Goal: Task Accomplishment & Management: Complete application form

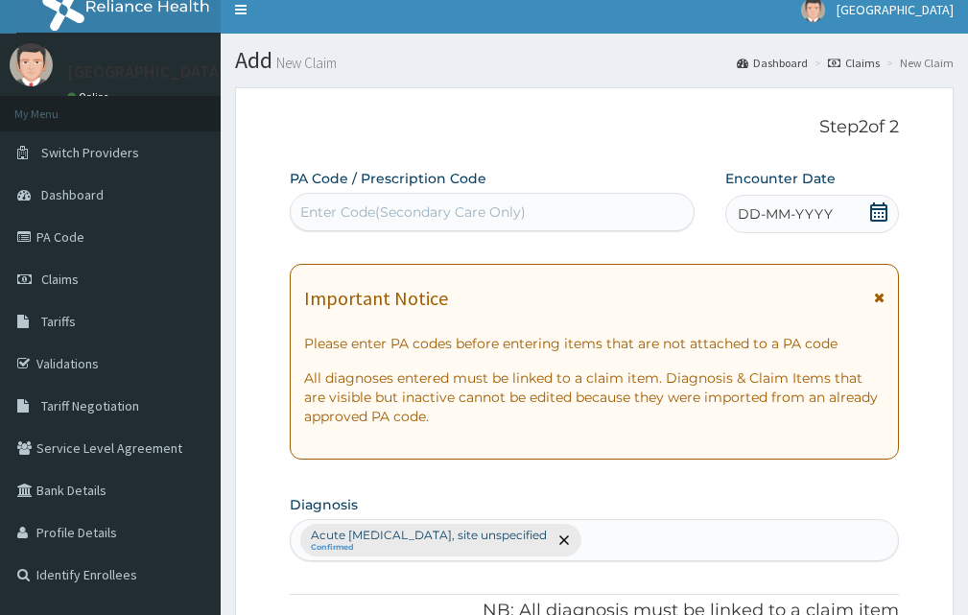
scroll to position [8, 0]
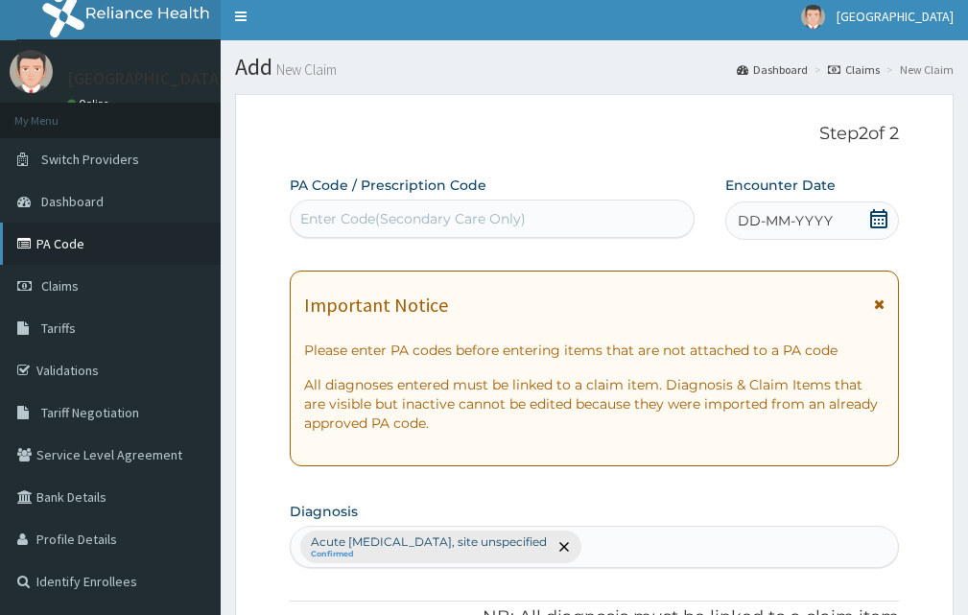
click at [58, 242] on link "PA Code" at bounding box center [110, 244] width 221 height 42
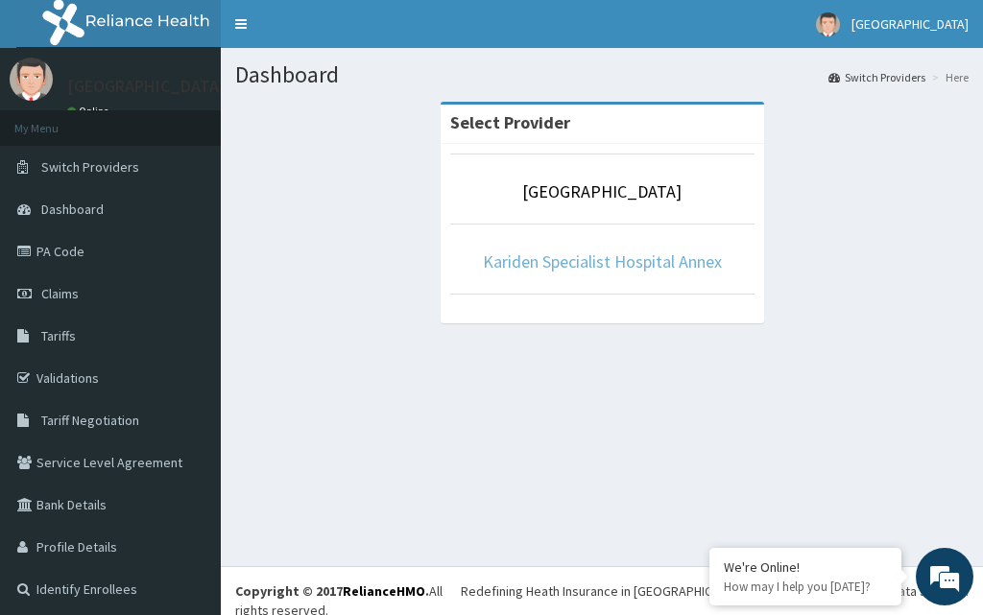
click at [555, 255] on link "Kariden Specialist Hospital Annex" at bounding box center [602, 262] width 239 height 22
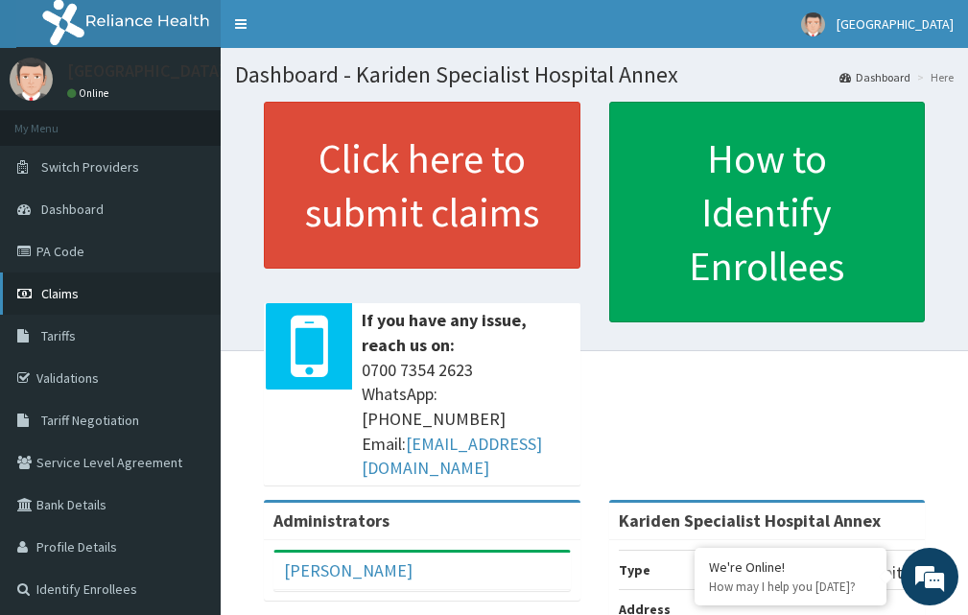
click at [65, 287] on span "Claims" at bounding box center [59, 293] width 37 height 17
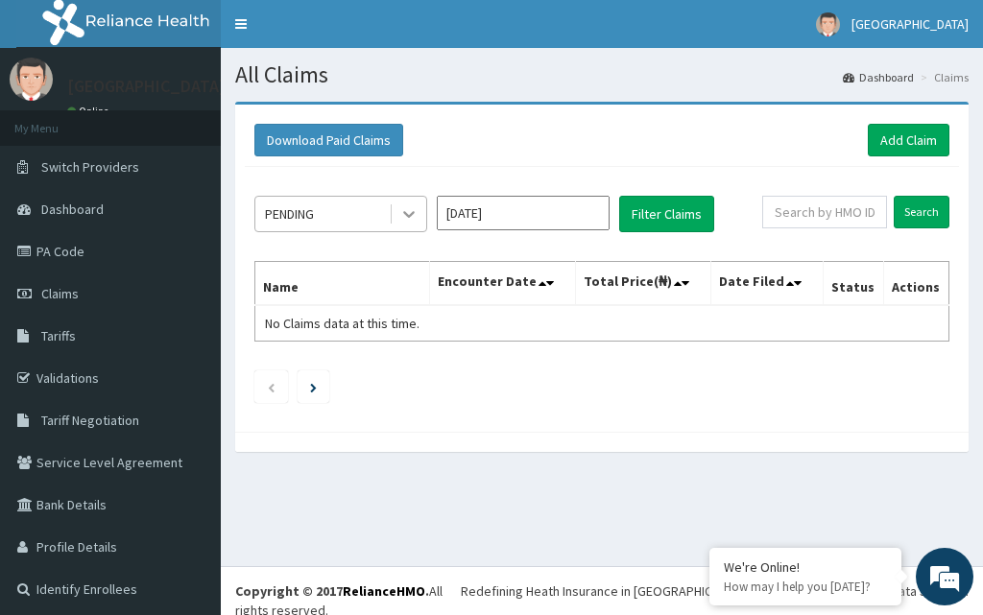
click at [418, 213] on div at bounding box center [409, 214] width 35 height 35
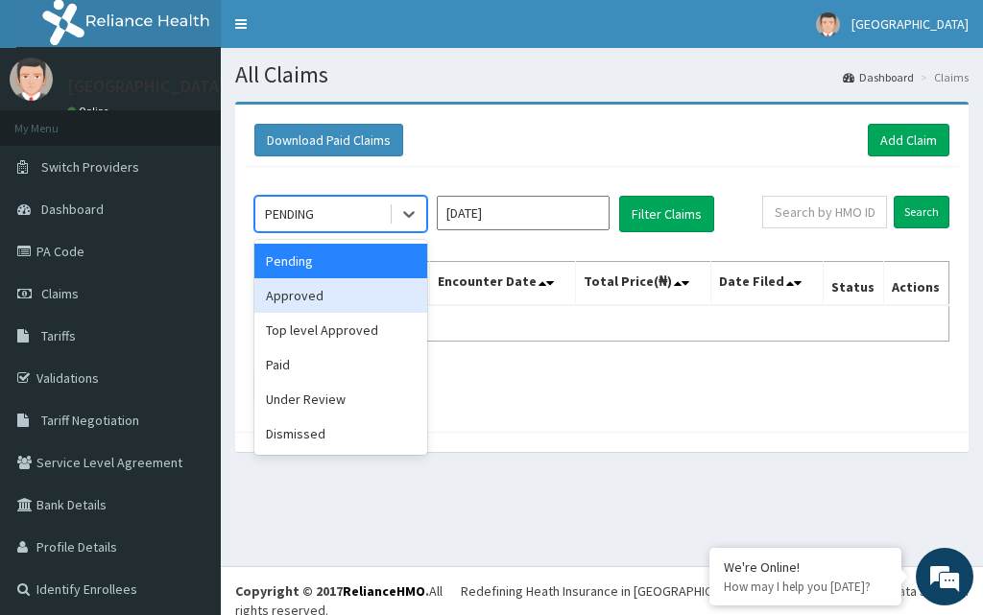
click at [369, 302] on div "Approved" at bounding box center [340, 295] width 173 height 35
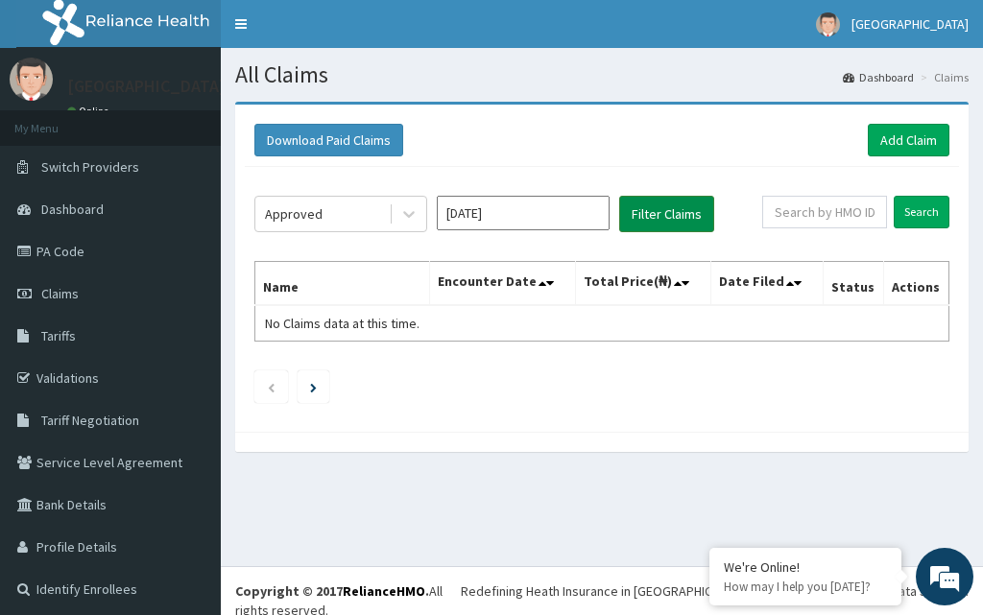
click at [656, 227] on button "Filter Claims" at bounding box center [666, 214] width 95 height 36
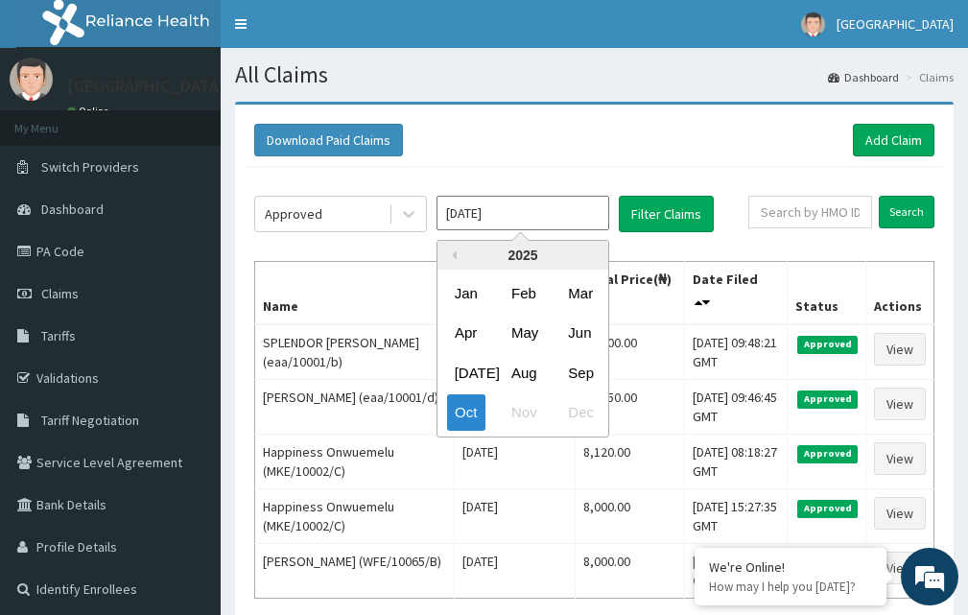
click at [516, 226] on input "Oct 2025" at bounding box center [523, 213] width 173 height 35
click at [581, 373] on div "Sep" at bounding box center [580, 373] width 38 height 36
type input "Sep 2025"
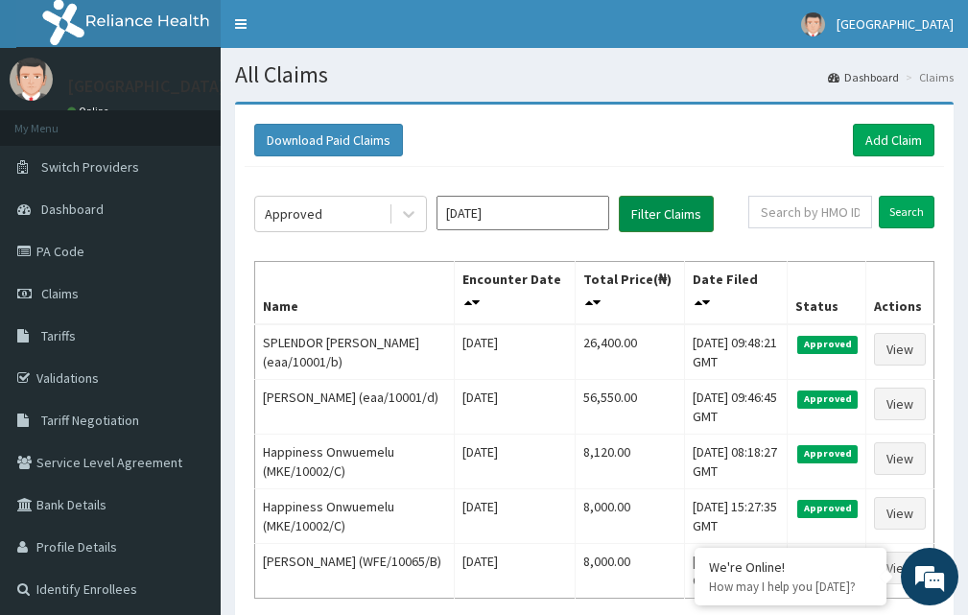
click at [681, 205] on button "Filter Claims" at bounding box center [666, 214] width 95 height 36
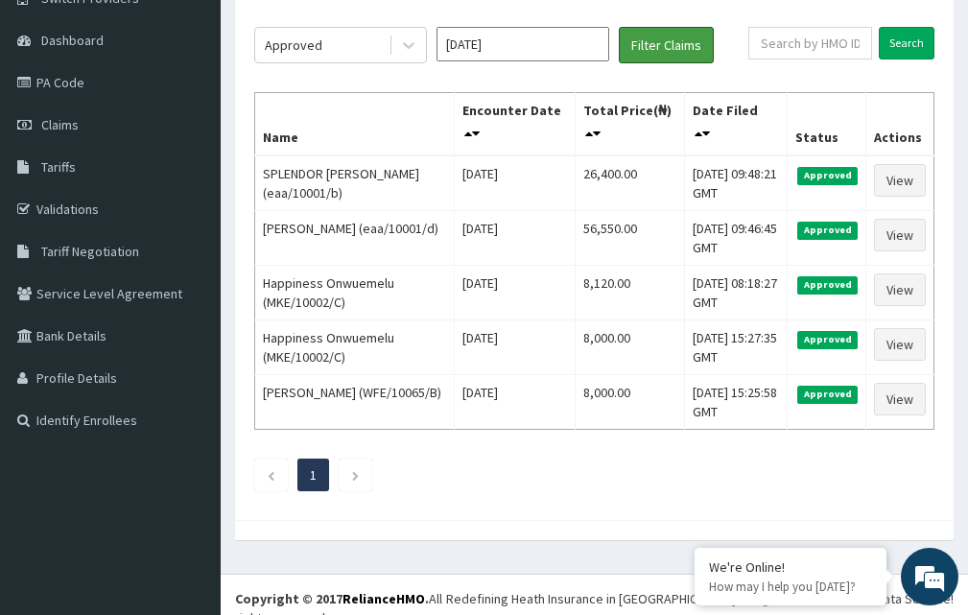
scroll to position [173, 0]
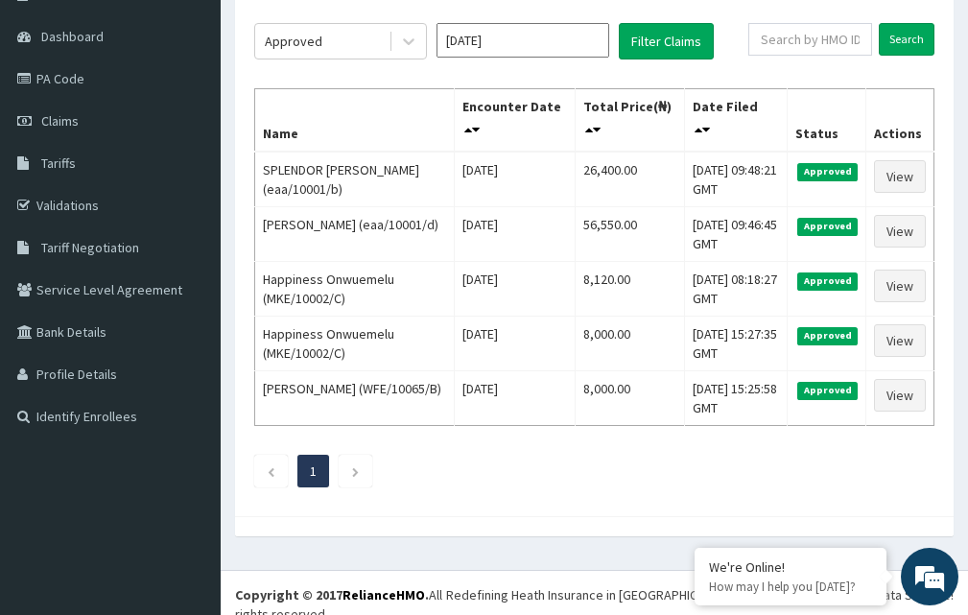
click at [656, 19] on div "Approved Sep 2025 Filter Claims Search Name Encounter Date Total Price(₦) Date …" at bounding box center [595, 250] width 700 height 513
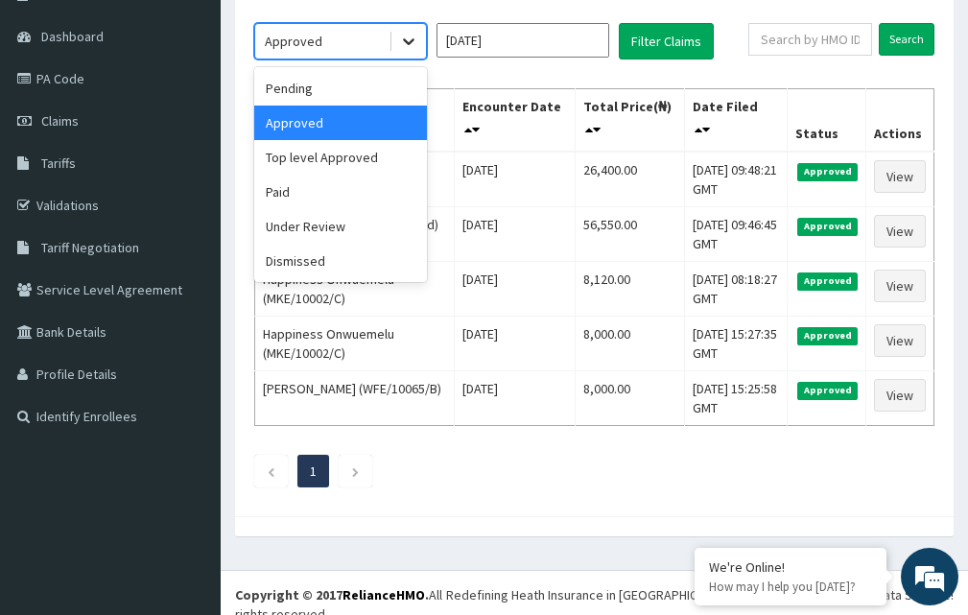
click at [405, 45] on icon at bounding box center [408, 41] width 19 height 19
click at [322, 185] on div "Paid" at bounding box center [340, 192] width 173 height 35
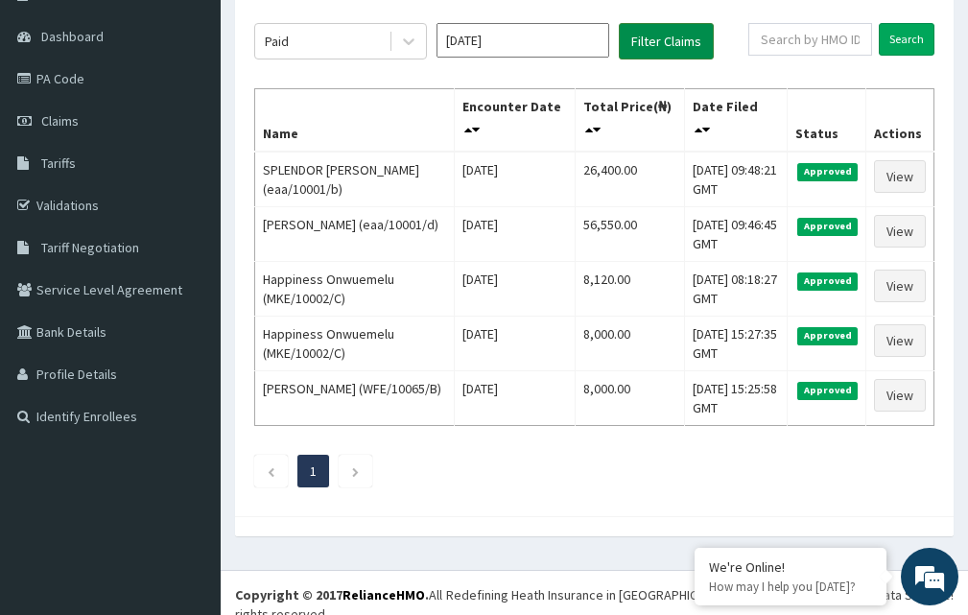
click at [662, 45] on button "Filter Claims" at bounding box center [666, 41] width 95 height 36
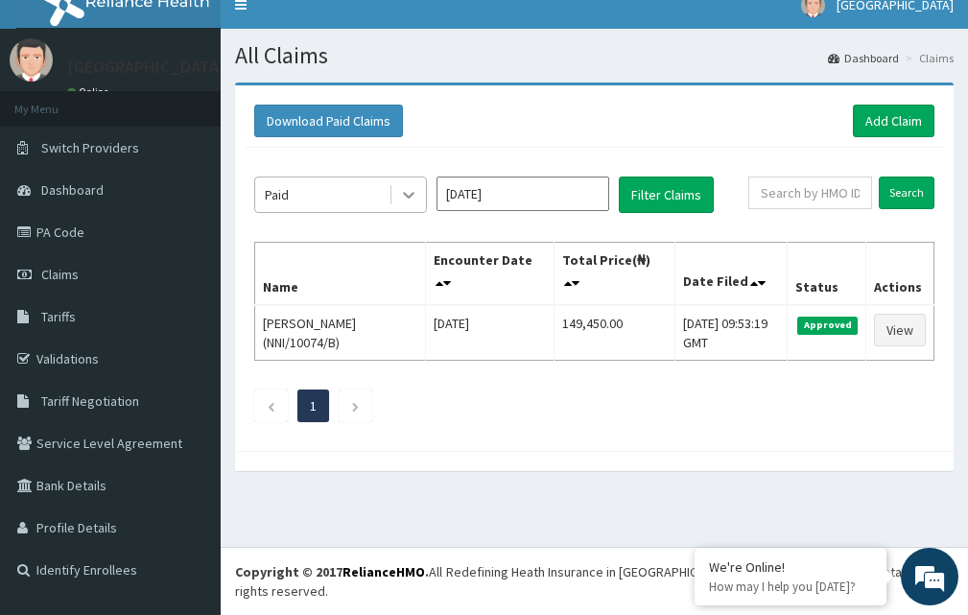
click at [403, 189] on icon at bounding box center [408, 194] width 19 height 19
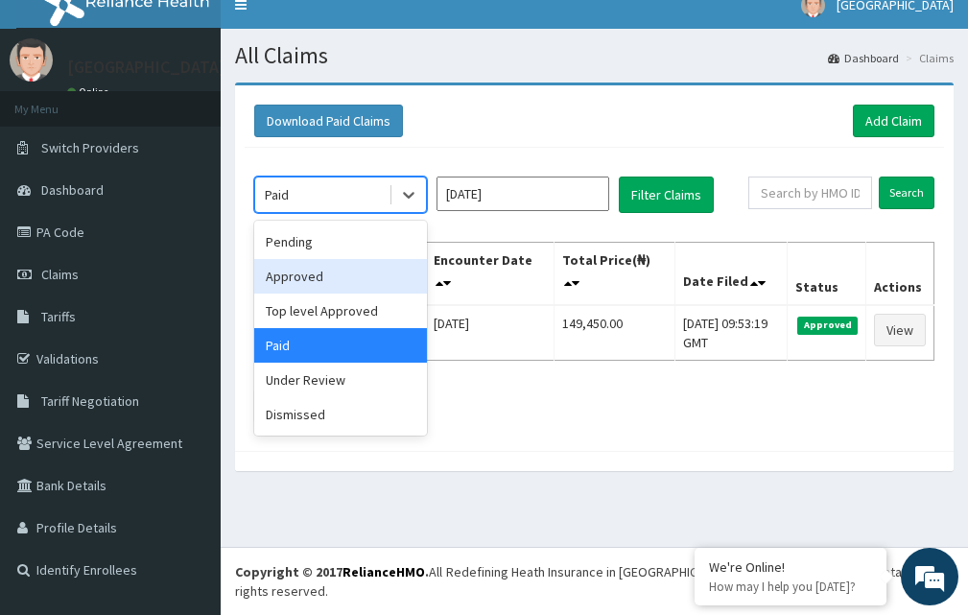
click at [379, 285] on div "Approved" at bounding box center [340, 276] width 173 height 35
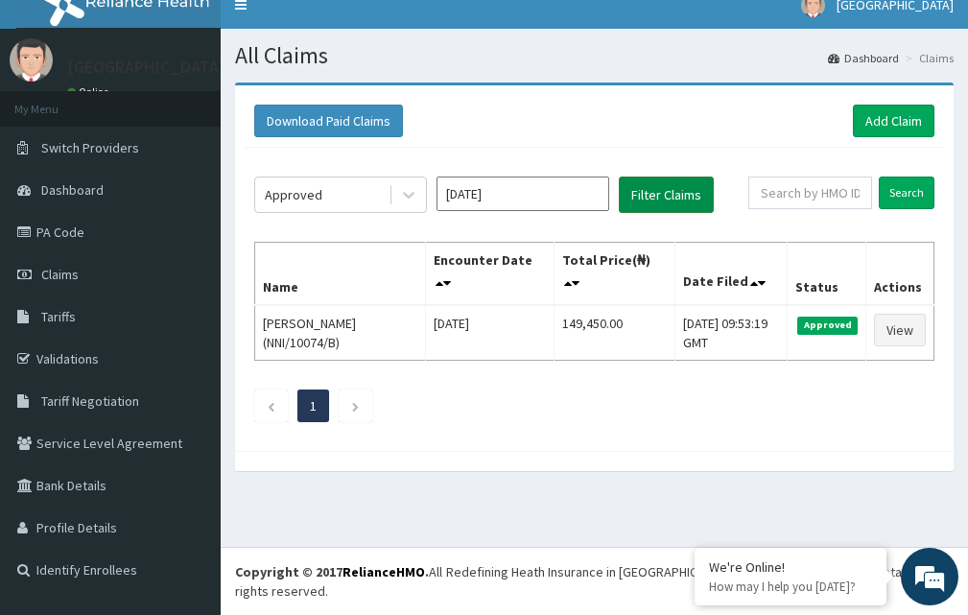
click at [680, 195] on button "Filter Claims" at bounding box center [666, 195] width 95 height 36
click at [411, 198] on icon at bounding box center [408, 194] width 19 height 19
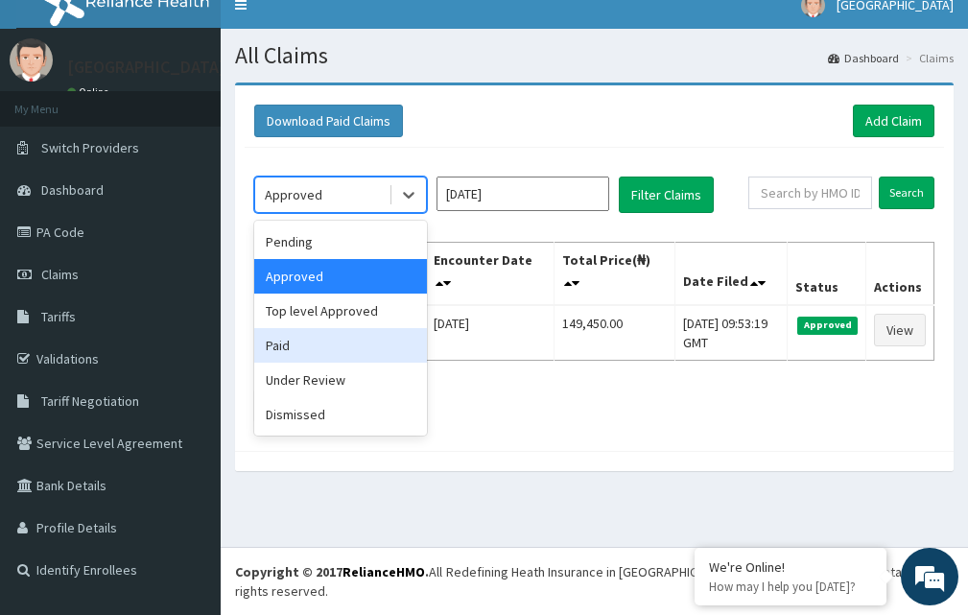
click at [356, 336] on div "Paid" at bounding box center [340, 345] width 173 height 35
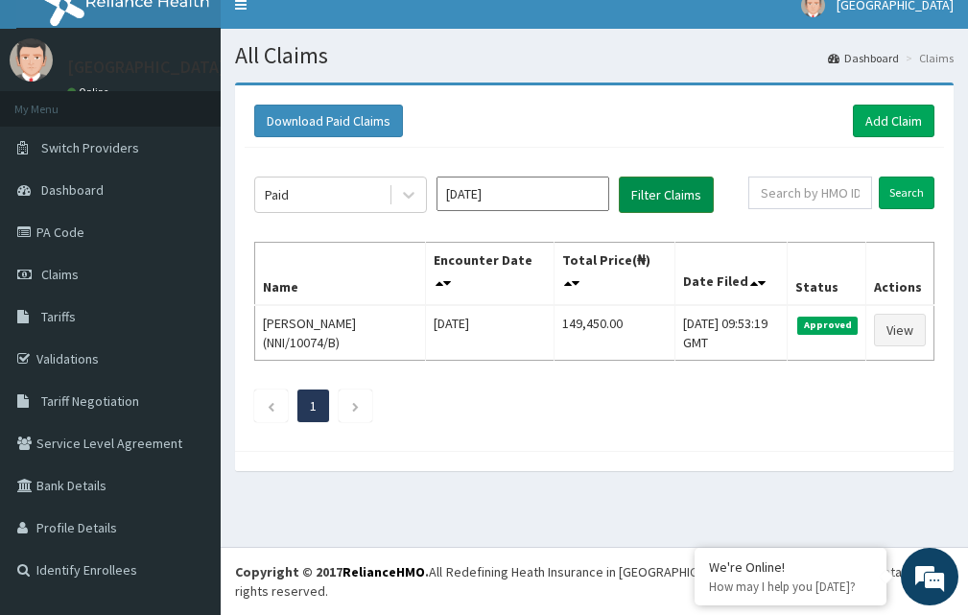
click at [697, 202] on button "Filter Claims" at bounding box center [666, 195] width 95 height 36
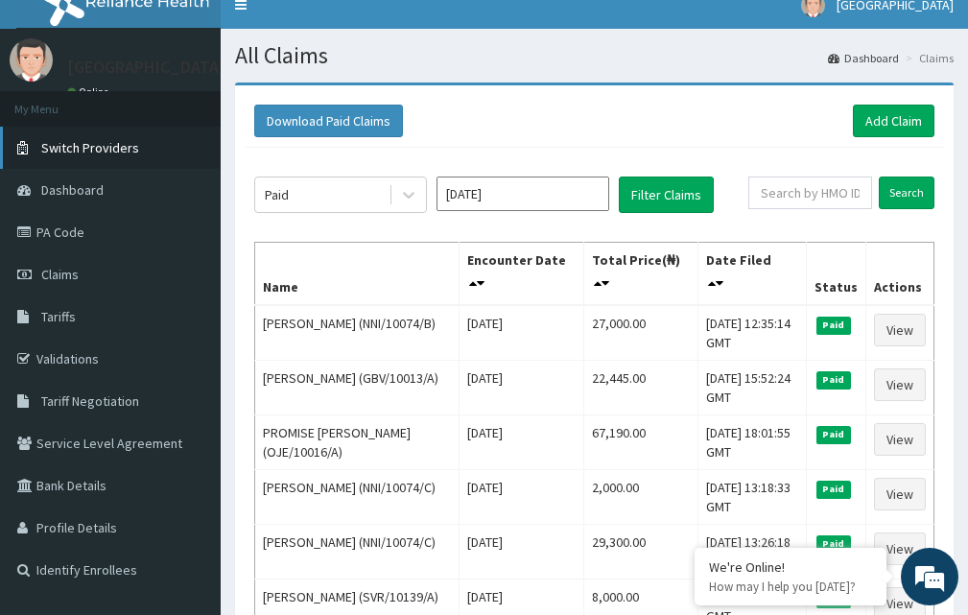
click at [122, 144] on span "Switch Providers" at bounding box center [90, 147] width 98 height 17
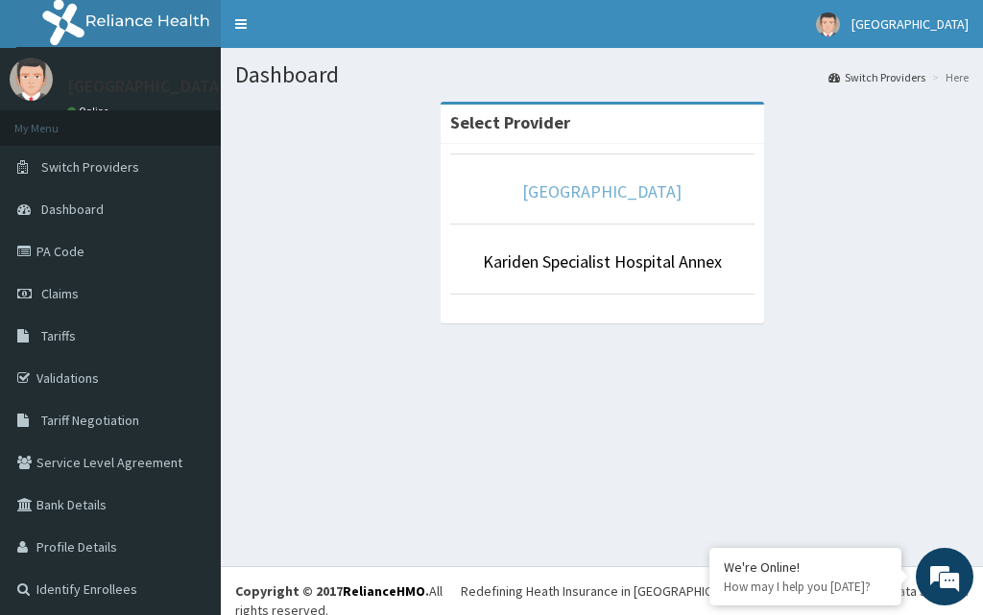
click at [636, 182] on link "Kariden Specialist Hospital" at bounding box center [601, 191] width 159 height 22
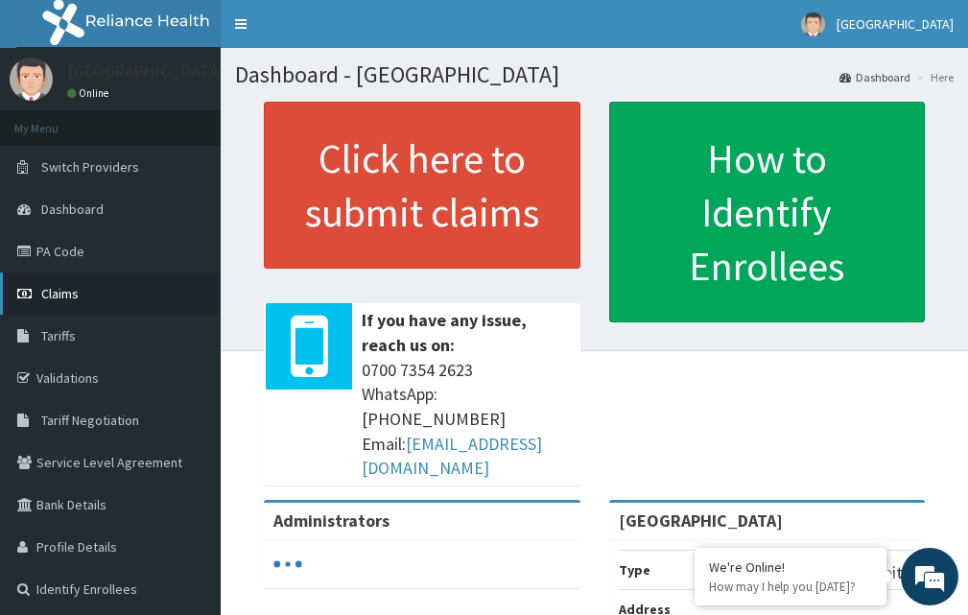
click at [61, 290] on span "Claims" at bounding box center [59, 293] width 37 height 17
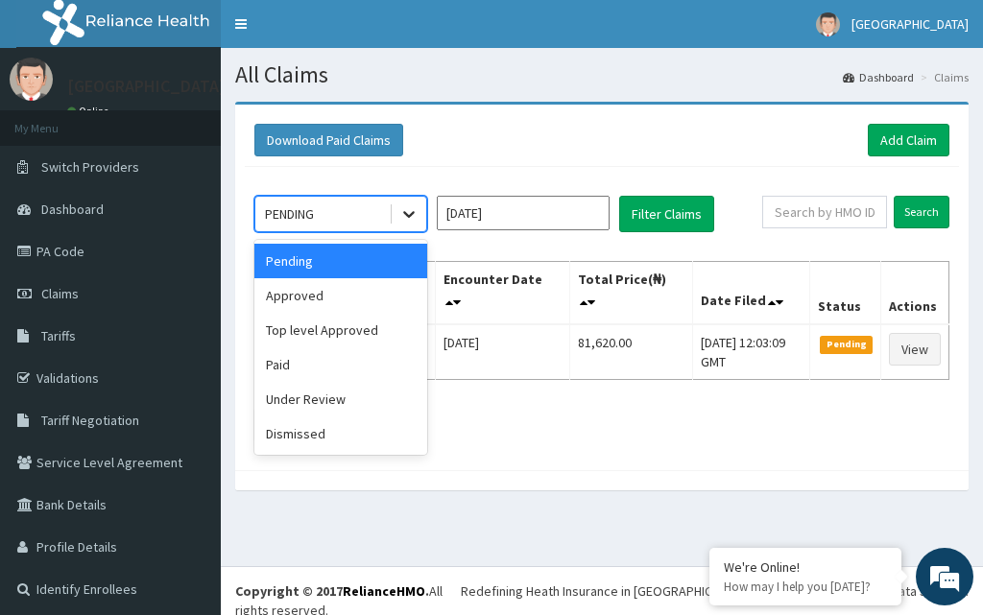
click at [418, 209] on icon at bounding box center [408, 213] width 19 height 19
click at [321, 352] on div "Paid" at bounding box center [340, 364] width 173 height 35
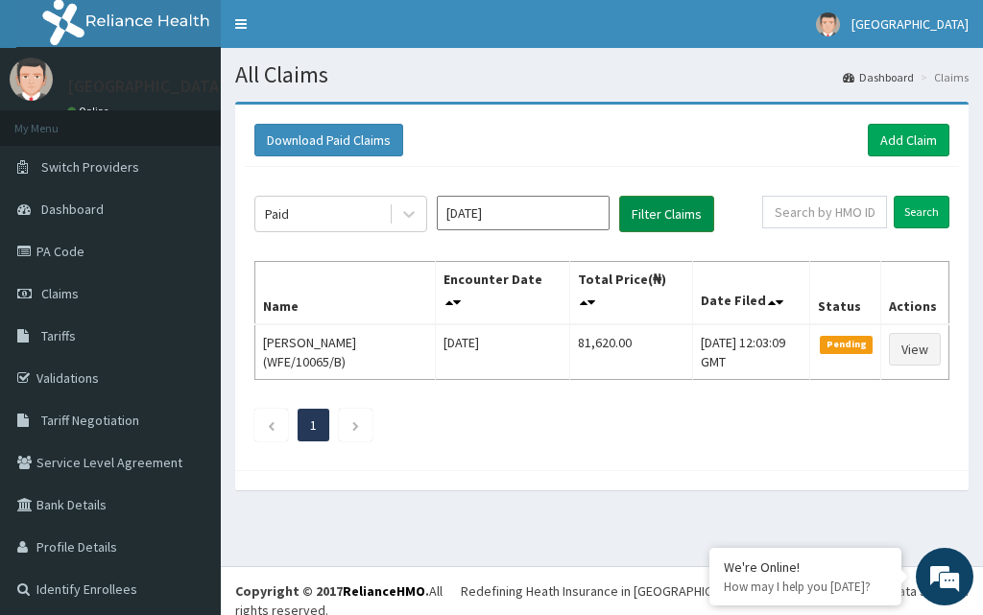
click at [666, 215] on button "Filter Claims" at bounding box center [666, 214] width 95 height 36
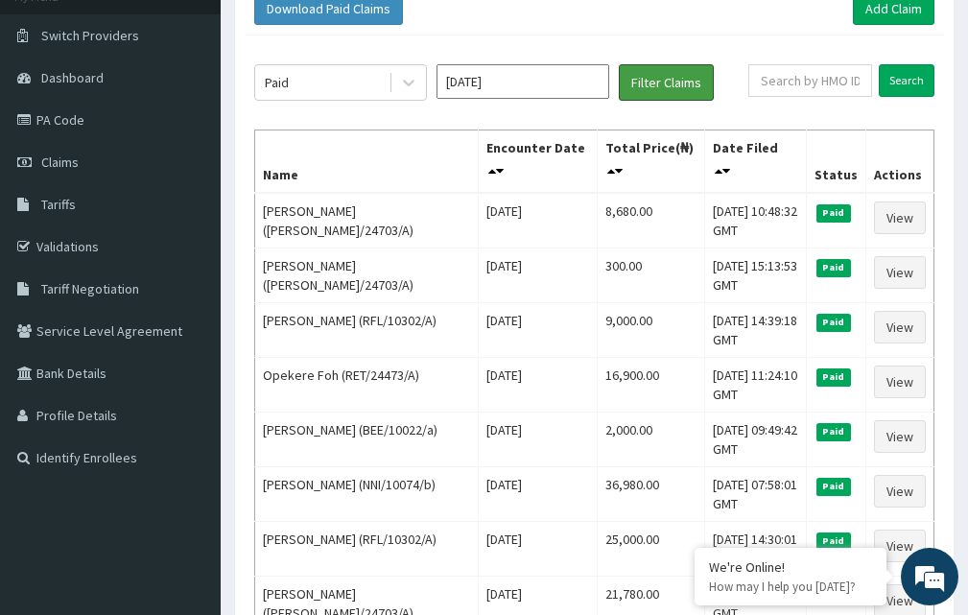
scroll to position [170, 0]
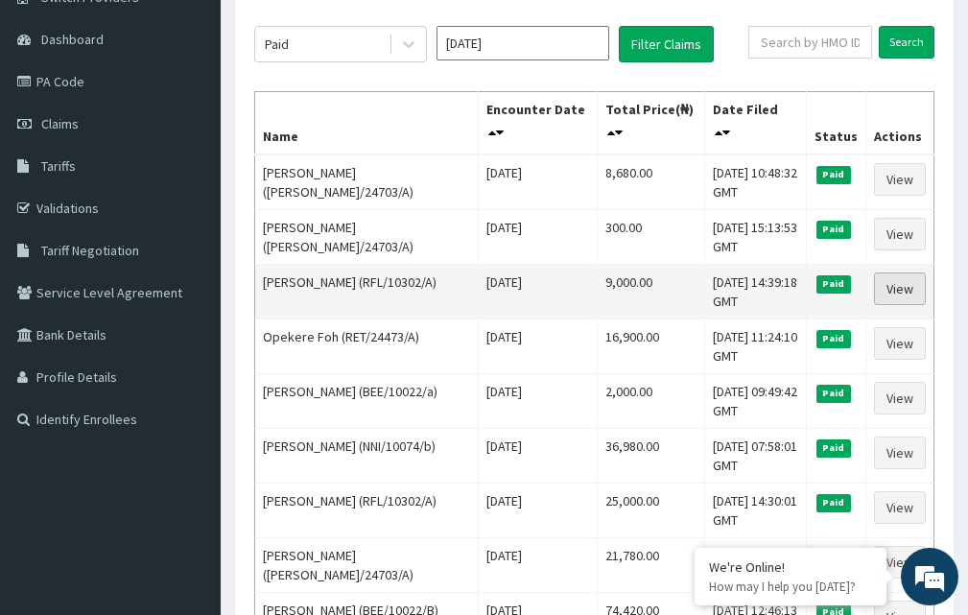
click at [920, 281] on link "View" at bounding box center [900, 289] width 52 height 33
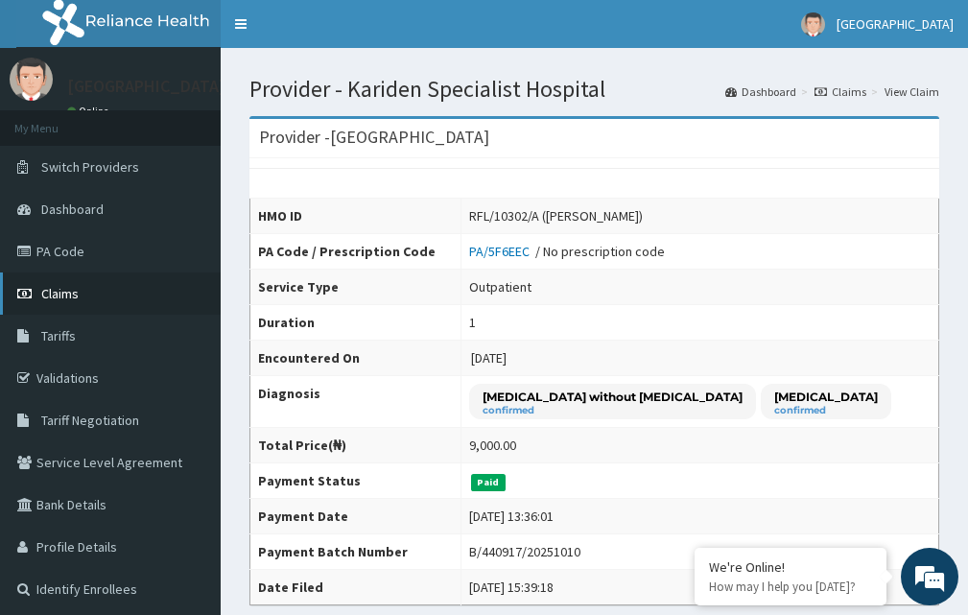
click at [72, 293] on span "Claims" at bounding box center [59, 293] width 37 height 17
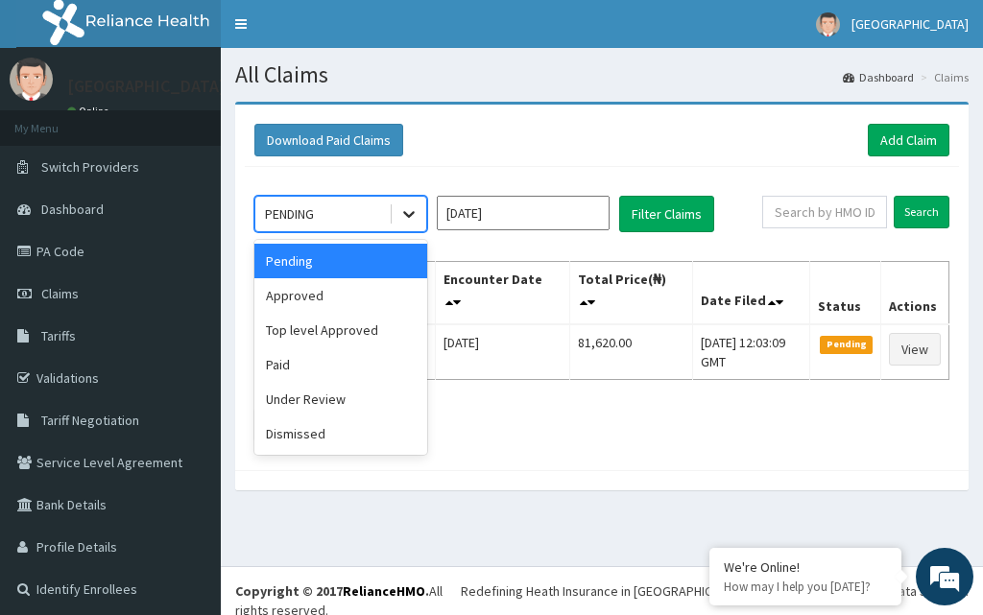
click at [413, 214] on icon at bounding box center [409, 215] width 12 height 7
click at [300, 362] on div "Paid" at bounding box center [340, 364] width 173 height 35
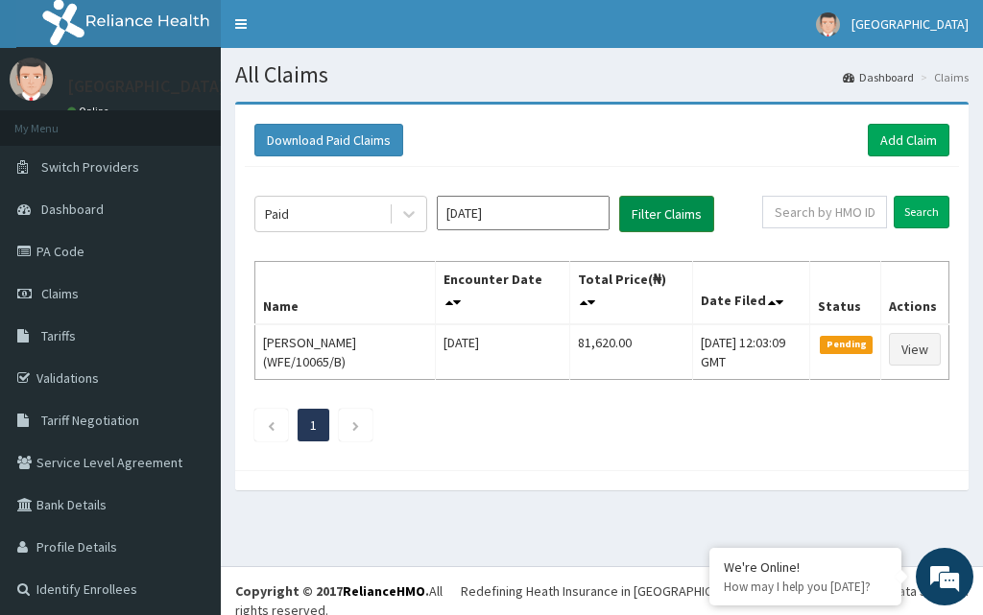
click at [683, 203] on button "Filter Claims" at bounding box center [666, 214] width 95 height 36
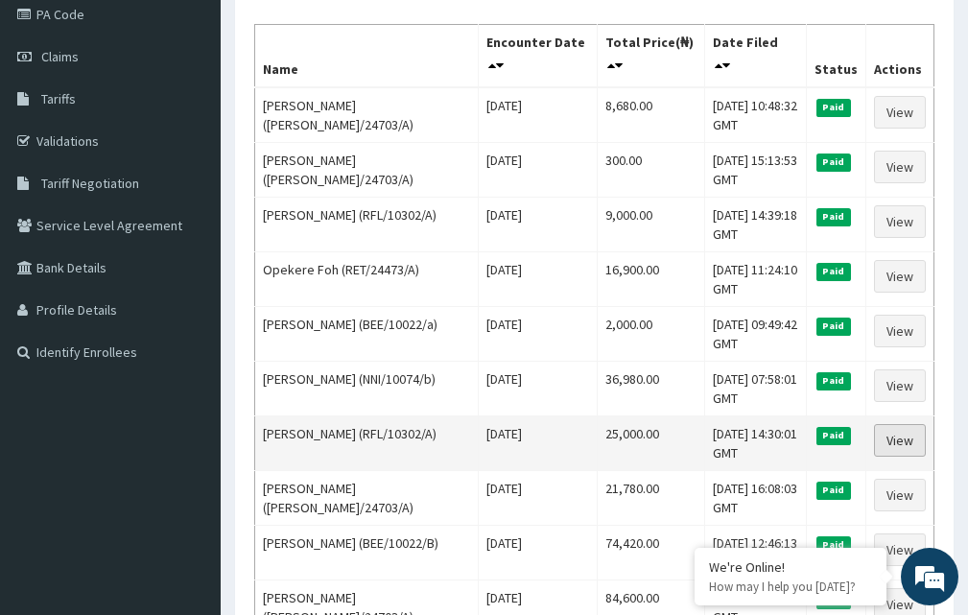
click at [893, 434] on link "View" at bounding box center [900, 440] width 52 height 33
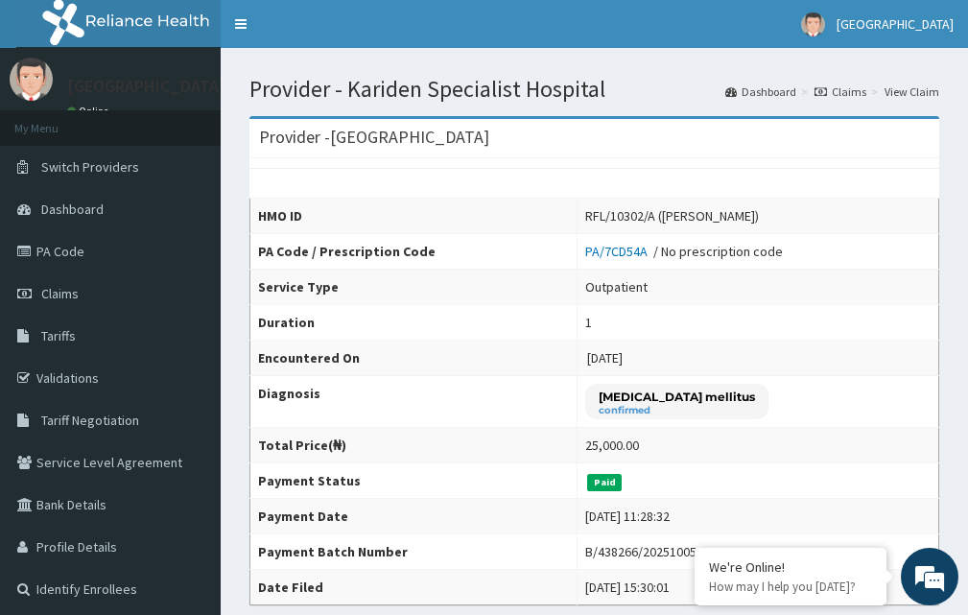
drag, startPoint x: 980, startPoint y: 240, endPoint x: 982, endPoint y: 219, distance: 21.2
click at [968, 219] on html "R EL Toggle navigation [GEOGRAPHIC_DATA] [GEOGRAPHIC_DATA] - [EMAIL_ADDRESS][DO…" at bounding box center [484, 595] width 968 height 1190
click at [60, 297] on span "Claims" at bounding box center [59, 293] width 37 height 17
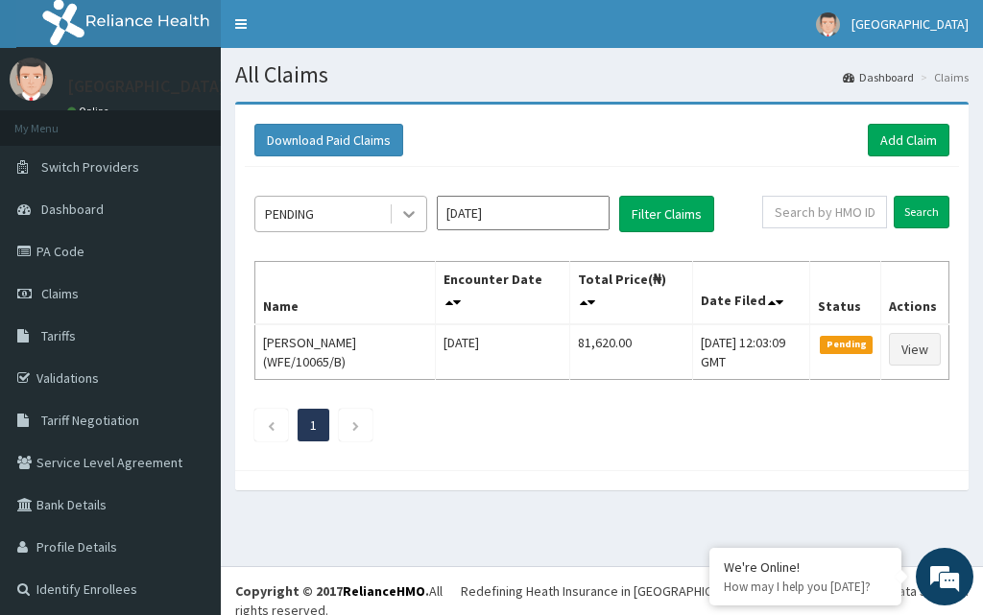
click at [403, 209] on icon at bounding box center [408, 213] width 19 height 19
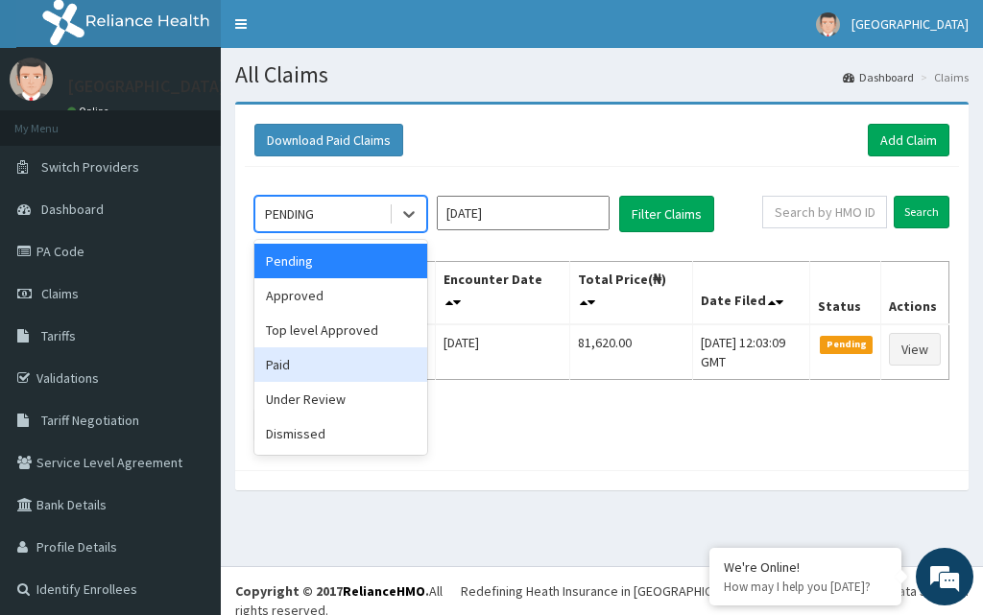
click at [304, 367] on div "Paid" at bounding box center [340, 364] width 173 height 35
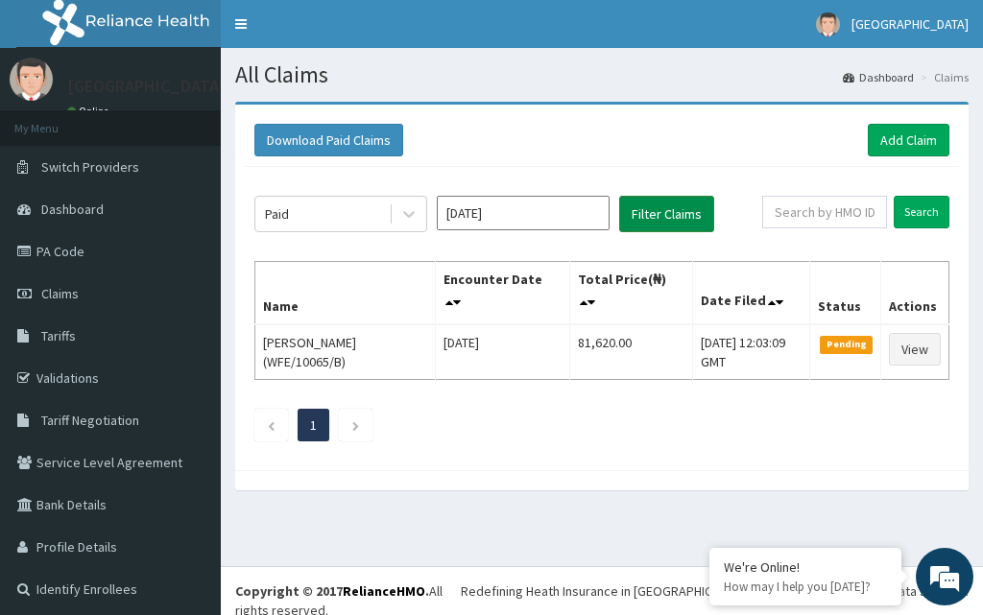
click at [662, 207] on button "Filter Claims" at bounding box center [666, 214] width 95 height 36
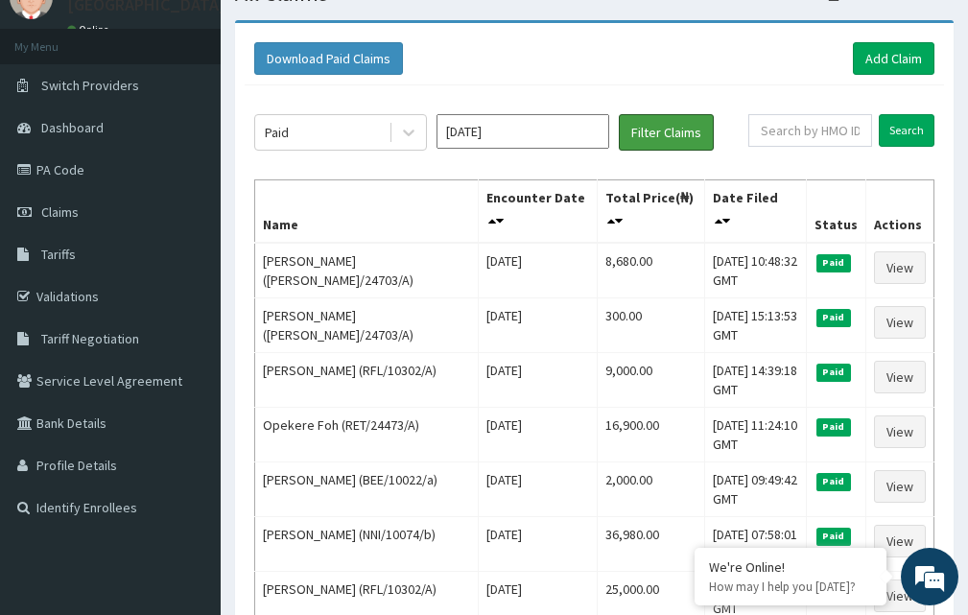
scroll to position [78, 0]
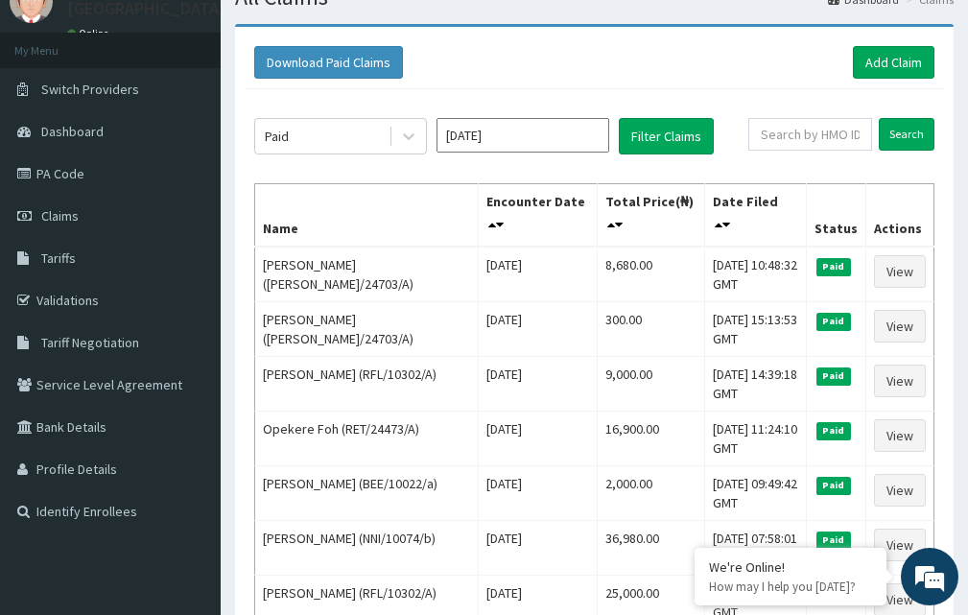
click at [554, 147] on input "Oct 2025" at bounding box center [523, 135] width 173 height 35
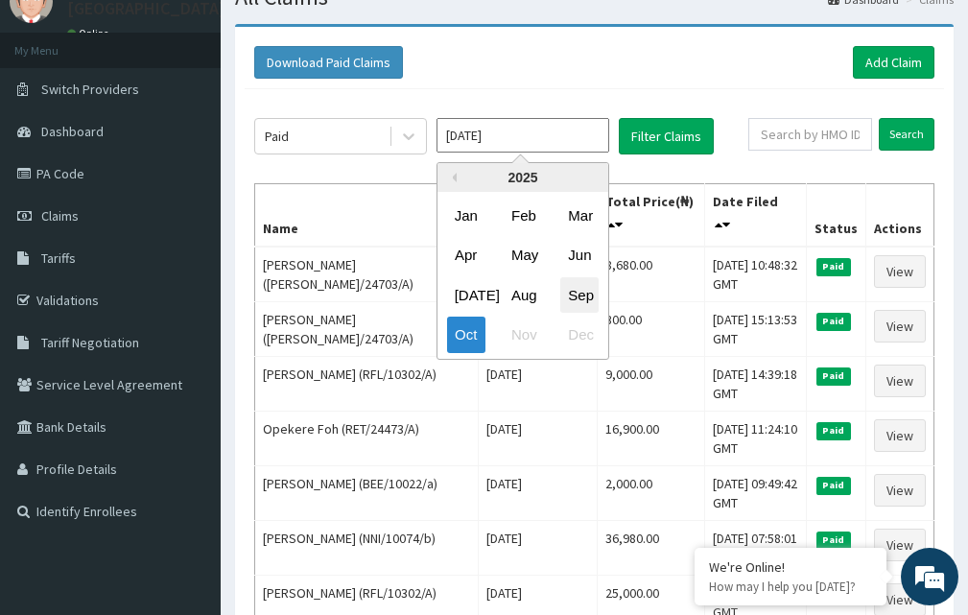
click at [571, 298] on div "Sep" at bounding box center [580, 295] width 38 height 36
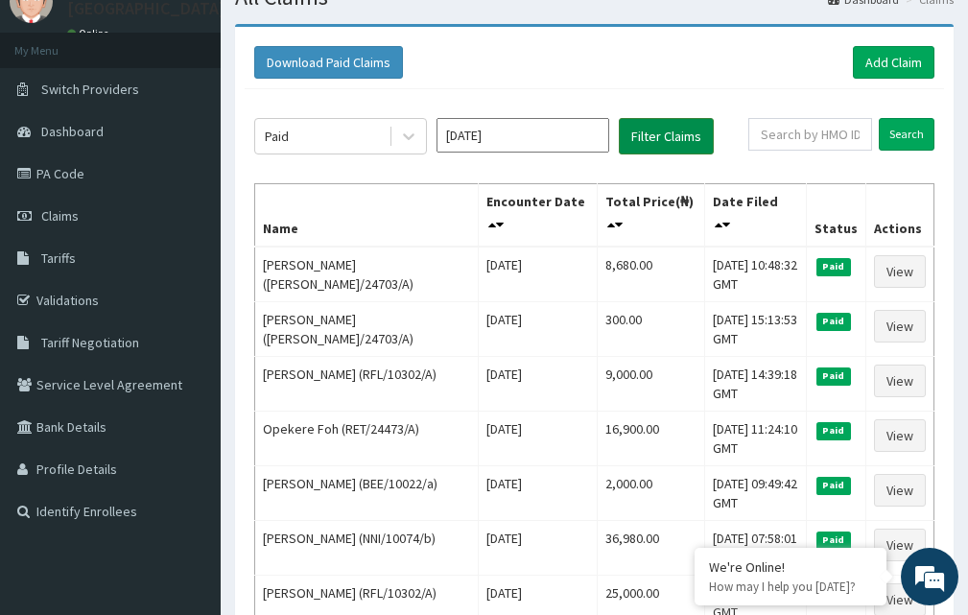
click at [664, 135] on button "Filter Claims" at bounding box center [666, 136] width 95 height 36
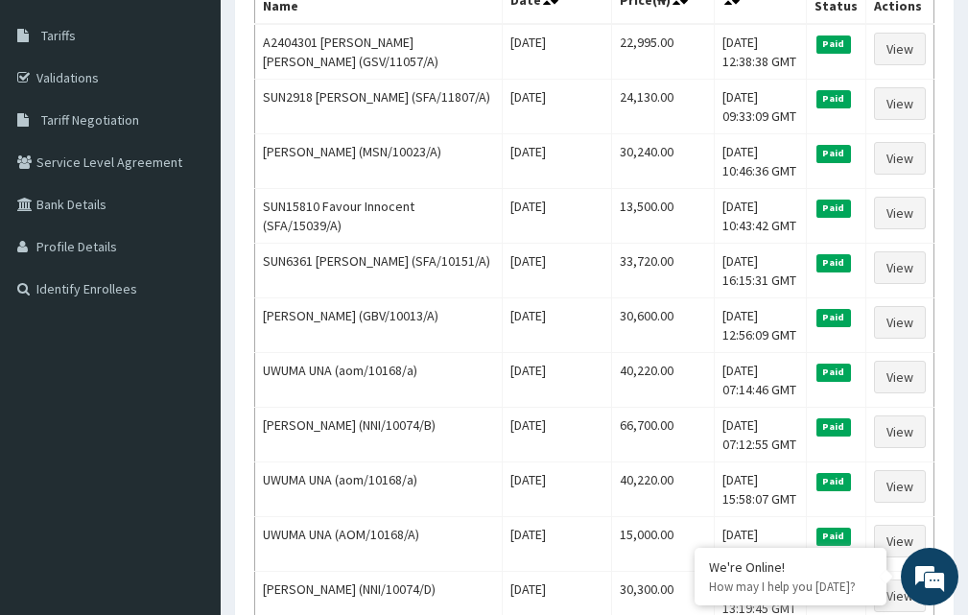
scroll to position [128, 0]
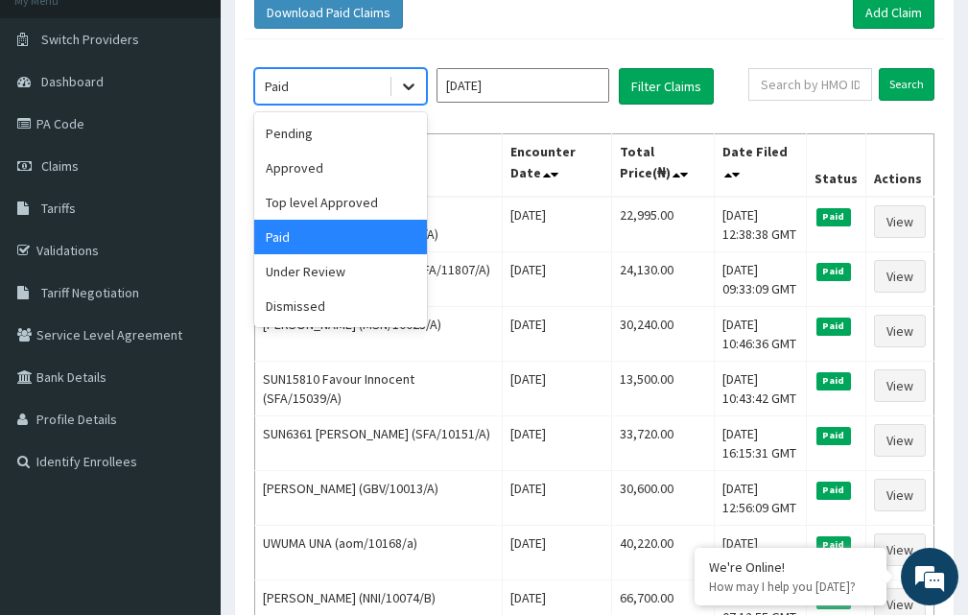
click at [416, 86] on icon at bounding box center [408, 86] width 19 height 19
click at [370, 202] on div "Top level Approved" at bounding box center [340, 202] width 173 height 35
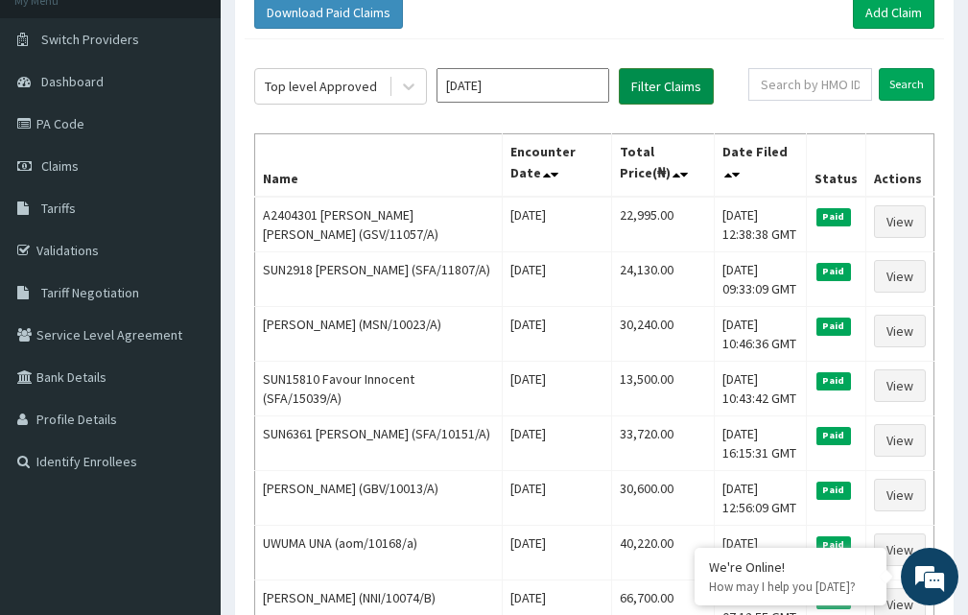
click at [680, 81] on button "Filter Claims" at bounding box center [666, 86] width 95 height 36
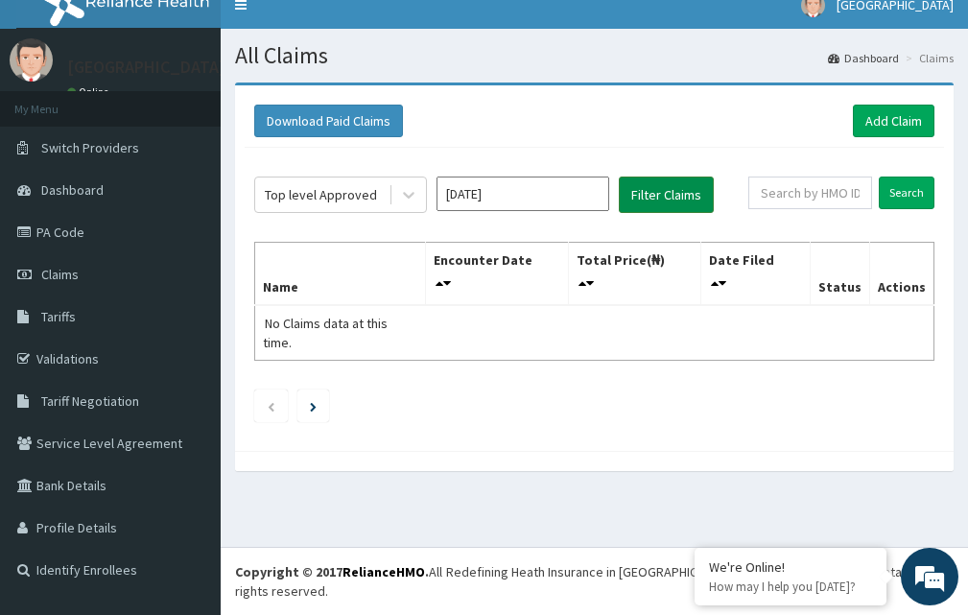
scroll to position [19, 0]
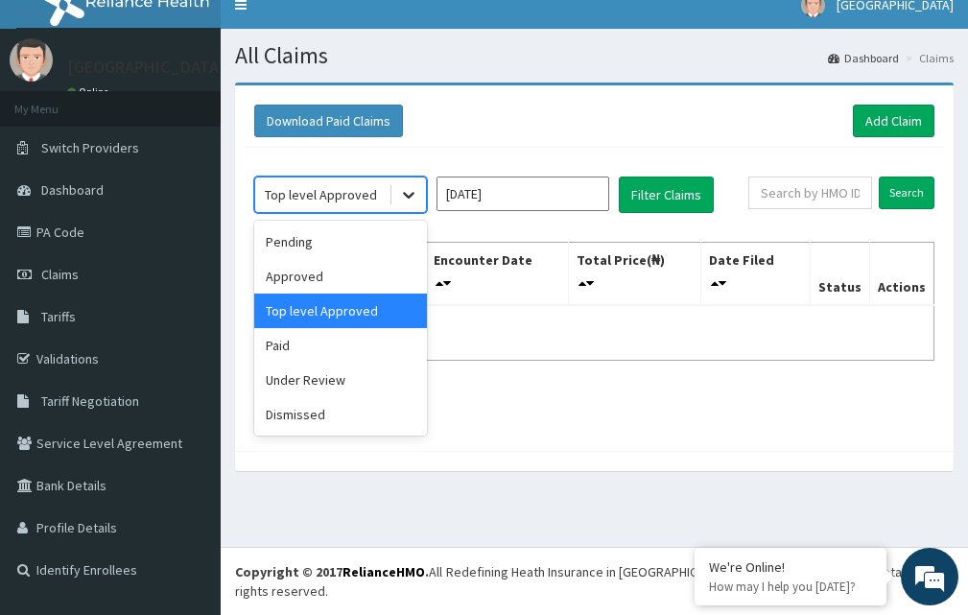
click at [408, 193] on icon at bounding box center [408, 194] width 19 height 19
click at [322, 272] on div "Approved" at bounding box center [340, 276] width 173 height 35
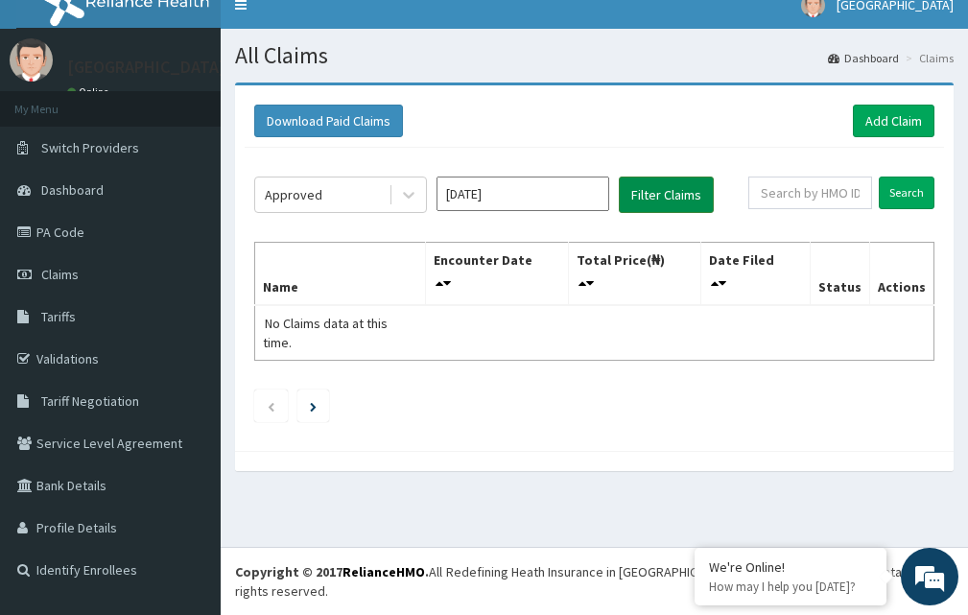
click at [661, 205] on button "Filter Claims" at bounding box center [666, 195] width 95 height 36
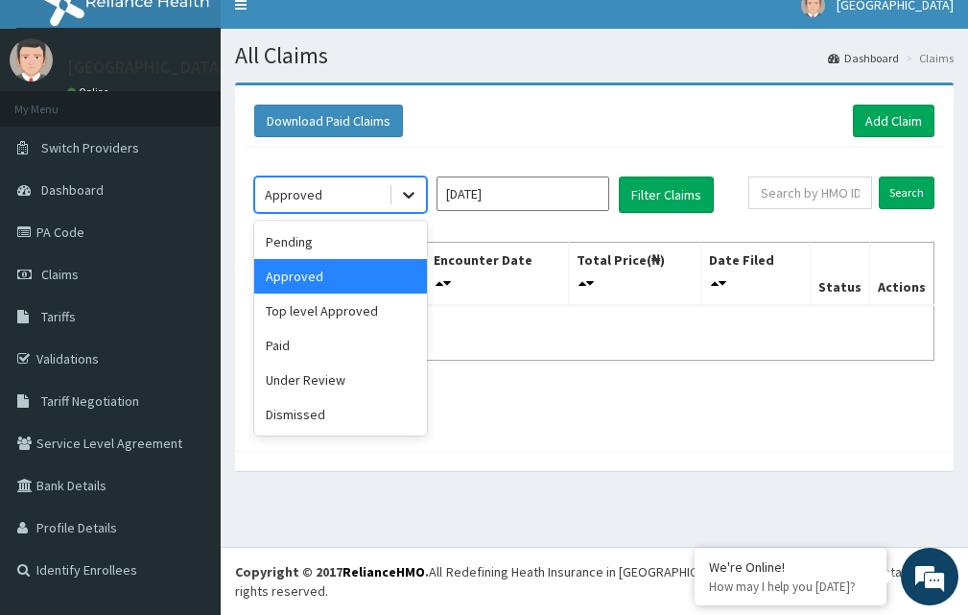
click at [406, 192] on icon at bounding box center [408, 194] width 19 height 19
click at [369, 377] on div "Under Review" at bounding box center [340, 380] width 173 height 35
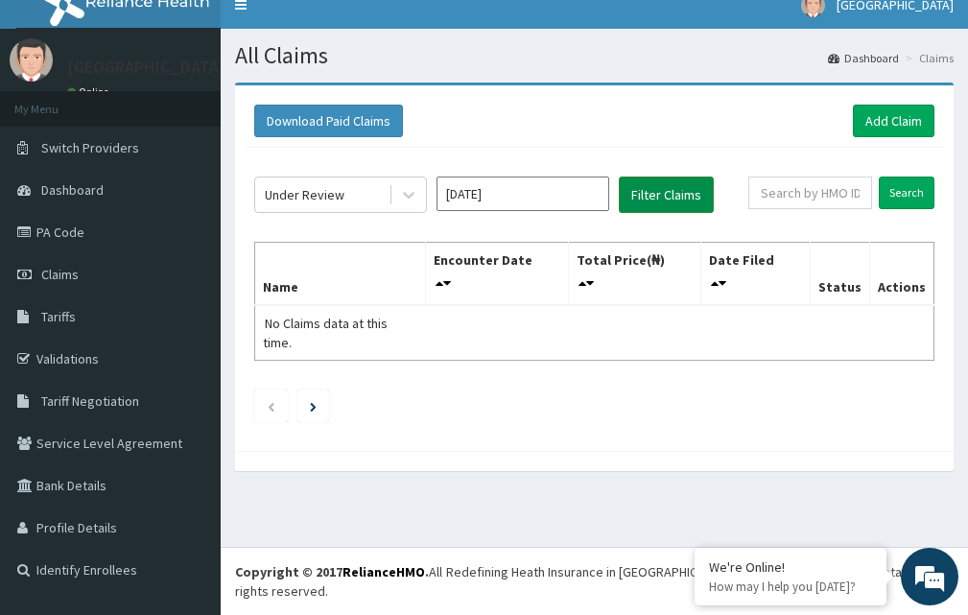
click at [703, 184] on button "Filter Claims" at bounding box center [666, 195] width 95 height 36
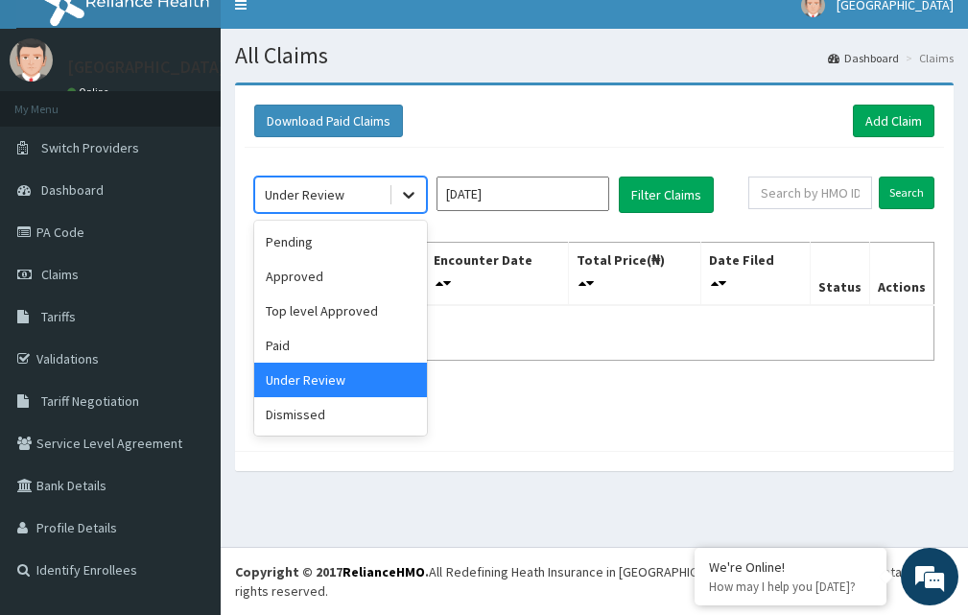
click at [402, 199] on icon at bounding box center [408, 194] width 19 height 19
click at [368, 419] on div "Dismissed" at bounding box center [340, 414] width 173 height 35
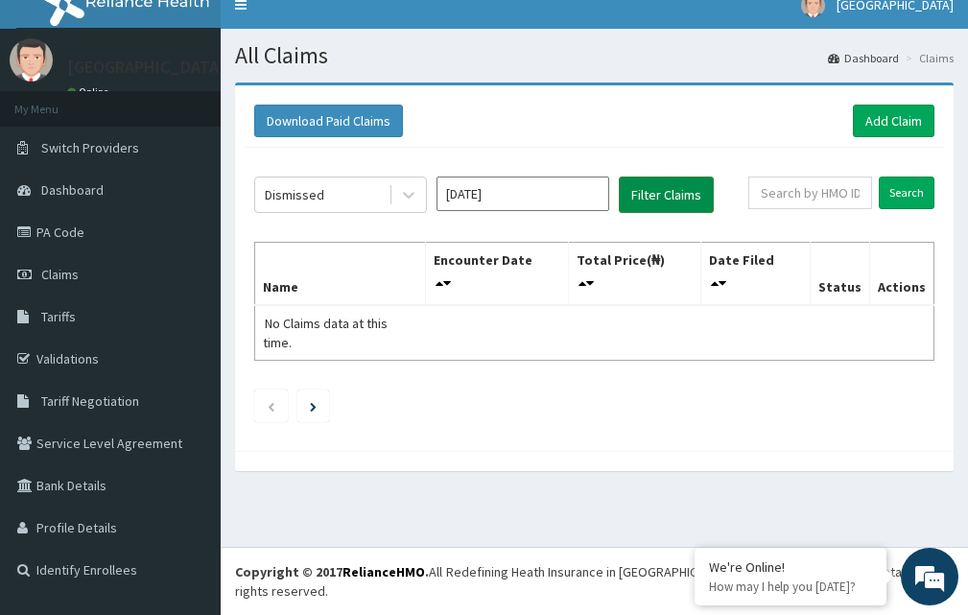
click at [646, 183] on button "Filter Claims" at bounding box center [666, 195] width 95 height 36
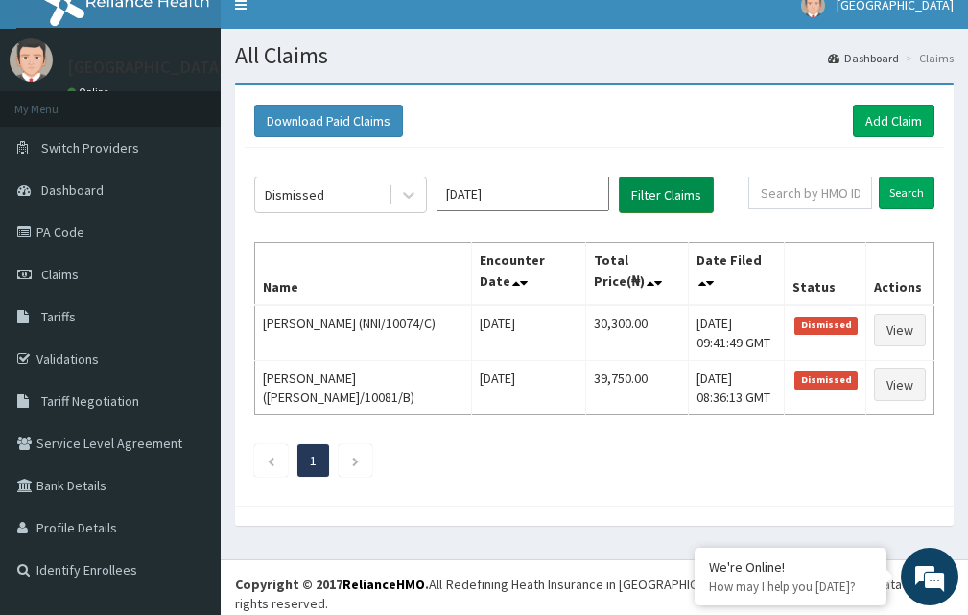
scroll to position [12, 0]
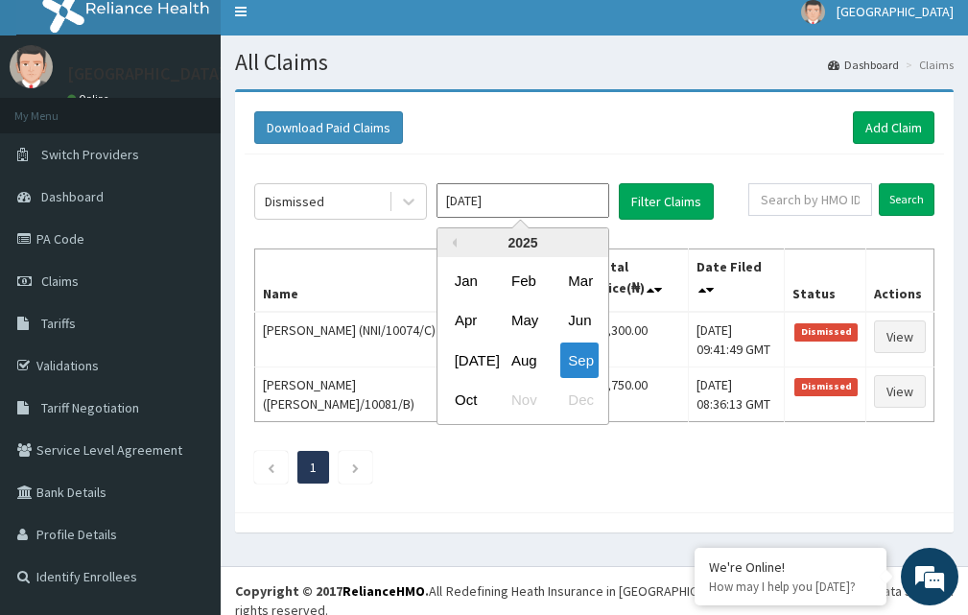
click at [480, 206] on input "Sep 2025" at bounding box center [523, 200] width 173 height 35
click at [479, 397] on div "Oct" at bounding box center [466, 401] width 38 height 36
type input "[DATE]"
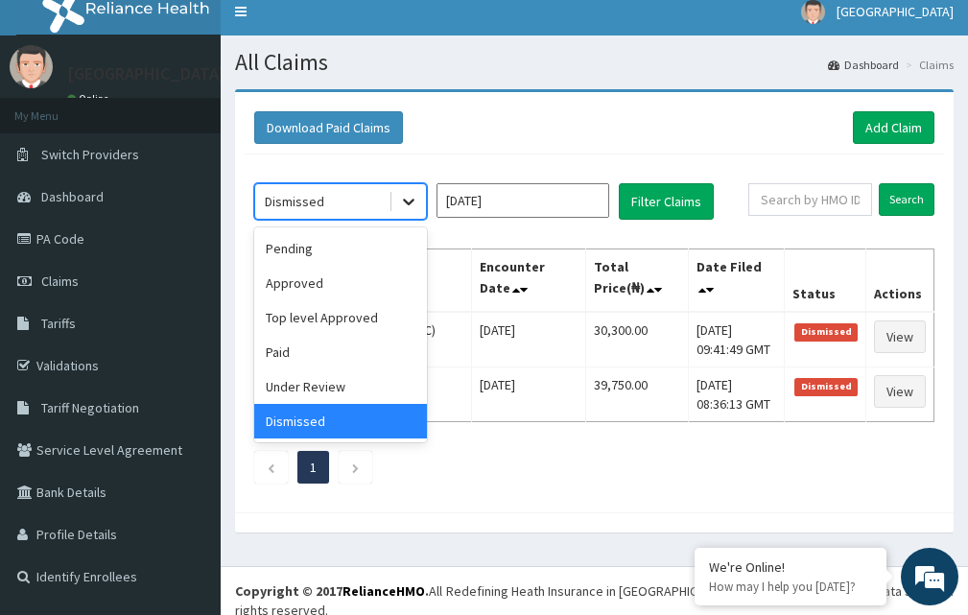
click at [420, 206] on div at bounding box center [409, 201] width 35 height 35
click at [325, 281] on div "Approved" at bounding box center [340, 283] width 173 height 35
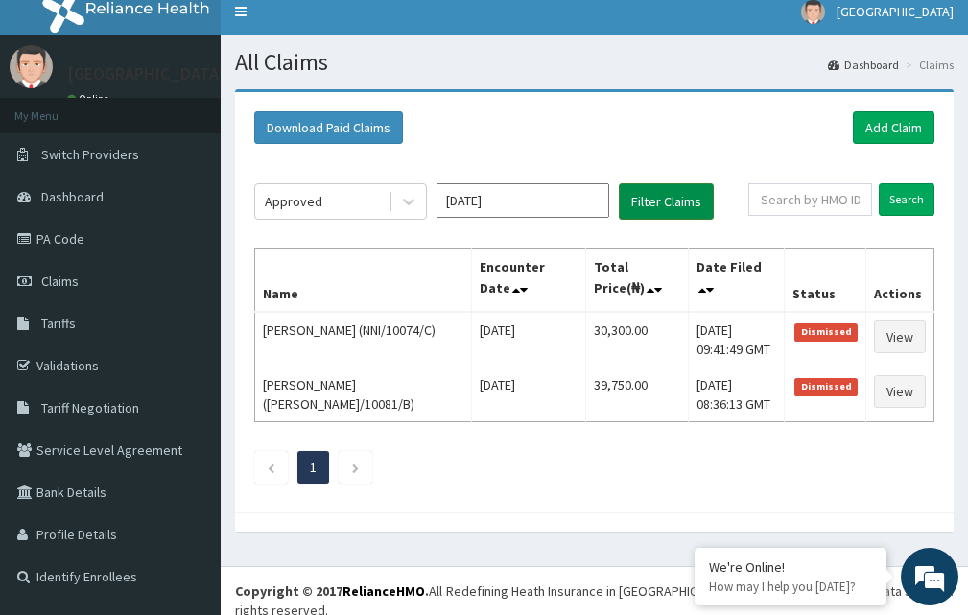
click at [692, 183] on button "Filter Claims" at bounding box center [666, 201] width 95 height 36
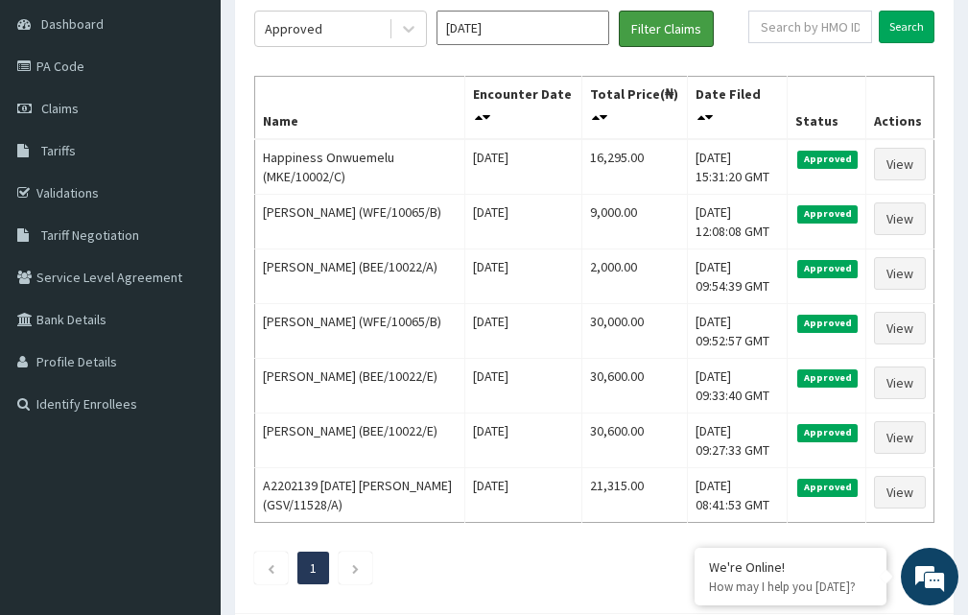
scroll to position [0, 0]
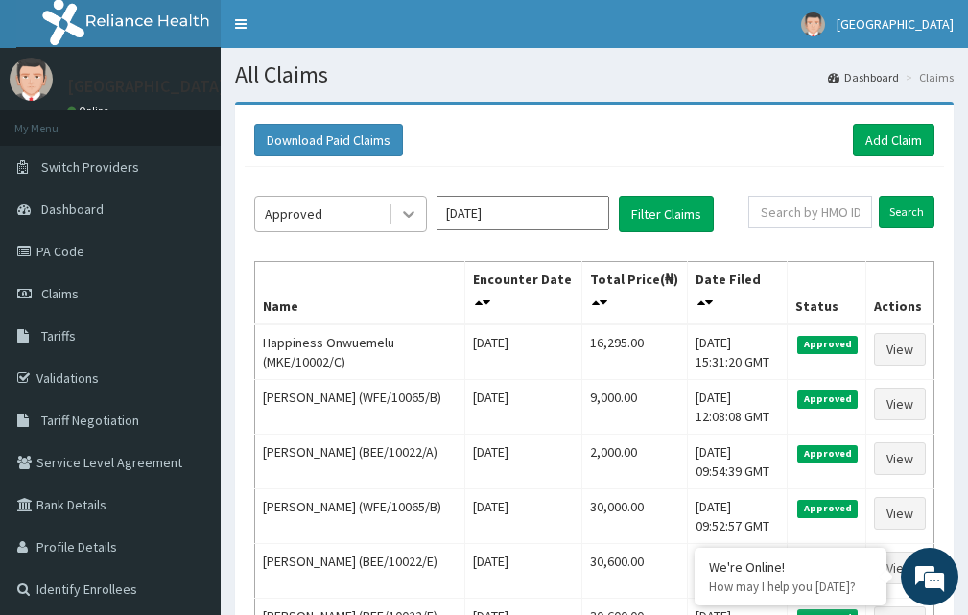
click at [405, 214] on icon at bounding box center [409, 215] width 12 height 7
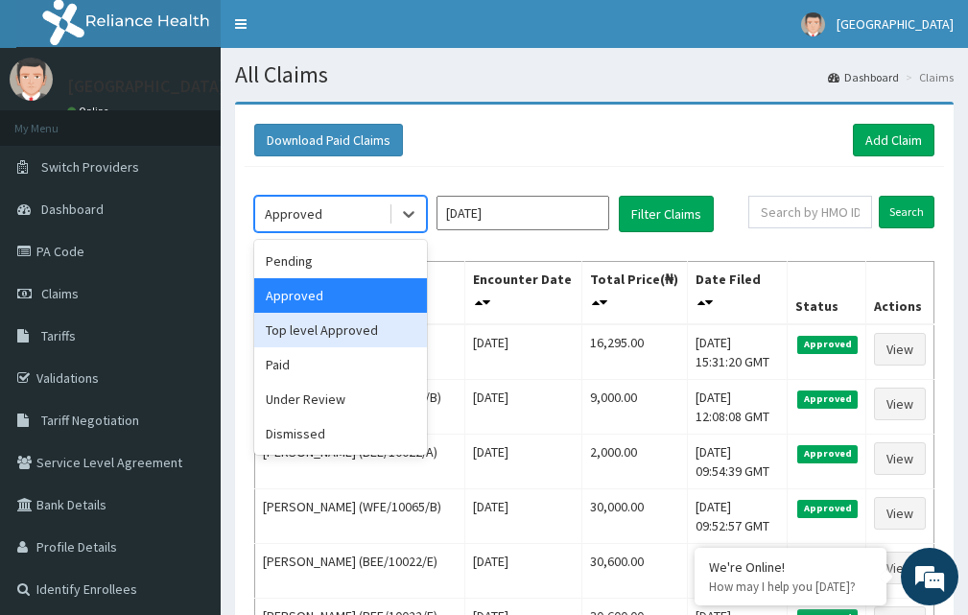
click at [389, 328] on div "Top level Approved" at bounding box center [340, 330] width 173 height 35
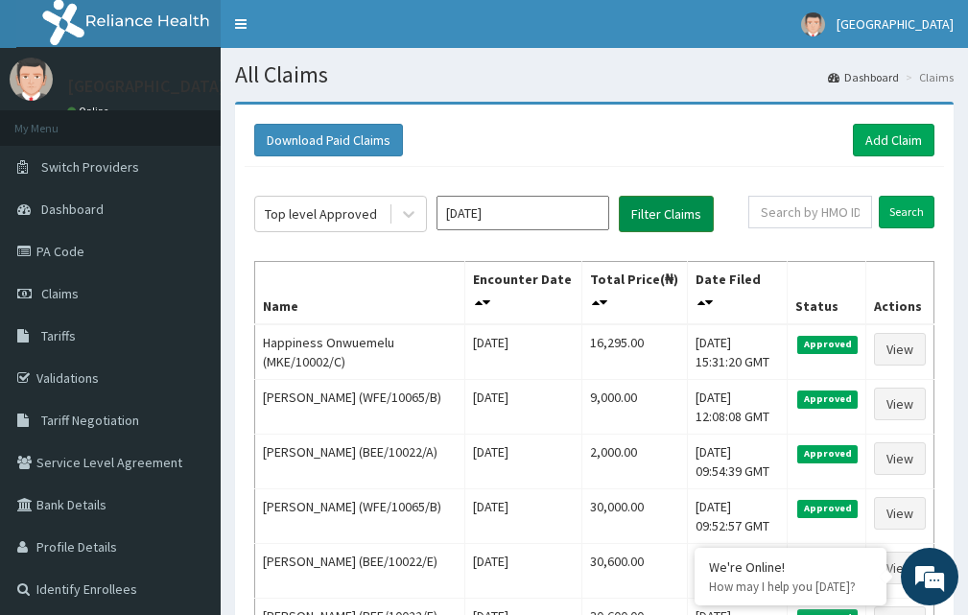
click at [660, 205] on button "Filter Claims" at bounding box center [666, 214] width 95 height 36
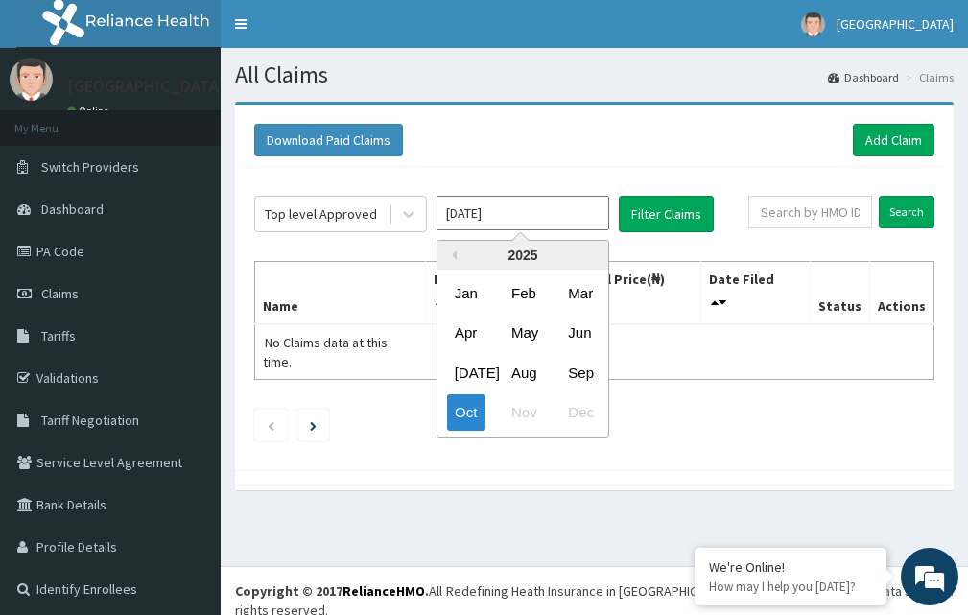
click at [445, 223] on input "[DATE]" at bounding box center [523, 213] width 173 height 35
click at [418, 210] on icon at bounding box center [408, 213] width 19 height 19
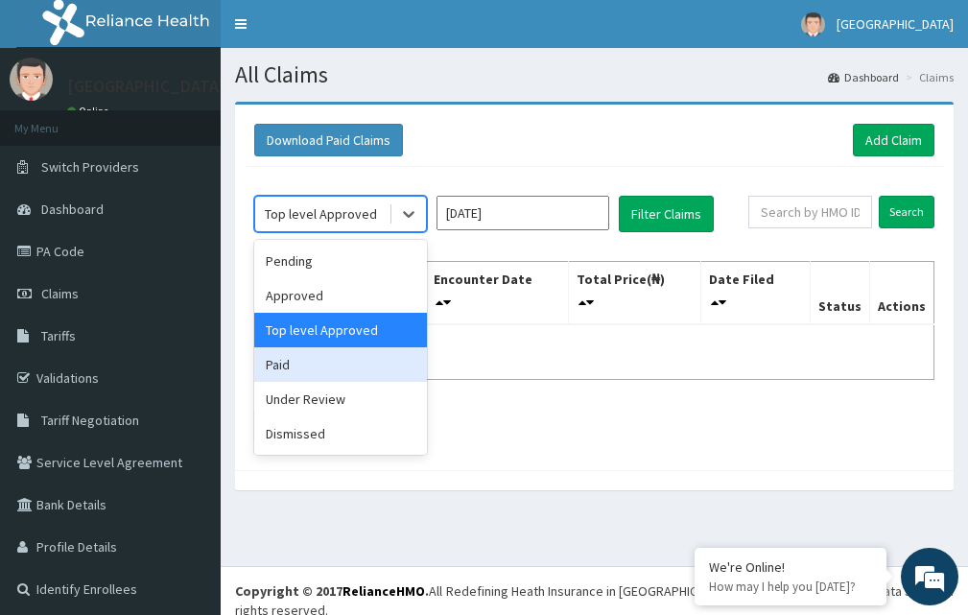
click at [323, 364] on div "Paid" at bounding box center [340, 364] width 173 height 35
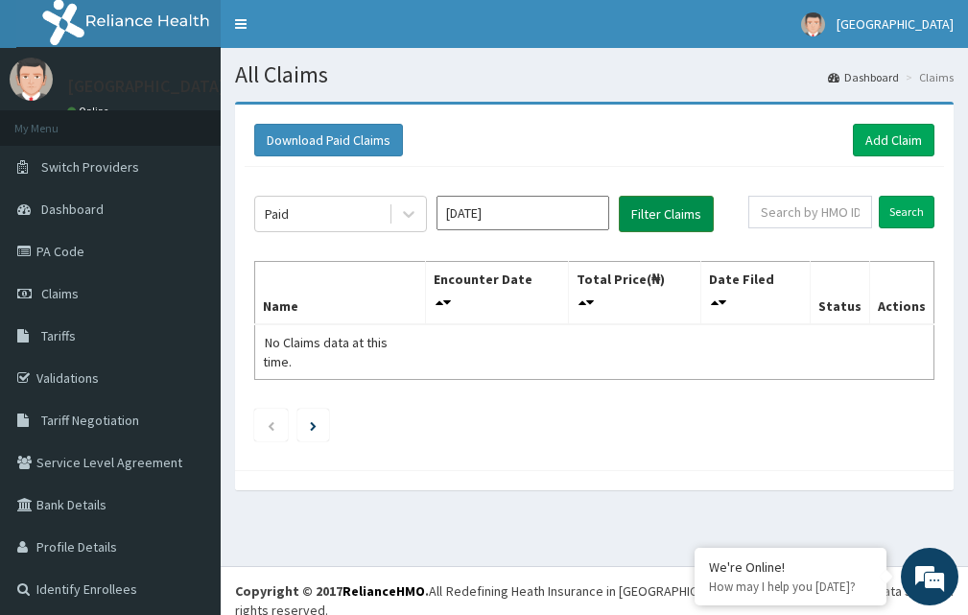
click at [635, 225] on button "Filter Claims" at bounding box center [666, 214] width 95 height 36
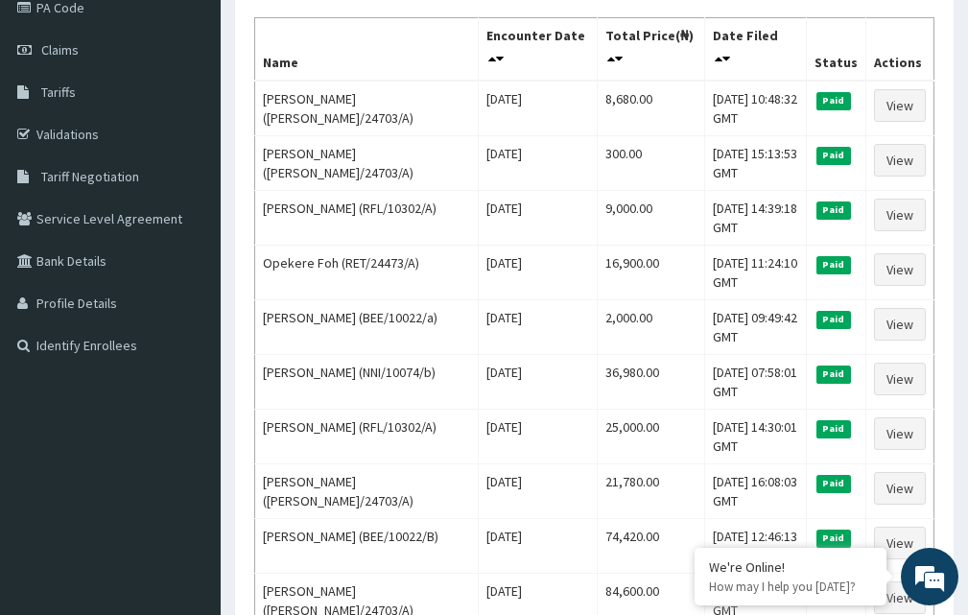
scroll to position [257, 0]
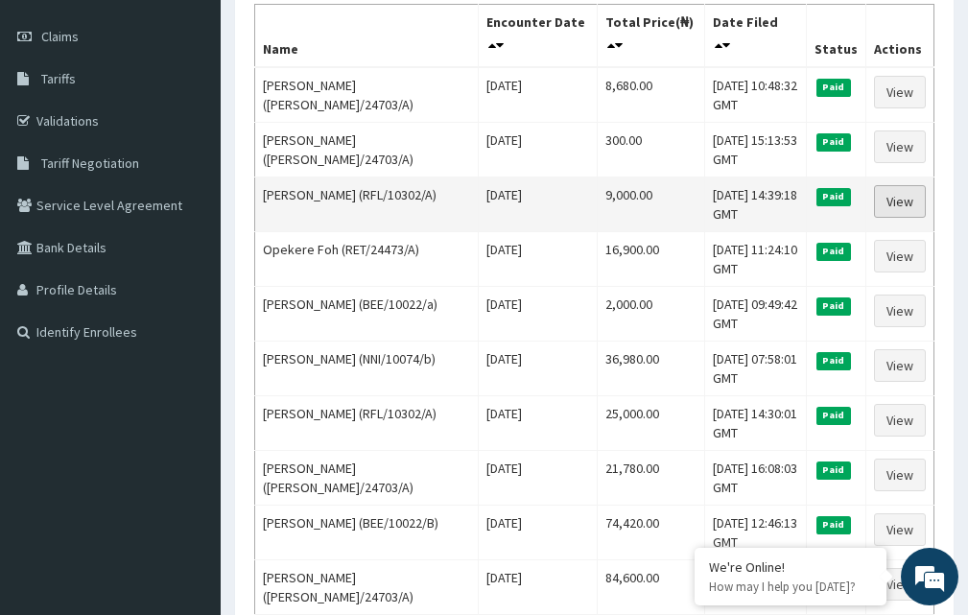
click at [900, 197] on link "View" at bounding box center [900, 201] width 52 height 33
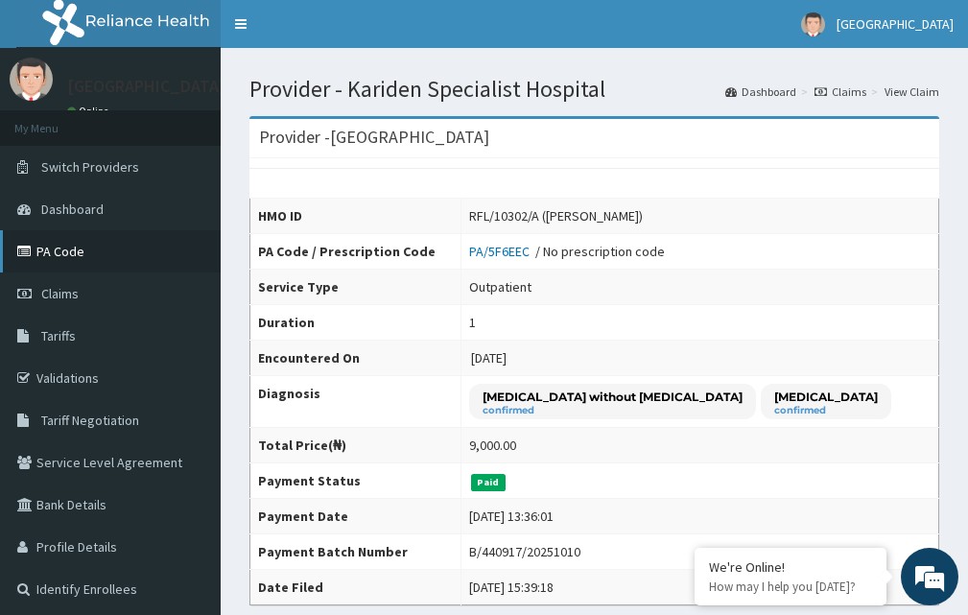
click at [87, 253] on link "PA Code" at bounding box center [110, 251] width 221 height 42
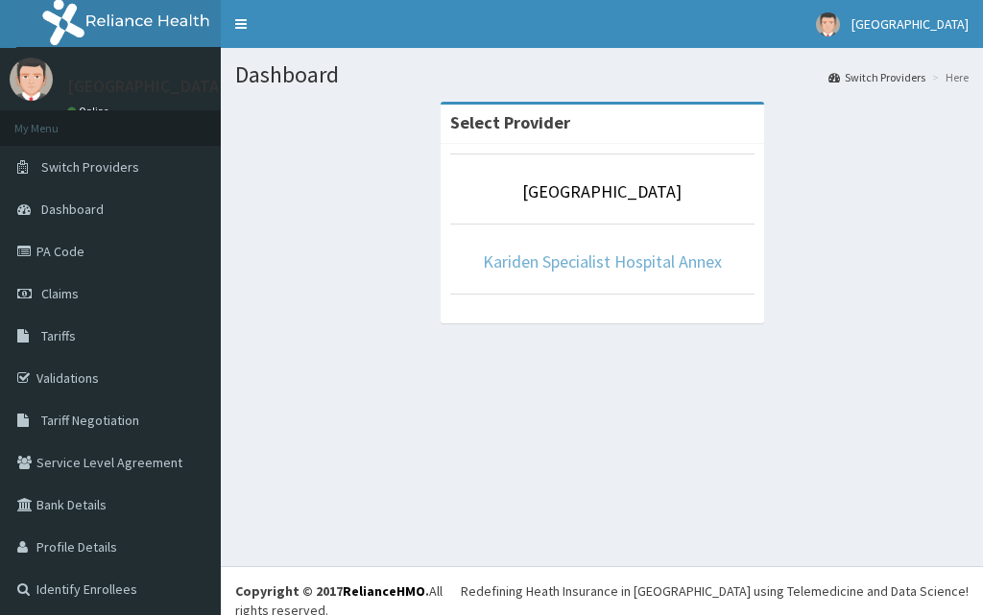
click at [647, 265] on link "Kariden Specialist Hospital Annex" at bounding box center [602, 262] width 239 height 22
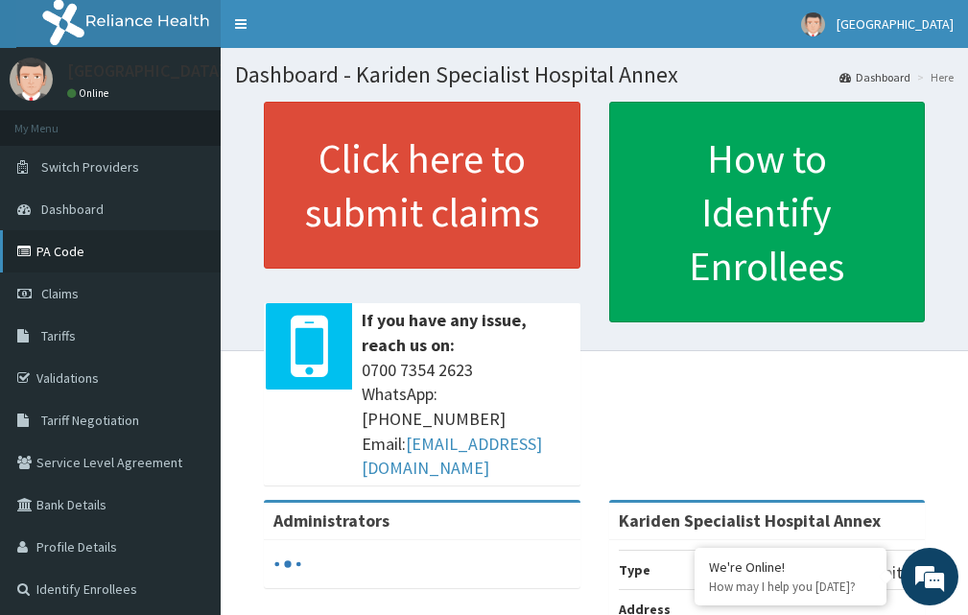
click at [66, 256] on link "PA Code" at bounding box center [110, 251] width 221 height 42
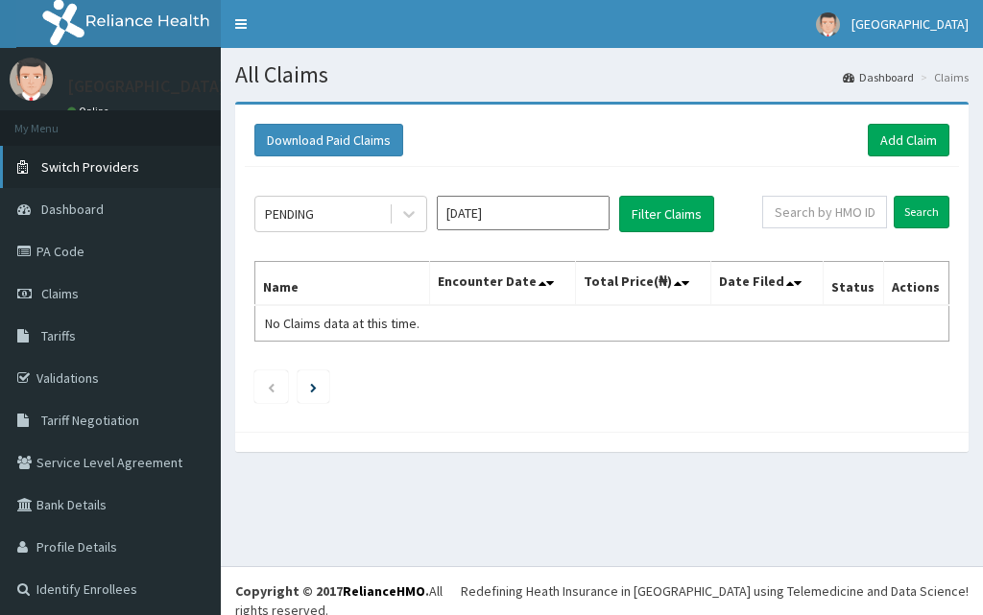
click at [103, 160] on span "Switch Providers" at bounding box center [90, 166] width 98 height 17
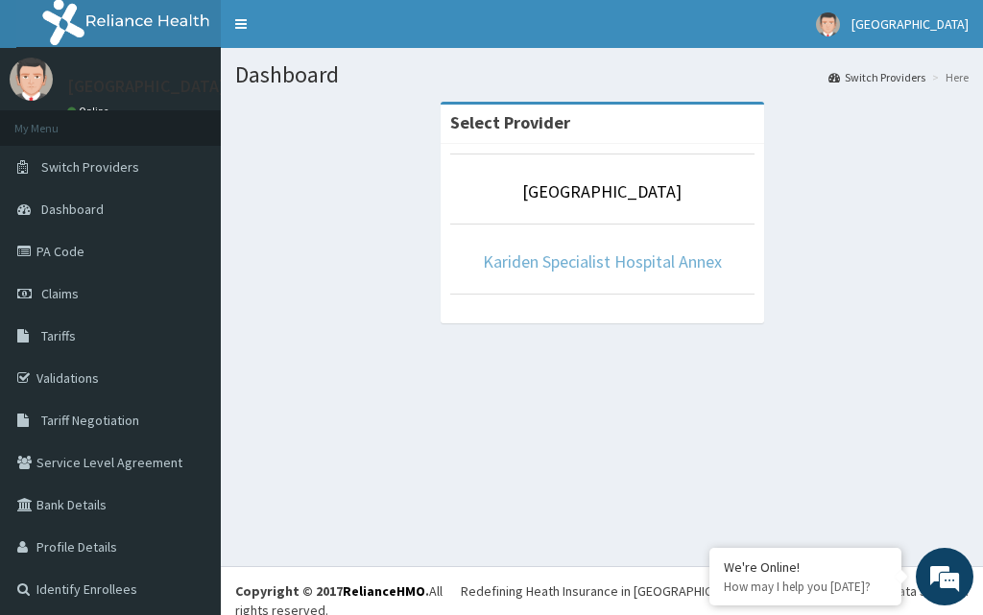
click at [608, 257] on link "Kariden Specialist Hospital Annex" at bounding box center [602, 262] width 239 height 22
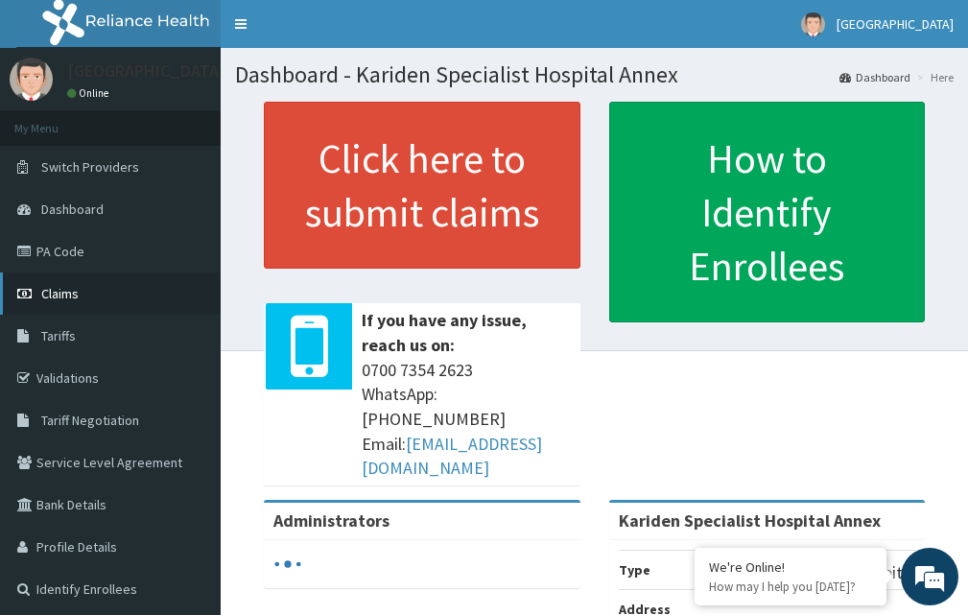
click at [49, 294] on span "Claims" at bounding box center [59, 293] width 37 height 17
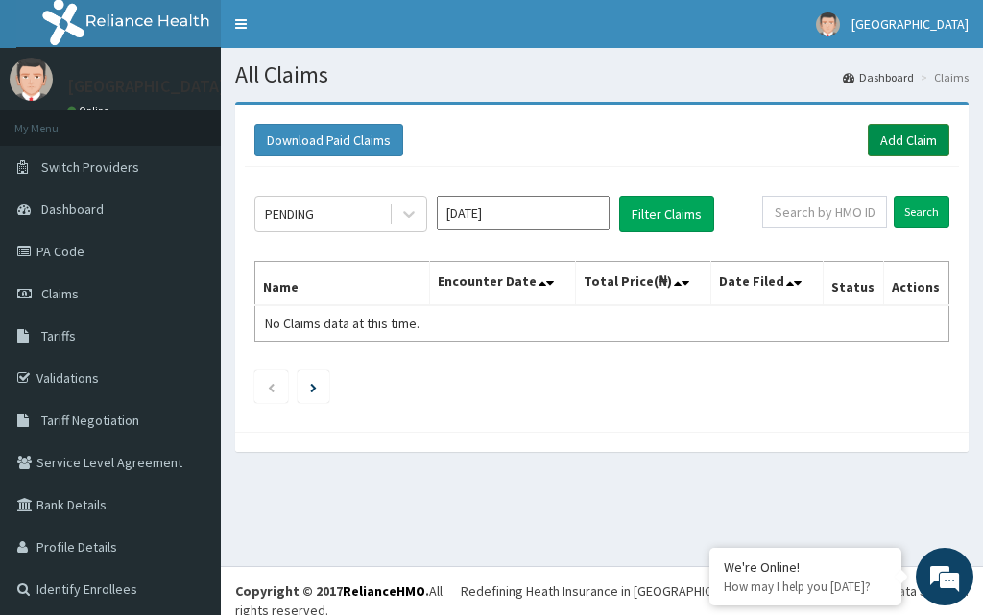
click at [881, 135] on link "Add Claim" at bounding box center [909, 140] width 82 height 33
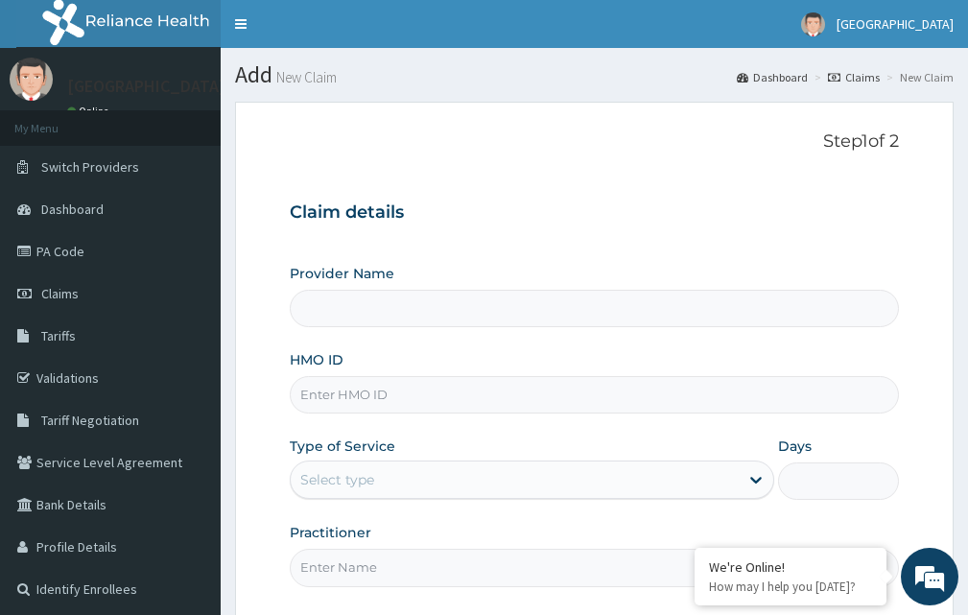
click at [428, 387] on input "HMO ID" at bounding box center [594, 394] width 609 height 37
type input "SFA/11807/A"
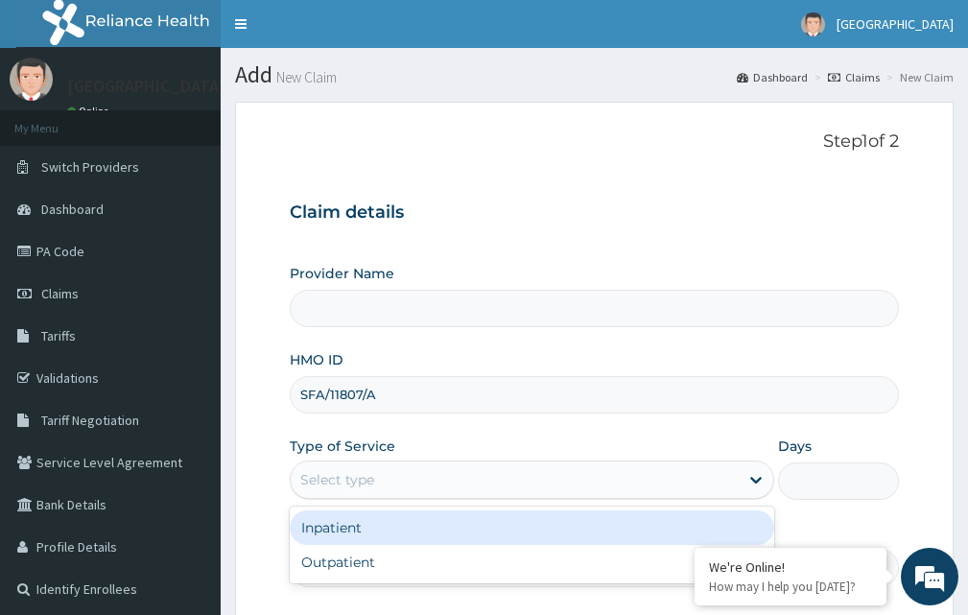
click at [568, 473] on div "Select type" at bounding box center [515, 480] width 448 height 31
type input "Kariden Specialist Hospital Annex"
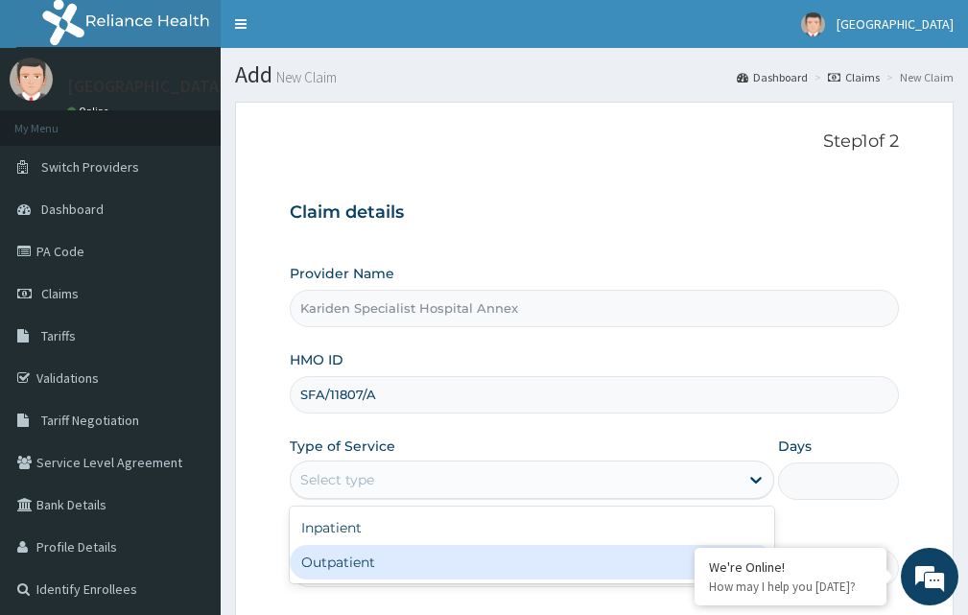
drag, startPoint x: 401, startPoint y: 558, endPoint x: 568, endPoint y: 555, distance: 167.0
click at [421, 558] on div "Outpatient" at bounding box center [532, 562] width 485 height 35
type input "1"
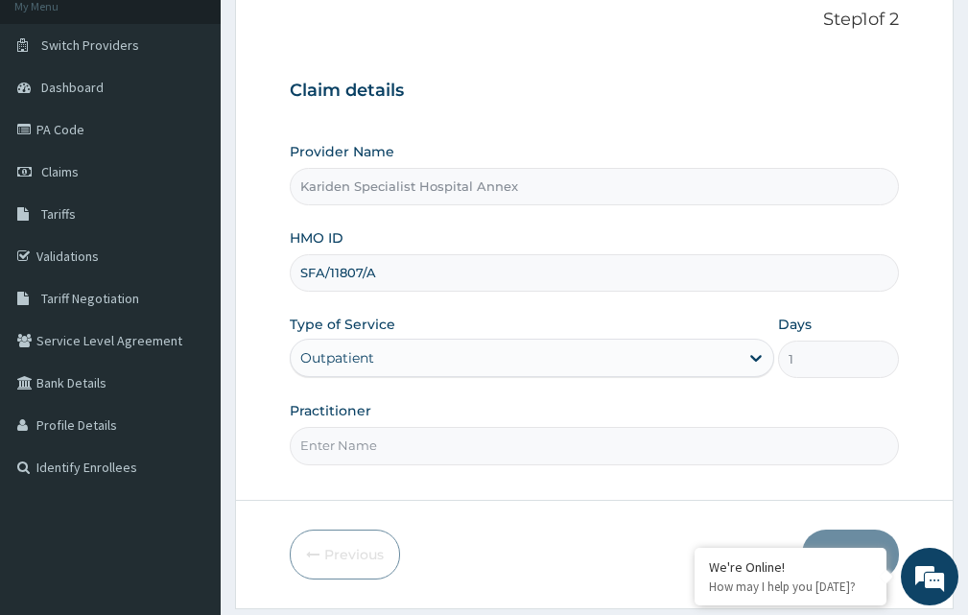
scroll to position [179, 0]
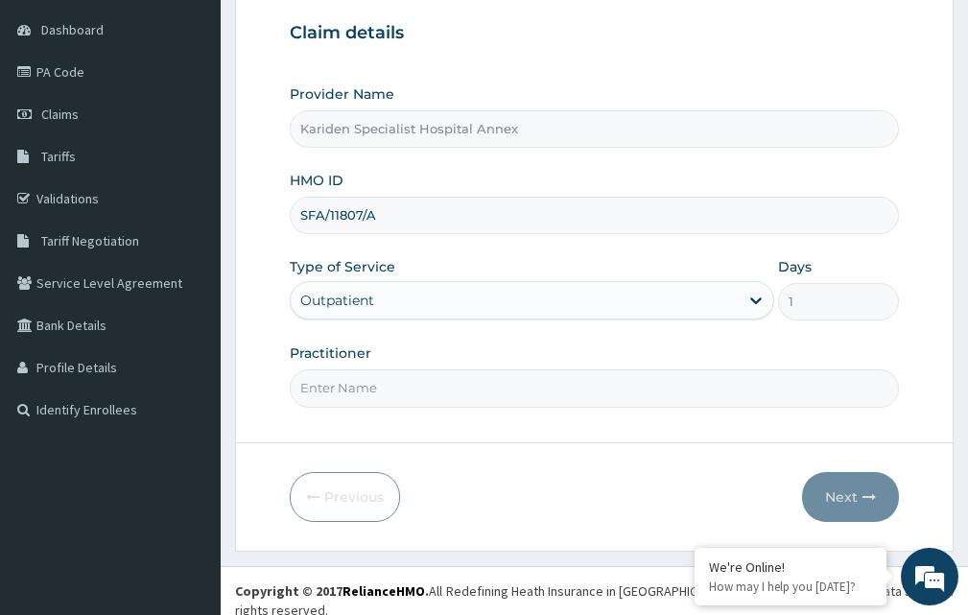
click at [493, 398] on input "Practitioner" at bounding box center [594, 388] width 609 height 37
type input "DR. [GEOGRAPHIC_DATA]"
click at [841, 502] on button "Next" at bounding box center [850, 497] width 97 height 50
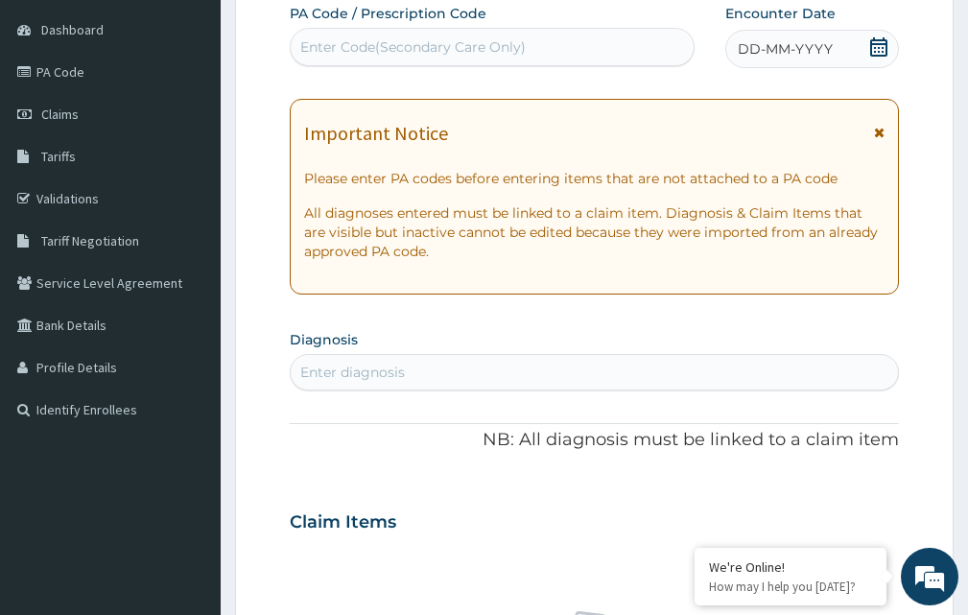
scroll to position [0, 0]
click at [410, 370] on div "Enter diagnosis" at bounding box center [595, 372] width 608 height 31
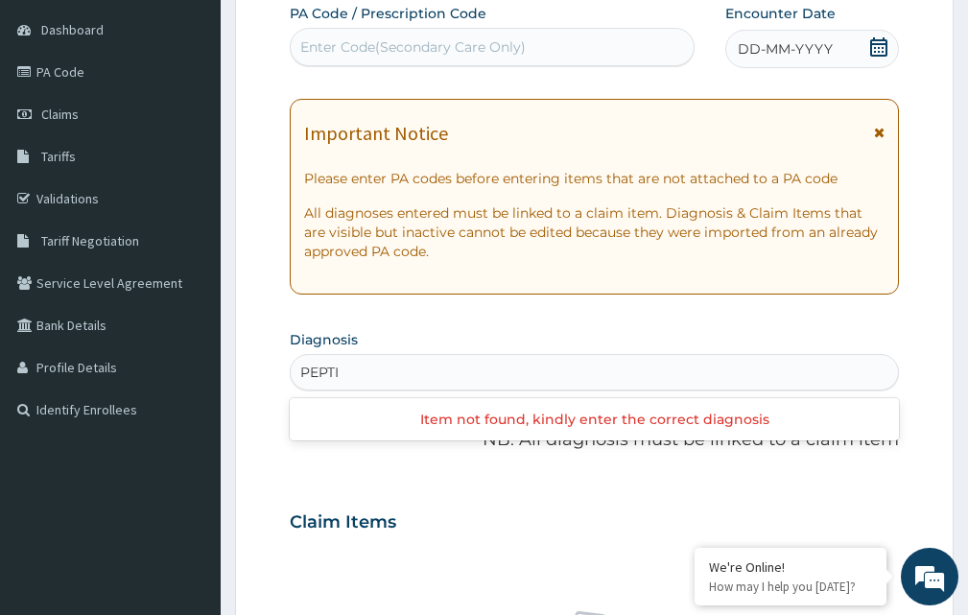
type input "PEPTIC"
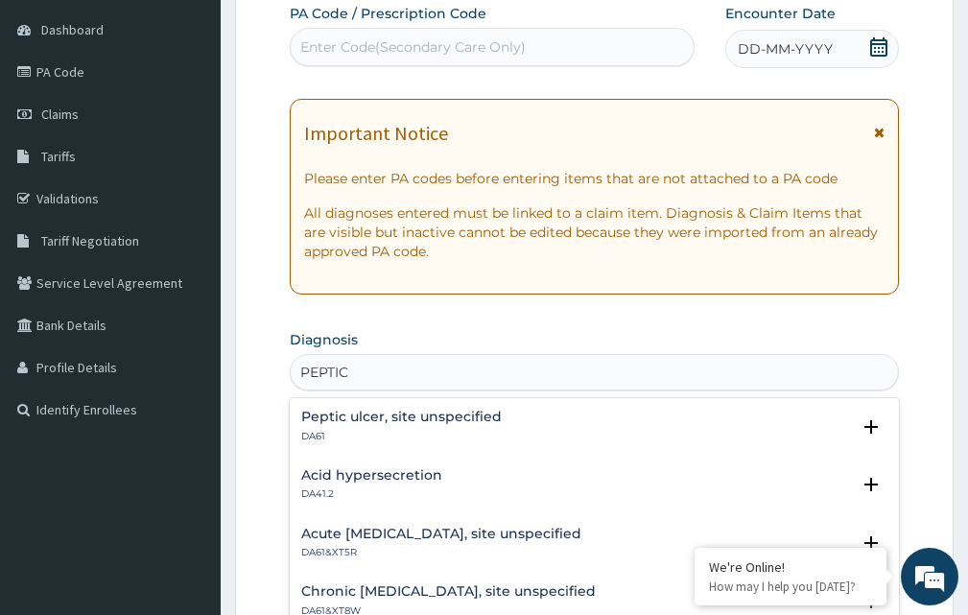
click at [438, 419] on h4 "Peptic ulcer, site unspecified" at bounding box center [401, 417] width 201 height 14
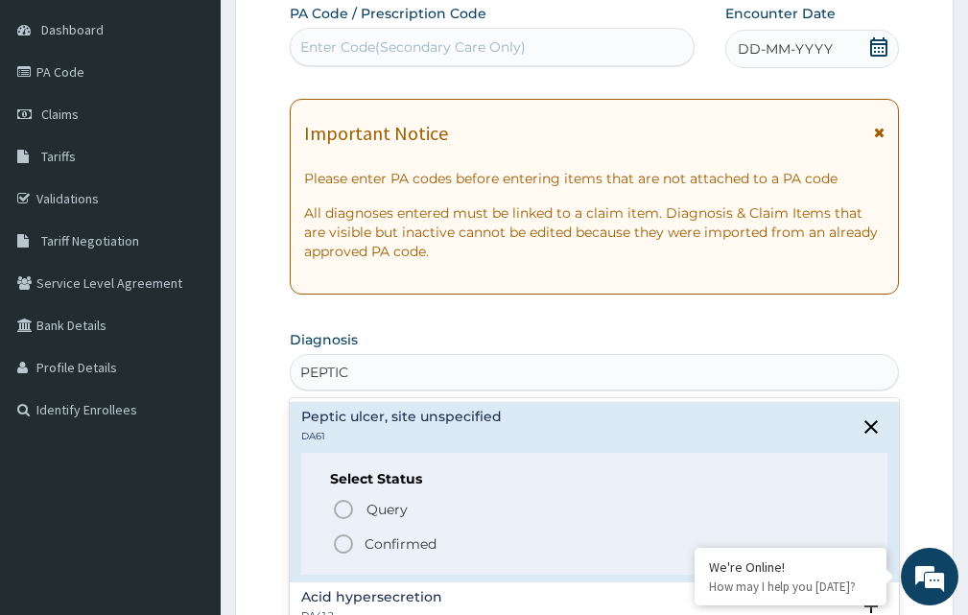
click at [376, 553] on p "Confirmed" at bounding box center [401, 544] width 72 height 19
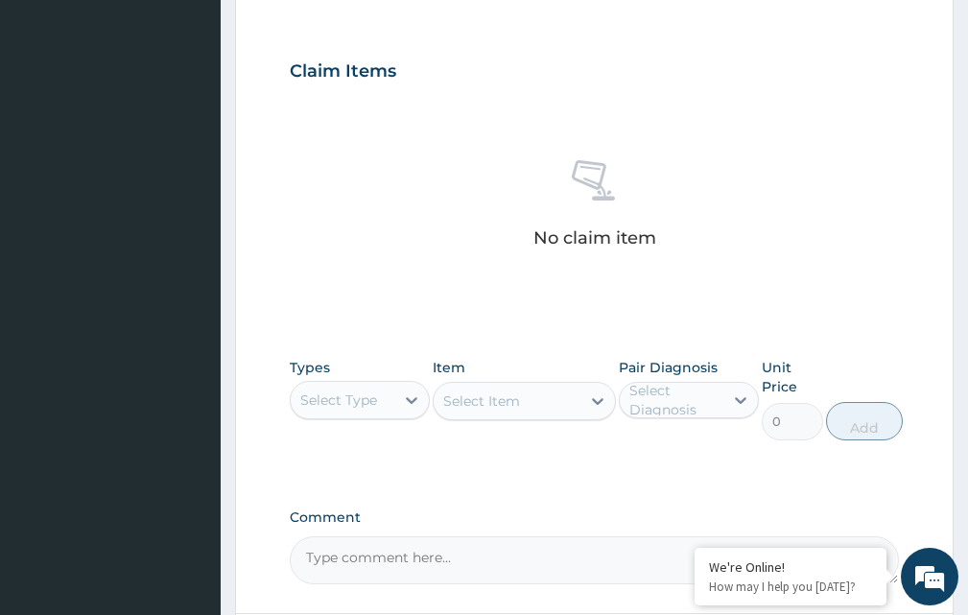
scroll to position [683, 0]
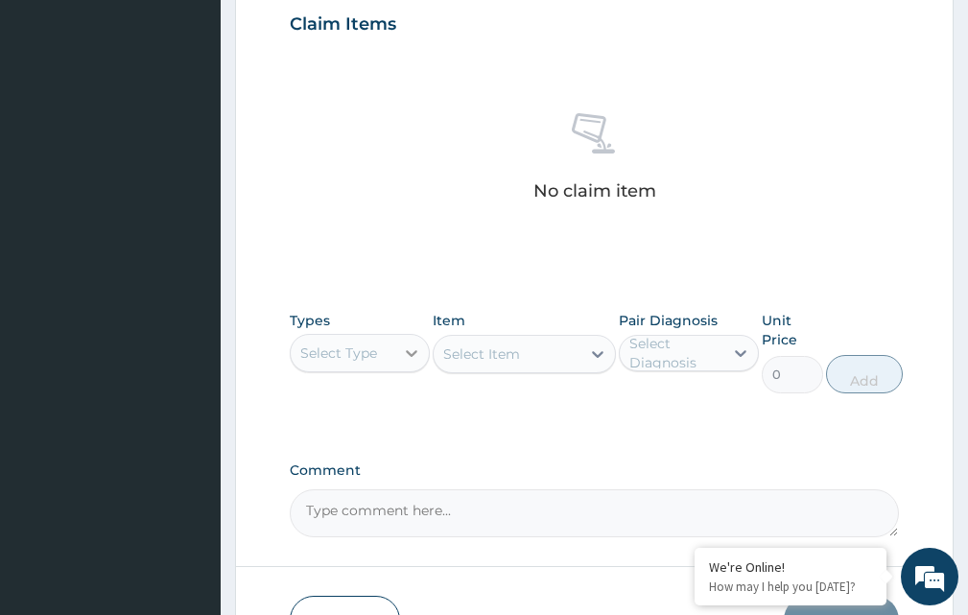
click at [415, 362] on icon at bounding box center [411, 353] width 19 height 19
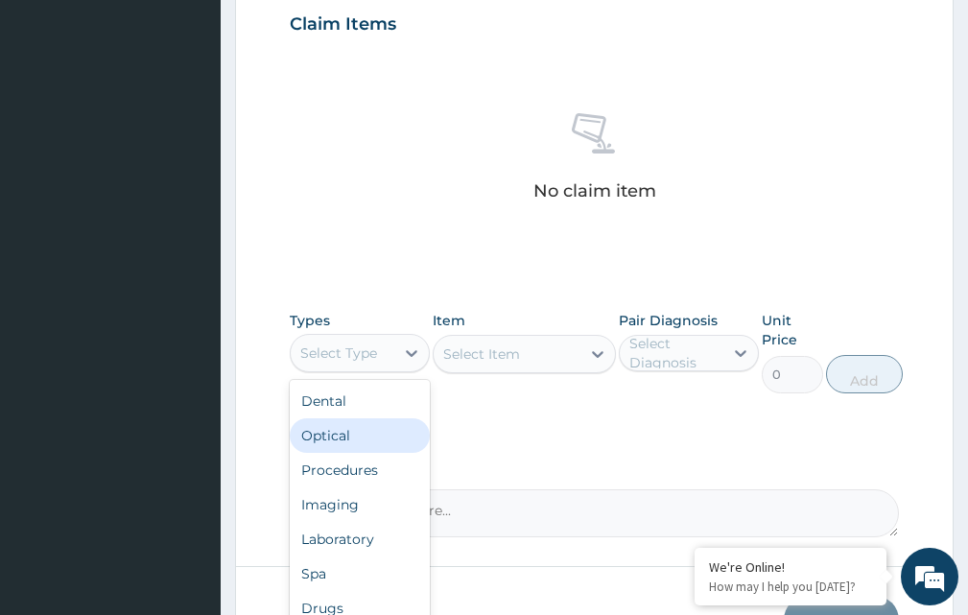
type input "I"
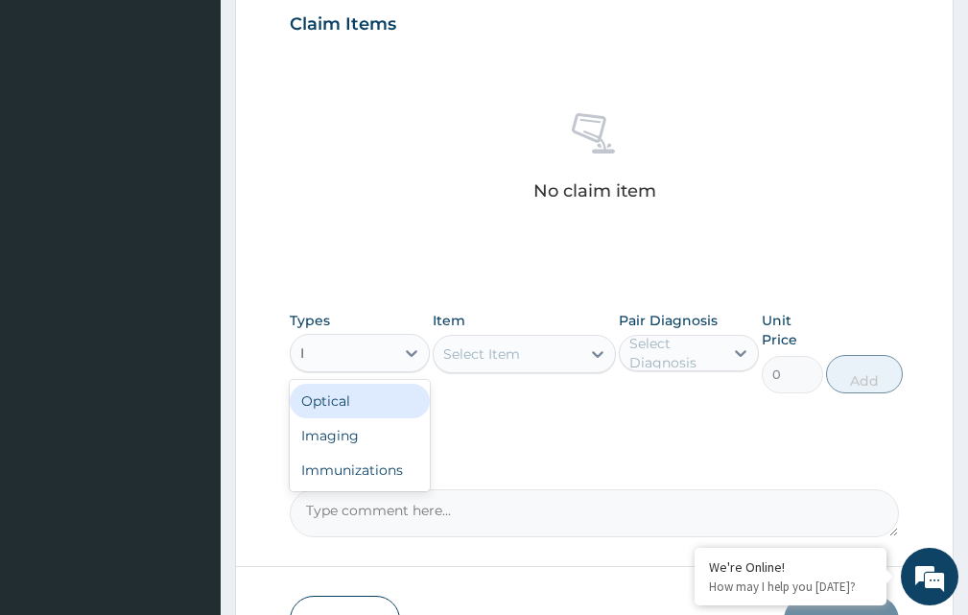
click at [397, 433] on div "Imaging" at bounding box center [360, 435] width 140 height 35
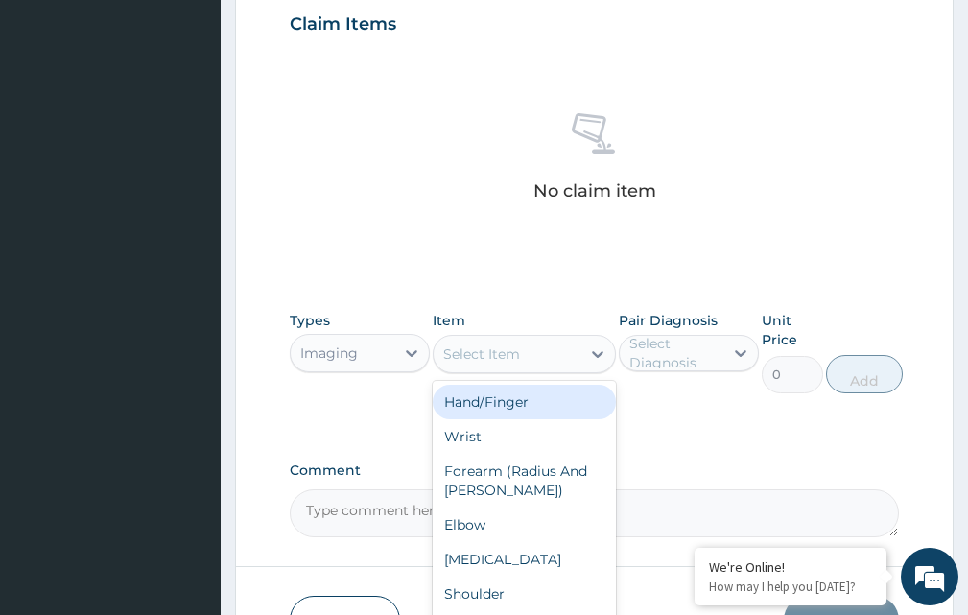
click at [593, 354] on icon at bounding box center [597, 354] width 19 height 19
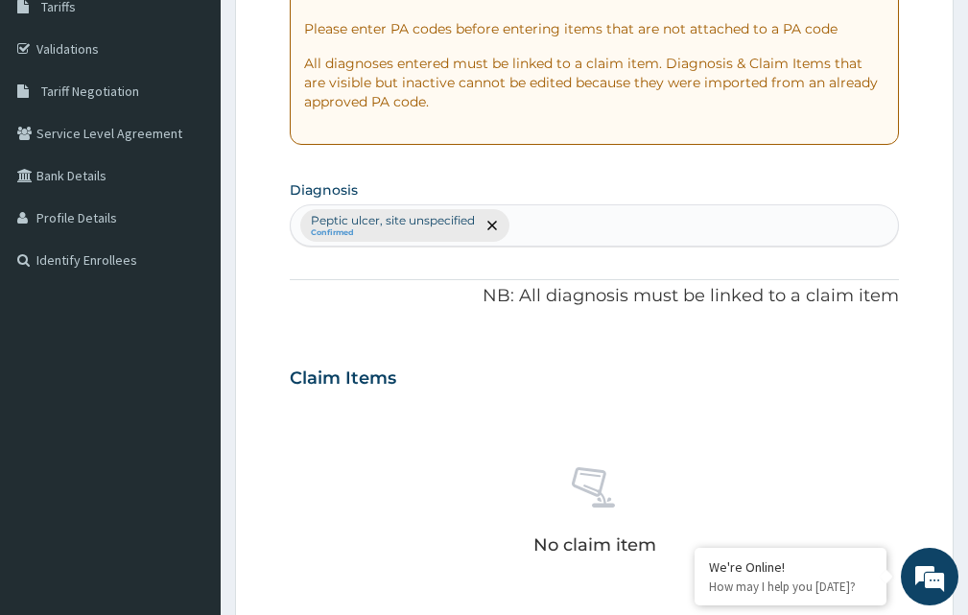
scroll to position [0, 0]
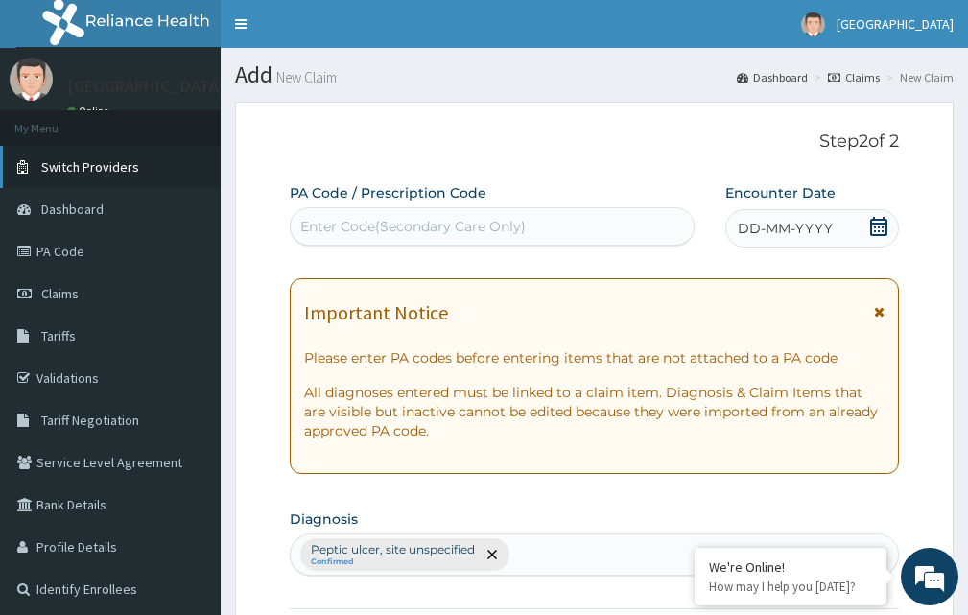
type input "B"
click at [90, 161] on span "Switch Providers" at bounding box center [90, 166] width 98 height 17
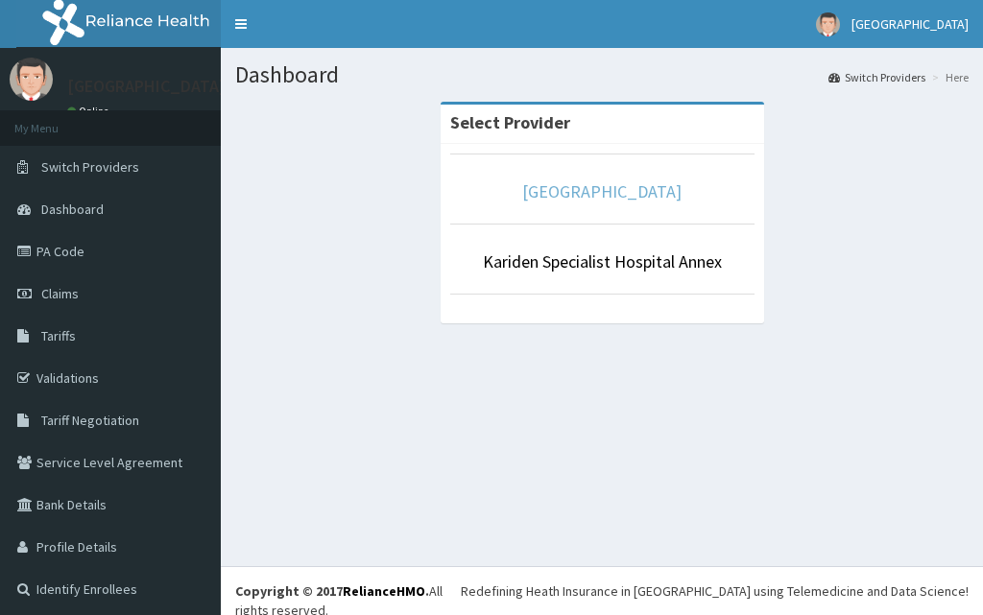
click at [626, 193] on link "[GEOGRAPHIC_DATA]" at bounding box center [601, 191] width 159 height 22
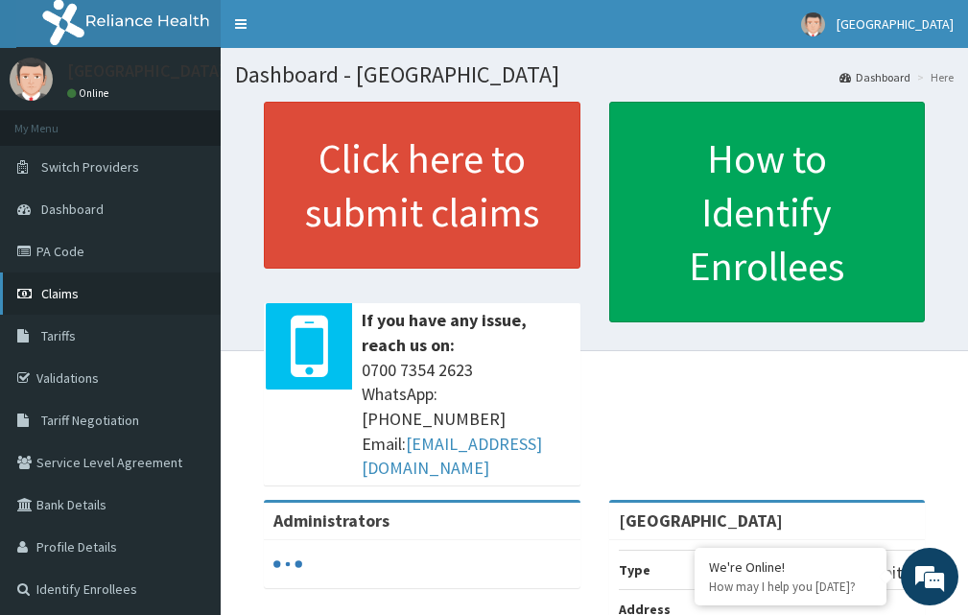
click at [78, 293] on span "Claims" at bounding box center [59, 293] width 37 height 17
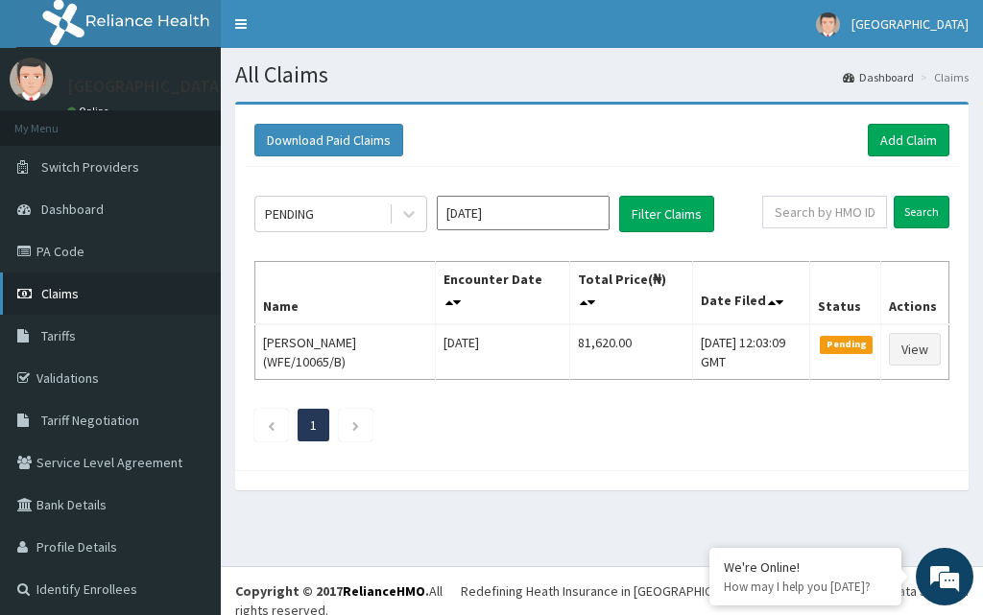
drag, startPoint x: 65, startPoint y: 299, endPoint x: 832, endPoint y: 312, distance: 767.0
click at [67, 299] on span "Claims" at bounding box center [59, 293] width 37 height 17
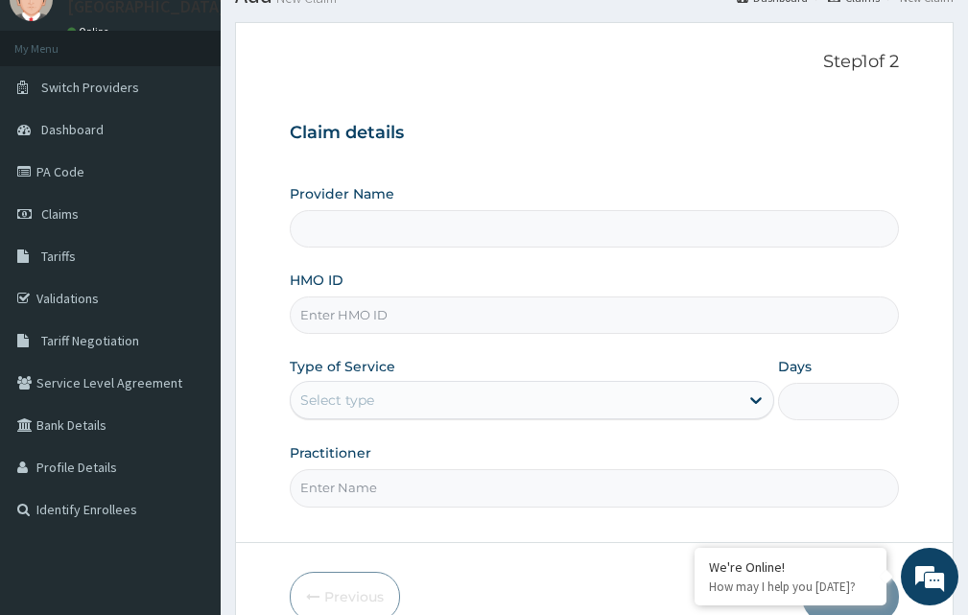
scroll to position [121, 0]
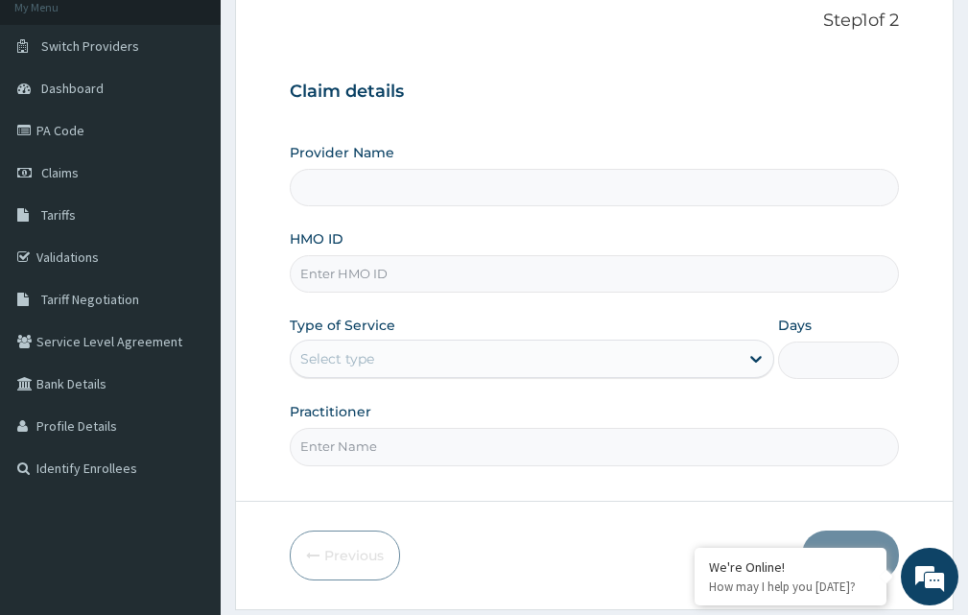
click at [408, 283] on input "HMO ID" at bounding box center [594, 273] width 609 height 37
type input "[GEOGRAPHIC_DATA]"
click at [78, 167] on span "Claims" at bounding box center [59, 172] width 37 height 17
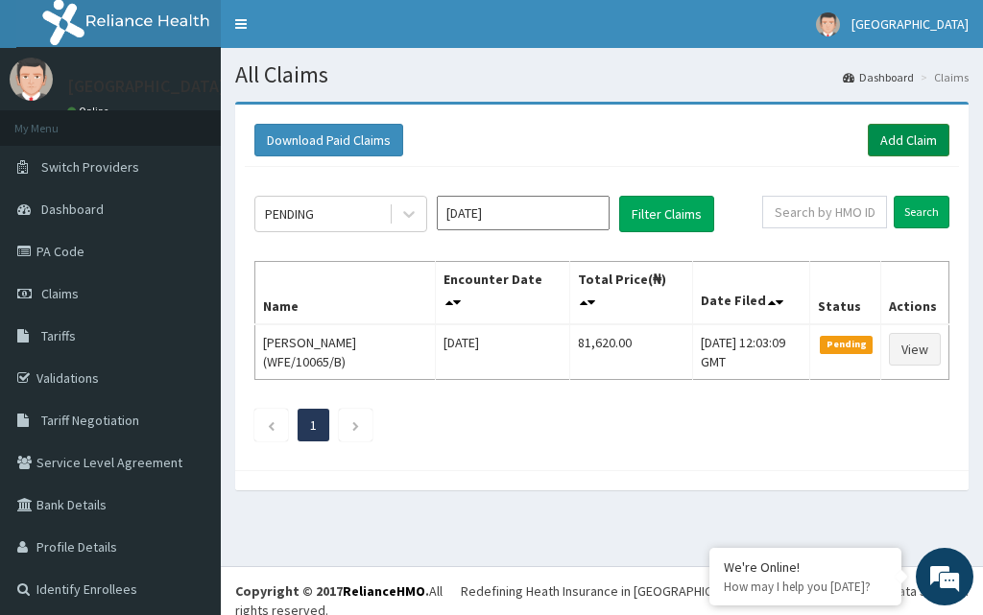
click at [880, 144] on link "Add Claim" at bounding box center [909, 140] width 82 height 33
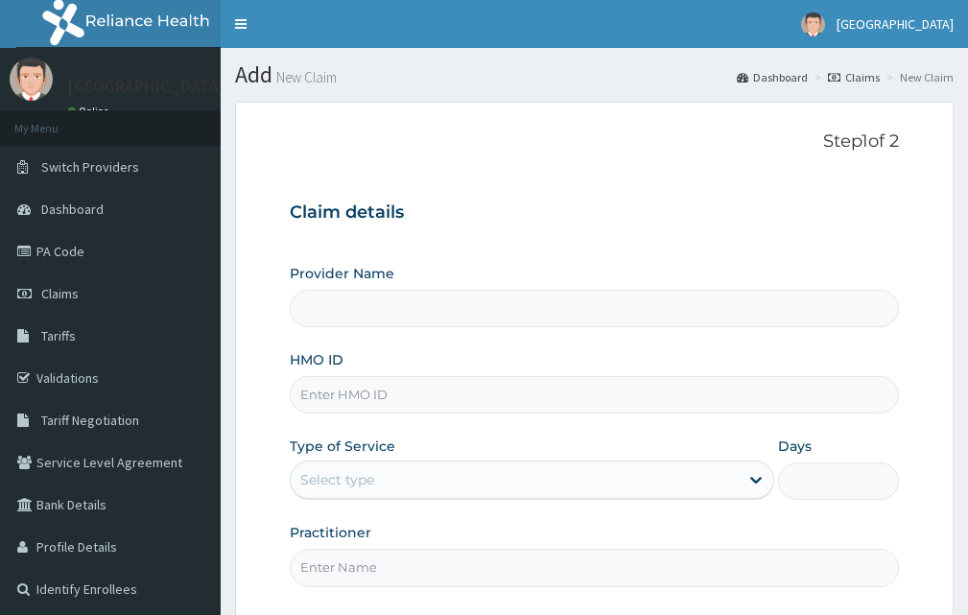
click at [408, 384] on input "HMO ID" at bounding box center [594, 394] width 609 height 37
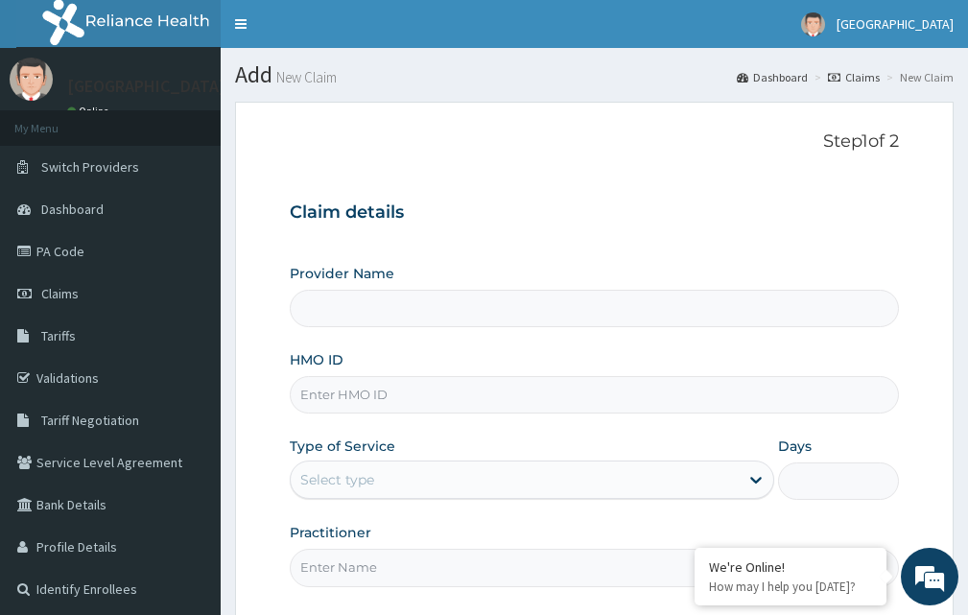
type input "XIA/11087/A"
type input "Kariden Specialist Hospital"
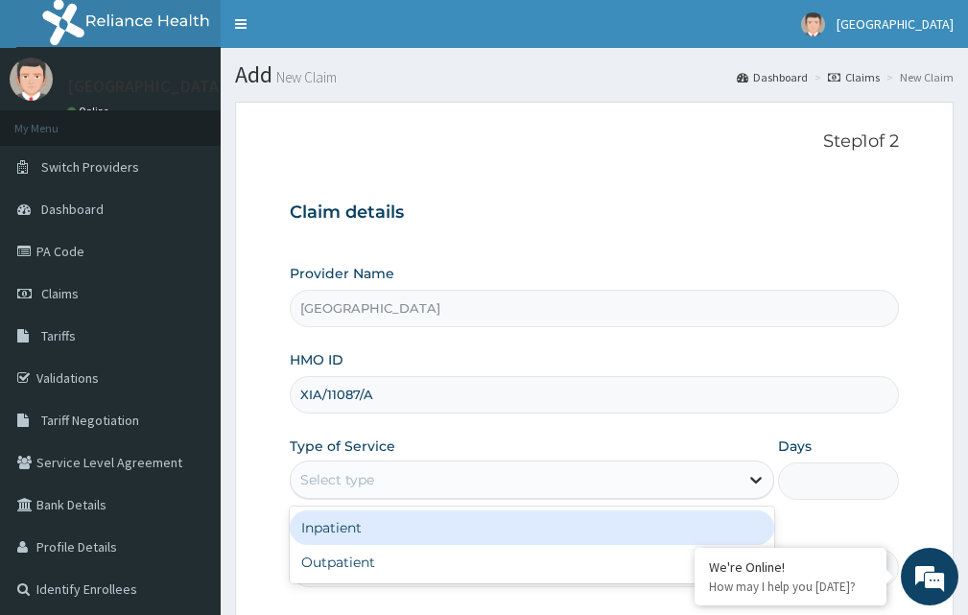
click at [747, 476] on icon at bounding box center [756, 479] width 19 height 19
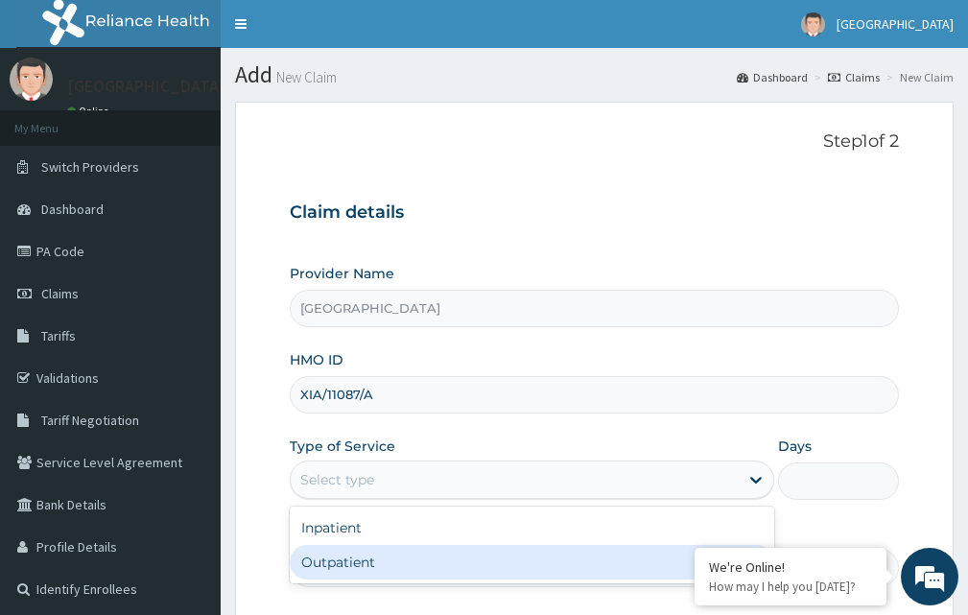
click at [395, 551] on div "Outpatient" at bounding box center [532, 562] width 485 height 35
type input "1"
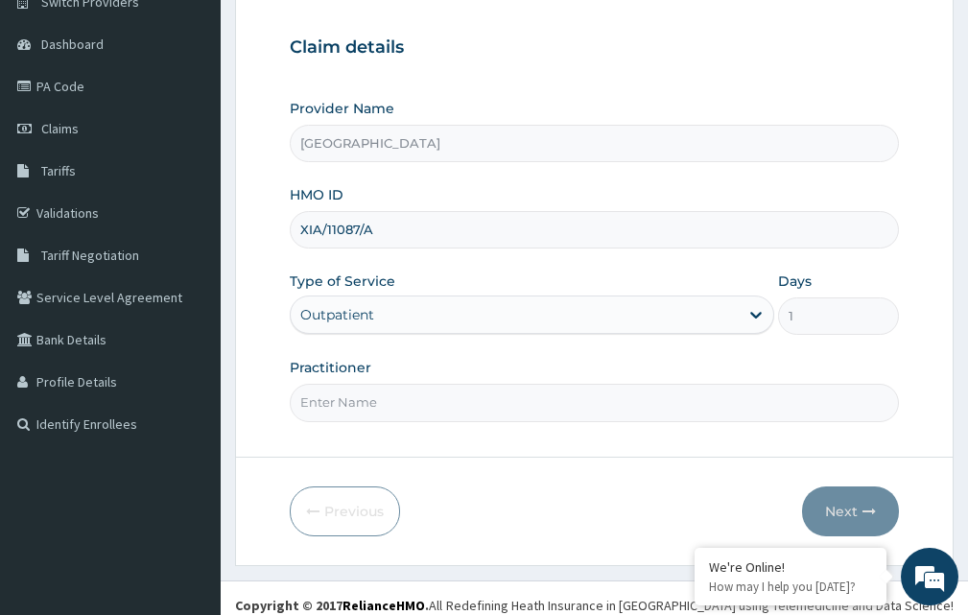
scroll to position [179, 0]
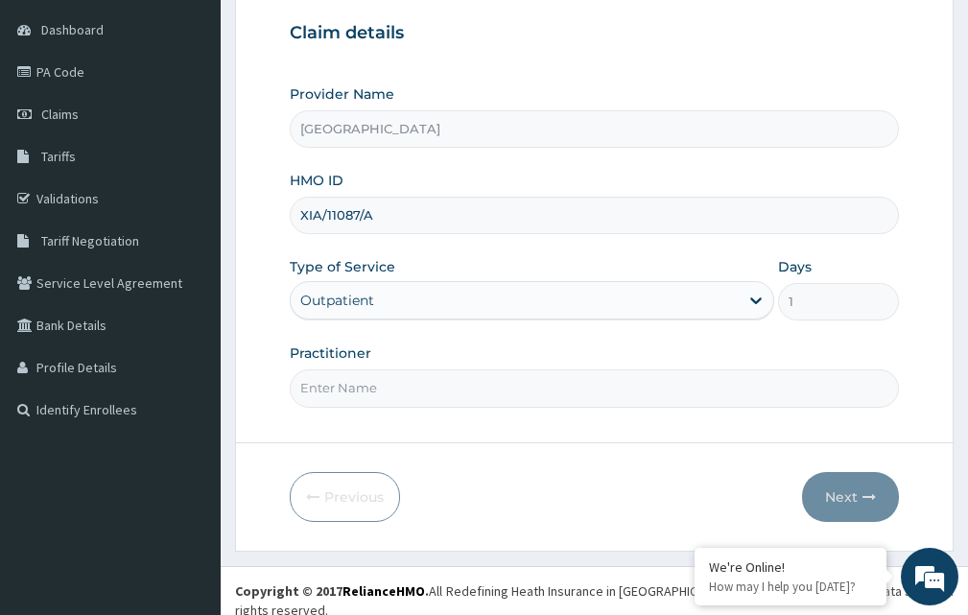
click at [393, 391] on input "Practitioner" at bounding box center [594, 388] width 609 height 37
type input "DR. KARIBA"
click at [861, 502] on button "Next" at bounding box center [850, 497] width 97 height 50
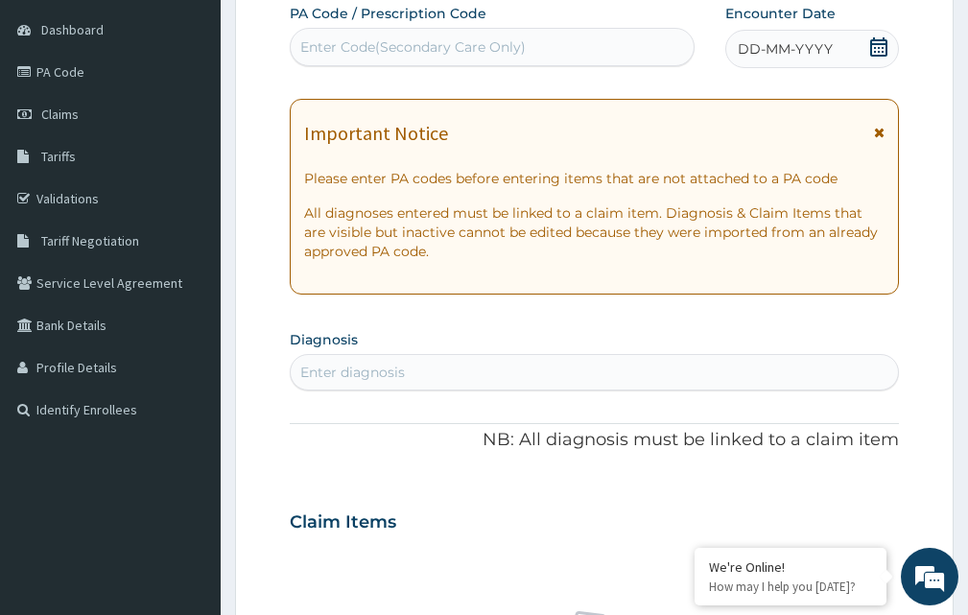
click at [404, 370] on div "Enter diagnosis" at bounding box center [352, 372] width 105 height 19
type input "MALARIA"
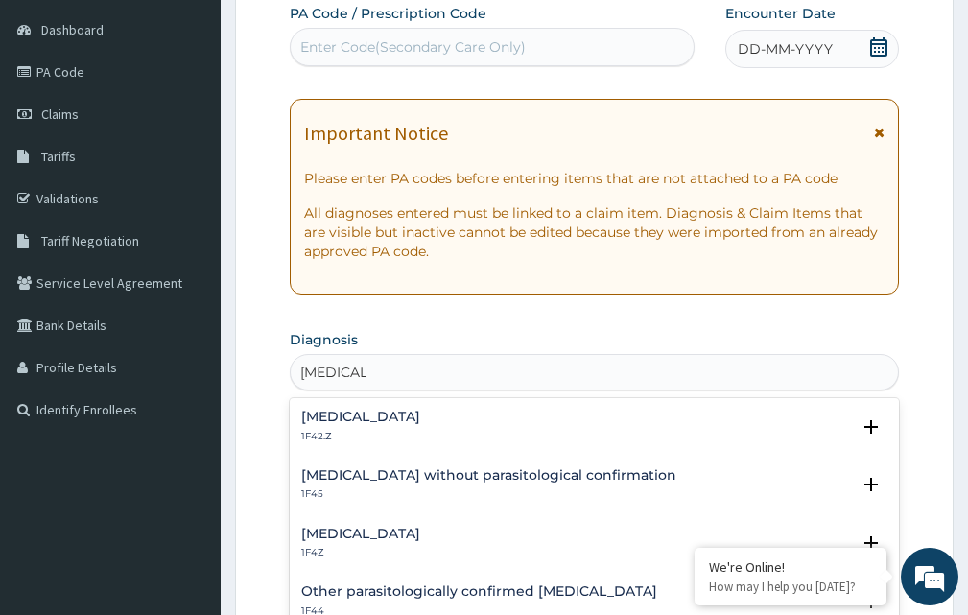
click at [420, 417] on h4 "Plasmodium malariae malaria without complication" at bounding box center [360, 417] width 119 height 14
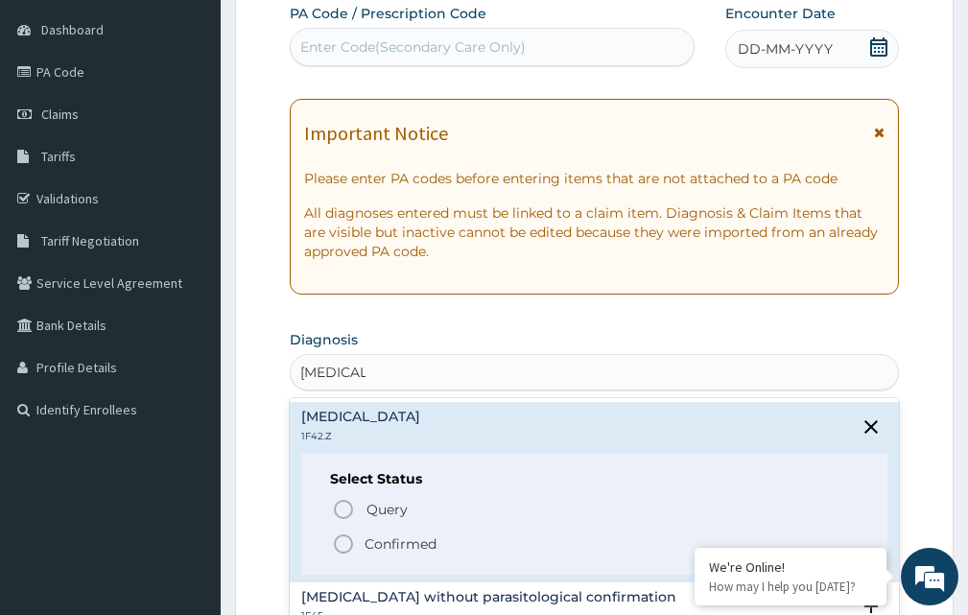
click at [391, 537] on p "Confirmed" at bounding box center [401, 544] width 72 height 19
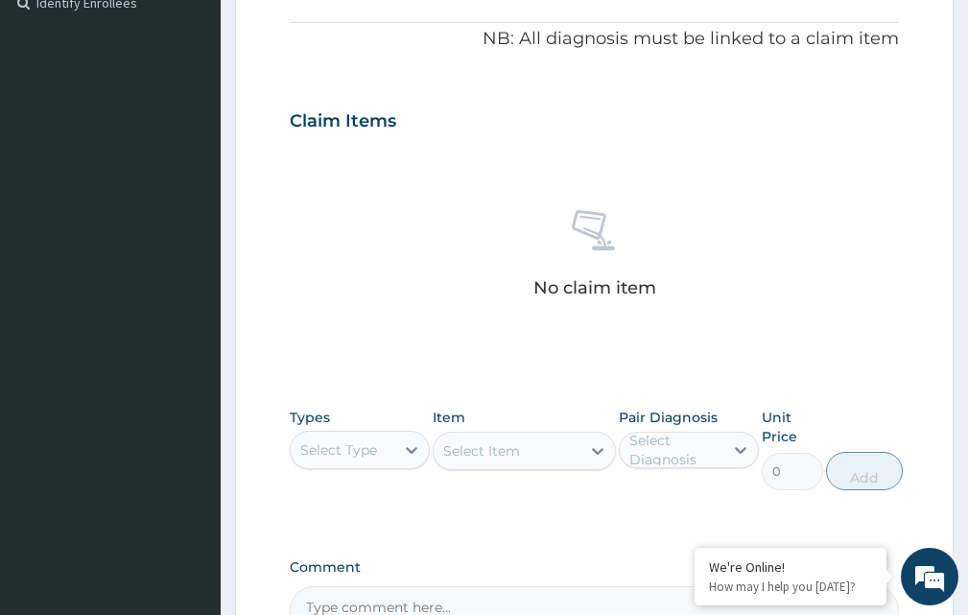
scroll to position [603, 0]
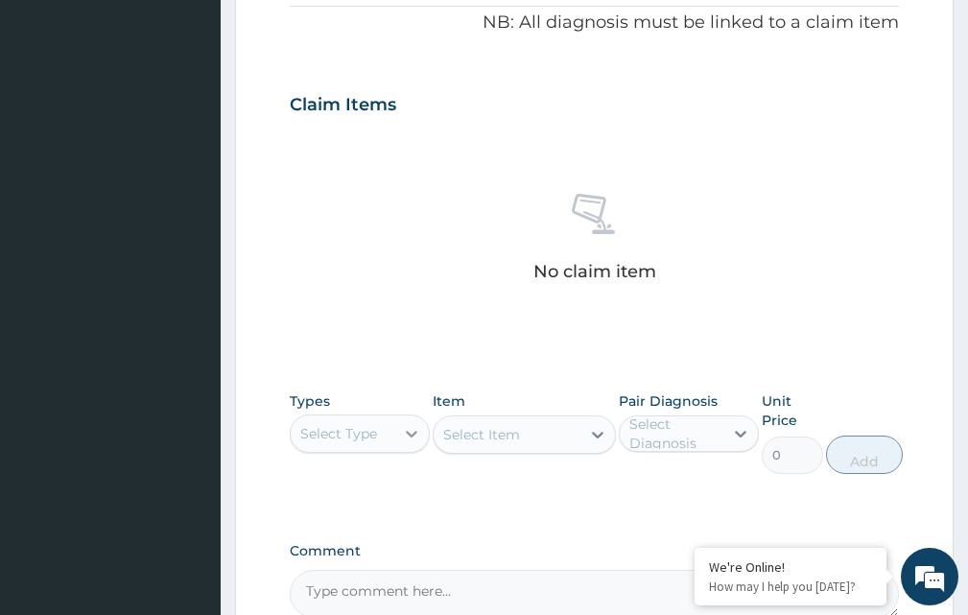
click at [407, 437] on icon at bounding box center [411, 433] width 19 height 19
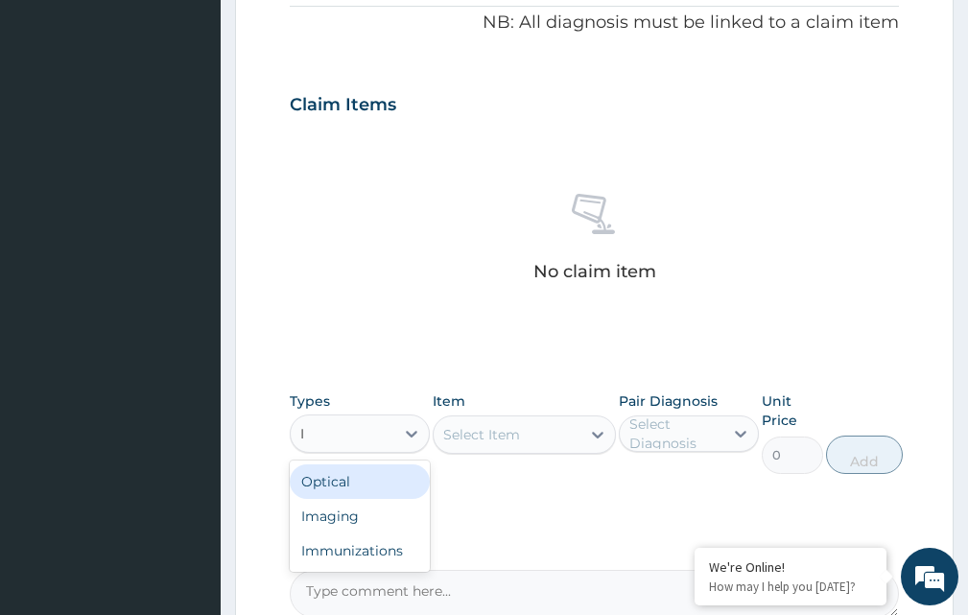
type input "IM"
click at [372, 491] on div "Imaging" at bounding box center [360, 482] width 140 height 35
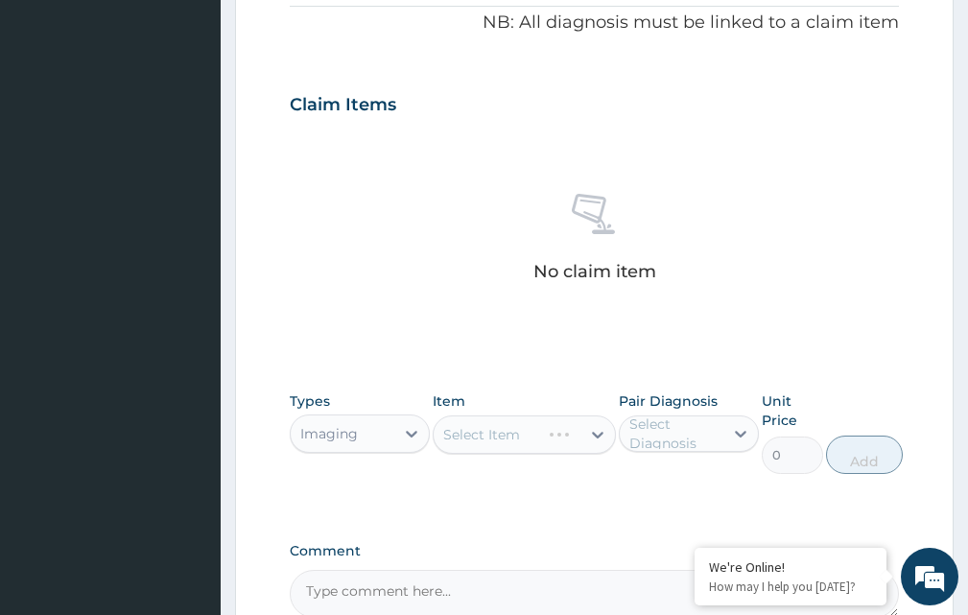
click at [594, 436] on div "Select Item" at bounding box center [524, 435] width 182 height 38
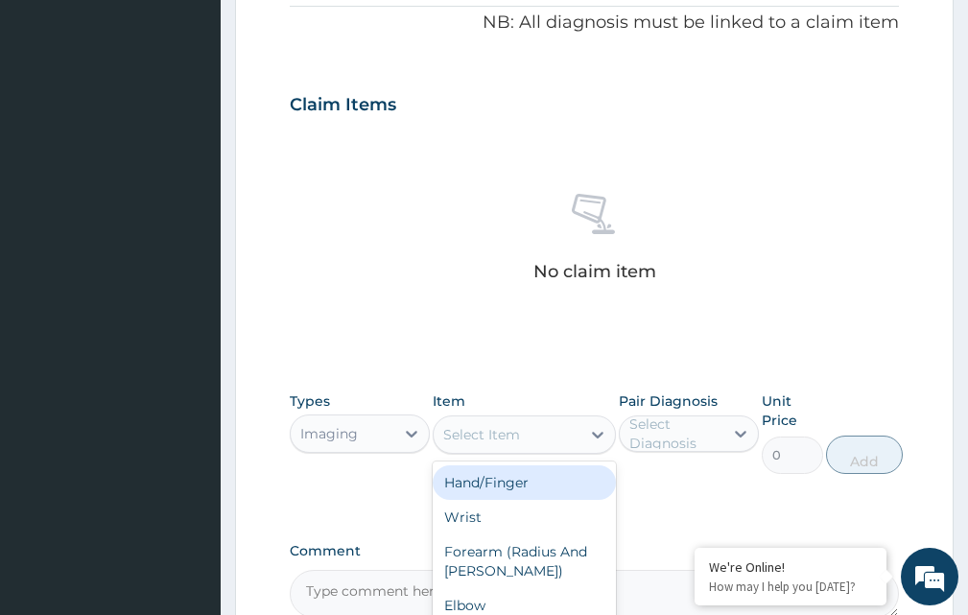
click at [594, 436] on icon at bounding box center [597, 434] width 19 height 19
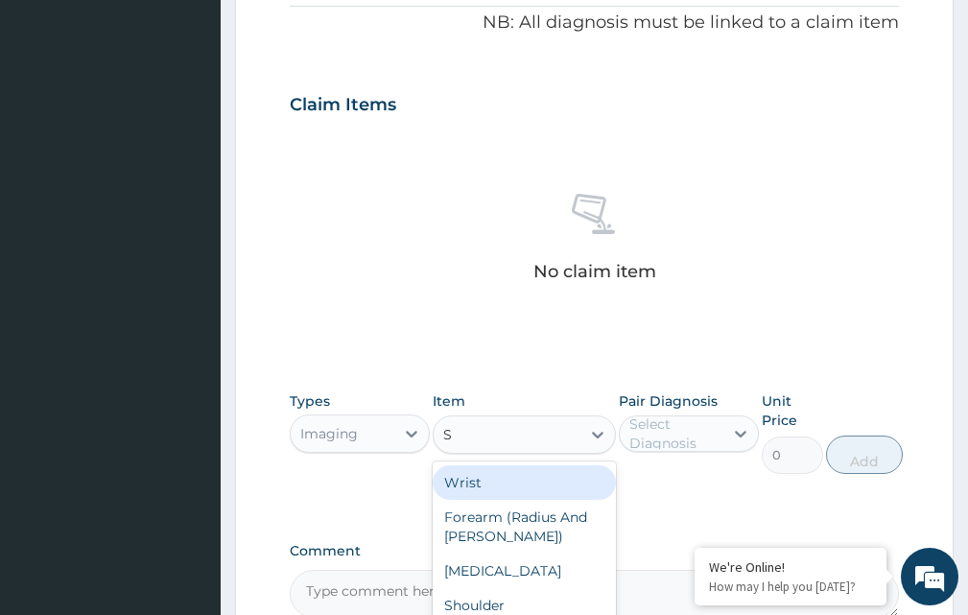
type input "SC"
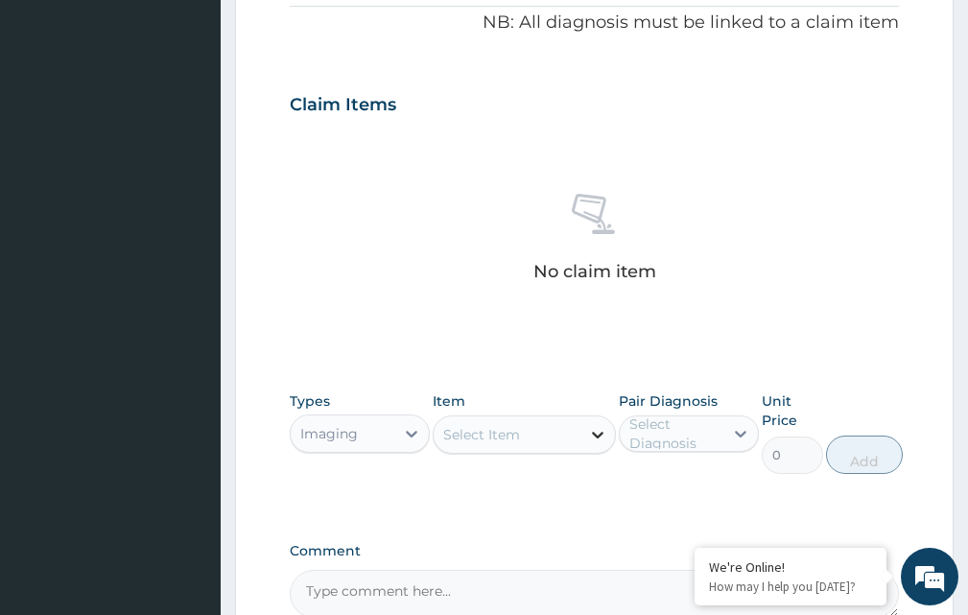
click at [595, 433] on icon at bounding box center [597, 434] width 19 height 19
click at [399, 433] on div at bounding box center [411, 434] width 35 height 35
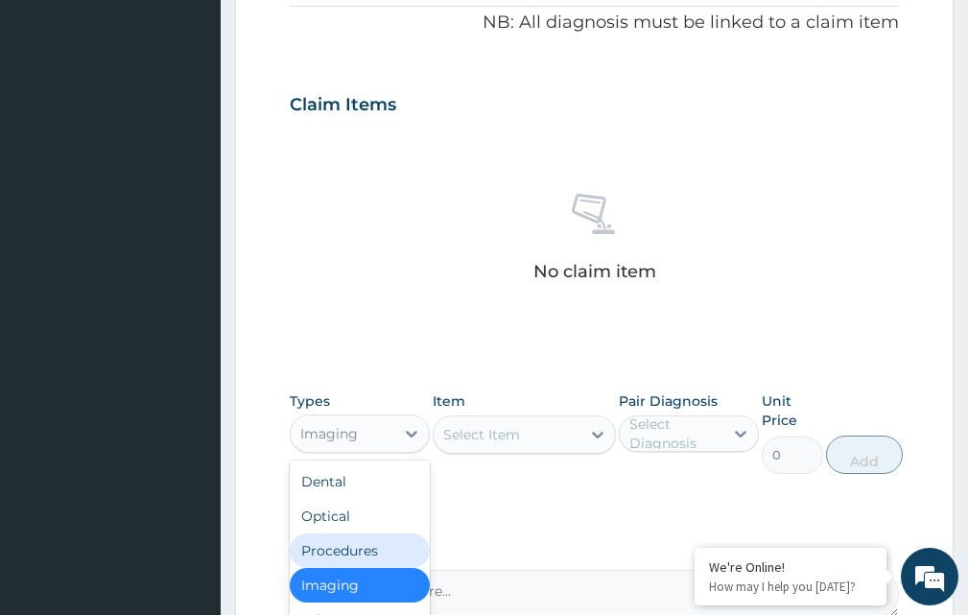
scroll to position [807, 0]
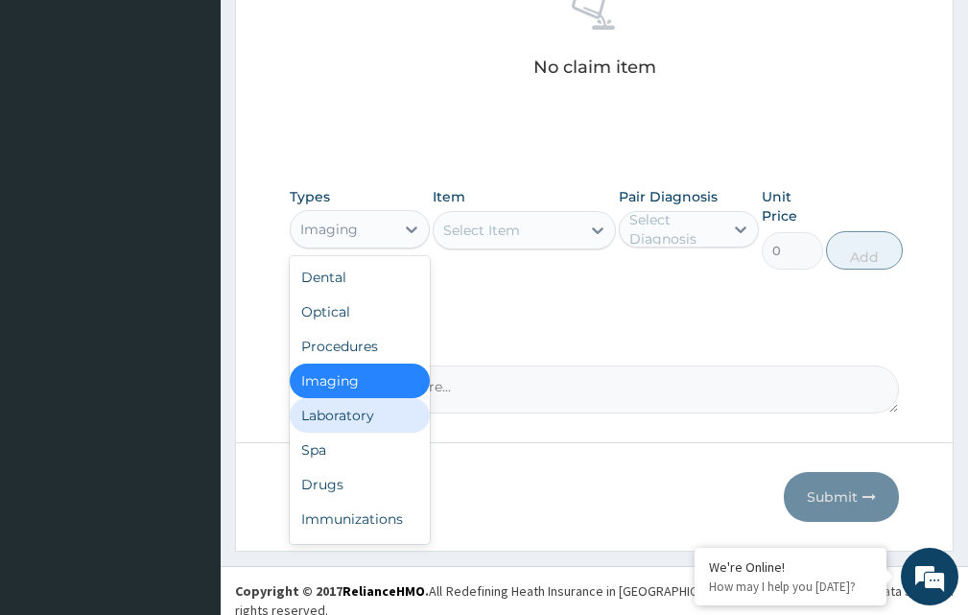
click at [375, 415] on div "Laboratory" at bounding box center [360, 415] width 140 height 35
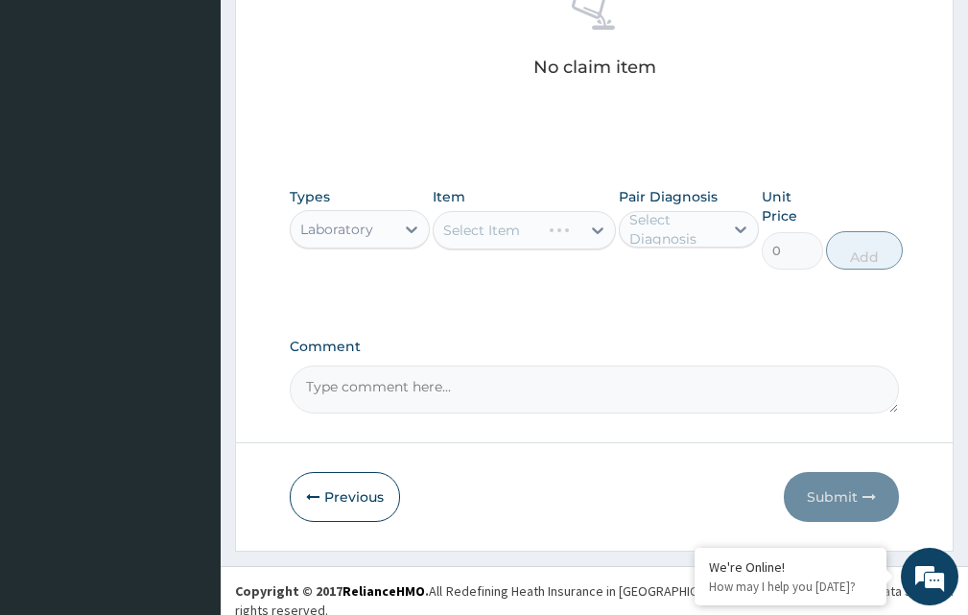
click at [606, 231] on div "Select Item" at bounding box center [524, 230] width 182 height 38
click at [600, 223] on icon at bounding box center [597, 230] width 19 height 19
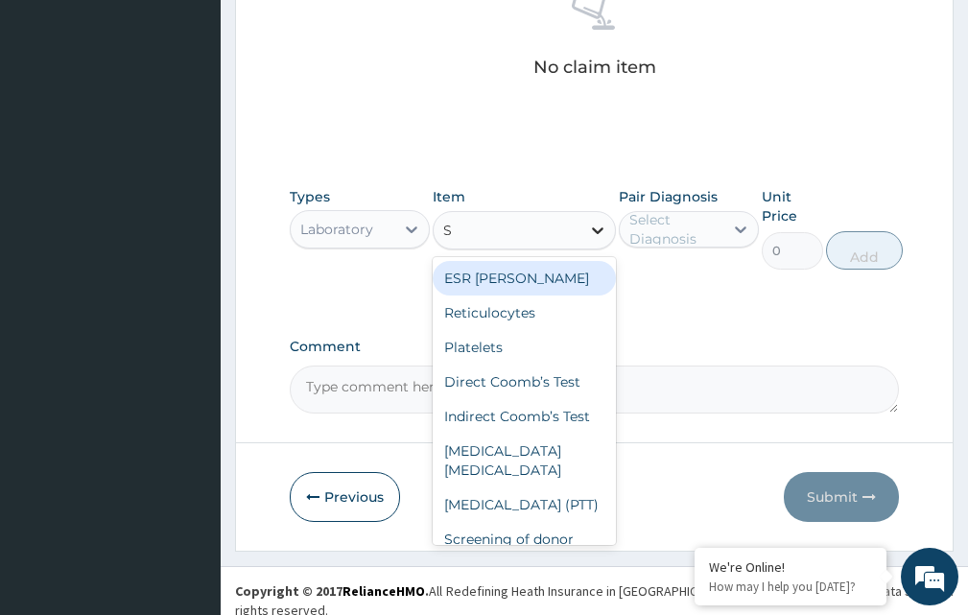
type input "SC"
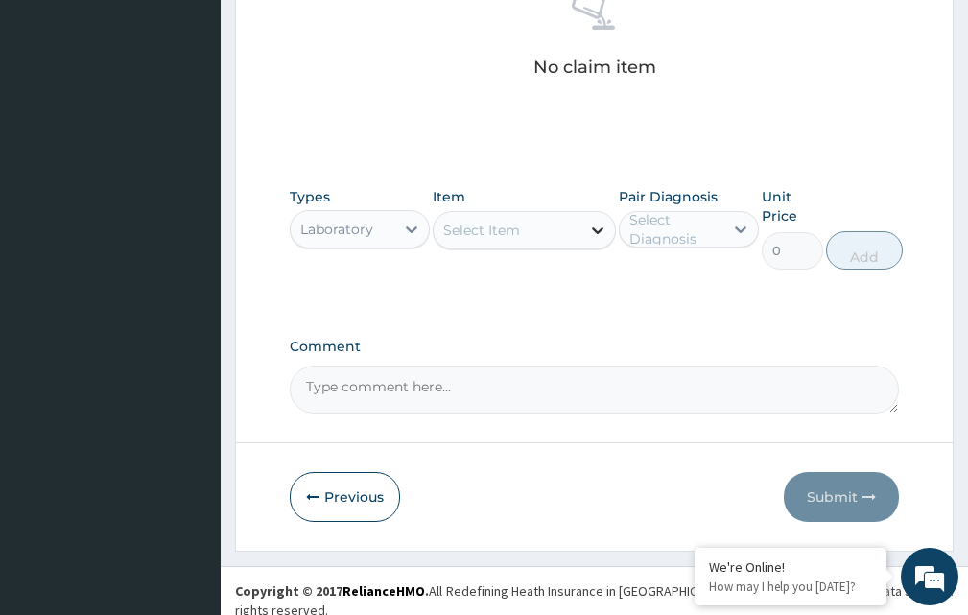
click at [599, 228] on icon at bounding box center [597, 230] width 19 height 19
click at [415, 227] on icon at bounding box center [411, 229] width 19 height 19
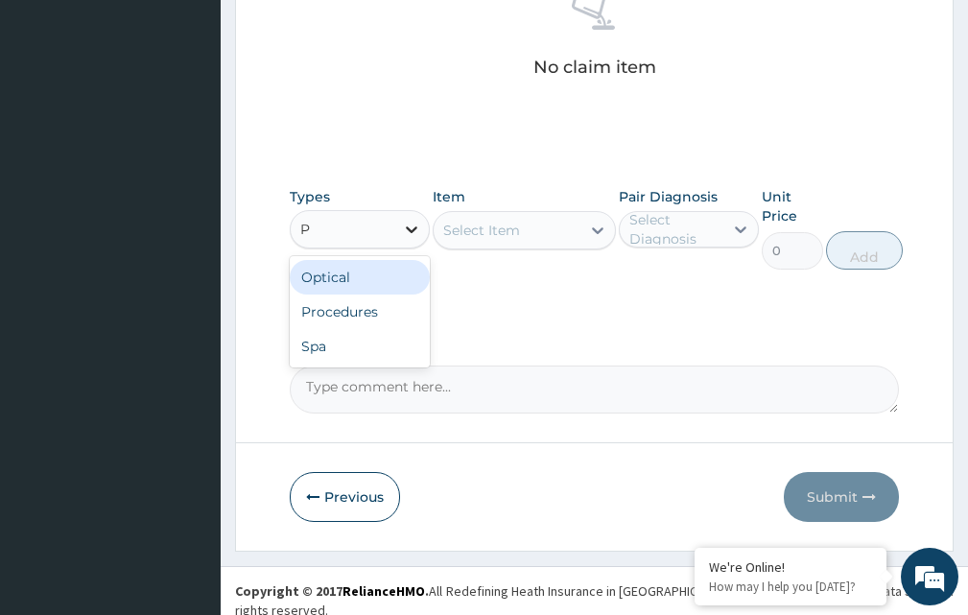
type input "PR"
click at [404, 283] on div "Procedures" at bounding box center [360, 277] width 140 height 35
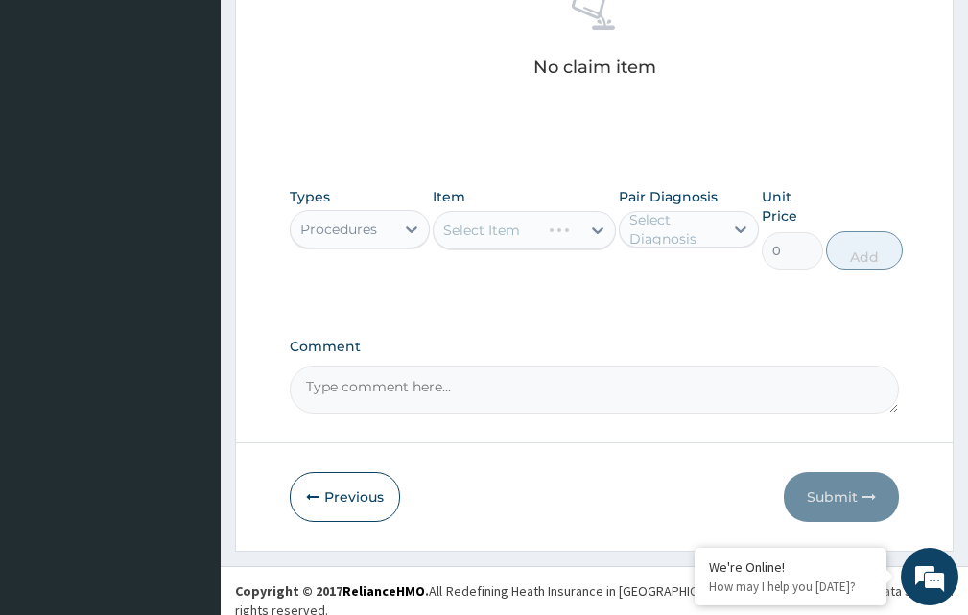
click at [604, 237] on div "Select Item" at bounding box center [524, 230] width 182 height 38
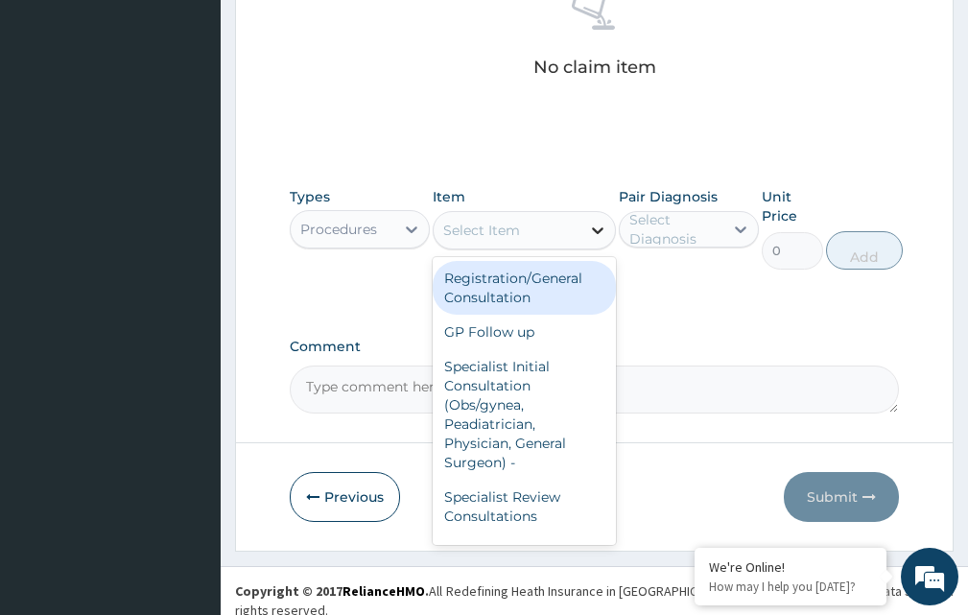
click at [600, 233] on icon at bounding box center [597, 230] width 19 height 19
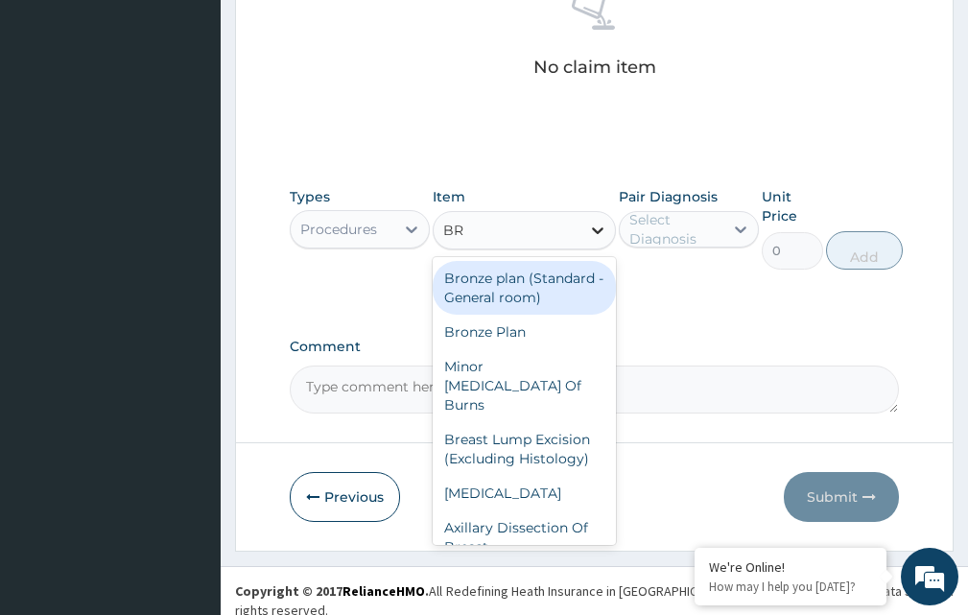
type input "BRE"
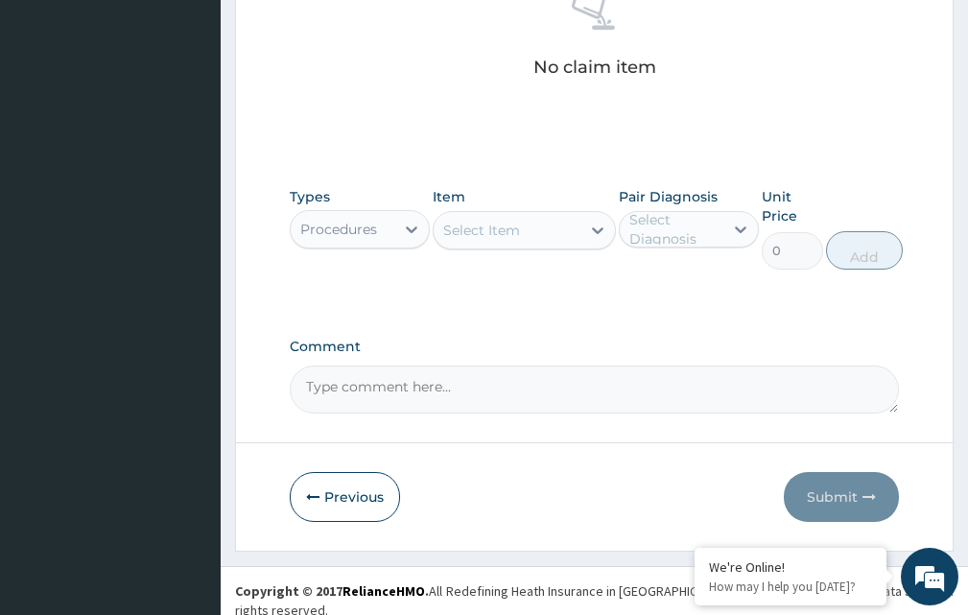
drag, startPoint x: 486, startPoint y: 222, endPoint x: 489, endPoint y: 239, distance: 17.7
click at [486, 223] on div "Select Item" at bounding box center [507, 230] width 146 height 31
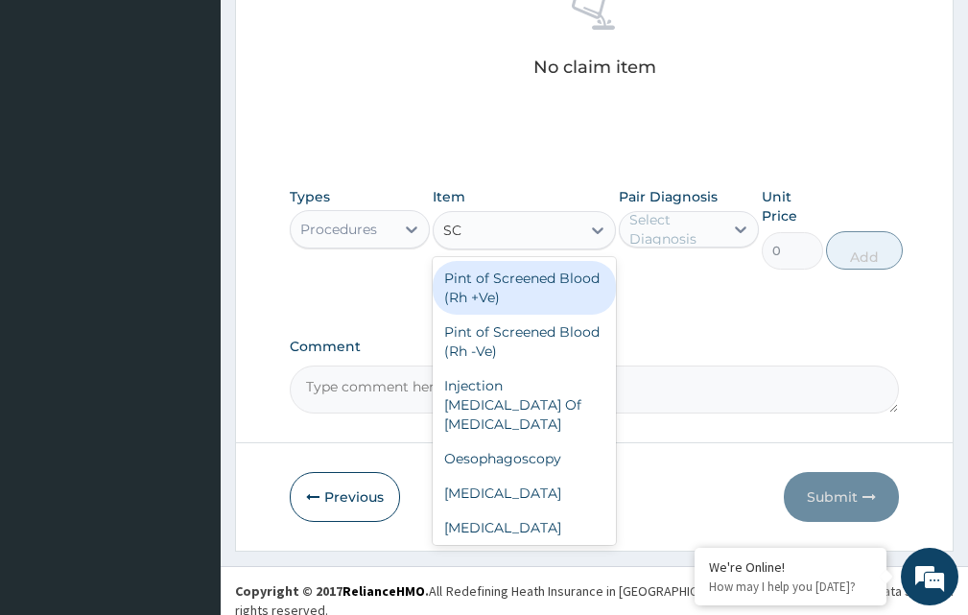
type input "SCA"
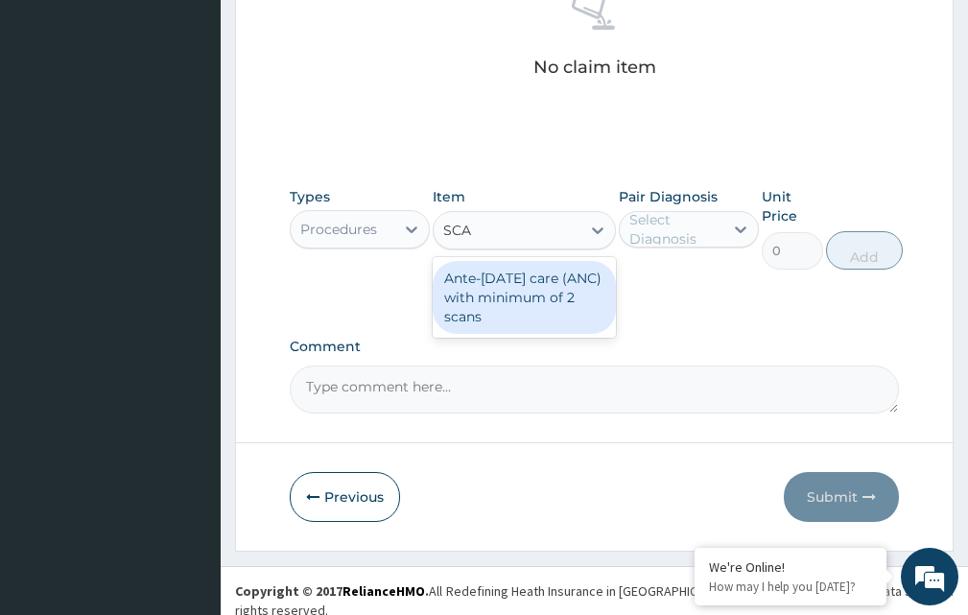
click at [511, 295] on div "Ante-natal care (ANC) with minimum of 2 scans" at bounding box center [524, 297] width 182 height 73
type input "45000"
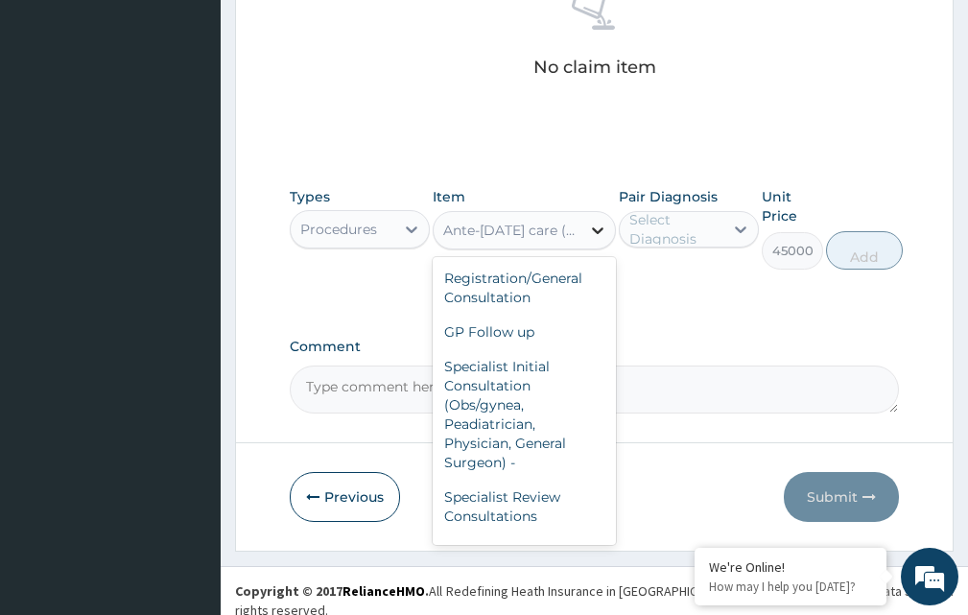
click at [586, 229] on div at bounding box center [598, 230] width 35 height 35
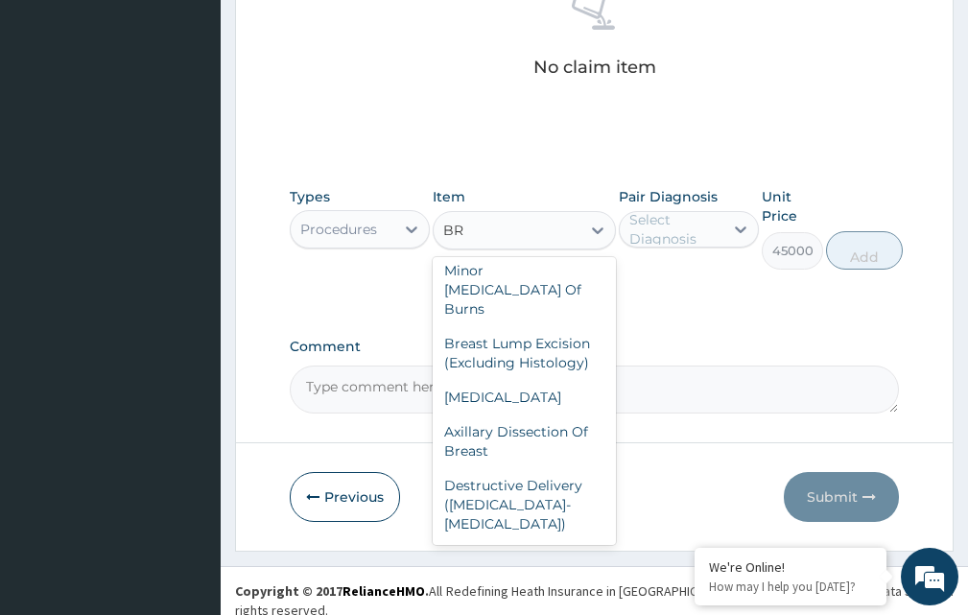
scroll to position [96, 0]
type input "BRE"
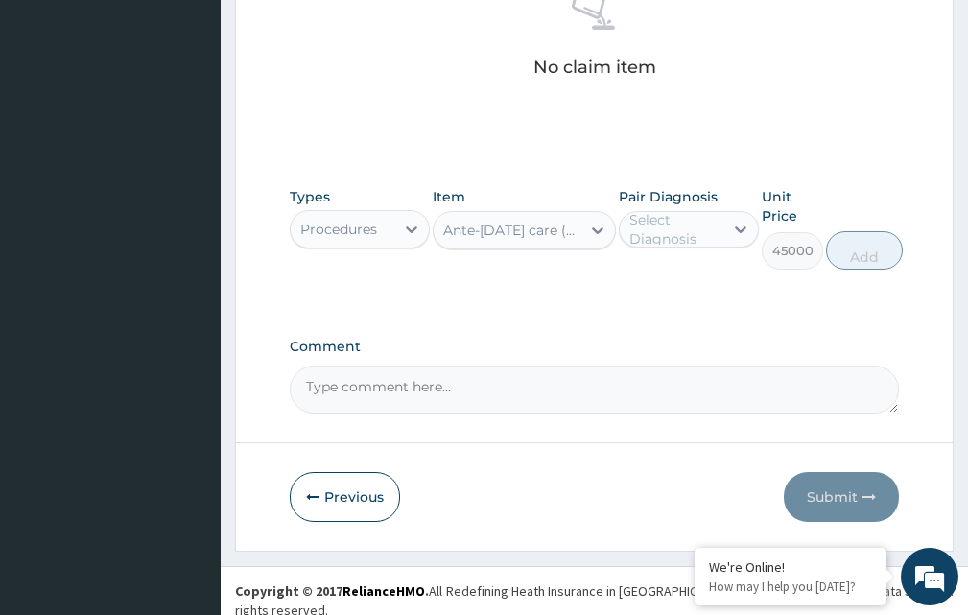
click at [507, 226] on div "Ante-natal care (ANC) with minimum of 2 scans" at bounding box center [507, 230] width 146 height 31
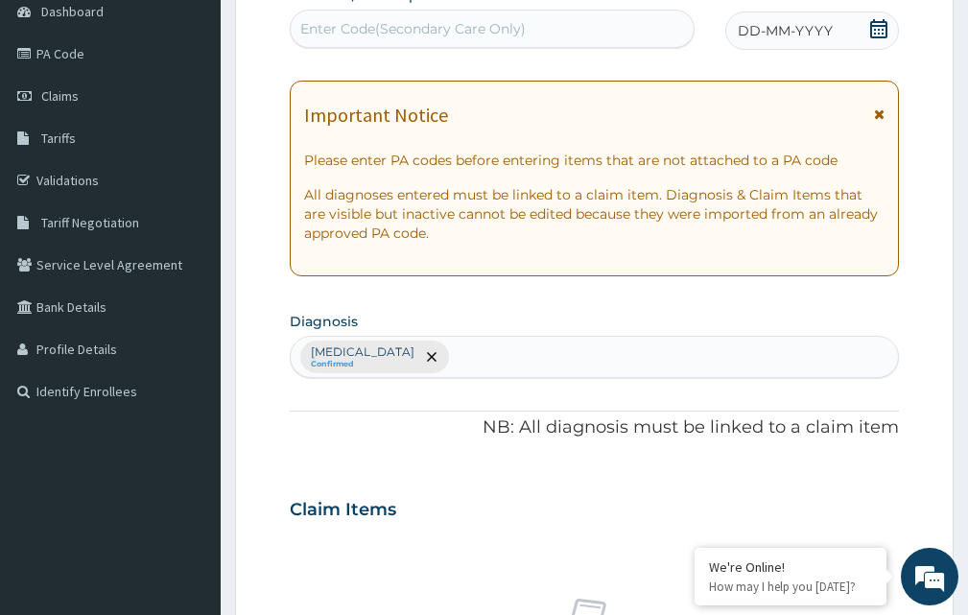
scroll to position [170, 0]
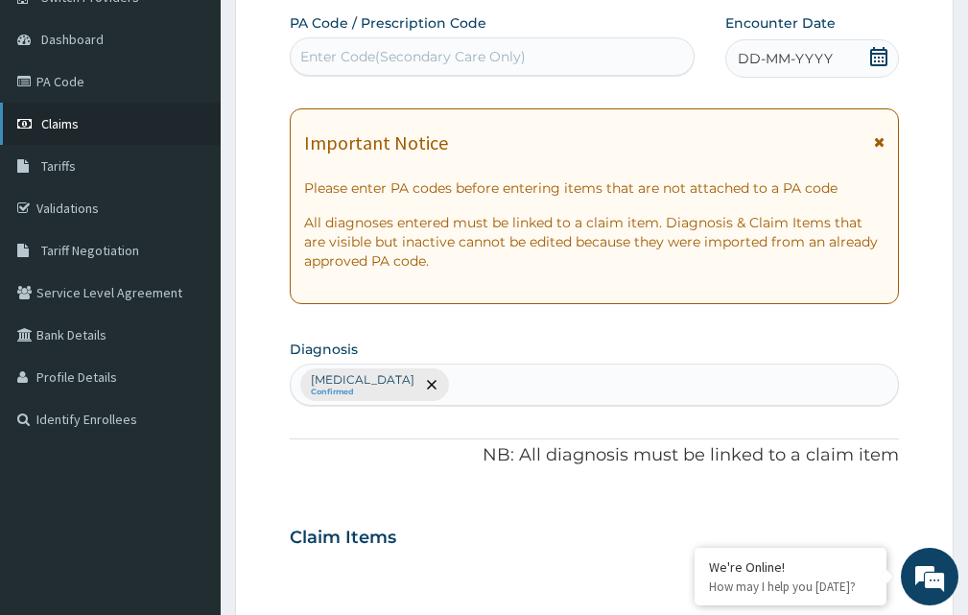
click at [85, 121] on link "Claims" at bounding box center [110, 124] width 221 height 42
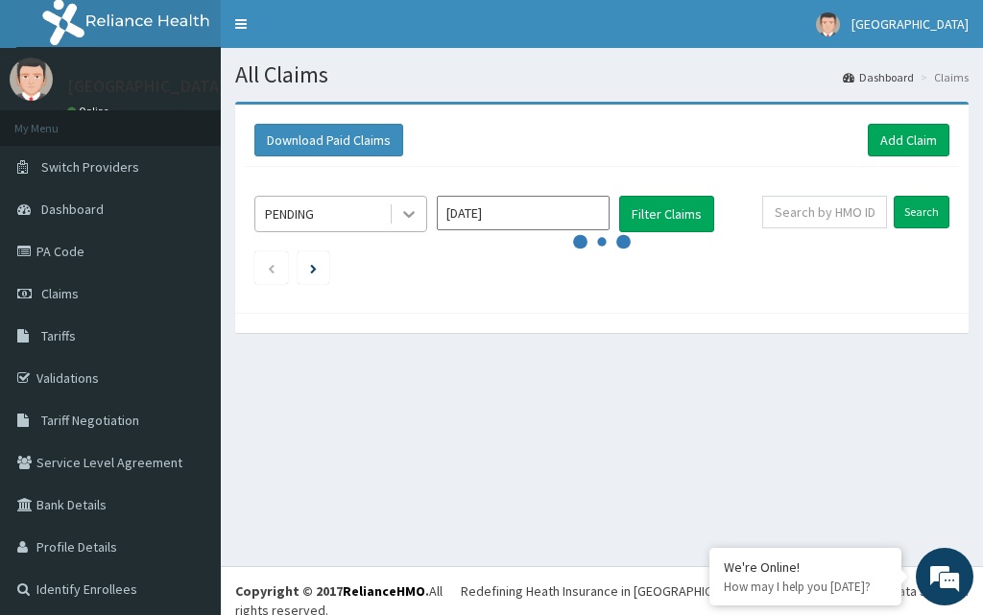
click at [401, 210] on icon at bounding box center [408, 213] width 19 height 19
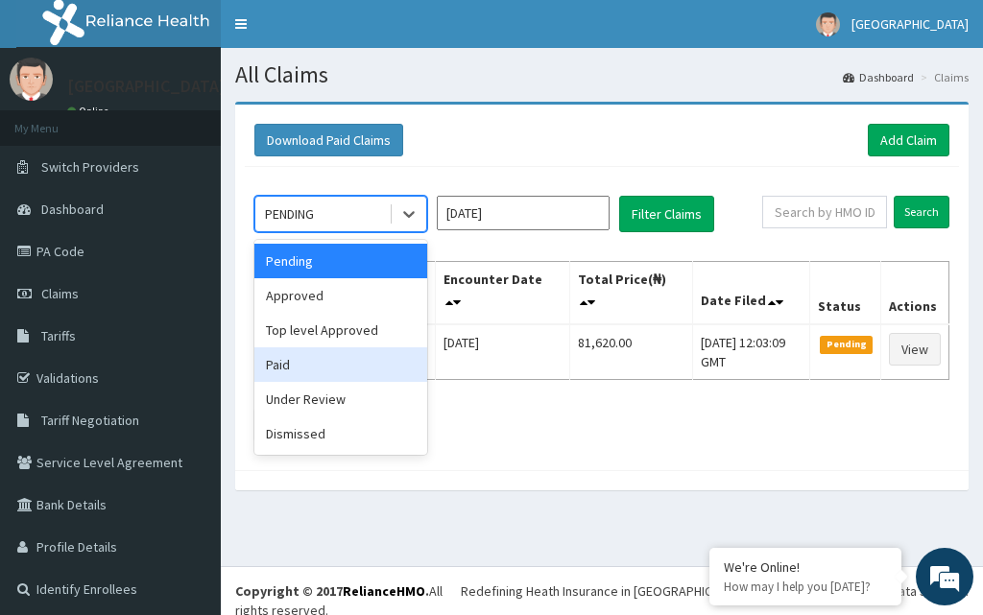
click at [326, 369] on div "Paid" at bounding box center [340, 364] width 173 height 35
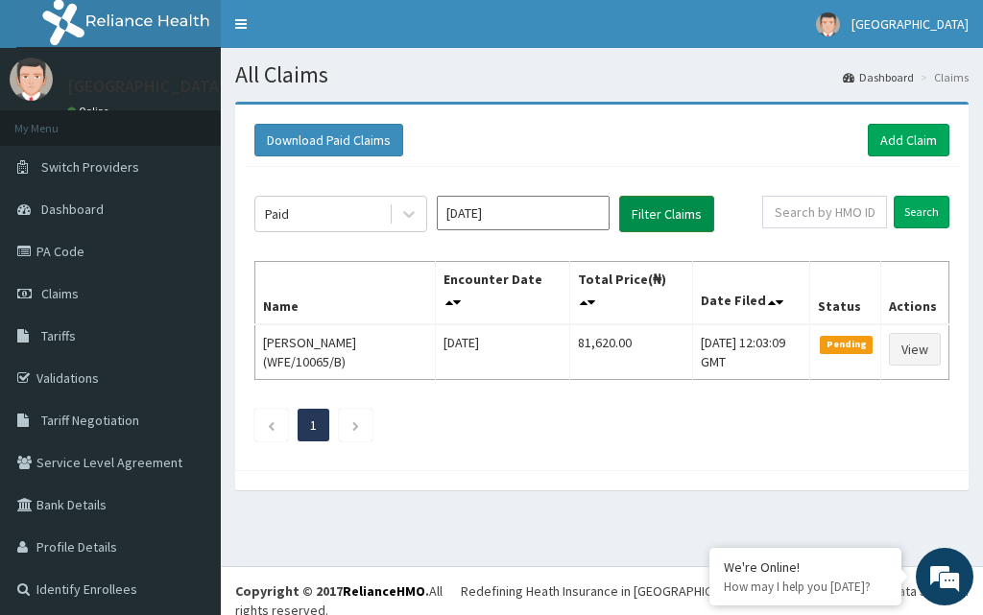
click at [663, 215] on button "Filter Claims" at bounding box center [666, 214] width 95 height 36
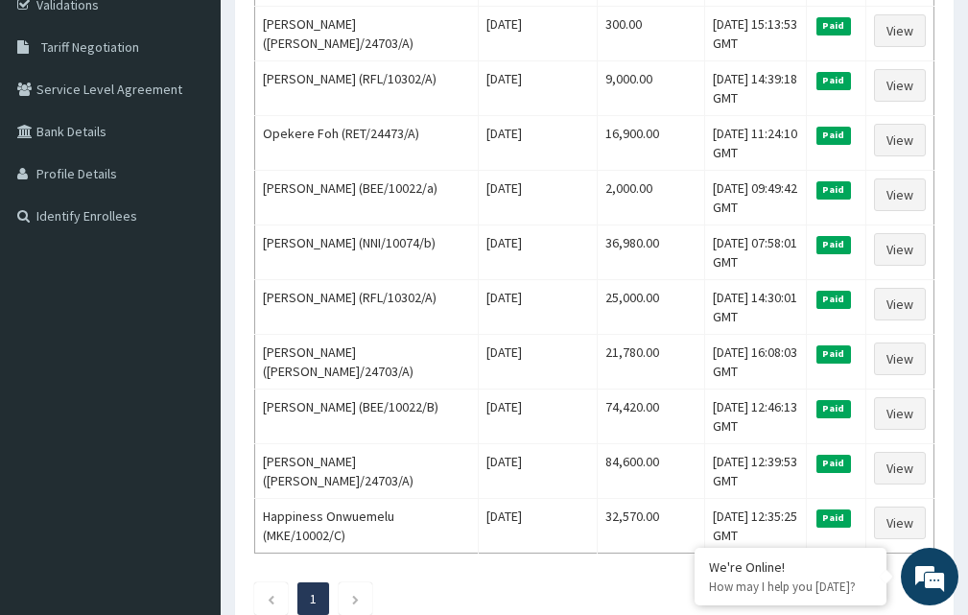
scroll to position [366, 0]
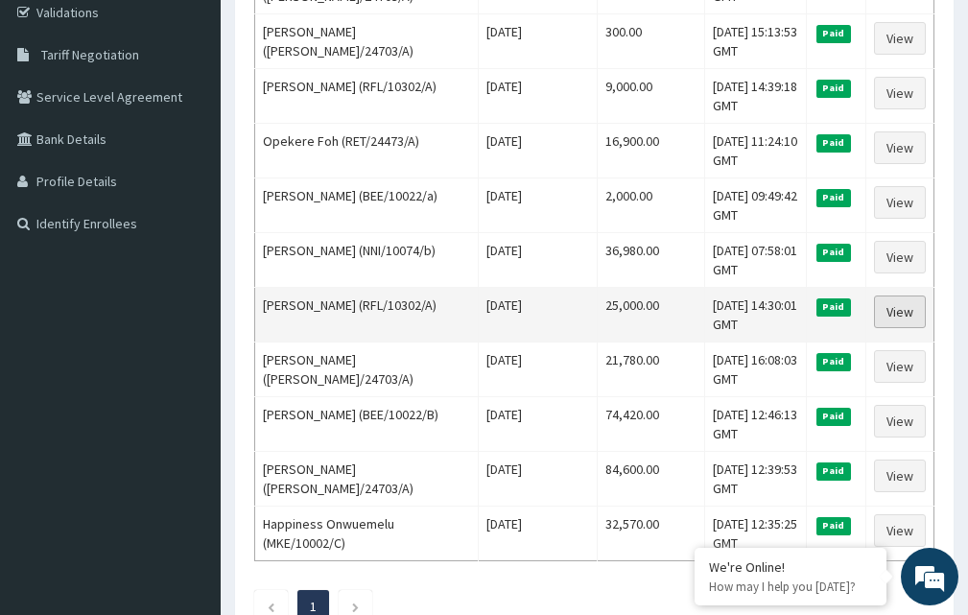
click at [896, 313] on link "View" at bounding box center [900, 312] width 52 height 33
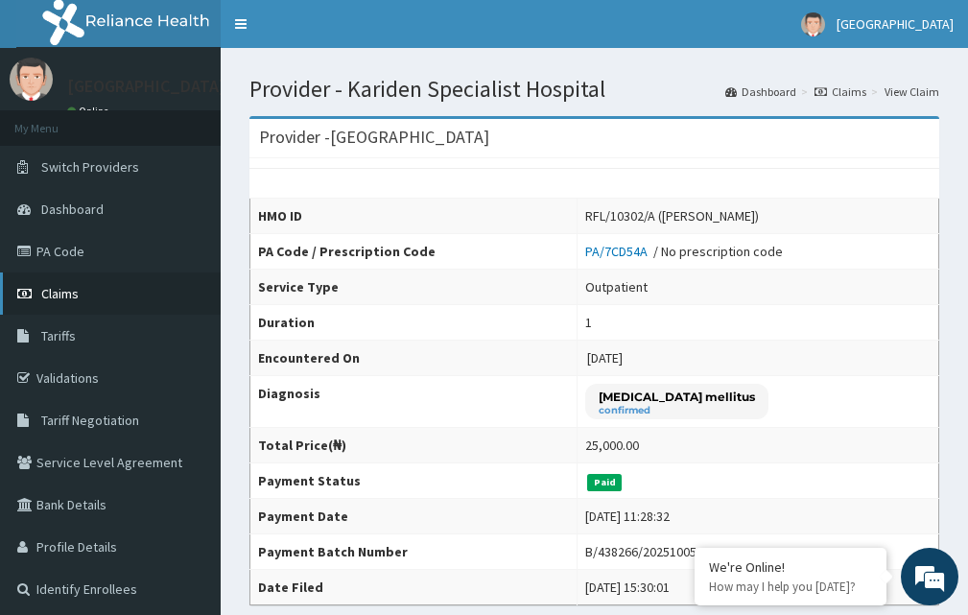
click at [72, 299] on span "Claims" at bounding box center [59, 293] width 37 height 17
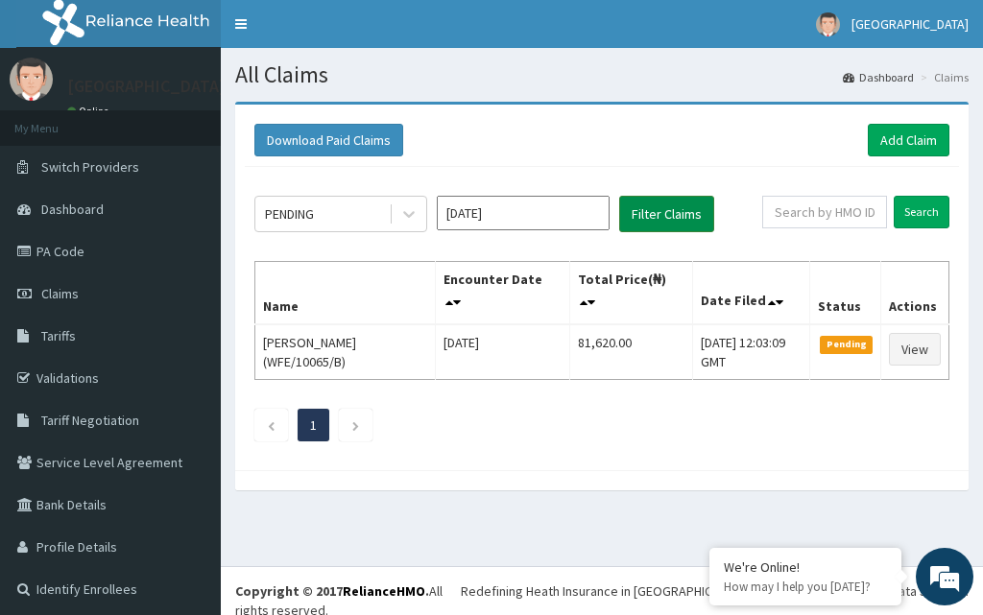
click at [669, 204] on button "Filter Claims" at bounding box center [666, 214] width 95 height 36
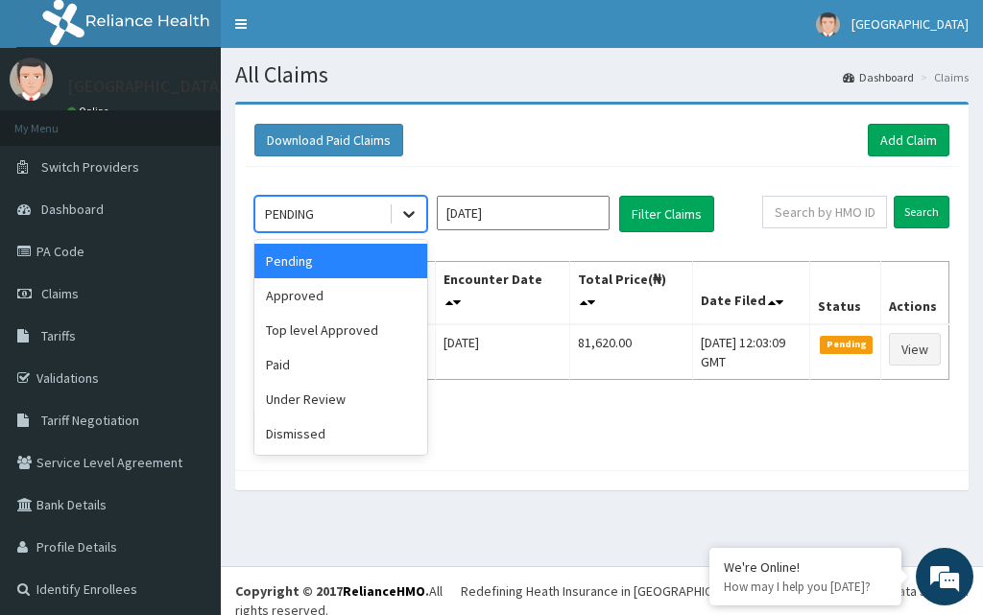
click at [417, 216] on icon at bounding box center [408, 213] width 19 height 19
click at [309, 361] on div "Paid" at bounding box center [340, 364] width 173 height 35
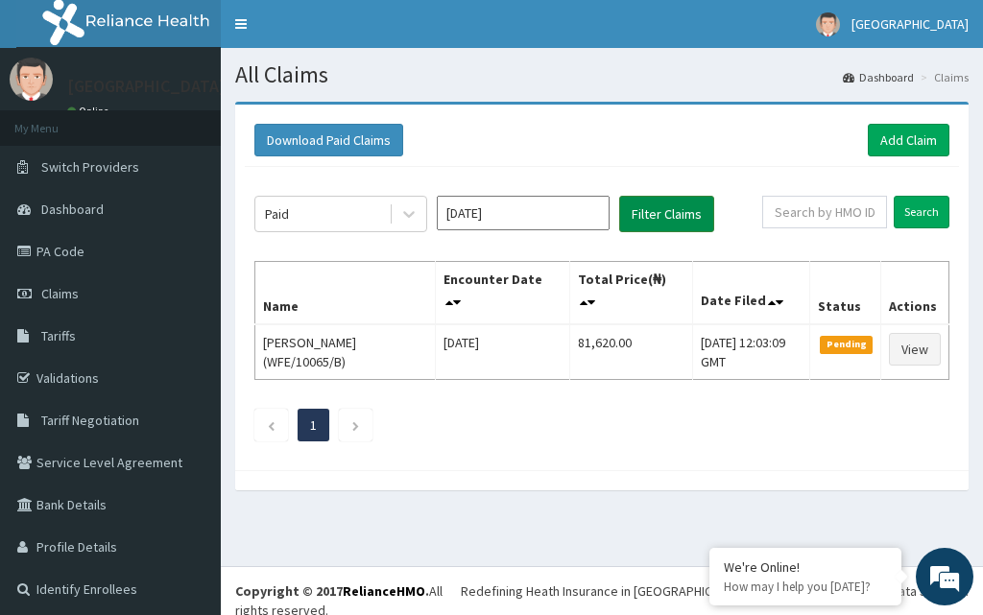
click at [655, 223] on button "Filter Claims" at bounding box center [666, 214] width 95 height 36
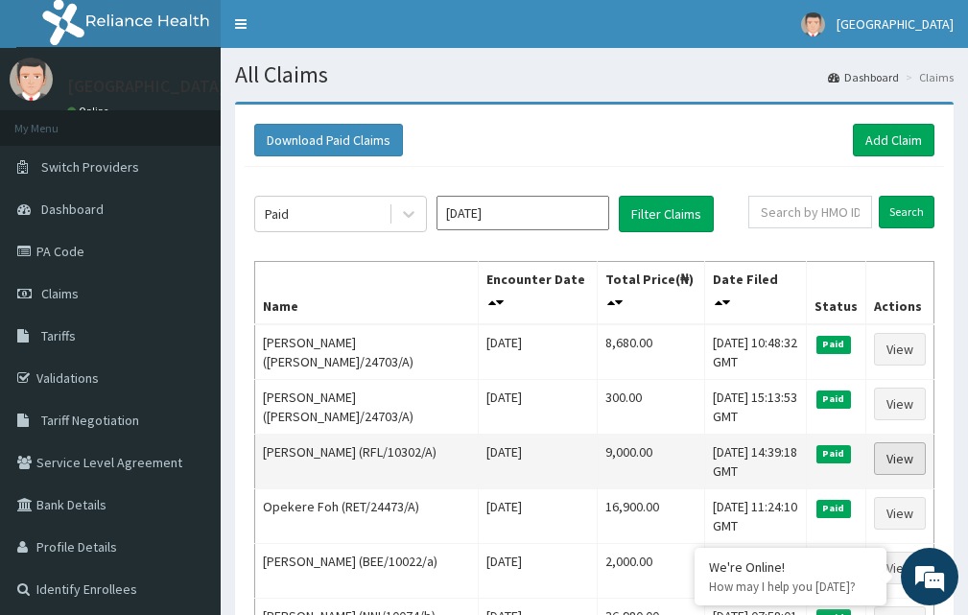
click at [905, 452] on link "View" at bounding box center [900, 458] width 52 height 33
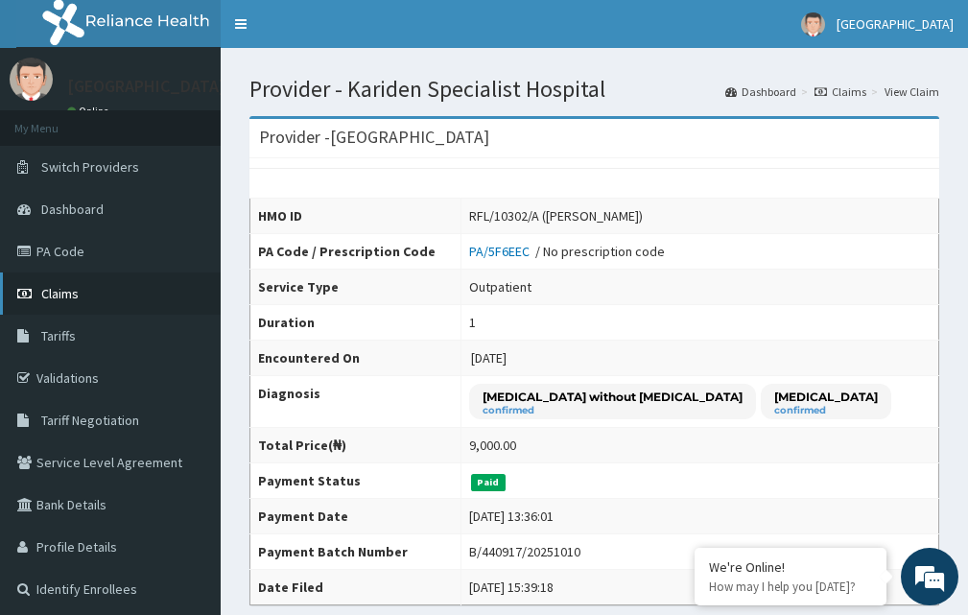
click at [90, 291] on link "Claims" at bounding box center [110, 294] width 221 height 42
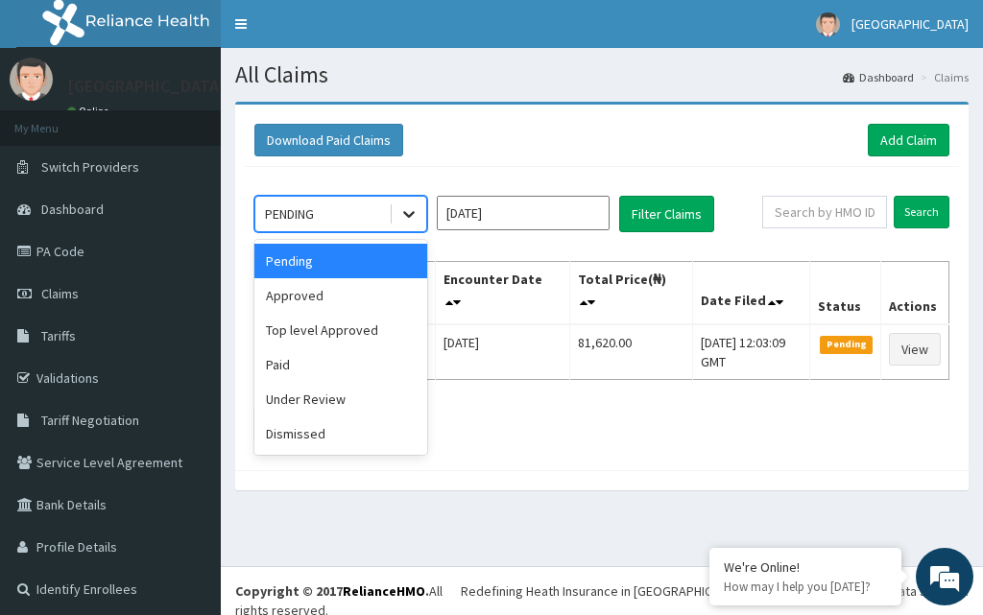
click at [416, 210] on icon at bounding box center [408, 213] width 19 height 19
click at [347, 300] on div "Approved" at bounding box center [340, 295] width 173 height 35
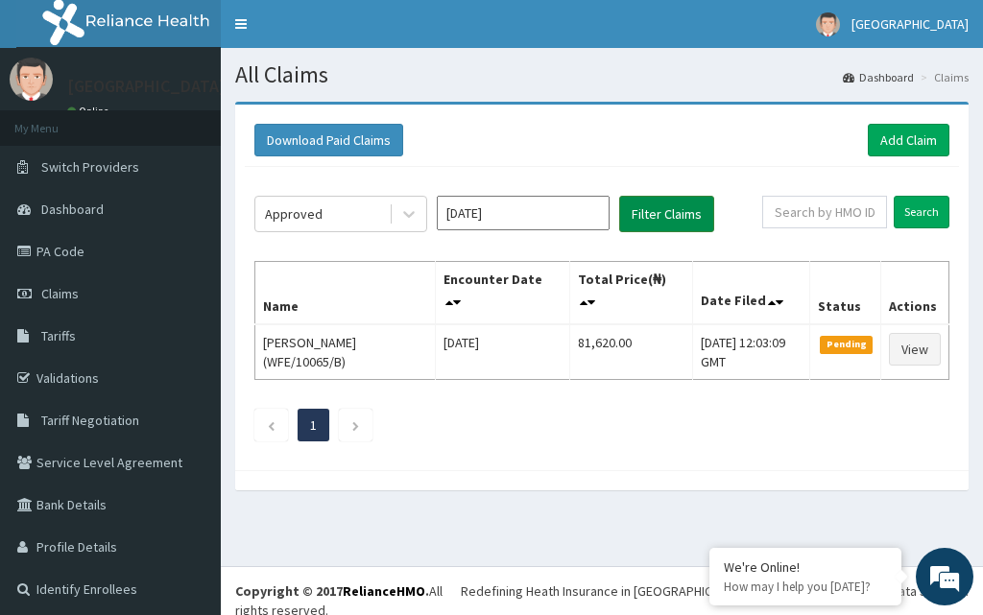
click at [661, 218] on button "Filter Claims" at bounding box center [666, 214] width 95 height 36
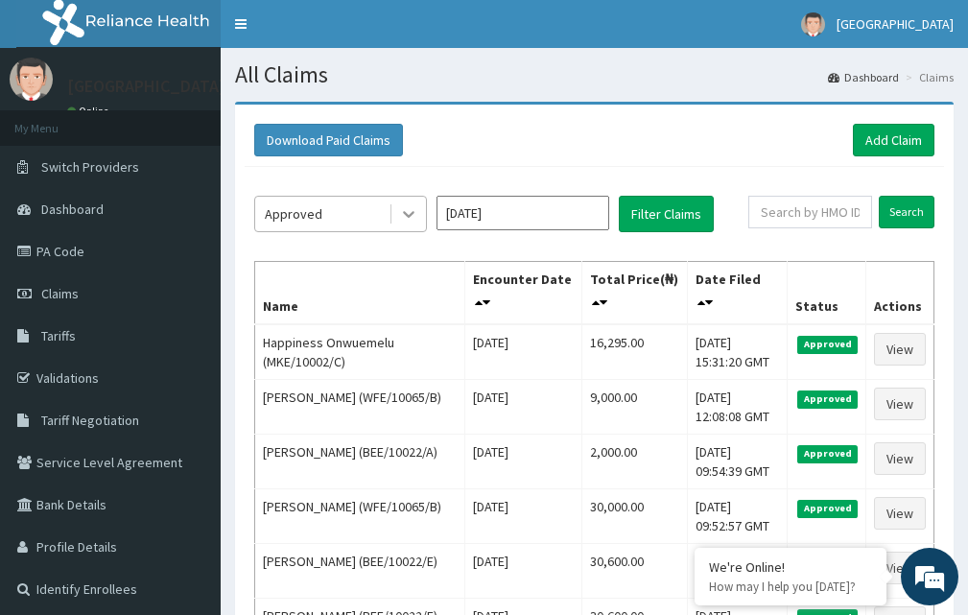
click at [402, 210] on icon at bounding box center [408, 213] width 19 height 19
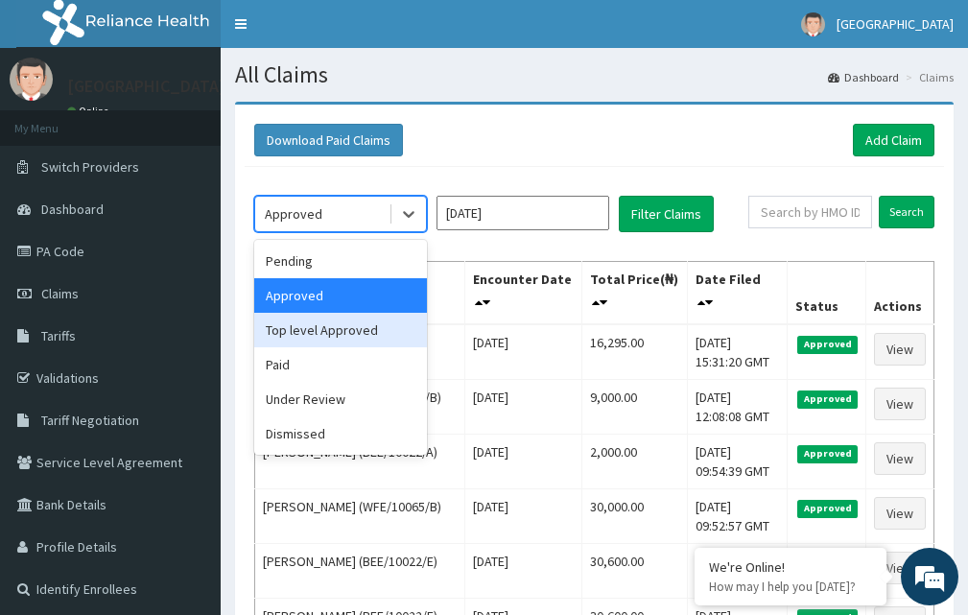
click at [375, 332] on div "Top level Approved" at bounding box center [340, 330] width 173 height 35
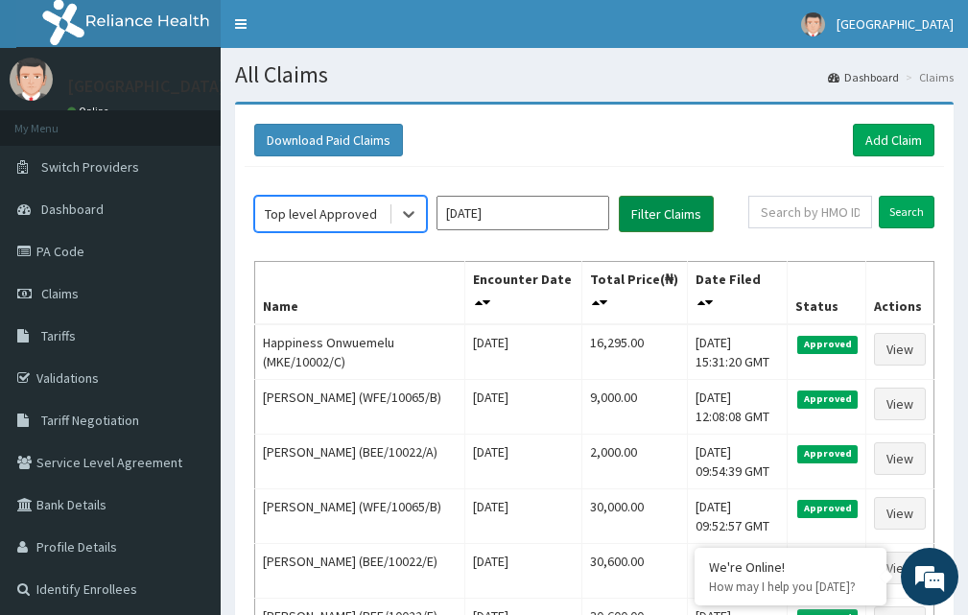
click at [700, 216] on button "Filter Claims" at bounding box center [666, 214] width 95 height 36
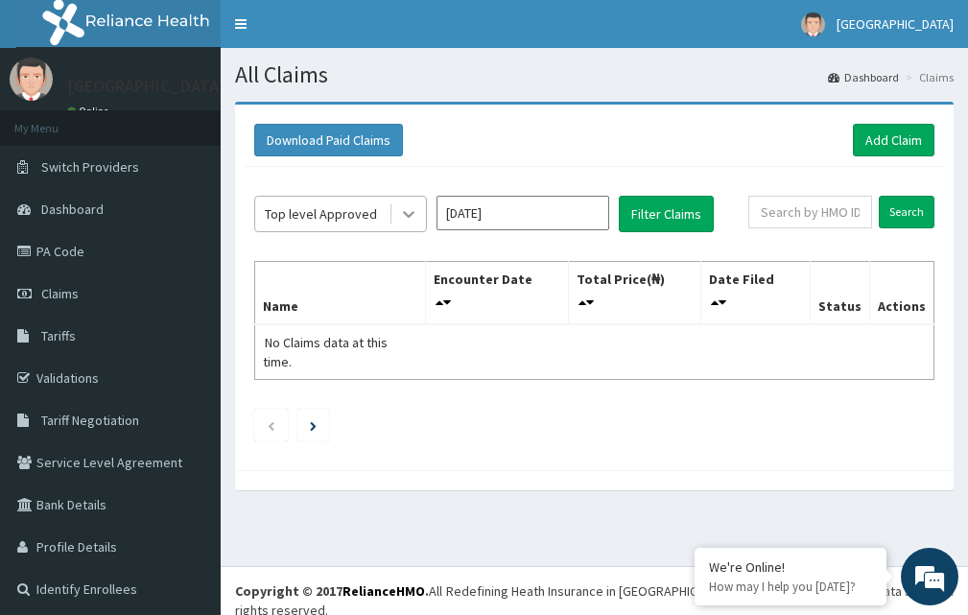
click at [411, 219] on icon at bounding box center [408, 213] width 19 height 19
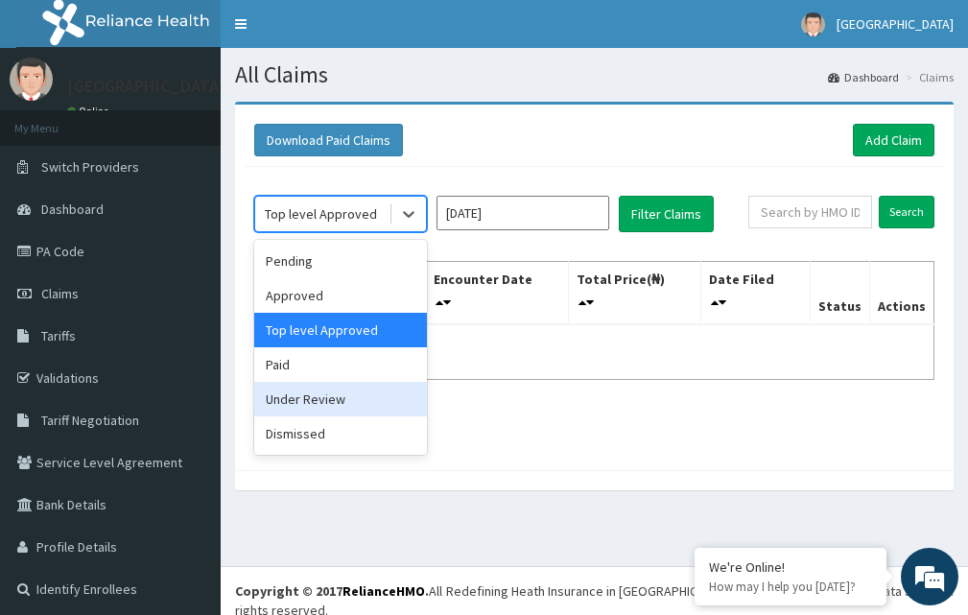
click at [346, 392] on div "Under Review" at bounding box center [340, 399] width 173 height 35
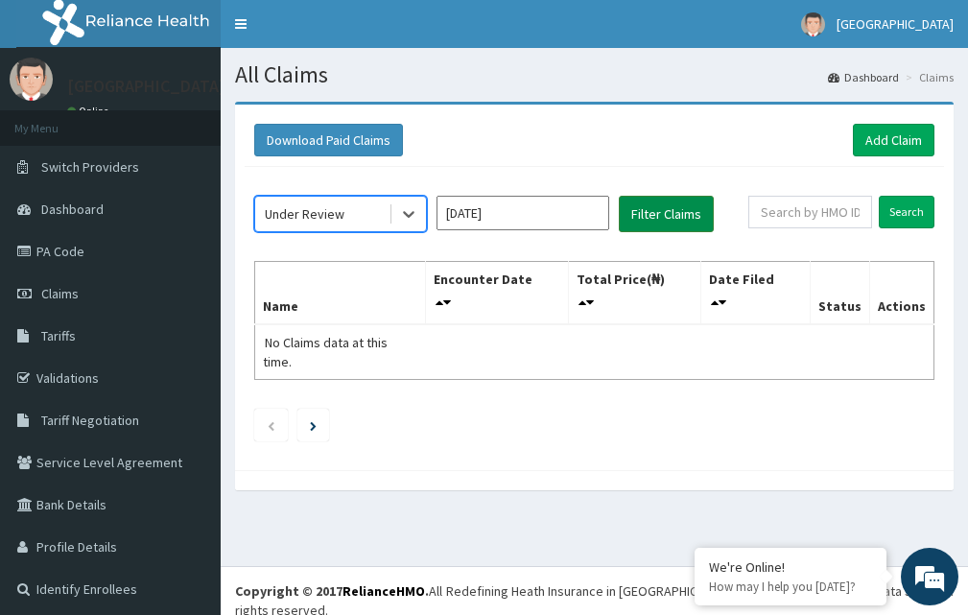
click at [671, 222] on button "Filter Claims" at bounding box center [666, 214] width 95 height 36
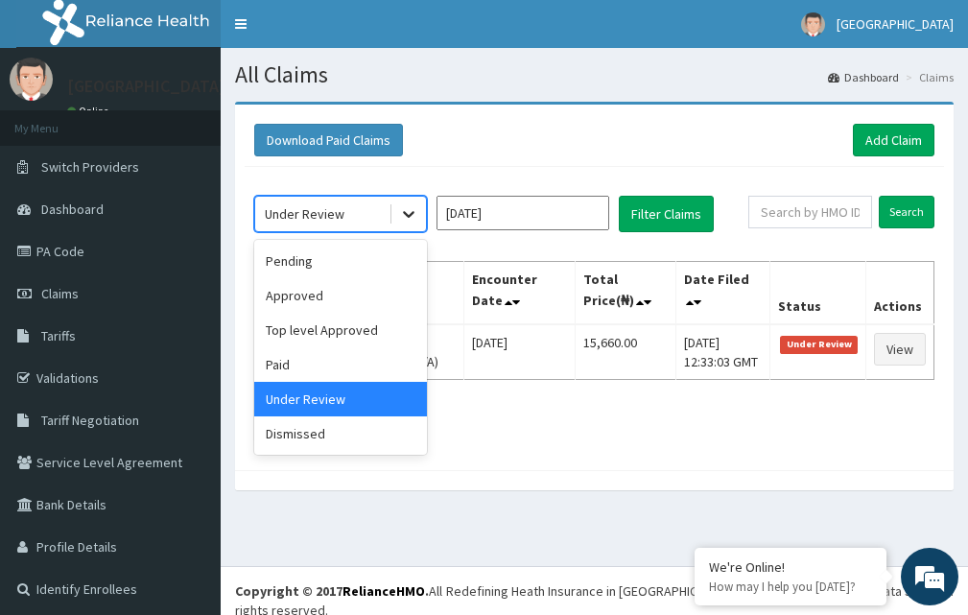
click at [418, 223] on icon at bounding box center [408, 213] width 19 height 19
click at [349, 254] on div "Pending" at bounding box center [340, 261] width 173 height 35
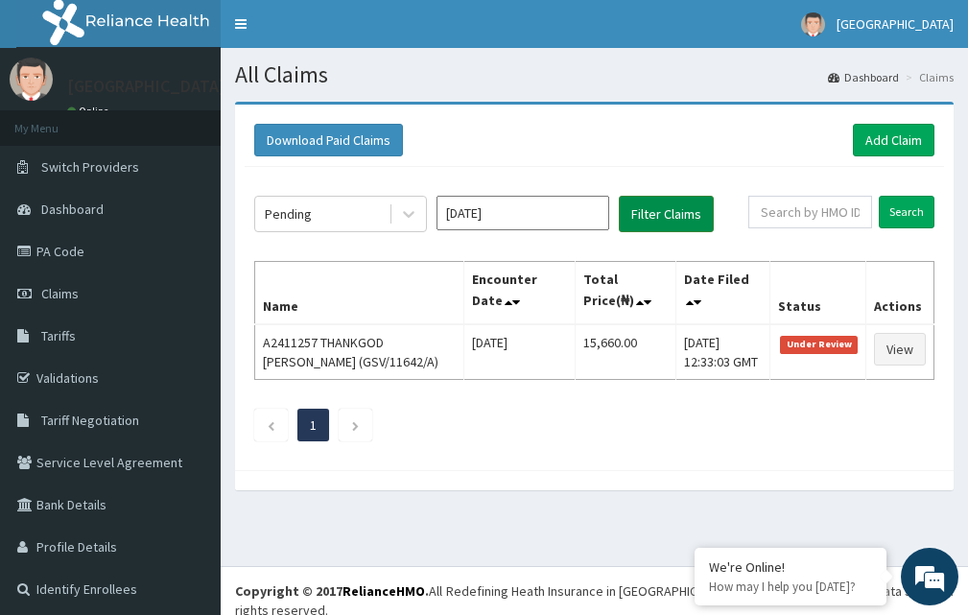
click at [658, 196] on button "Filter Claims" at bounding box center [666, 214] width 95 height 36
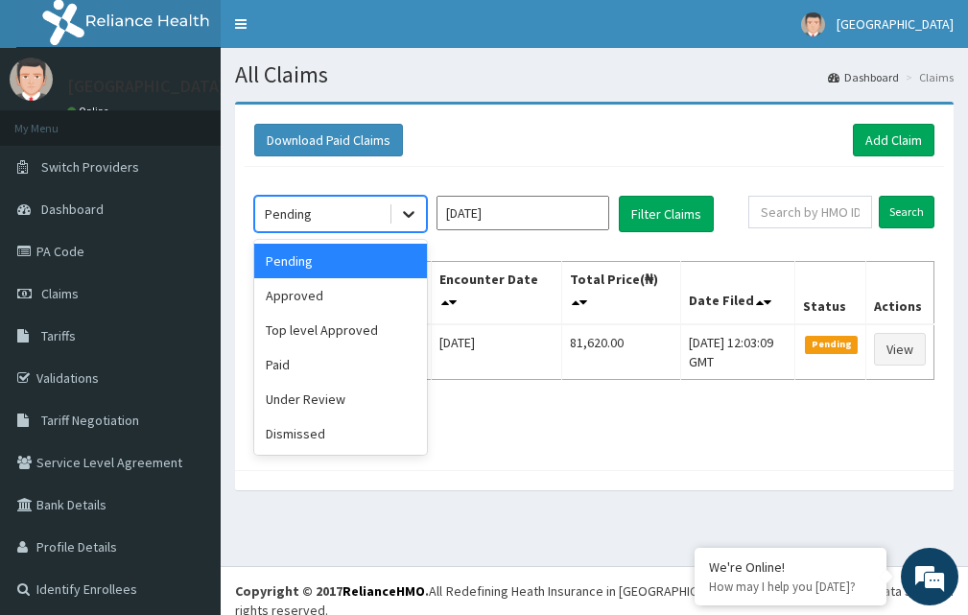
click at [403, 223] on icon at bounding box center [408, 213] width 19 height 19
click at [316, 358] on div "Paid" at bounding box center [340, 364] width 173 height 35
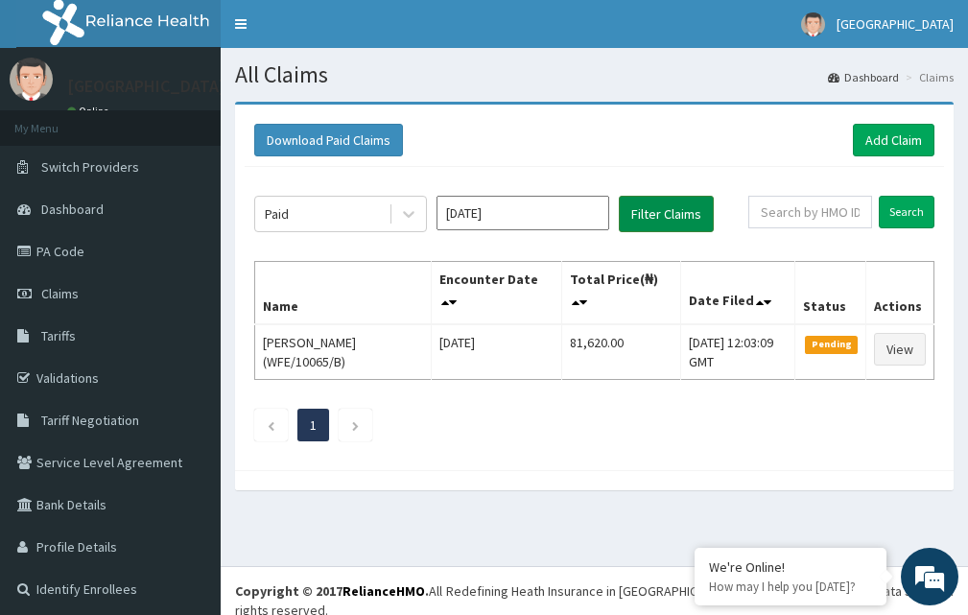
click at [673, 213] on button "Filter Claims" at bounding box center [666, 214] width 95 height 36
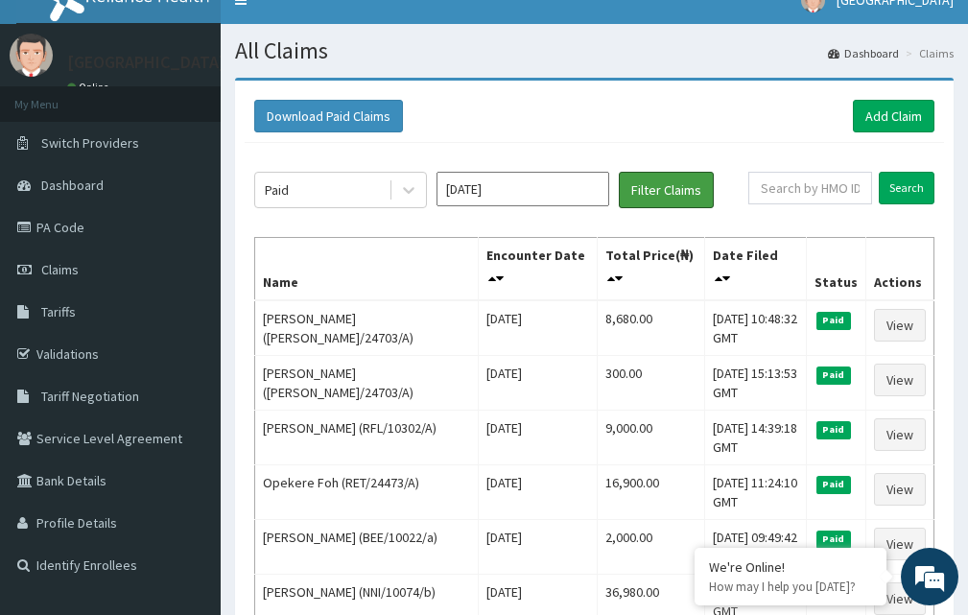
scroll to position [2, 0]
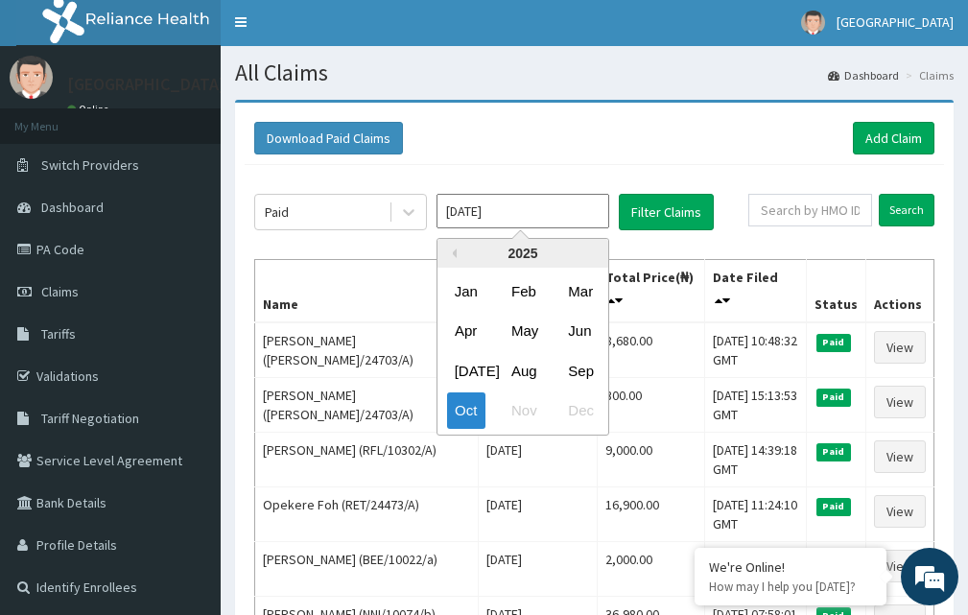
click at [558, 214] on input "[DATE]" at bounding box center [523, 211] width 173 height 35
click at [595, 378] on div "Sep" at bounding box center [580, 371] width 38 height 36
type input "Sep 2025"
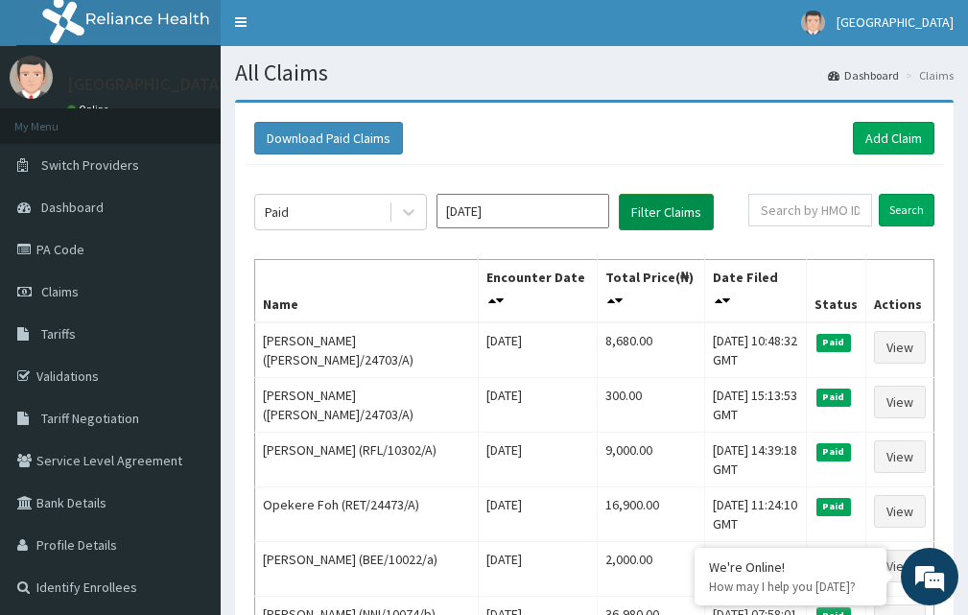
click at [667, 215] on button "Filter Claims" at bounding box center [666, 212] width 95 height 36
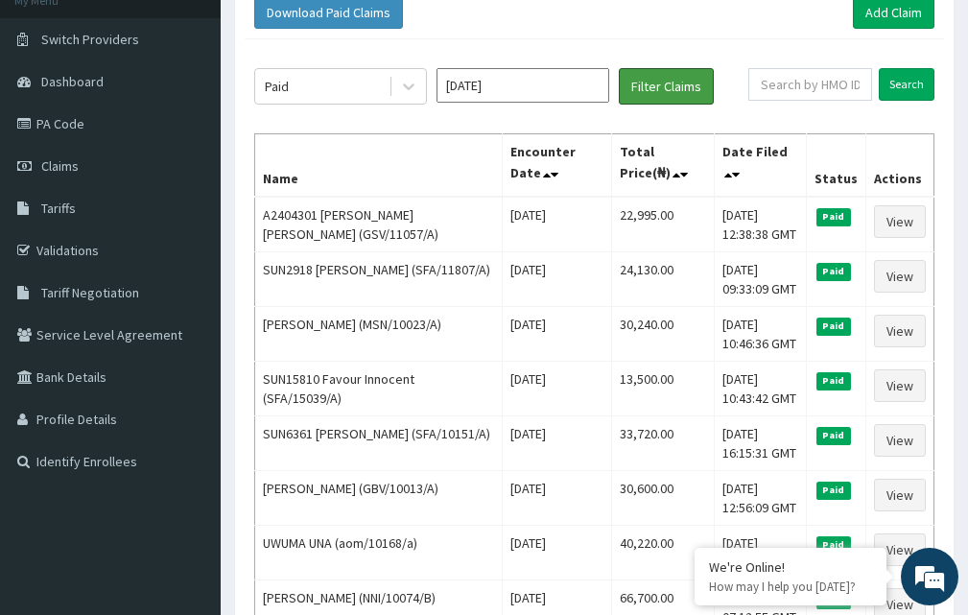
scroll to position [85, 0]
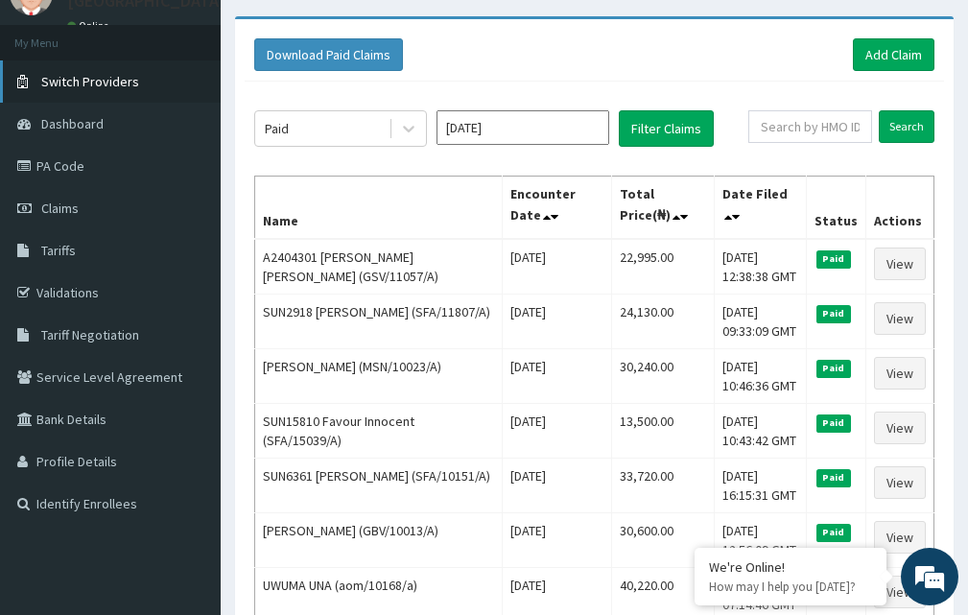
click at [87, 74] on span "Switch Providers" at bounding box center [90, 81] width 98 height 17
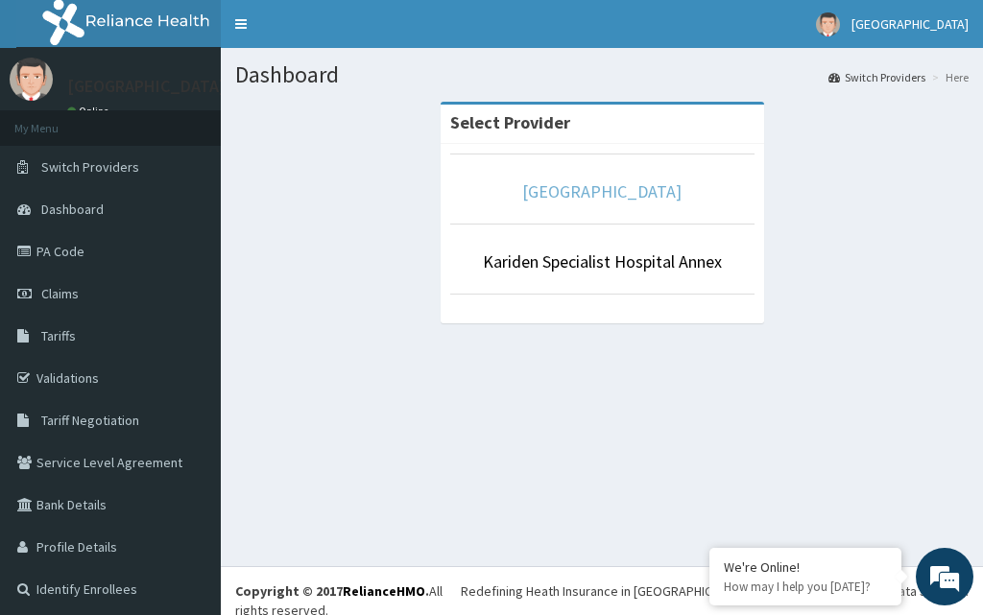
click at [609, 194] on link "Kariden Specialist Hospital" at bounding box center [601, 191] width 159 height 22
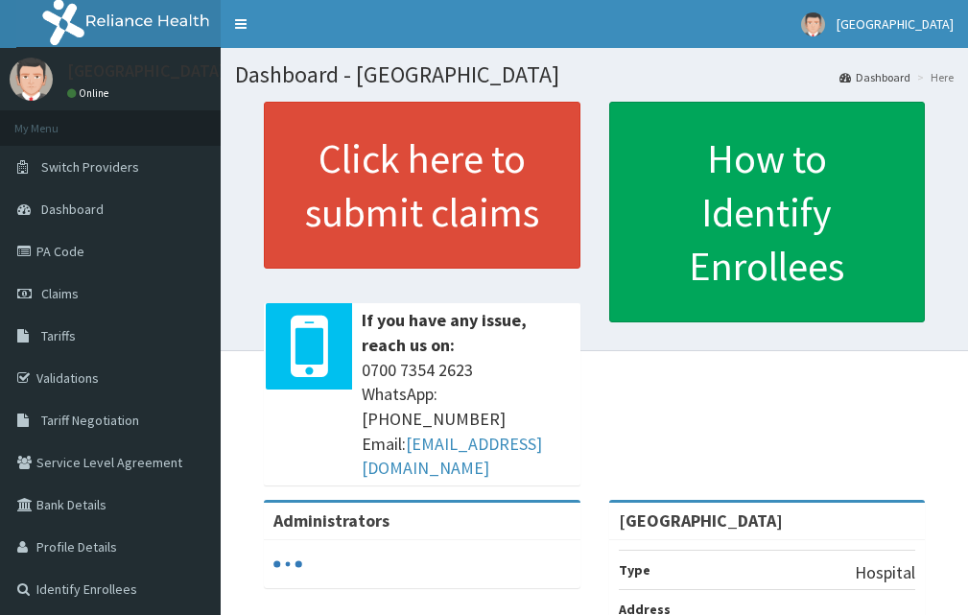
click at [73, 297] on span "Claims" at bounding box center [59, 293] width 37 height 17
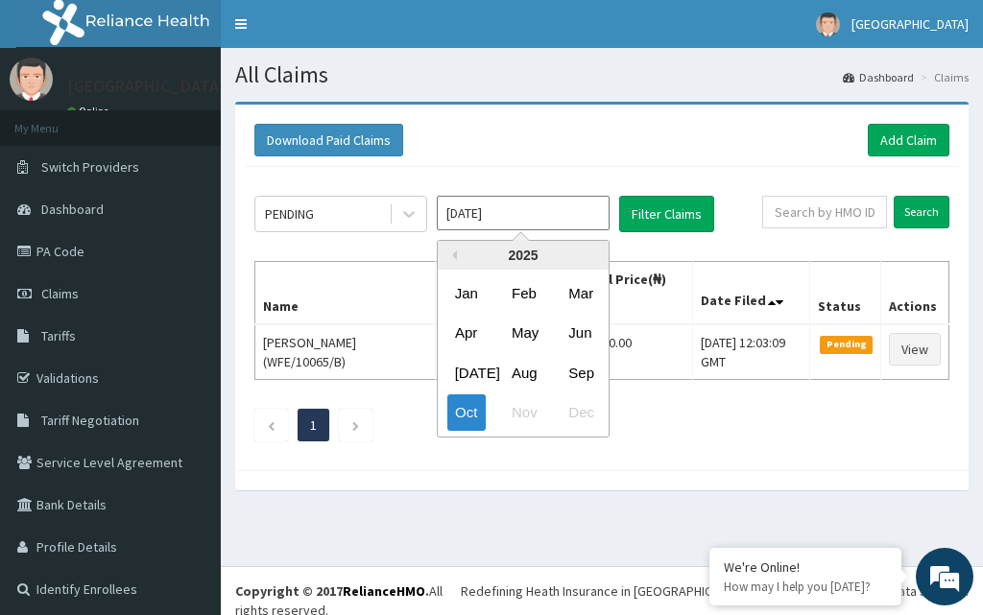
click at [566, 217] on input "[DATE]" at bounding box center [523, 213] width 173 height 35
click at [582, 365] on div "Sep" at bounding box center [580, 373] width 38 height 36
type input "Sep 2025"
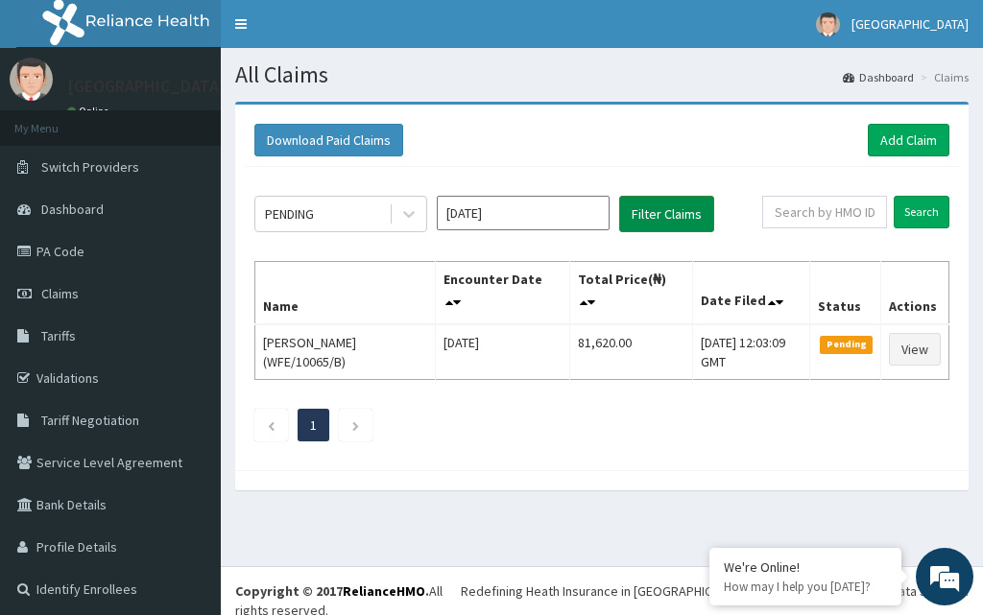
click at [664, 206] on button "Filter Claims" at bounding box center [666, 214] width 95 height 36
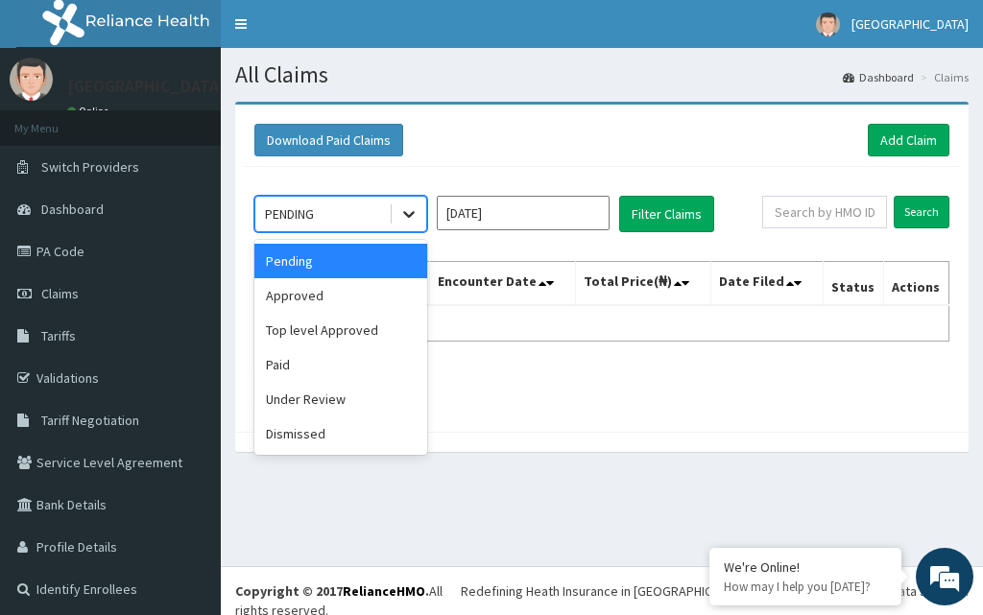
click at [405, 212] on icon at bounding box center [409, 215] width 12 height 7
click at [365, 293] on div "Approved" at bounding box center [340, 295] width 173 height 35
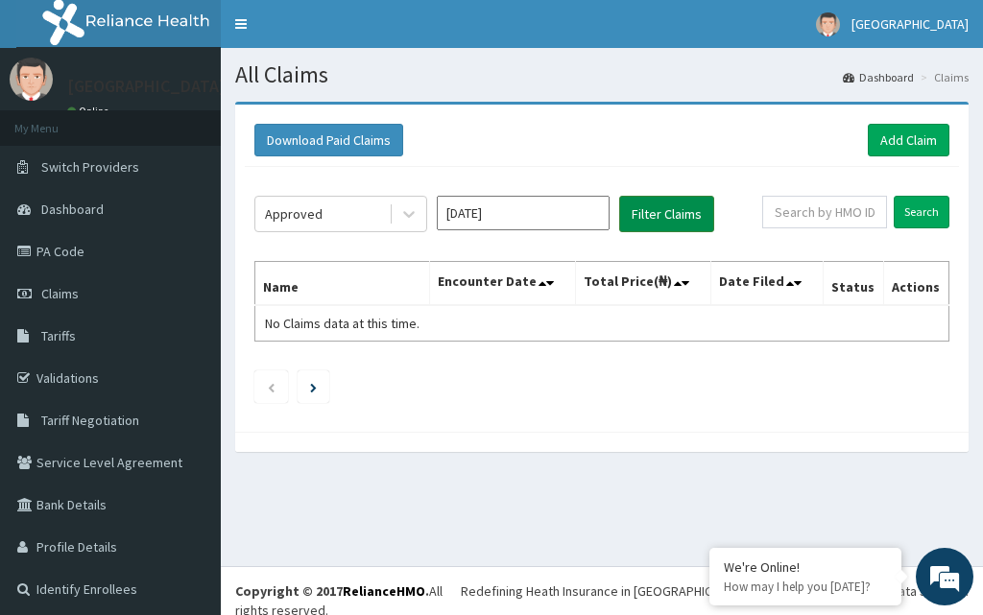
click at [689, 227] on button "Filter Claims" at bounding box center [666, 214] width 95 height 36
click at [647, 219] on button "Filter Claims" at bounding box center [666, 214] width 95 height 36
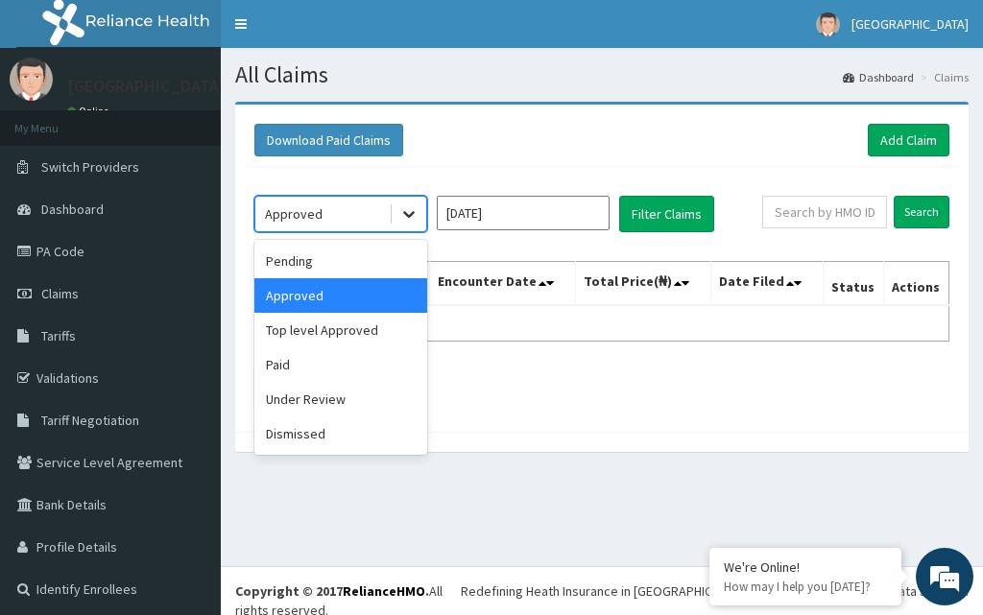
click at [402, 225] on div at bounding box center [409, 214] width 35 height 35
drag, startPoint x: 370, startPoint y: 326, endPoint x: 463, endPoint y: 301, distance: 95.5
click at [370, 326] on div "Top level Approved" at bounding box center [340, 330] width 173 height 35
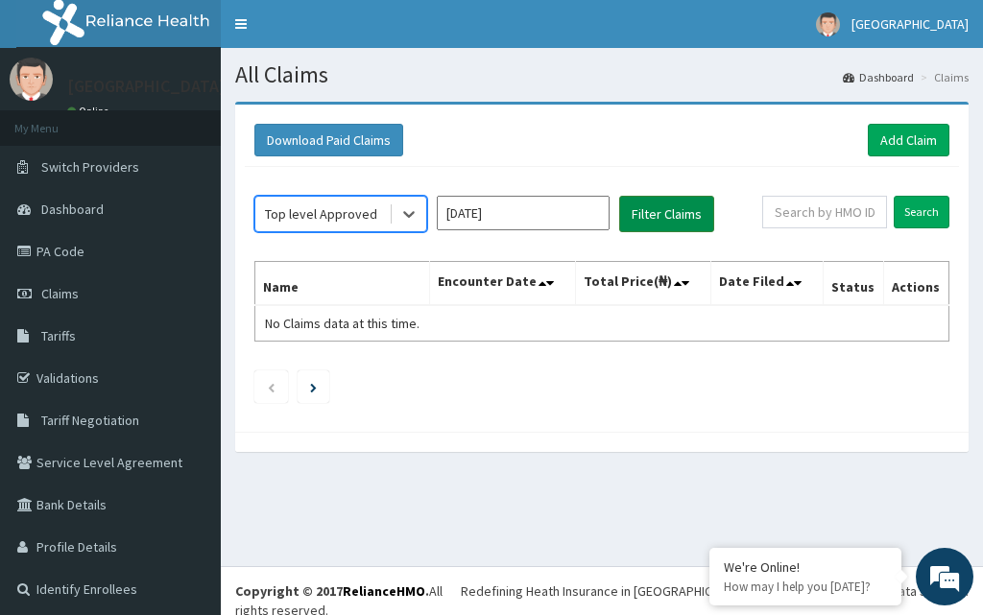
click at [684, 201] on button "Filter Claims" at bounding box center [666, 214] width 95 height 36
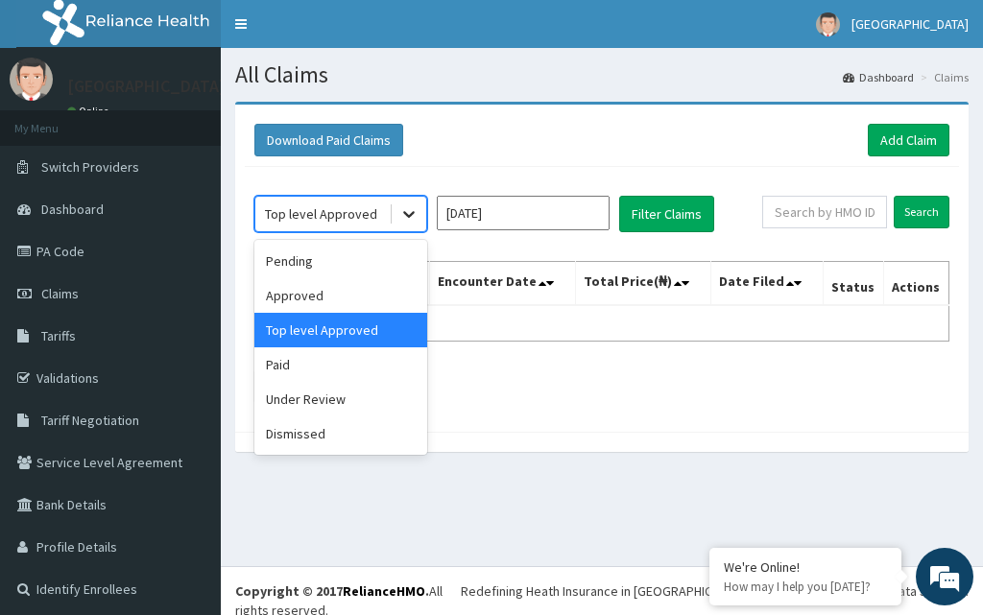
click at [414, 213] on icon at bounding box center [409, 215] width 12 height 7
click at [350, 386] on div "Under Review" at bounding box center [340, 399] width 173 height 35
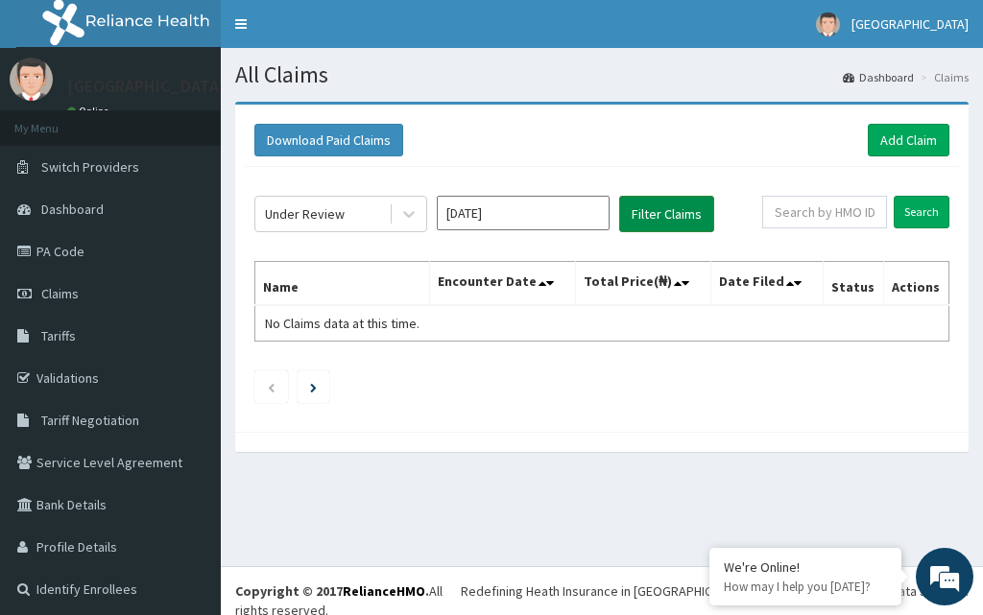
click at [684, 210] on button "Filter Claims" at bounding box center [666, 214] width 95 height 36
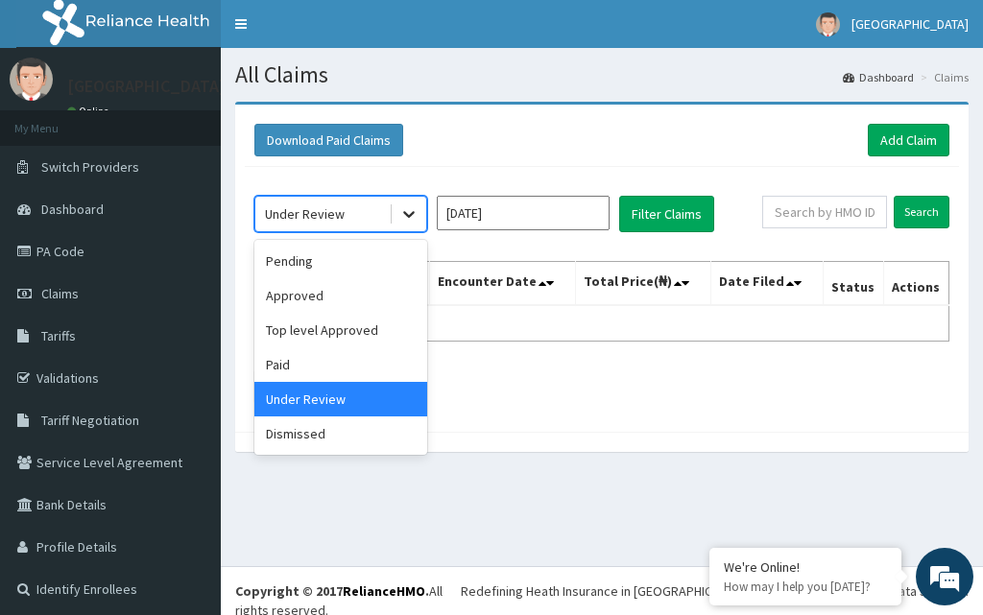
click at [407, 220] on icon at bounding box center [408, 213] width 19 height 19
click at [364, 441] on div "Dismissed" at bounding box center [340, 434] width 173 height 35
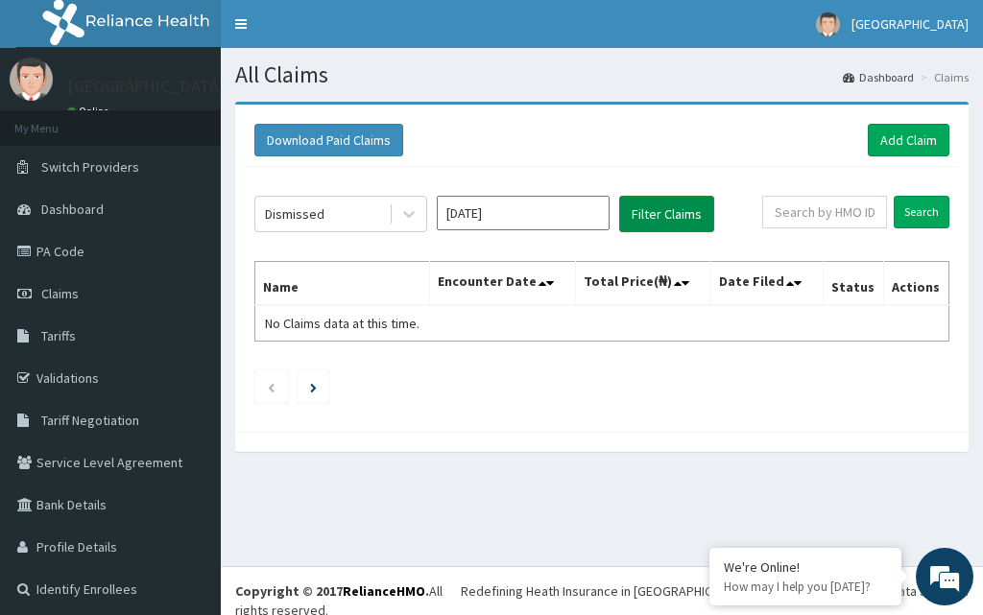
click at [678, 208] on button "Filter Claims" at bounding box center [666, 214] width 95 height 36
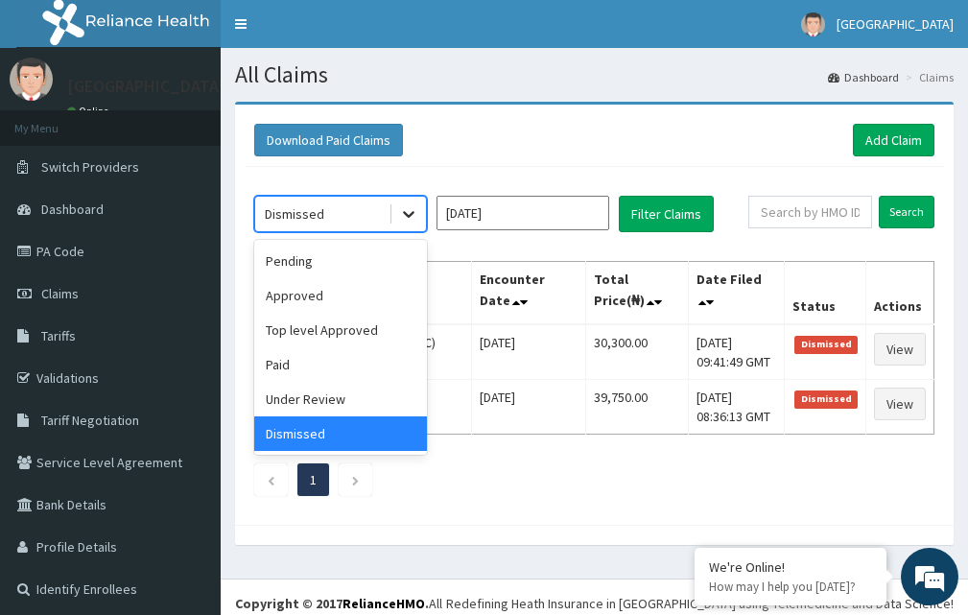
click at [401, 208] on icon at bounding box center [408, 213] width 19 height 19
click at [350, 363] on div "Paid" at bounding box center [340, 364] width 173 height 35
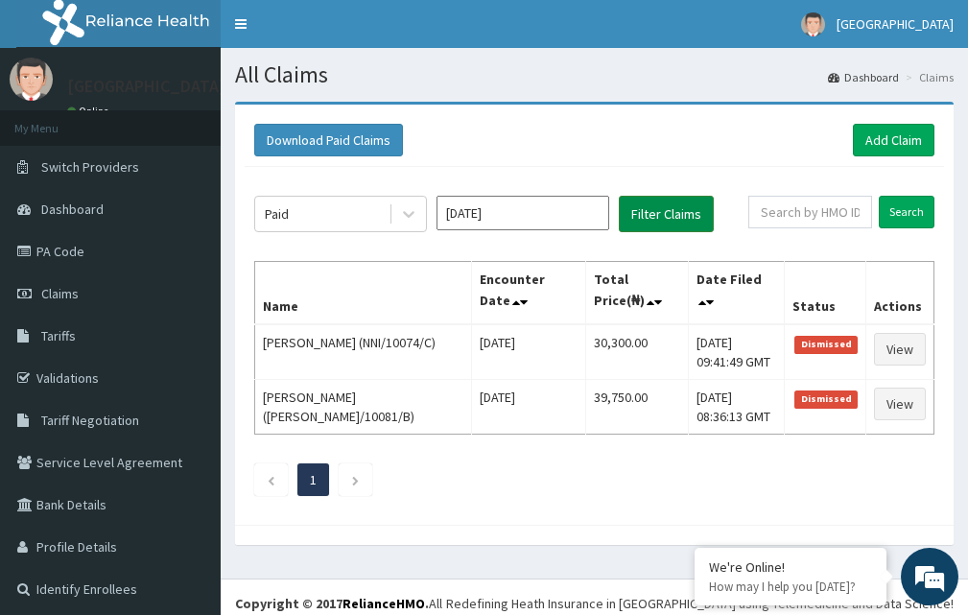
click at [653, 223] on button "Filter Claims" at bounding box center [666, 214] width 95 height 36
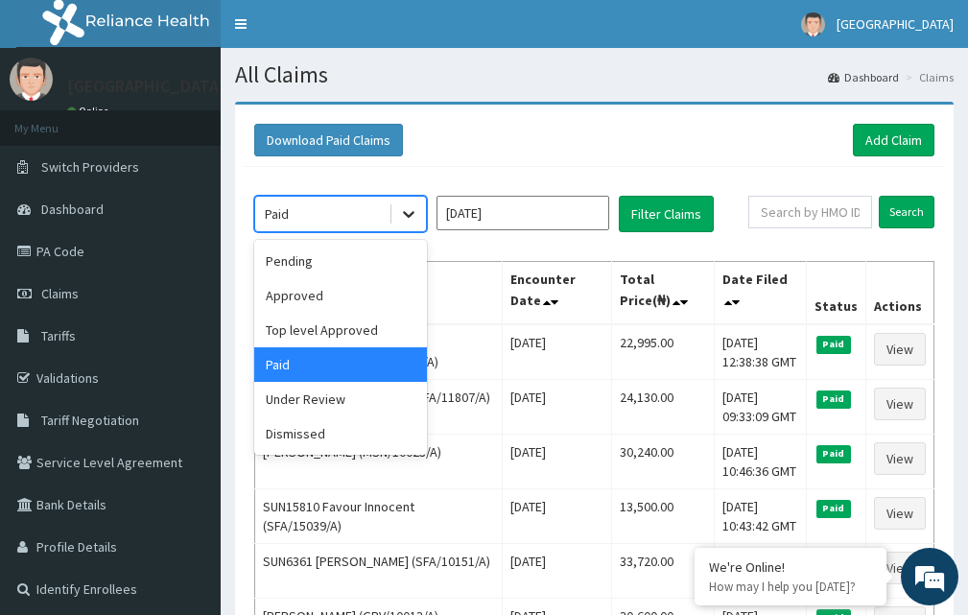
click at [412, 208] on icon at bounding box center [408, 213] width 19 height 19
click at [303, 395] on div "Under Review" at bounding box center [340, 399] width 173 height 35
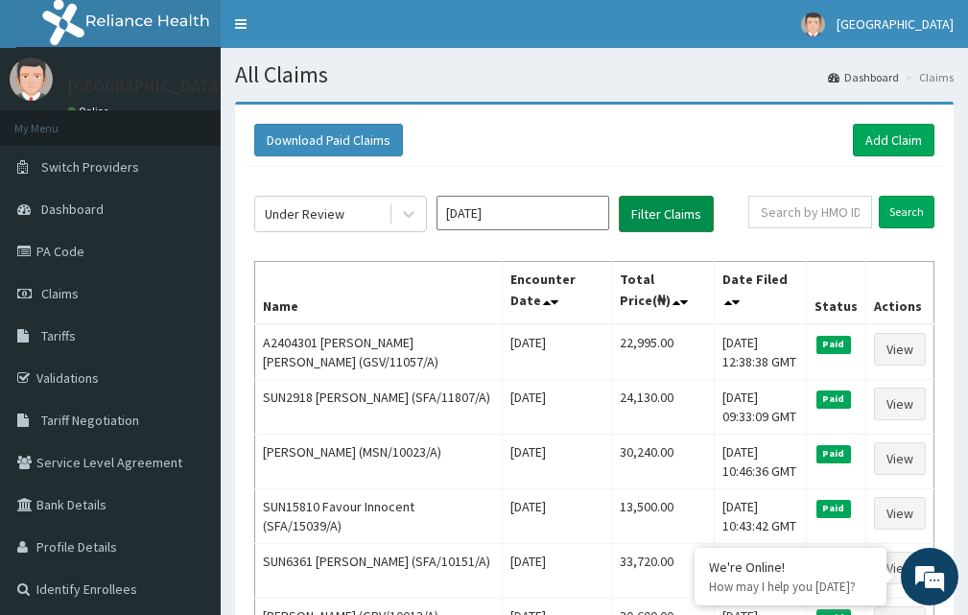
click at [658, 221] on button "Filter Claims" at bounding box center [666, 214] width 95 height 36
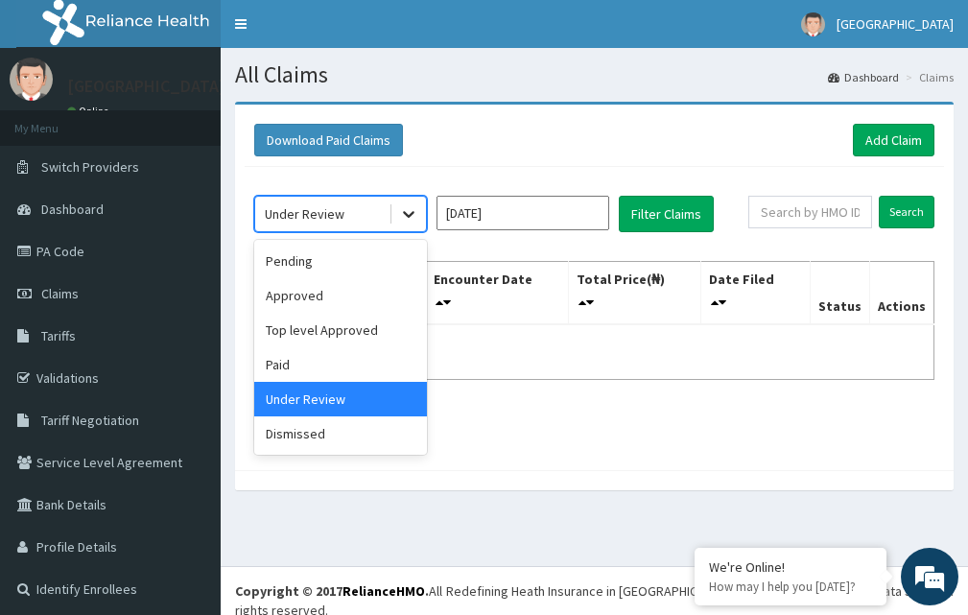
click at [421, 207] on div at bounding box center [409, 214] width 35 height 35
click at [318, 285] on div "Approved" at bounding box center [340, 295] width 173 height 35
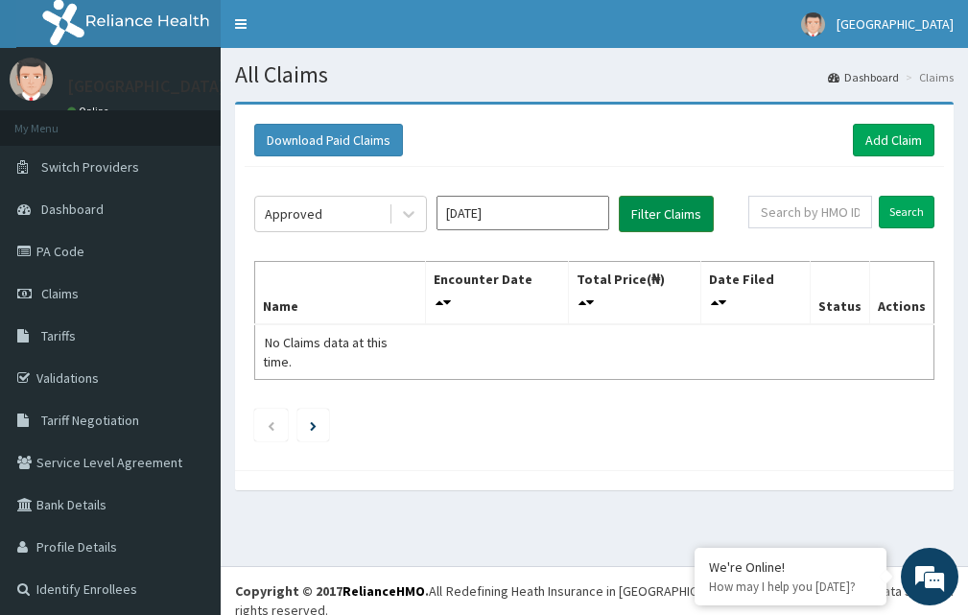
click at [672, 211] on button "Filter Claims" at bounding box center [666, 214] width 95 height 36
click at [56, 295] on span "Claims" at bounding box center [59, 293] width 37 height 17
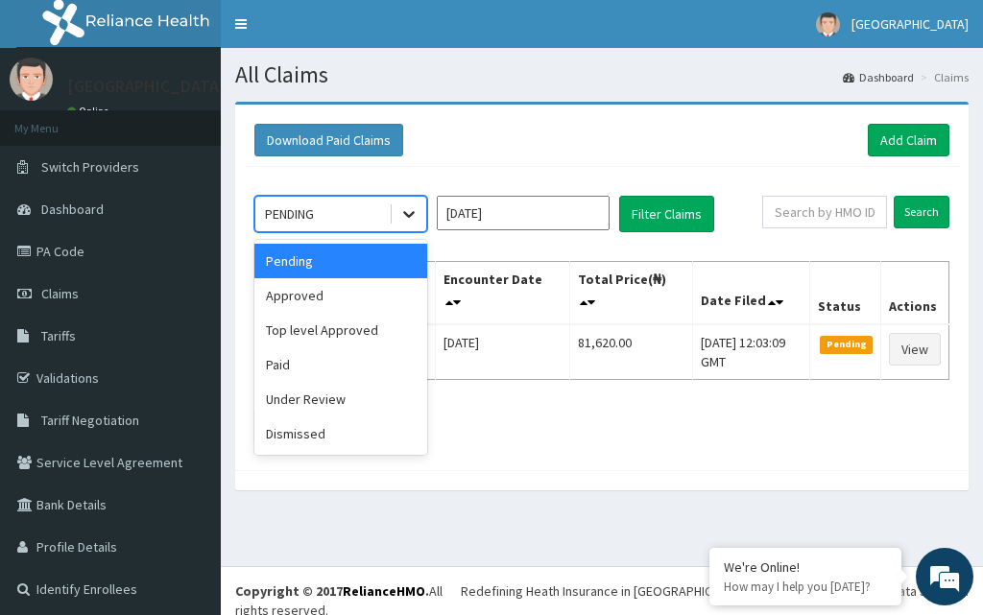
click at [418, 209] on icon at bounding box center [408, 213] width 19 height 19
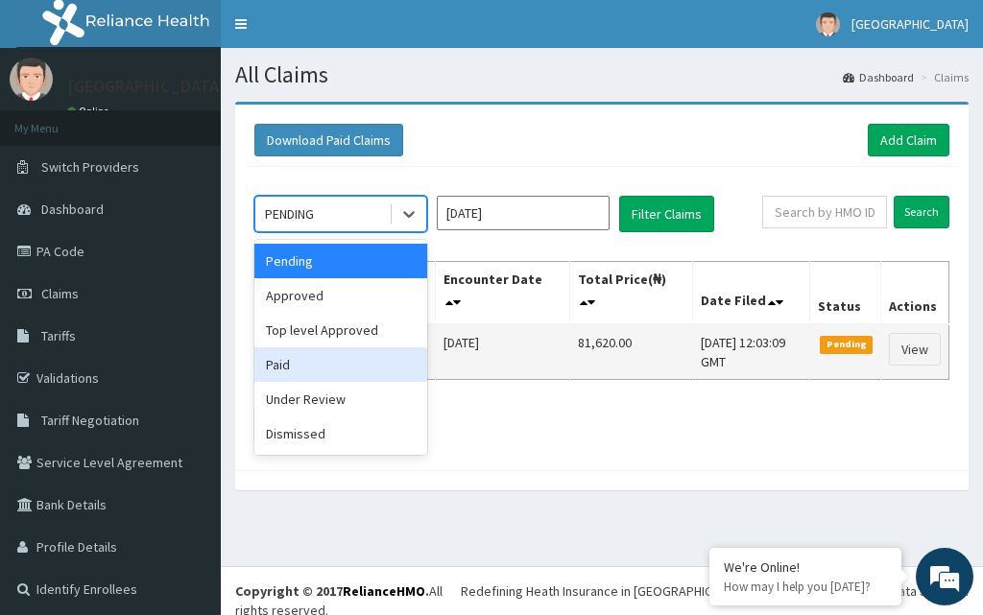
click at [334, 358] on div "Paid" at bounding box center [340, 364] width 173 height 35
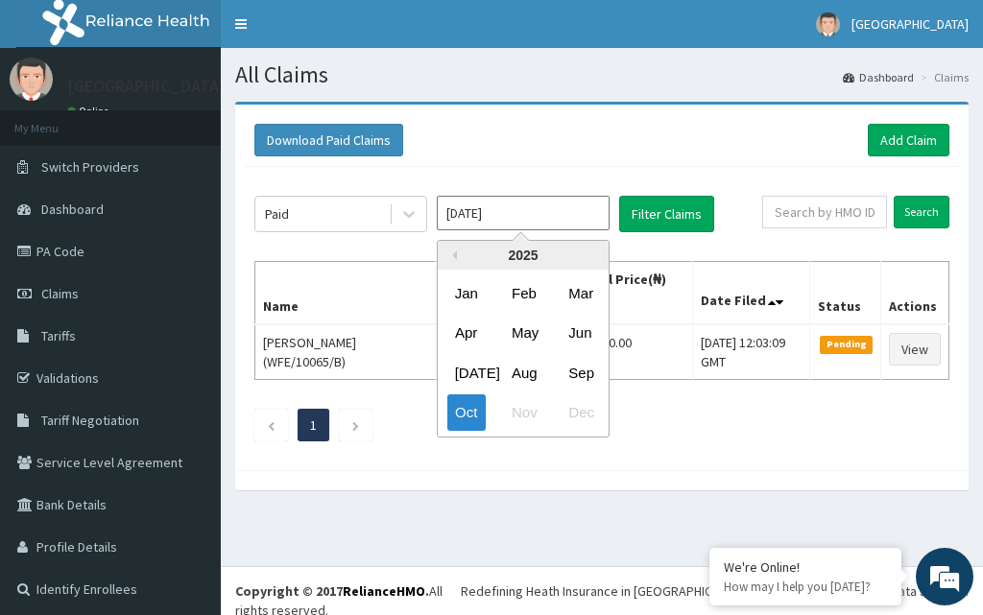
click at [508, 211] on input "[DATE]" at bounding box center [523, 213] width 173 height 35
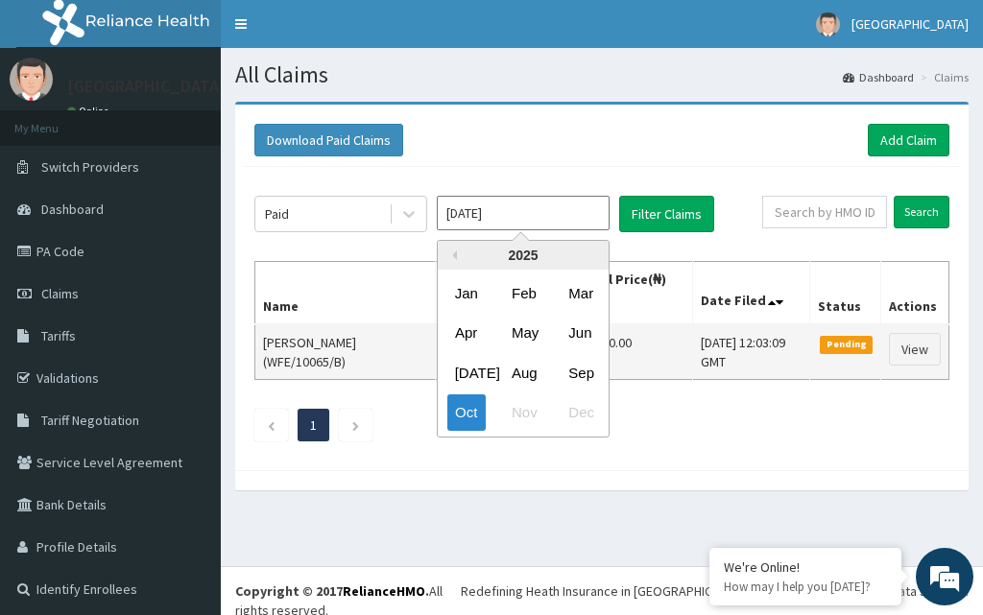
drag, startPoint x: 521, startPoint y: 371, endPoint x: 546, endPoint y: 359, distance: 27.9
click at [525, 371] on div "Aug" at bounding box center [523, 373] width 38 height 36
type input "[DATE]"
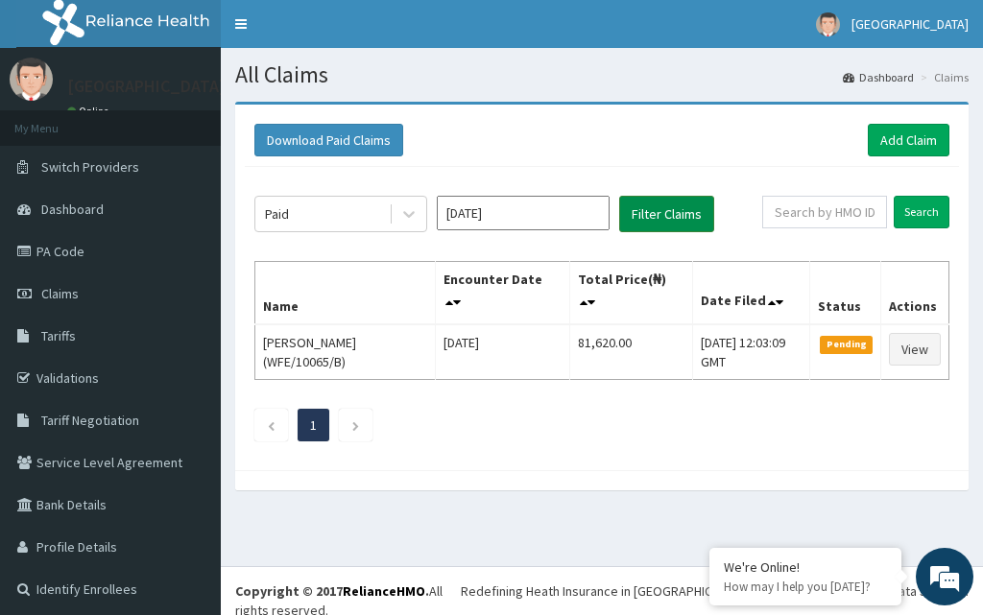
click at [642, 220] on button "Filter Claims" at bounding box center [666, 214] width 95 height 36
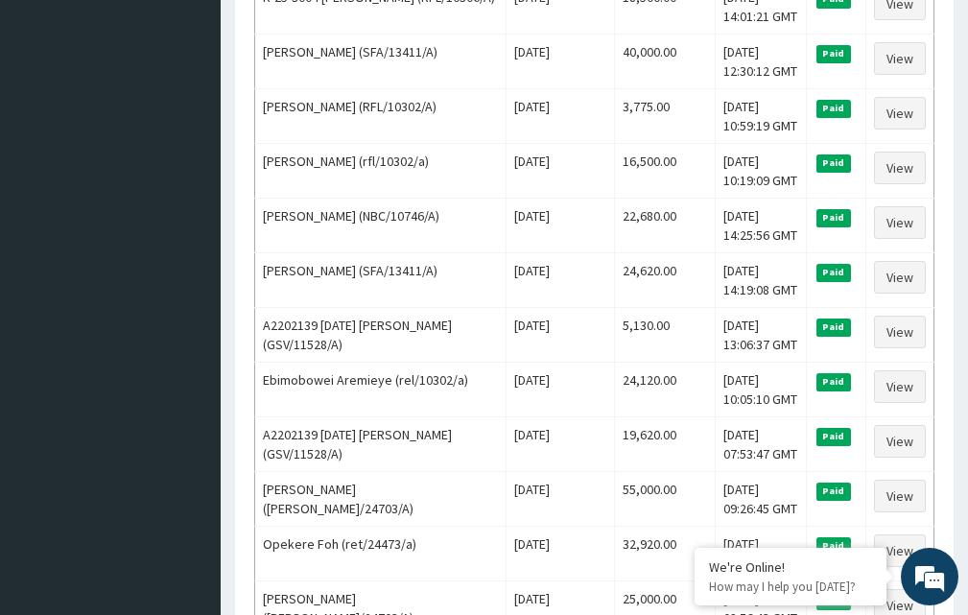
scroll to position [972, 0]
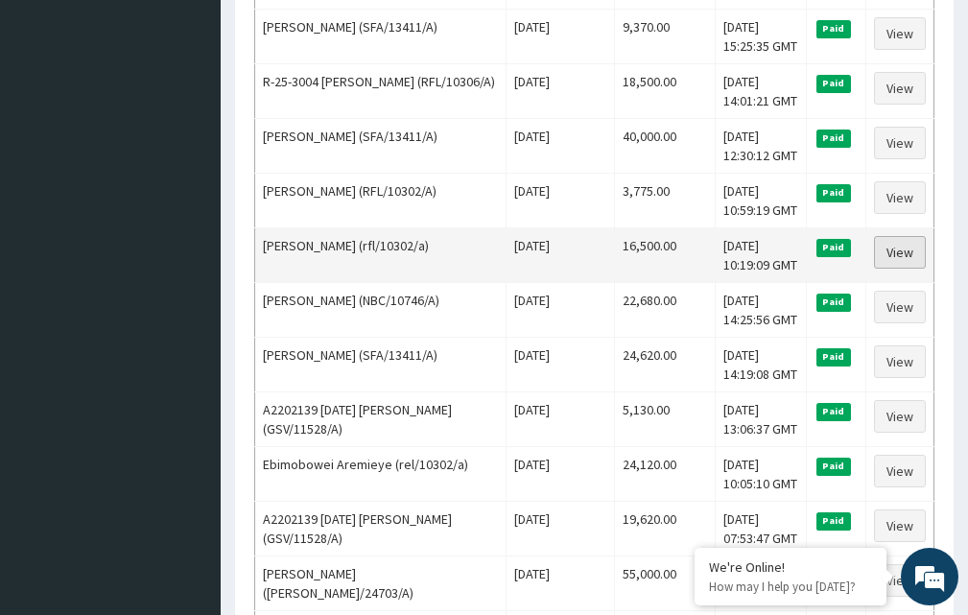
click at [903, 266] on link "View" at bounding box center [900, 252] width 52 height 33
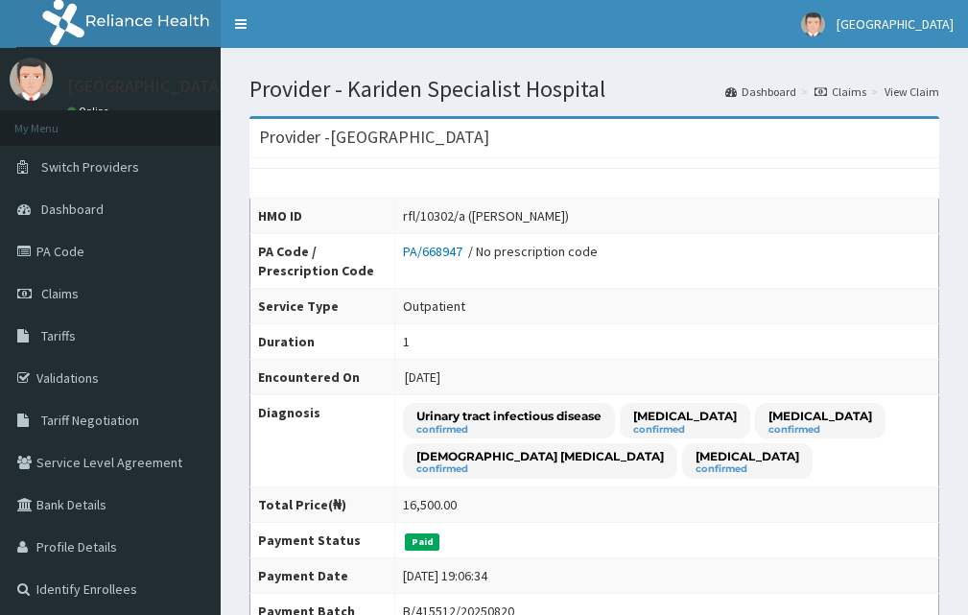
drag, startPoint x: 959, startPoint y: 208, endPoint x: 973, endPoint y: 329, distance: 121.8
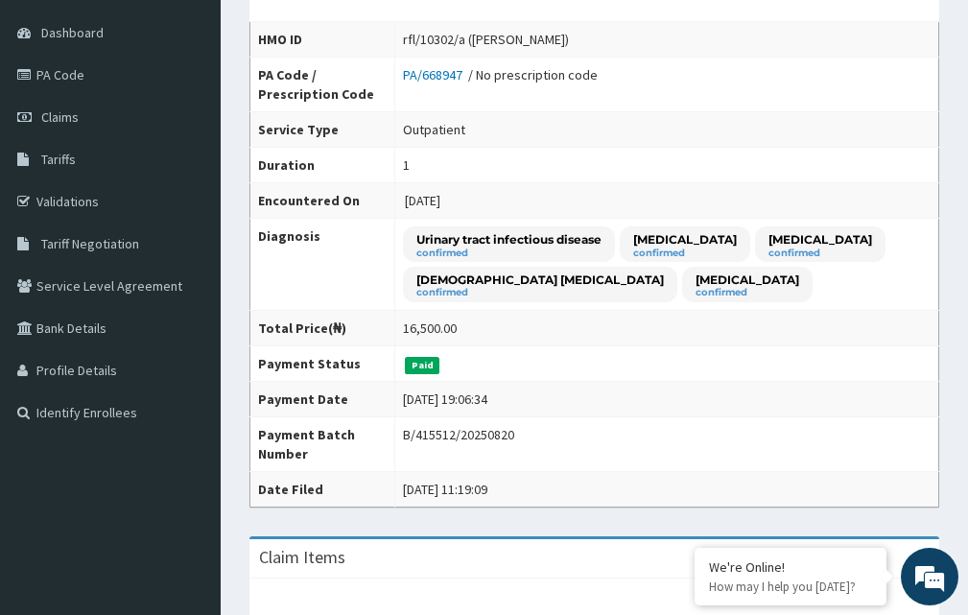
scroll to position [92, 0]
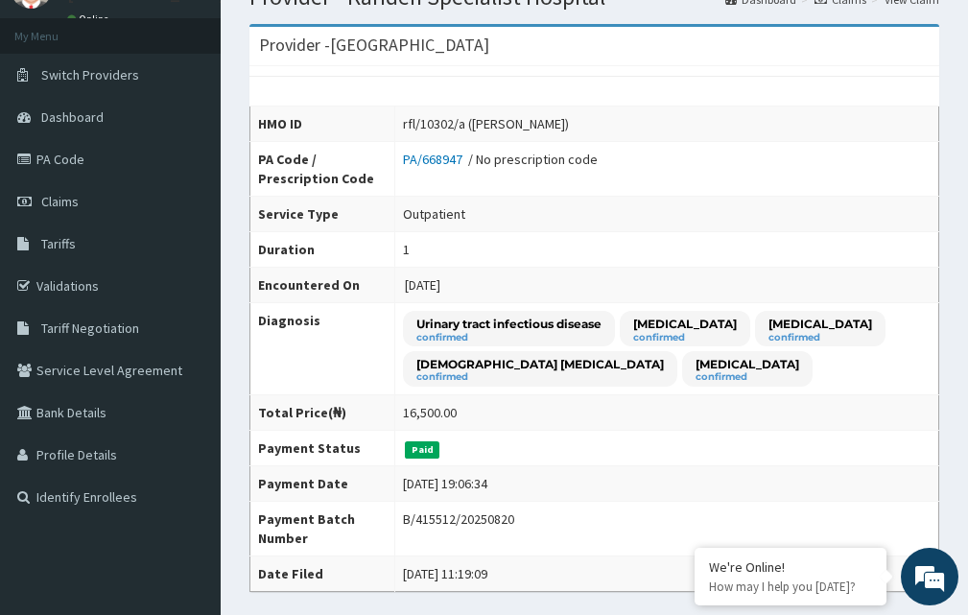
drag, startPoint x: 977, startPoint y: 253, endPoint x: 588, endPoint y: 162, distance: 399.3
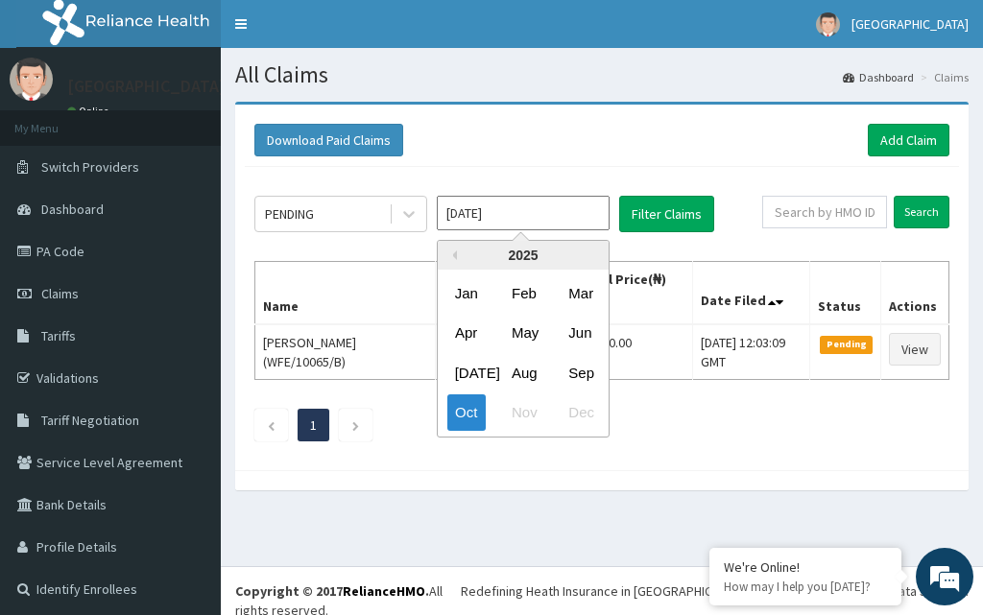
click at [565, 212] on input "[DATE]" at bounding box center [523, 213] width 173 height 35
click at [537, 378] on div "Aug" at bounding box center [523, 373] width 38 height 36
type input "[DATE]"
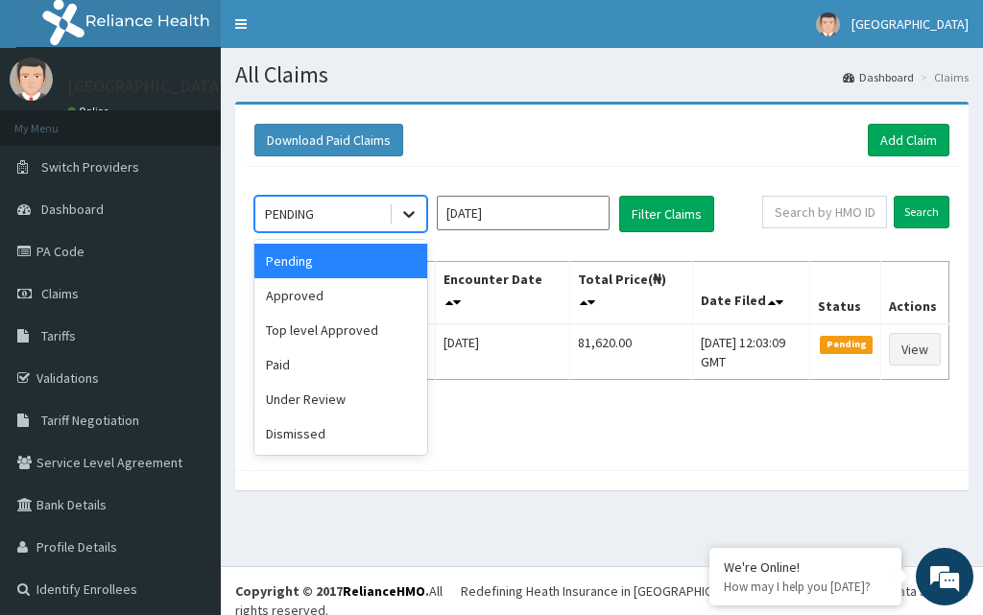
click at [400, 211] on icon at bounding box center [408, 213] width 19 height 19
drag, startPoint x: 362, startPoint y: 368, endPoint x: 508, endPoint y: 264, distance: 179.0
click at [362, 367] on div "Paid" at bounding box center [340, 364] width 173 height 35
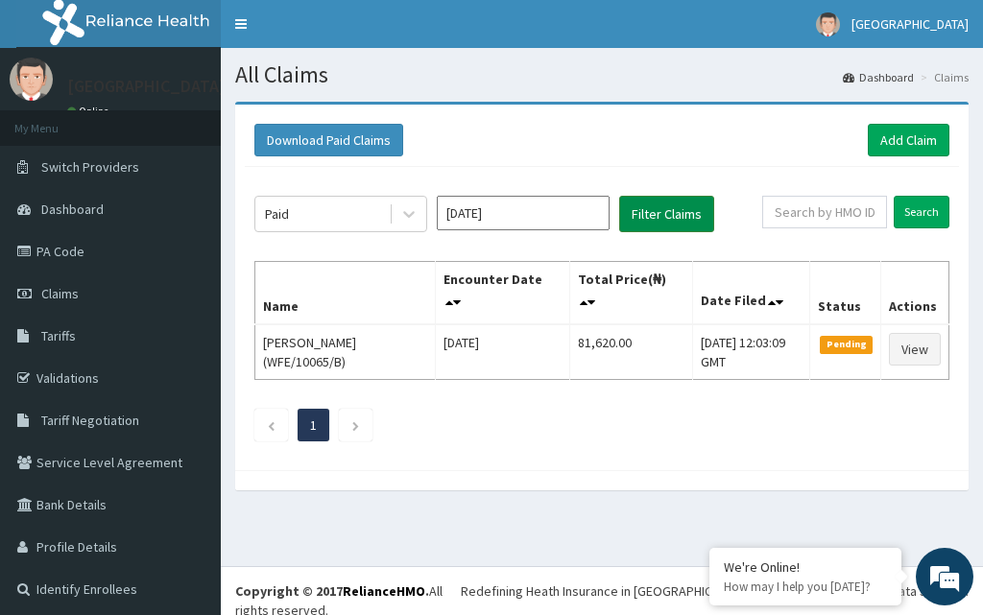
click at [663, 225] on button "Filter Claims" at bounding box center [666, 214] width 95 height 36
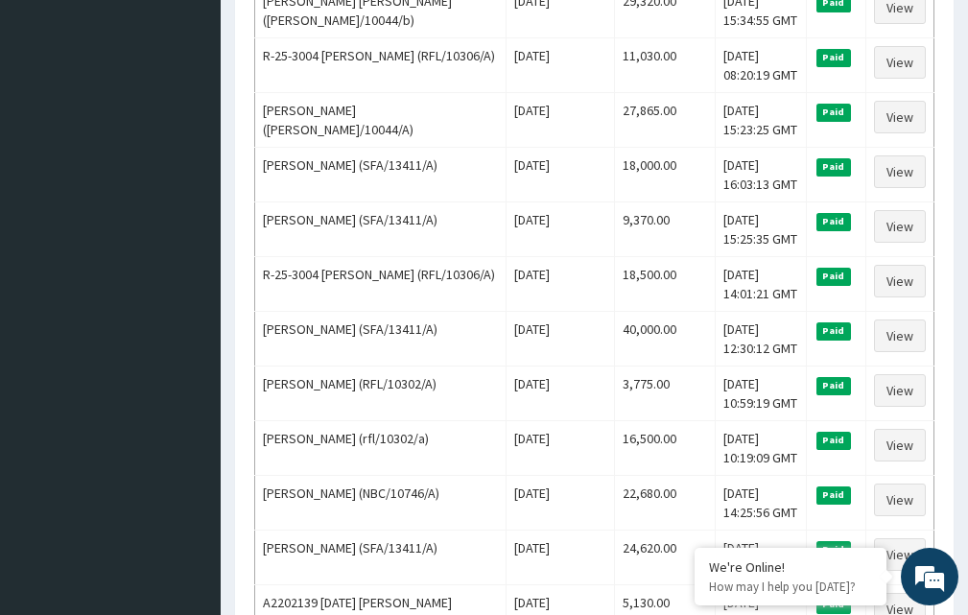
scroll to position [801, 0]
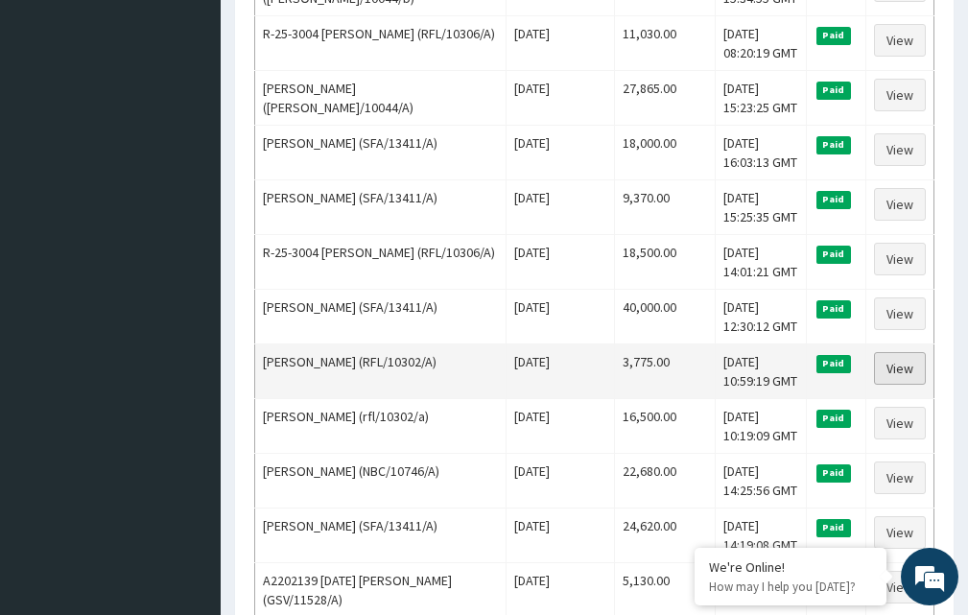
click at [893, 367] on link "View" at bounding box center [900, 368] width 52 height 33
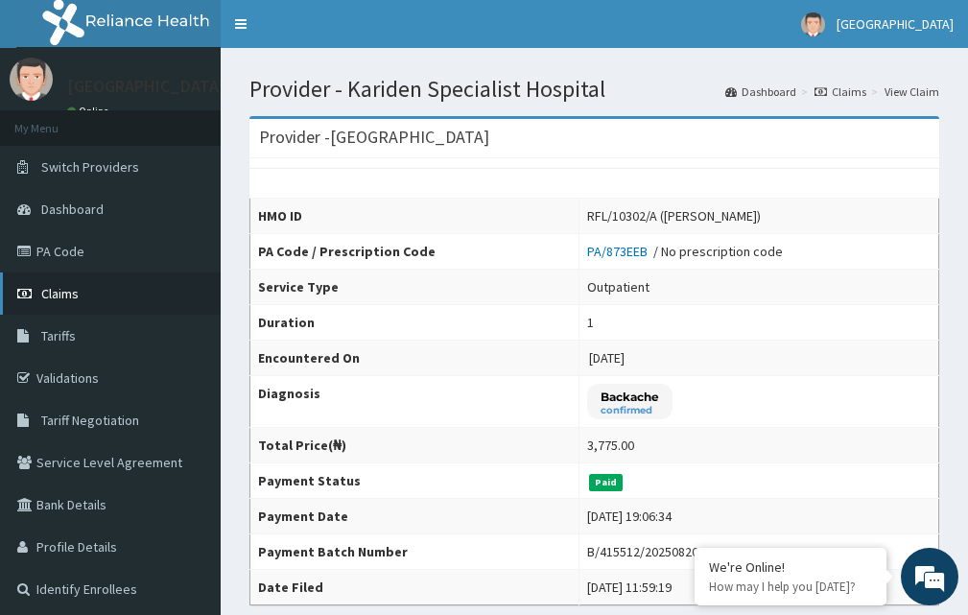
click at [71, 292] on span "Claims" at bounding box center [59, 293] width 37 height 17
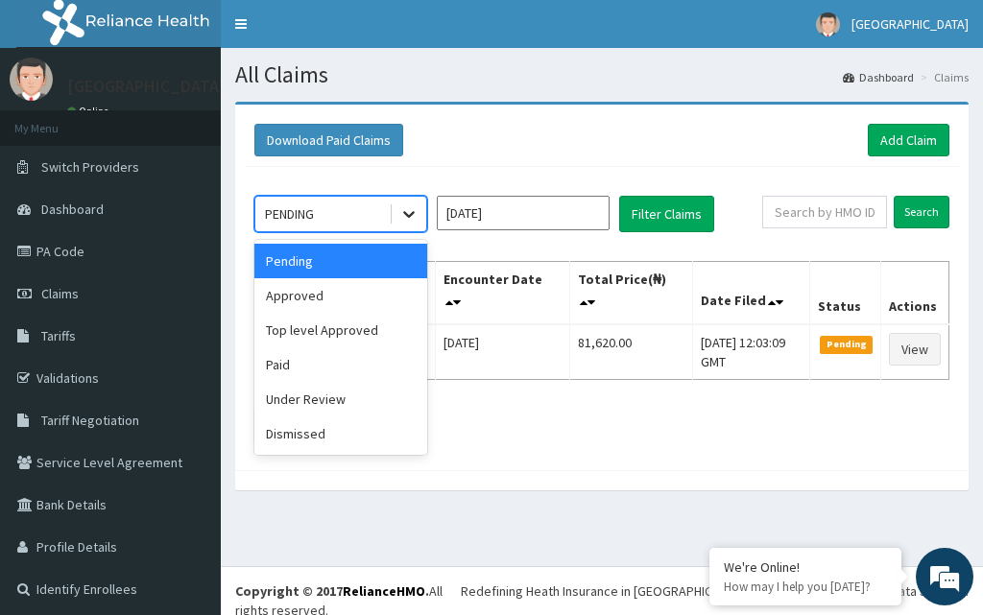
click at [405, 204] on icon at bounding box center [408, 213] width 19 height 19
click at [303, 362] on div "Paid" at bounding box center [340, 364] width 173 height 35
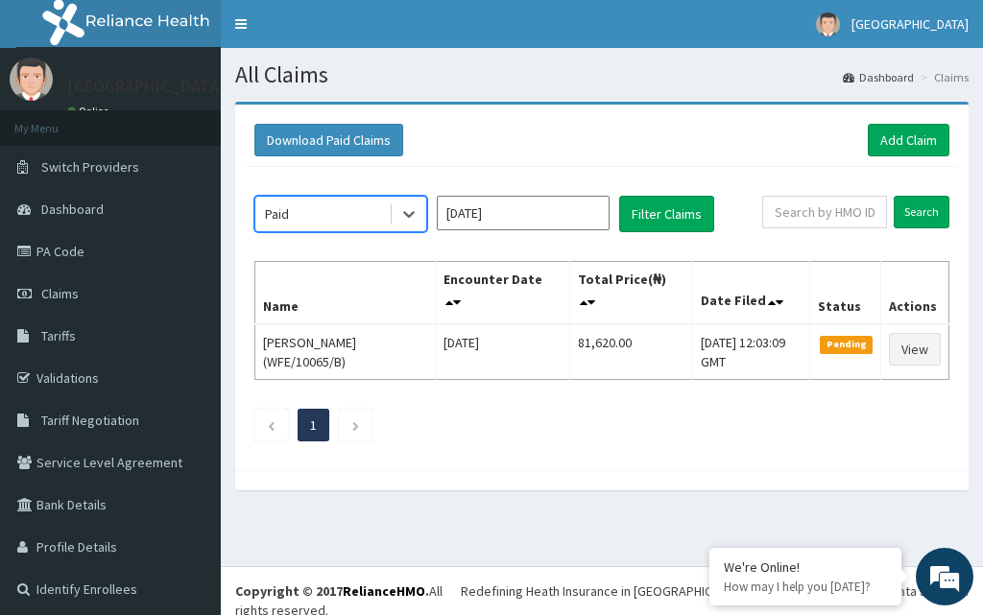
click at [580, 206] on input "[DATE]" at bounding box center [523, 213] width 173 height 35
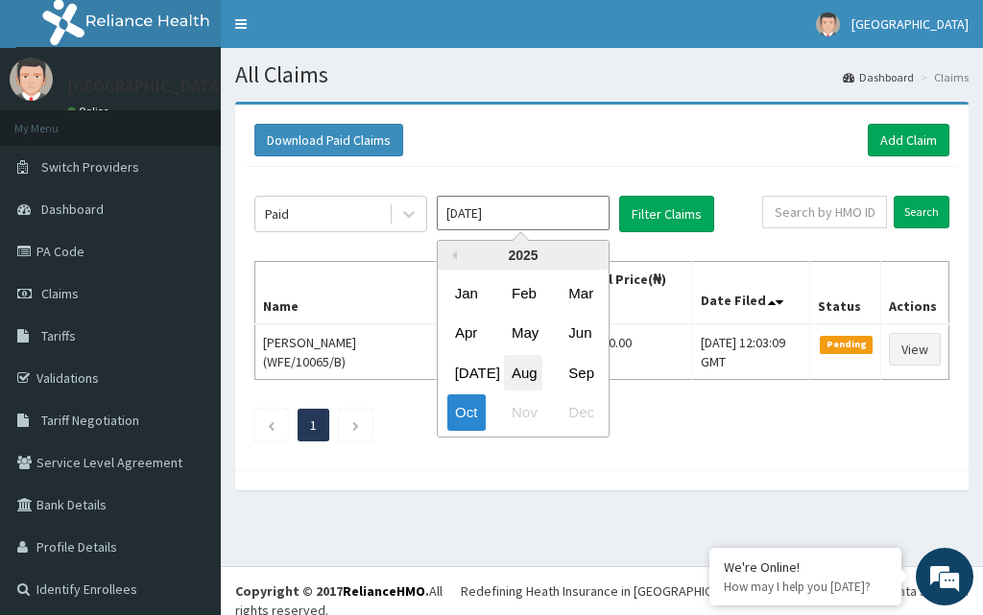
click at [512, 374] on div "Aug" at bounding box center [523, 373] width 38 height 36
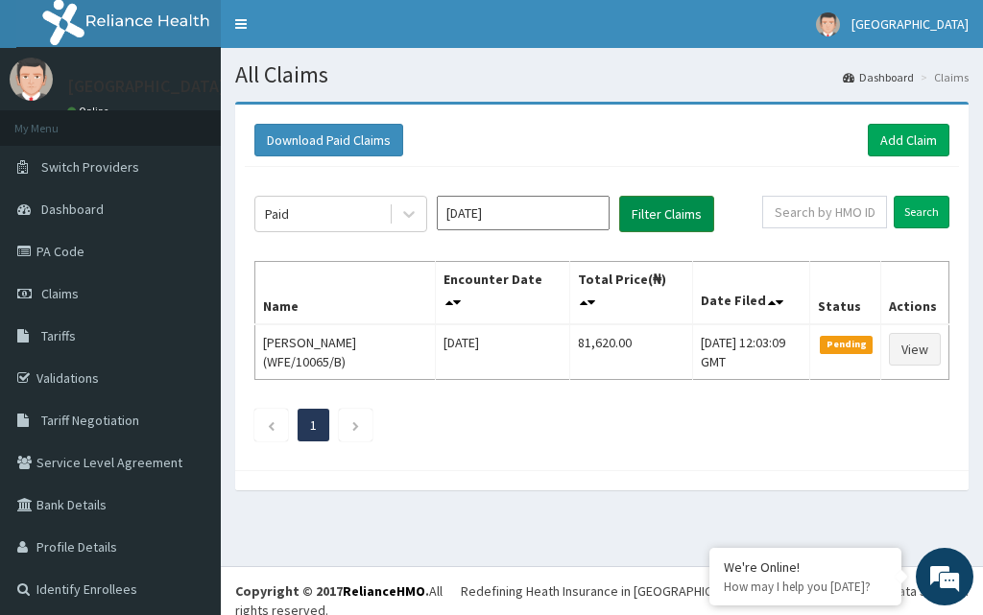
click at [686, 218] on button "Filter Claims" at bounding box center [666, 214] width 95 height 36
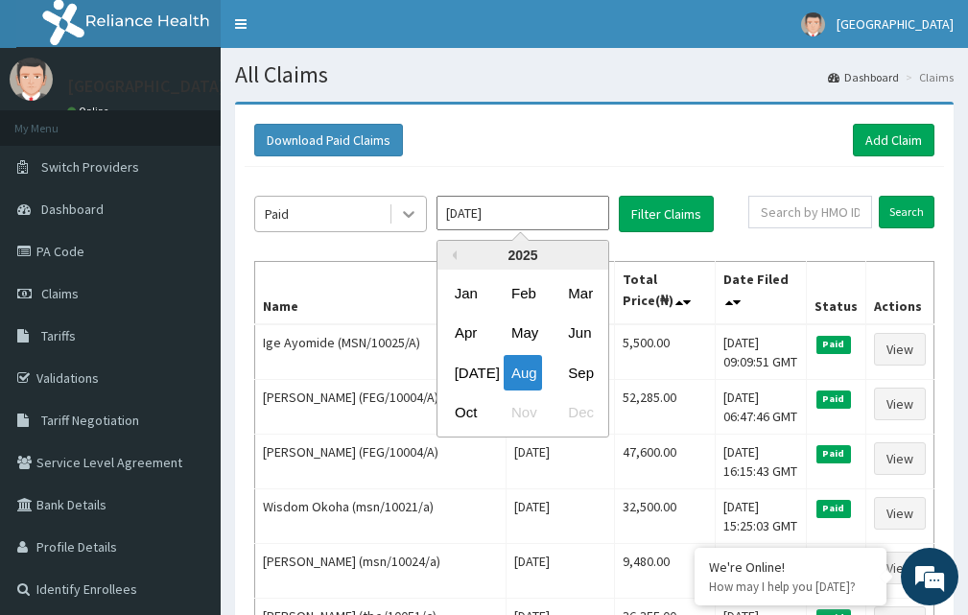
drag, startPoint x: 510, startPoint y: 217, endPoint x: 414, endPoint y: 215, distance: 96.0
click at [414, 215] on div "Paid Aug 2025 Previous Year 2025 Jan Feb Mar Apr May Jun Jul Aug Sep Oct Nov De…" at bounding box center [501, 214] width 494 height 36
click at [583, 376] on div "Sep" at bounding box center [580, 373] width 38 height 36
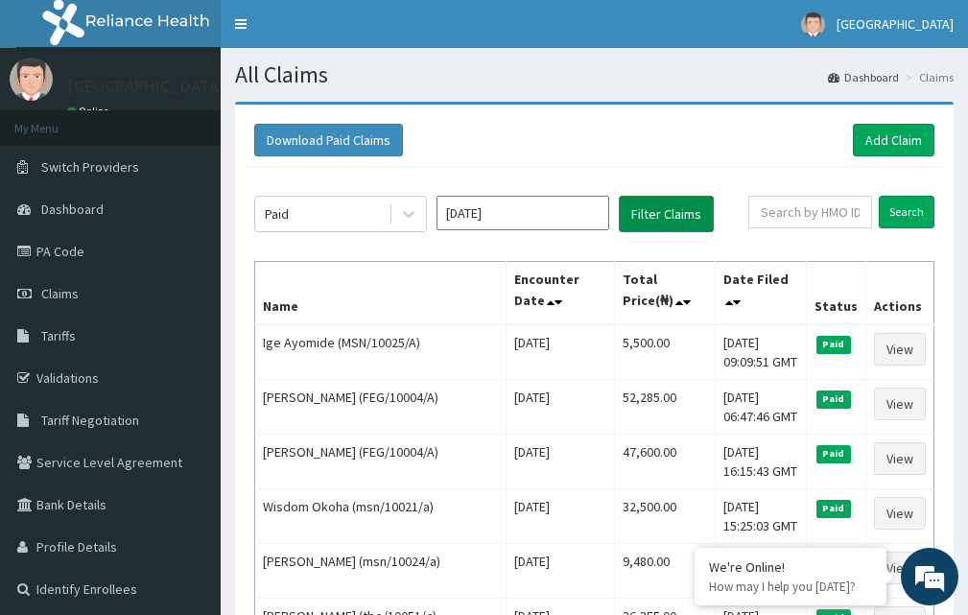
click at [639, 218] on button "Filter Claims" at bounding box center [666, 214] width 95 height 36
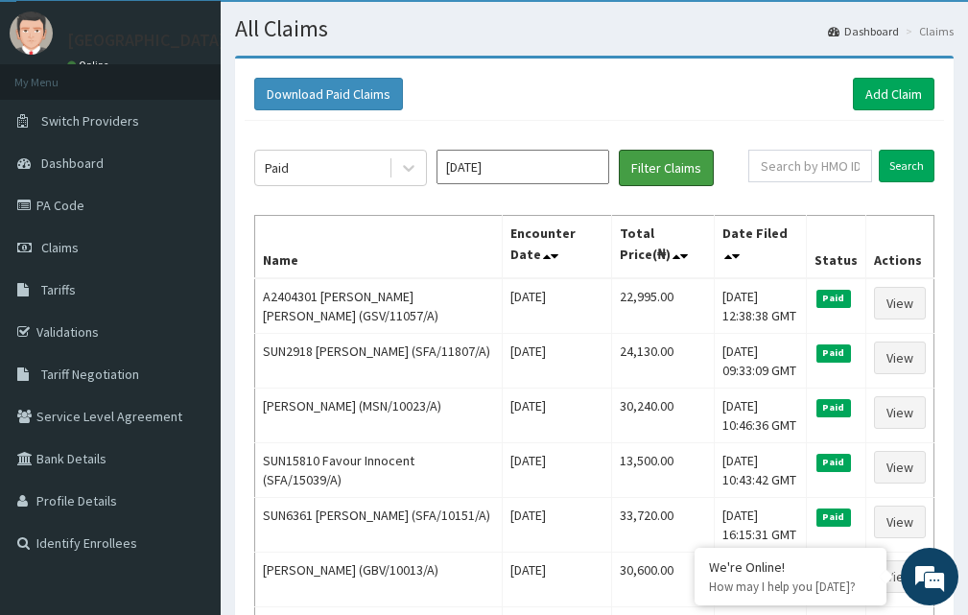
scroll to position [12, 0]
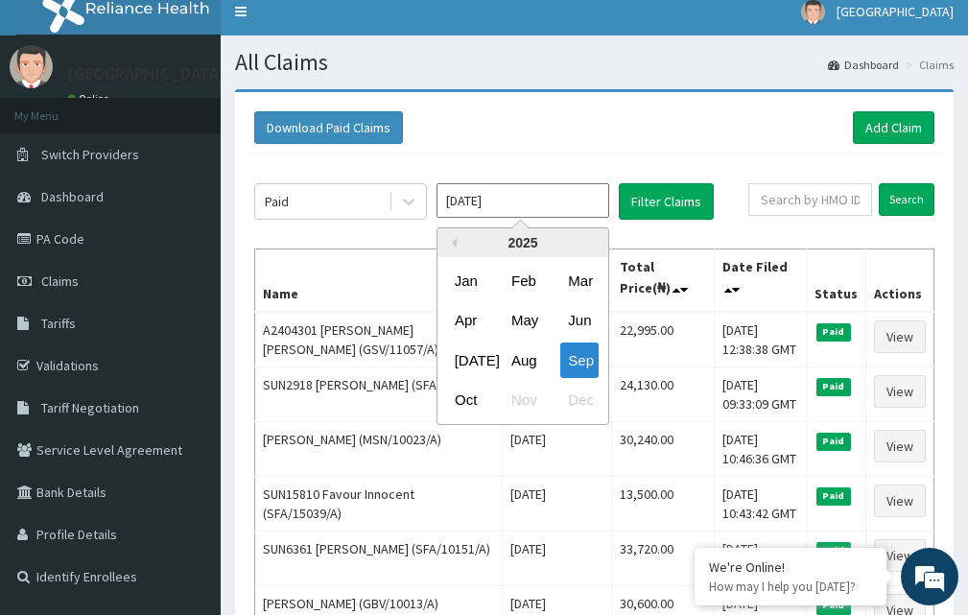
click at [491, 201] on input "Sep 2025" at bounding box center [523, 200] width 173 height 35
click at [474, 393] on div "Oct" at bounding box center [466, 401] width 38 height 36
type input "[DATE]"
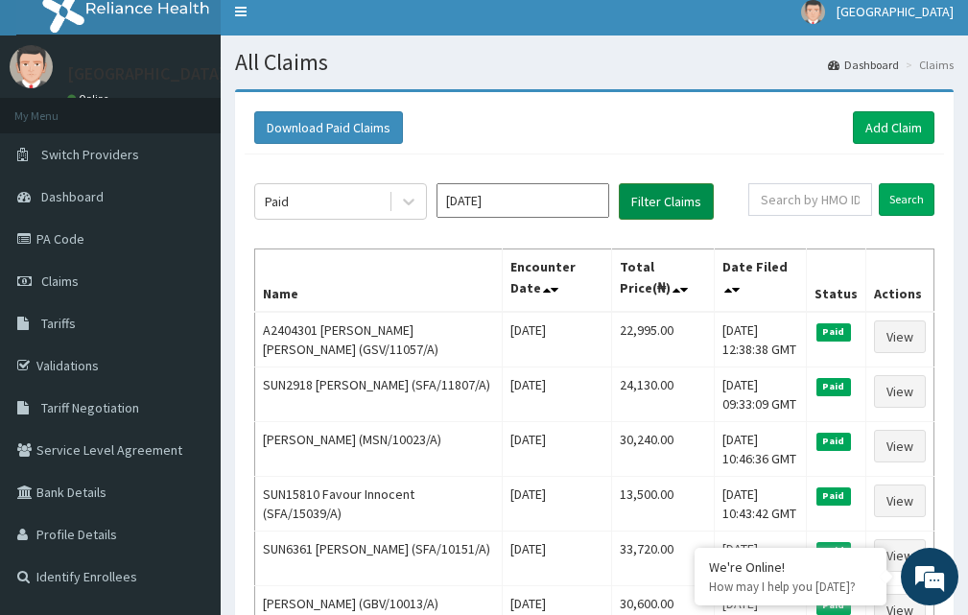
click at [682, 211] on button "Filter Claims" at bounding box center [666, 201] width 95 height 36
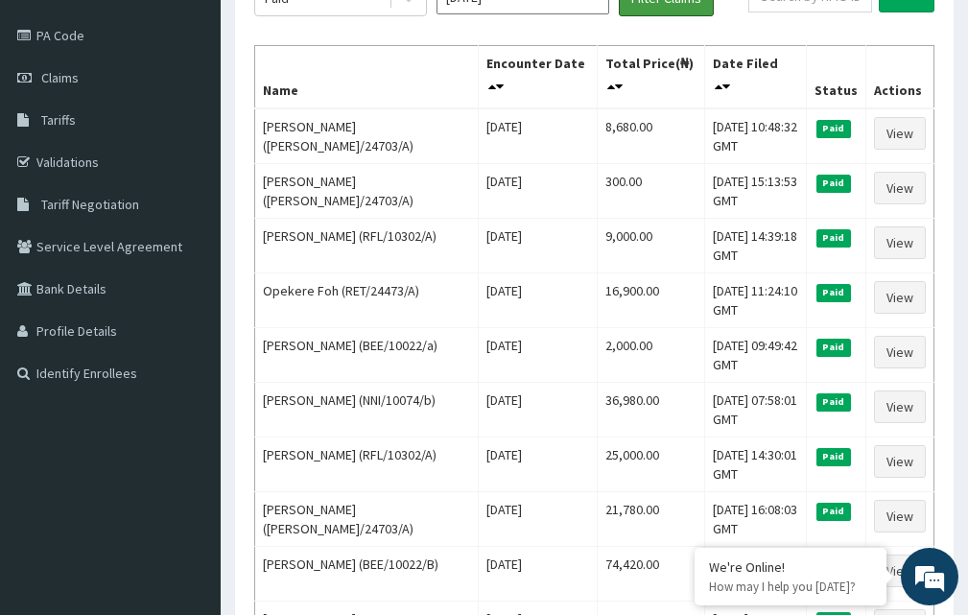
scroll to position [214, 0]
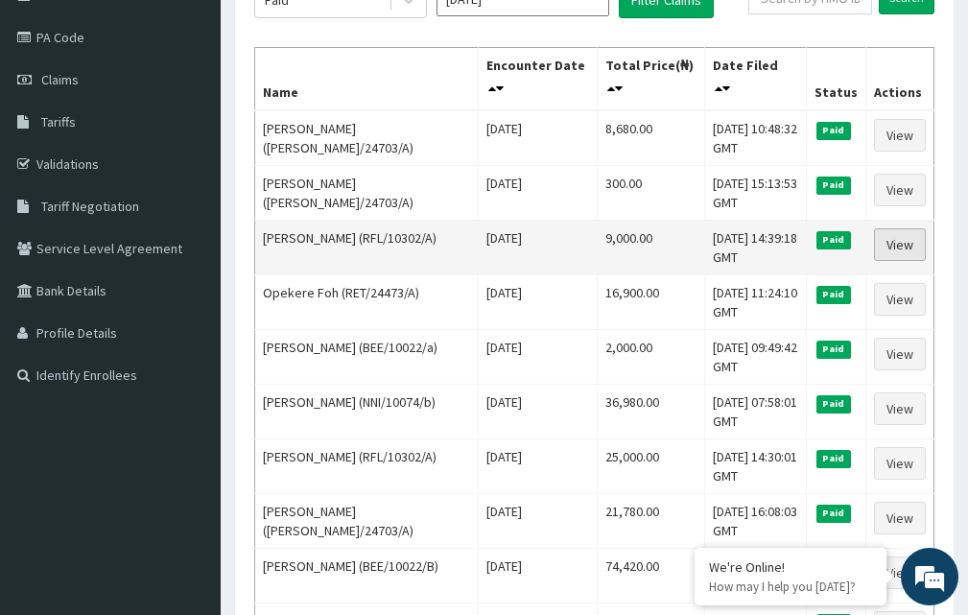
click at [914, 236] on link "View" at bounding box center [900, 244] width 52 height 33
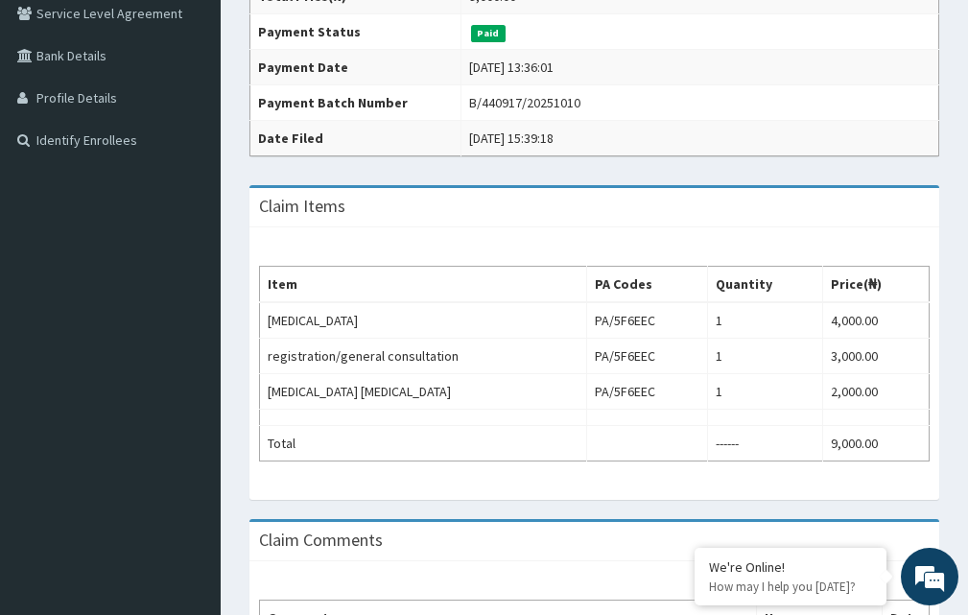
scroll to position [456, 0]
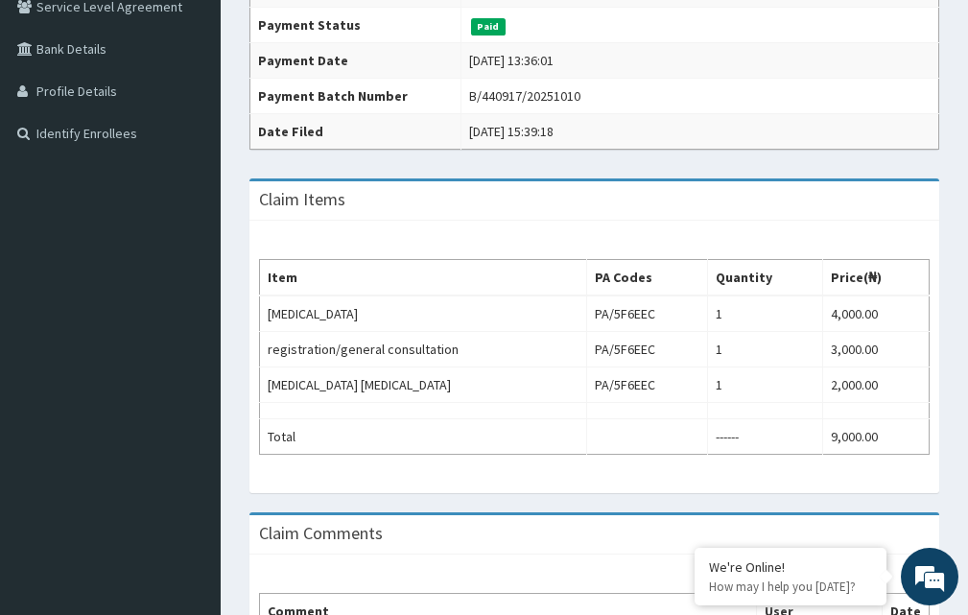
drag, startPoint x: 969, startPoint y: 190, endPoint x: 982, endPoint y: 394, distance: 203.9
click at [967, 394] on html "R EL Toggle navigation [GEOGRAPHIC_DATA] [GEOGRAPHIC_DATA] - [EMAIL_ADDRESS][DO…" at bounding box center [484, 174] width 968 height 1261
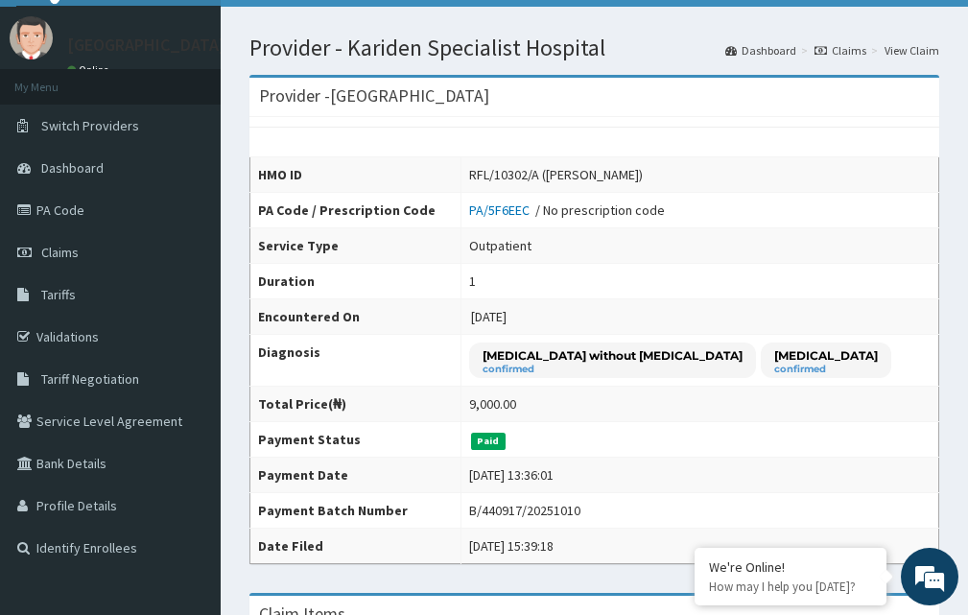
scroll to position [0, 0]
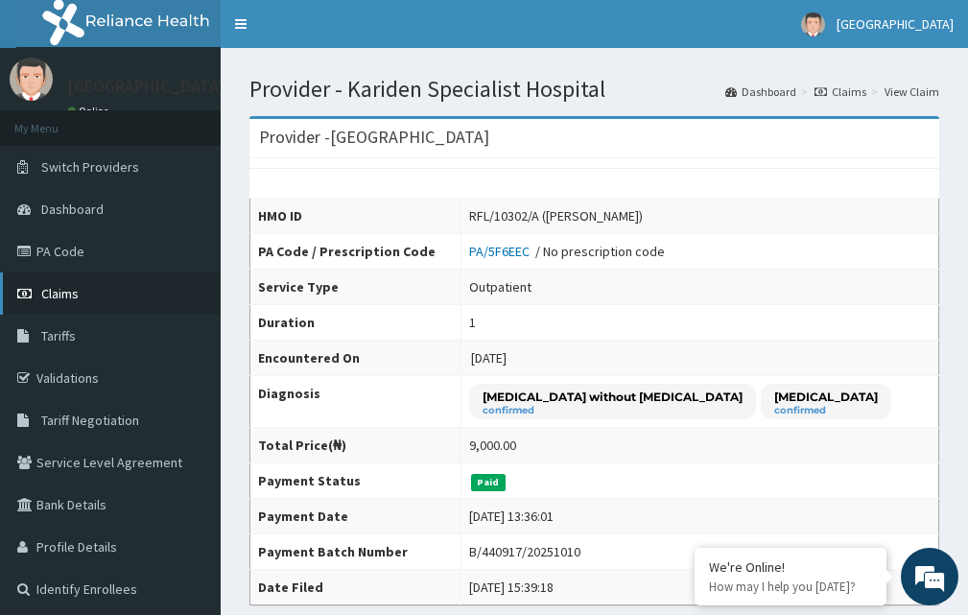
click at [79, 293] on link "Claims" at bounding box center [110, 294] width 221 height 42
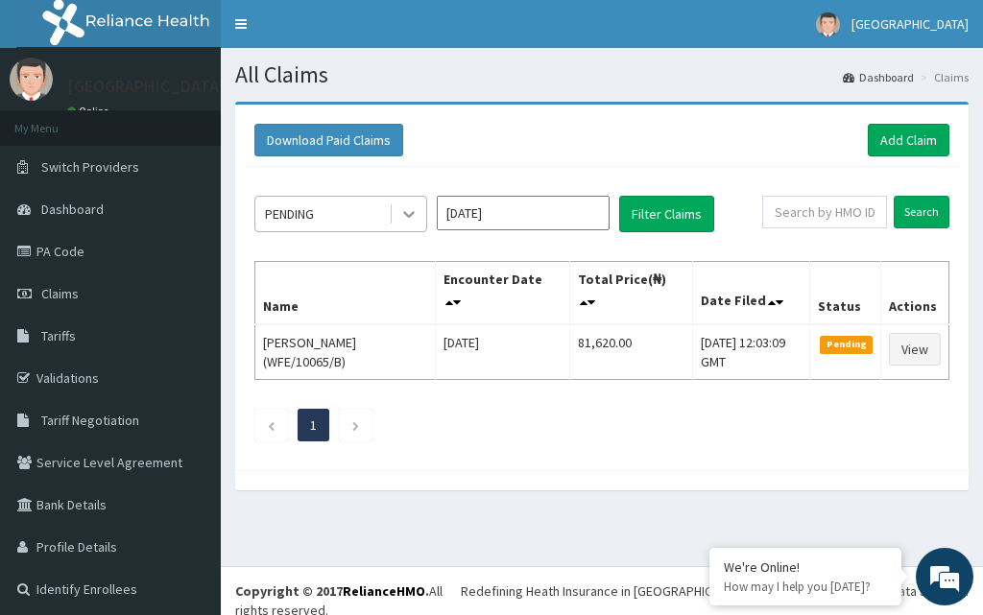
click at [407, 215] on icon at bounding box center [409, 215] width 12 height 7
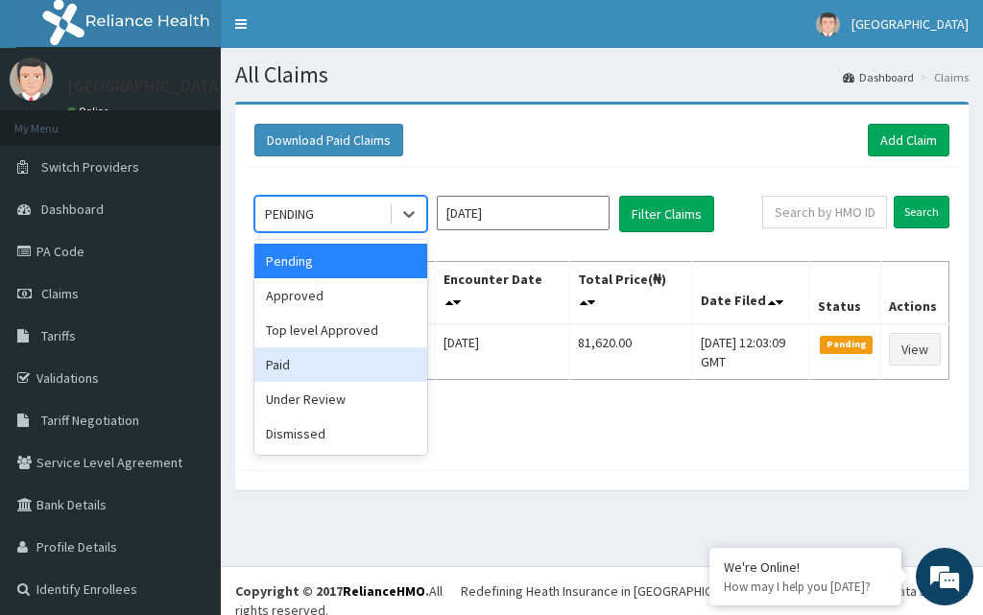
click at [356, 363] on div "Paid" at bounding box center [340, 364] width 173 height 35
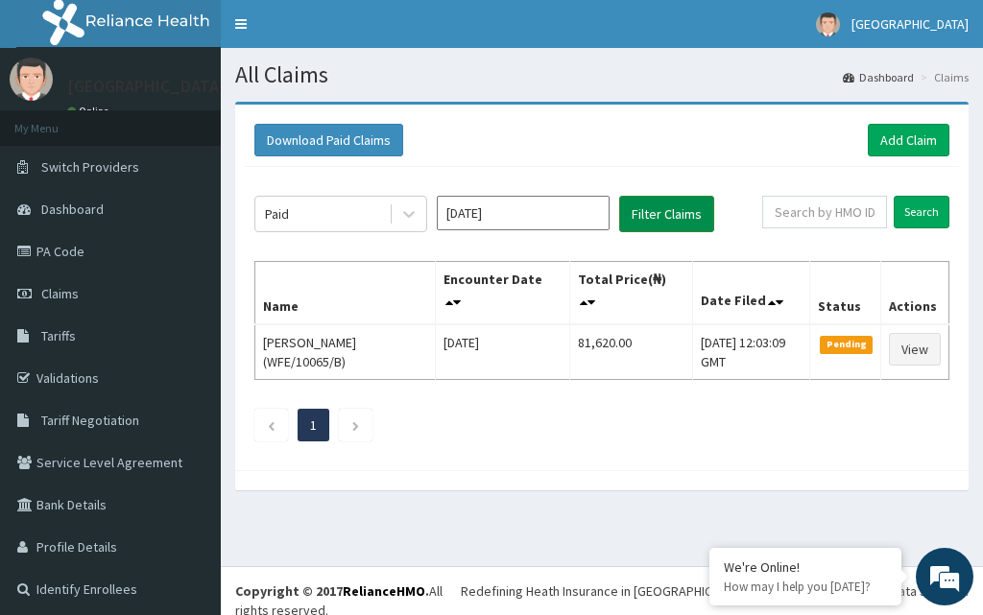
click at [671, 214] on button "Filter Claims" at bounding box center [666, 214] width 95 height 36
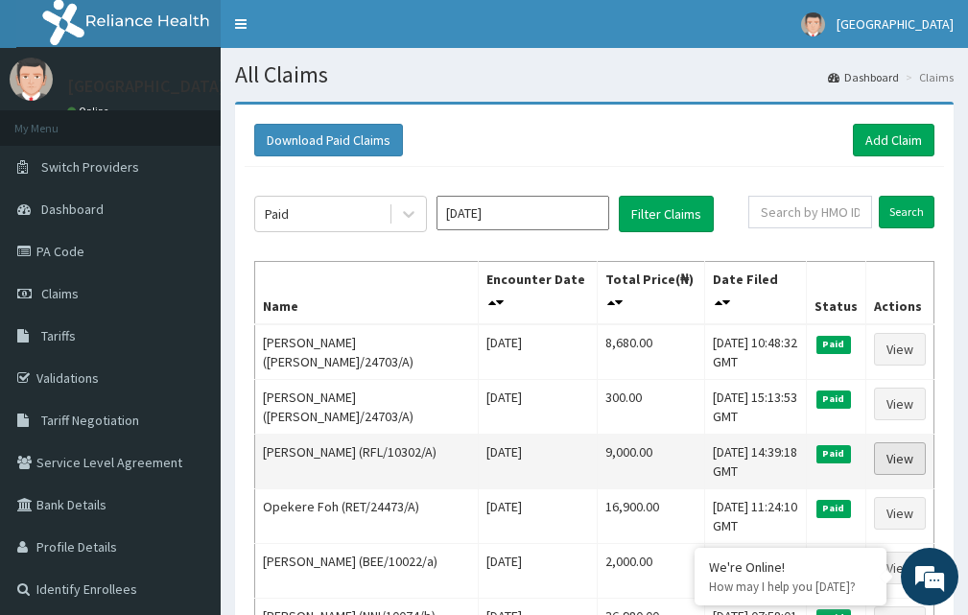
click at [901, 456] on link "View" at bounding box center [900, 458] width 52 height 33
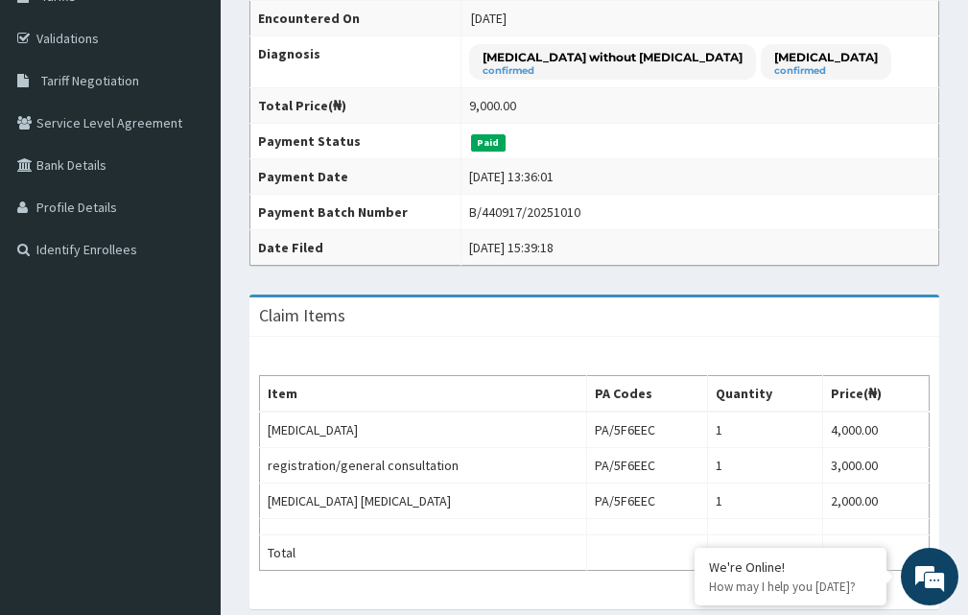
scroll to position [170, 0]
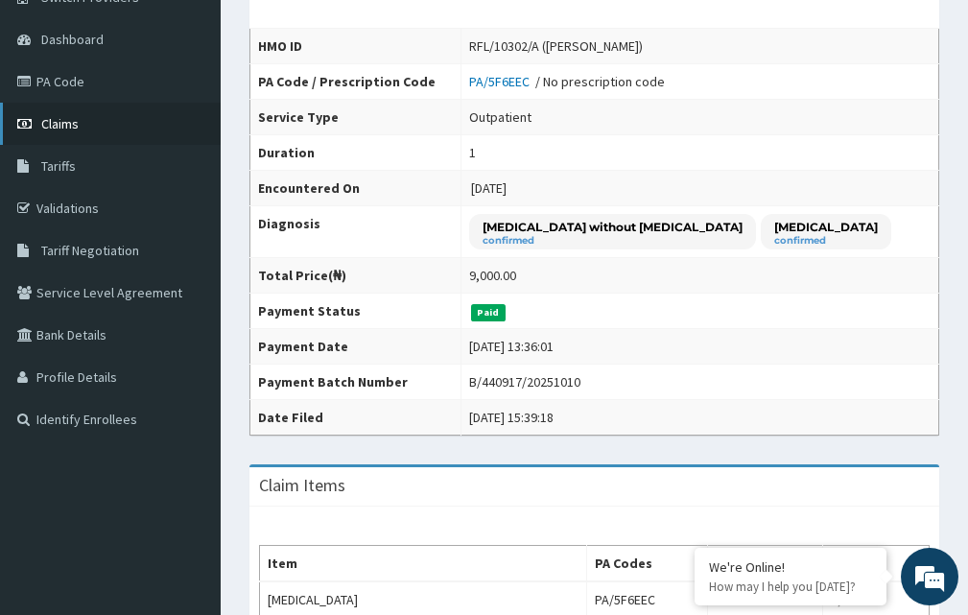
click at [61, 127] on span "Claims" at bounding box center [59, 123] width 37 height 17
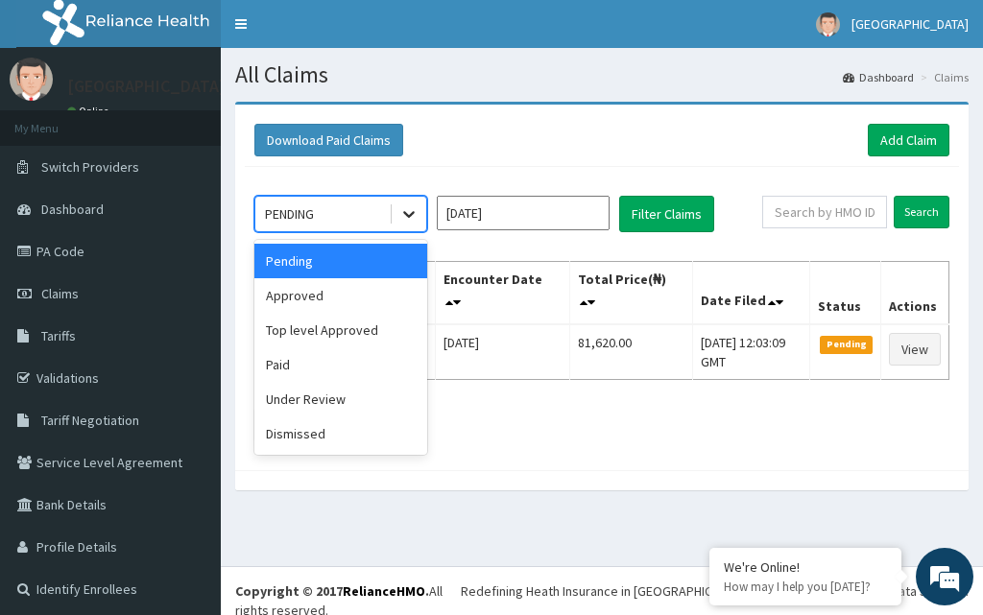
click at [398, 211] on div at bounding box center [409, 214] width 35 height 35
click at [336, 359] on div "Paid" at bounding box center [340, 364] width 173 height 35
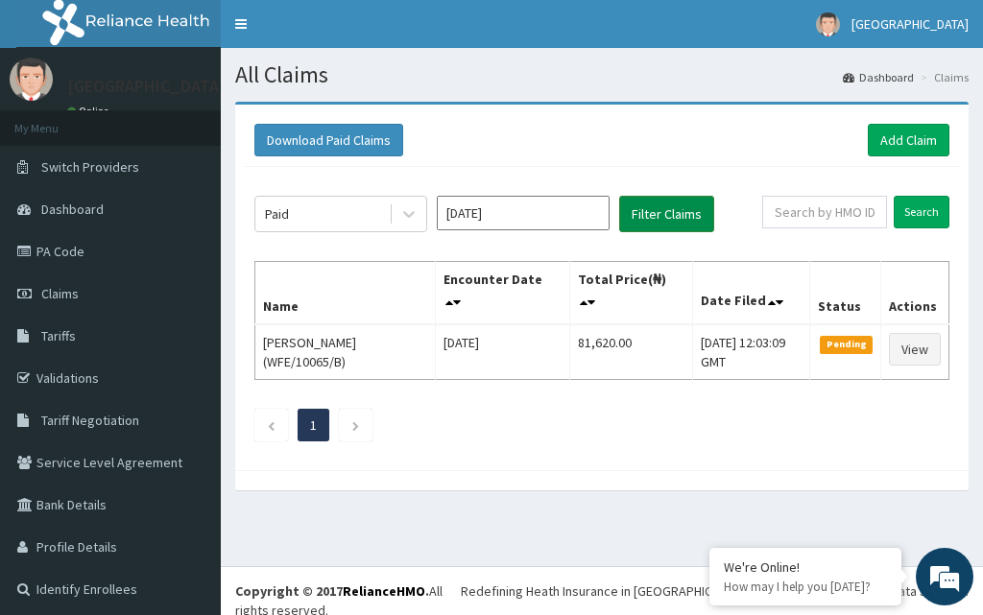
click at [649, 221] on button "Filter Claims" at bounding box center [666, 214] width 95 height 36
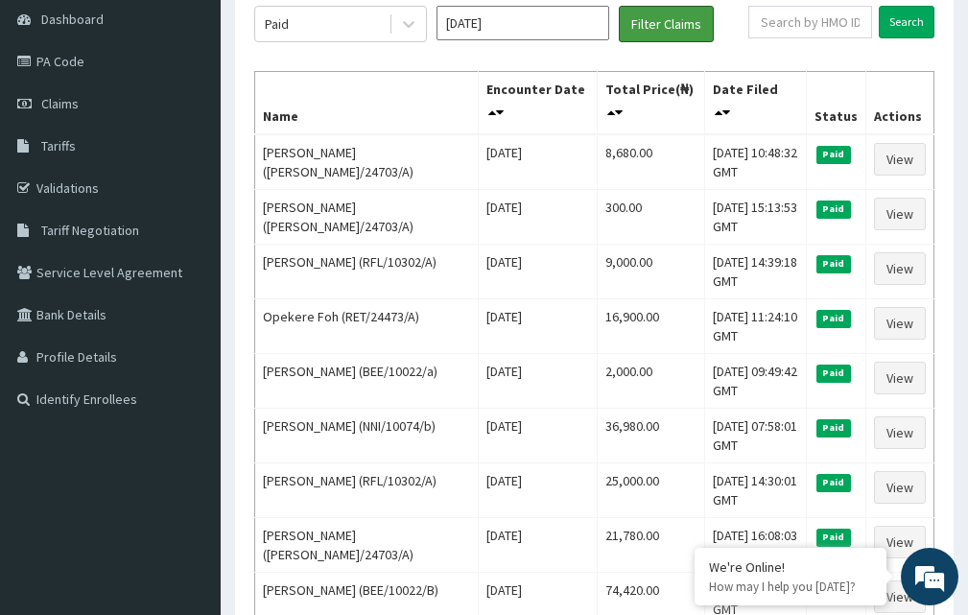
scroll to position [239, 0]
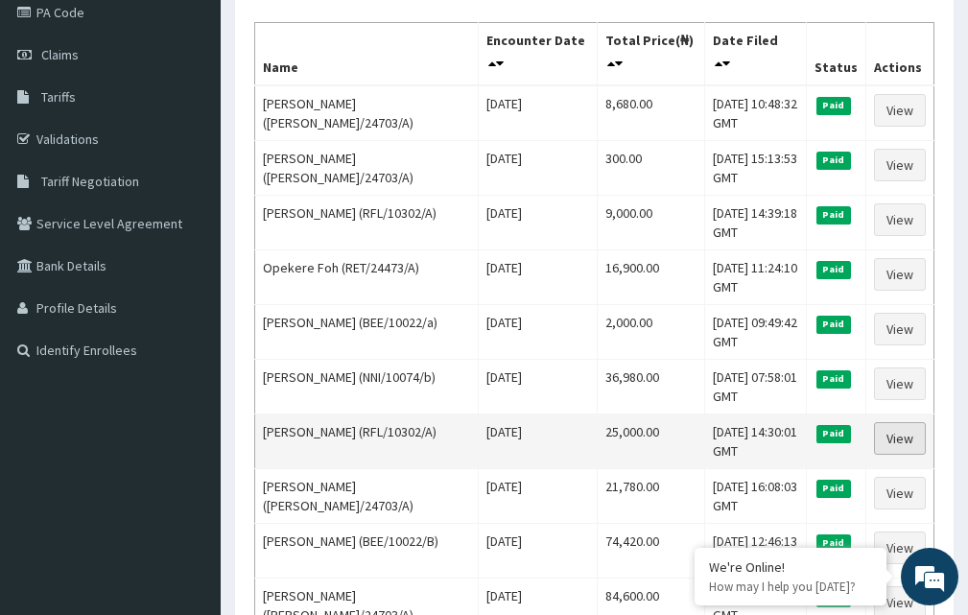
click at [917, 436] on link "View" at bounding box center [900, 438] width 52 height 33
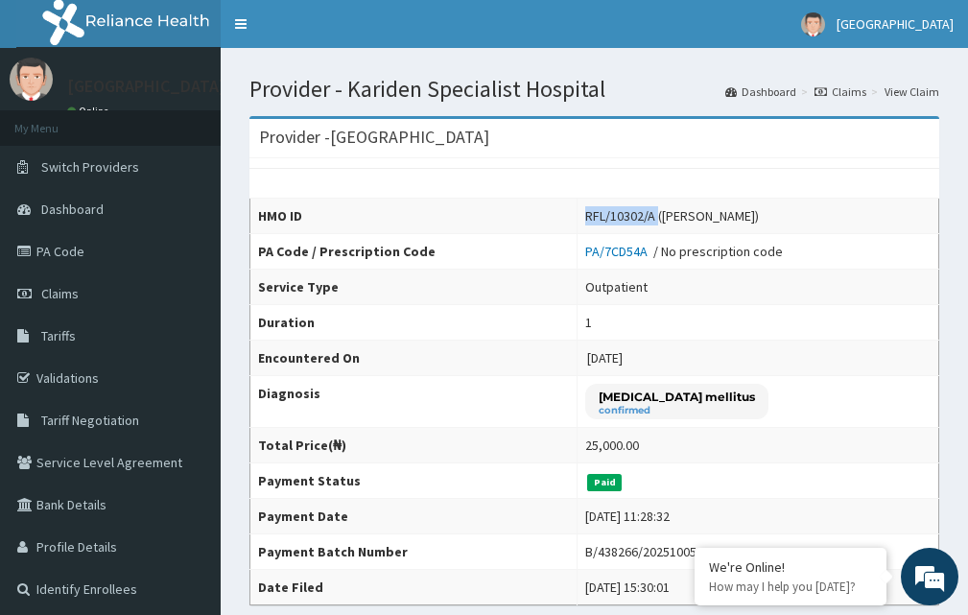
drag, startPoint x: 650, startPoint y: 214, endPoint x: 578, endPoint y: 214, distance: 72.0
click at [585, 214] on div "RFL/10302/A (Judith Amadi)" at bounding box center [672, 215] width 174 height 19
copy div "RFL/10302/A"
click at [78, 177] on link "Switch Providers" at bounding box center [110, 167] width 221 height 42
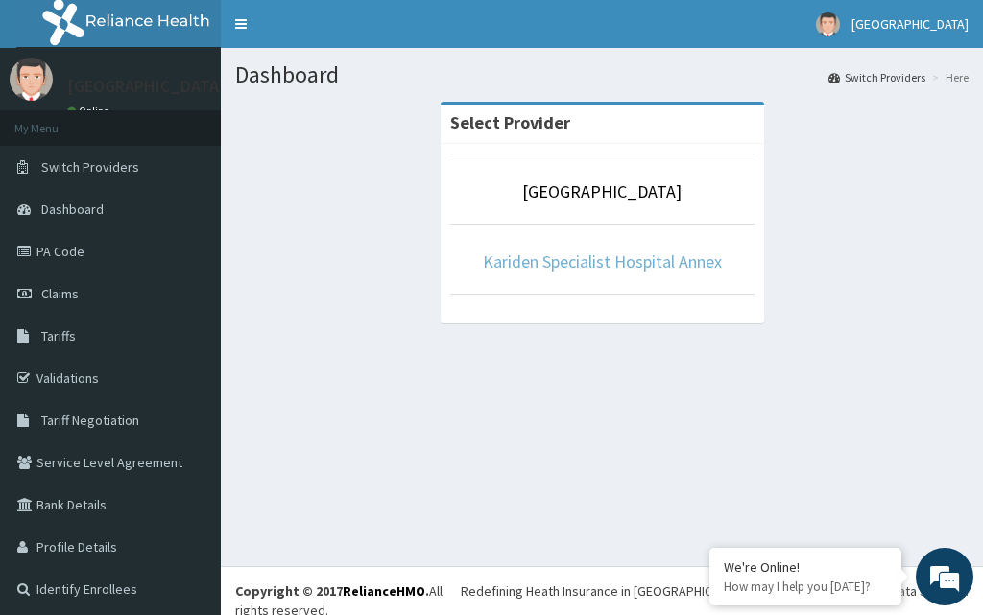
click at [668, 253] on link "Kariden Specialist Hospital Annex" at bounding box center [602, 262] width 239 height 22
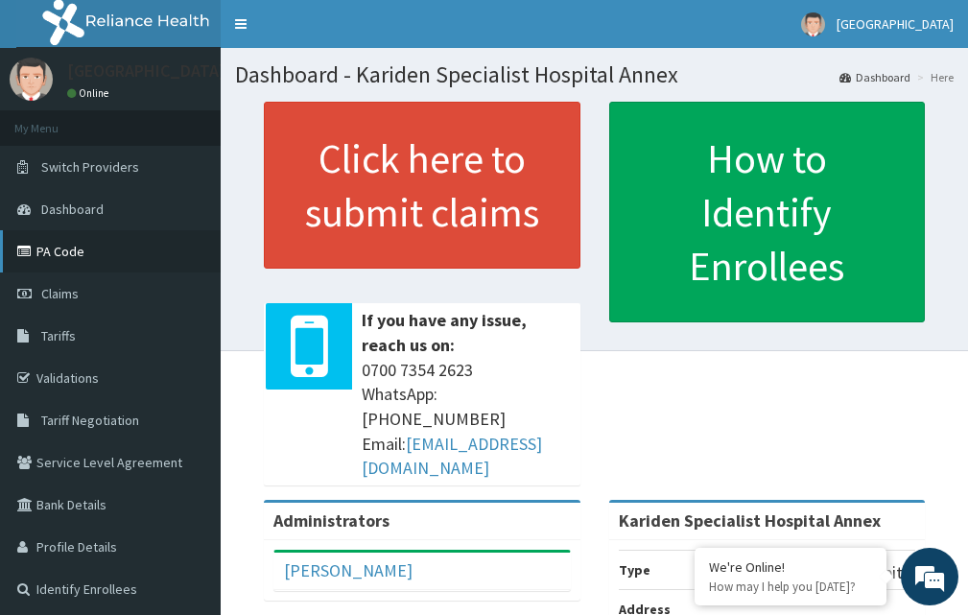
click at [58, 240] on link "PA Code" at bounding box center [110, 251] width 221 height 42
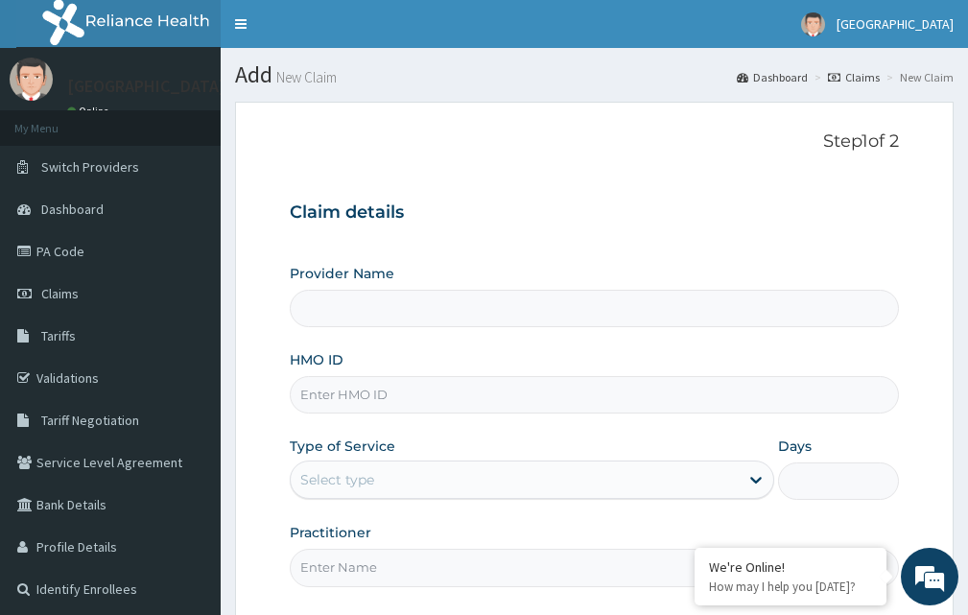
type input "EAA/10001/A"
type input "Kariden Specialist Hospital Annex"
type input "EAA/10001/A"
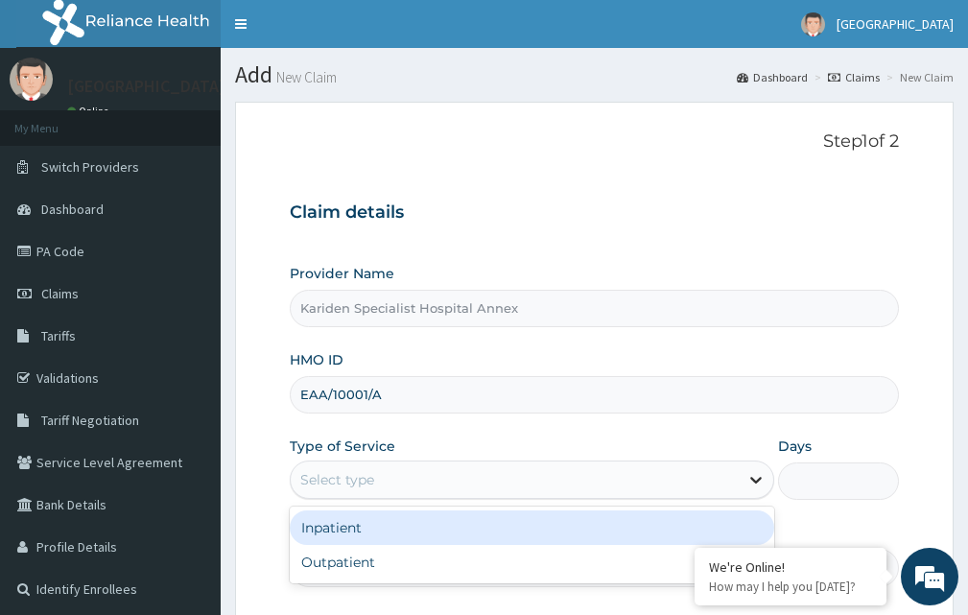
click at [751, 467] on div at bounding box center [756, 480] width 35 height 35
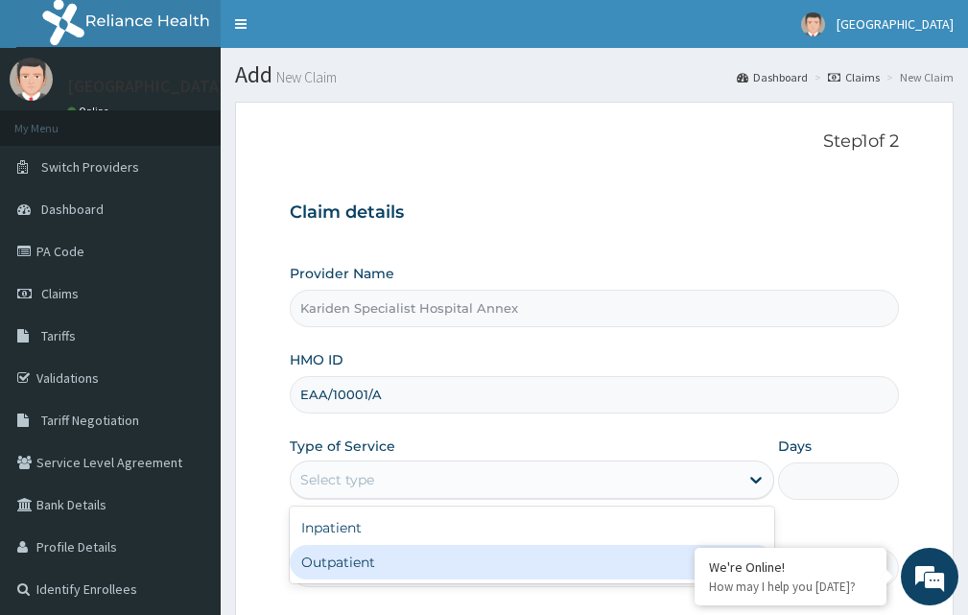
click at [516, 558] on div "Outpatient" at bounding box center [532, 562] width 485 height 35
type input "1"
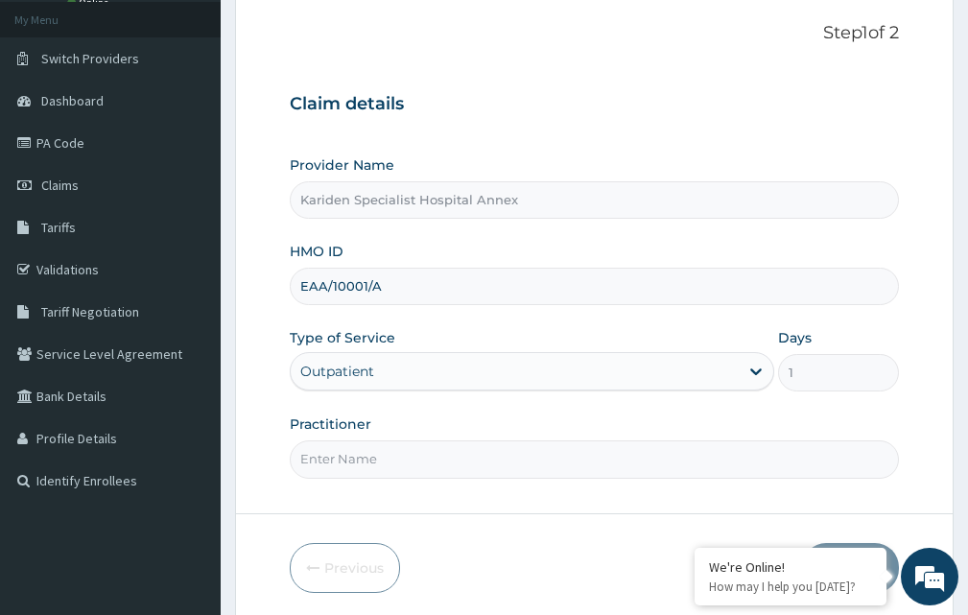
scroll to position [164, 0]
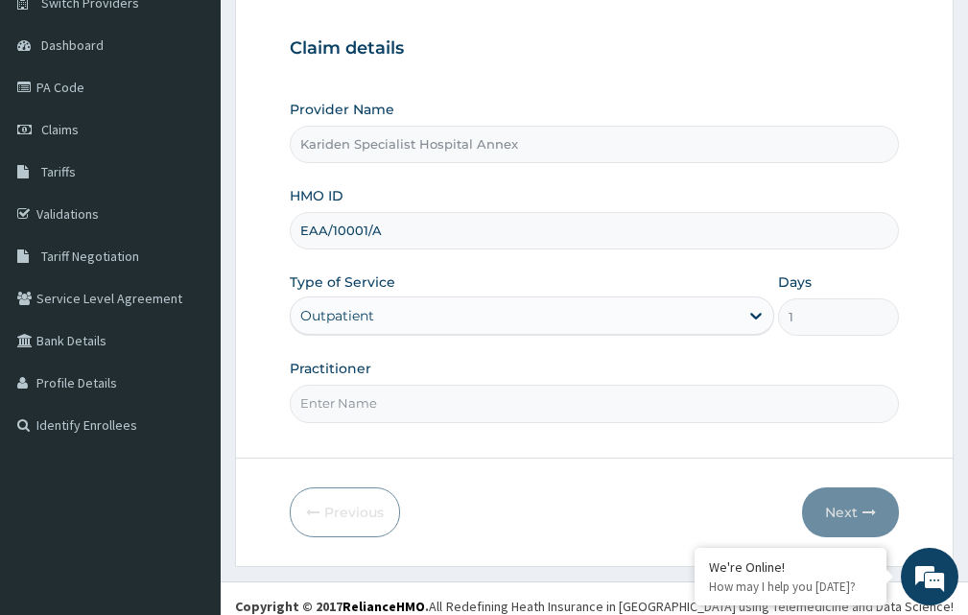
click at [459, 394] on input "Practitioner" at bounding box center [594, 403] width 609 height 37
click at [359, 415] on input "Practitioner" at bounding box center [594, 403] width 609 height 37
type input "DR. DENNIS"
click at [867, 498] on button "Next" at bounding box center [850, 513] width 97 height 50
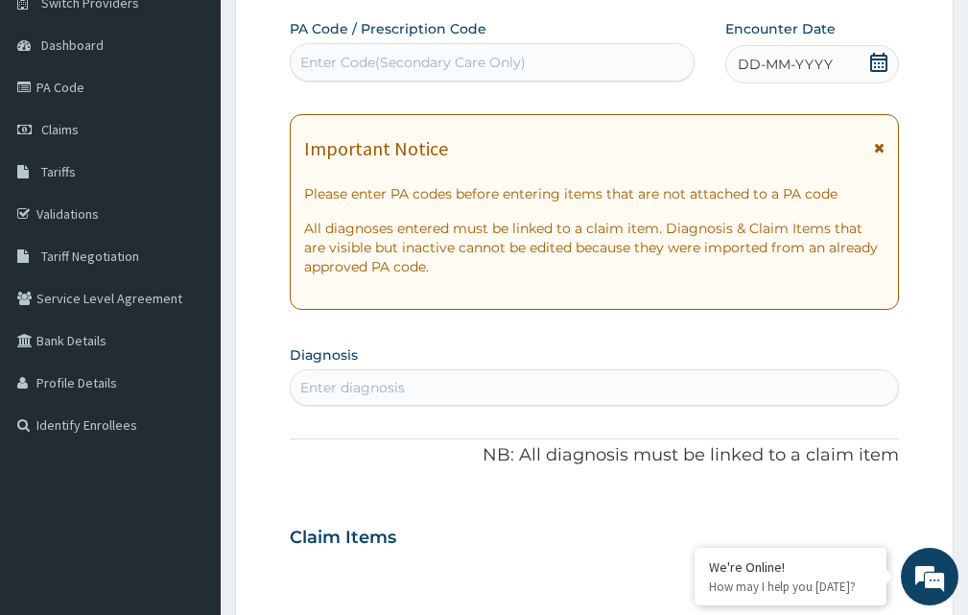
click at [312, 69] on div "Enter Code(Secondary Care Only)" at bounding box center [413, 62] width 226 height 19
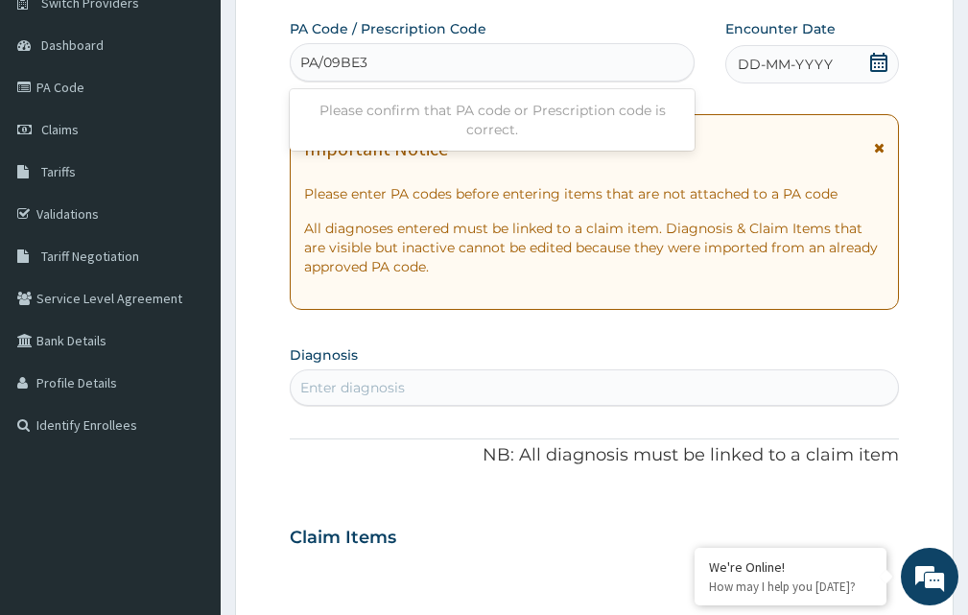
type input "PA/09BE35"
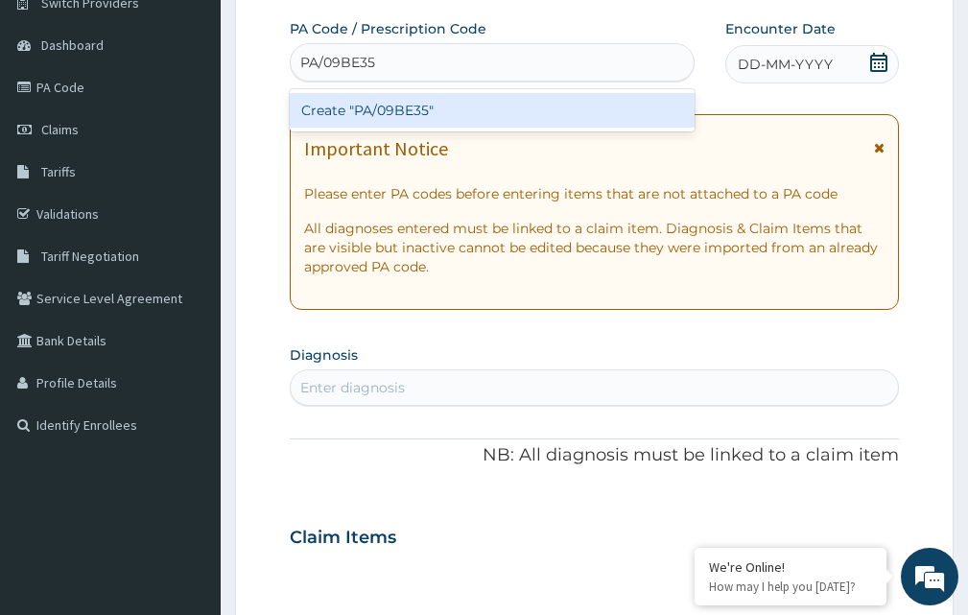
click at [336, 101] on div "Create "PA/09BE35"" at bounding box center [492, 110] width 405 height 35
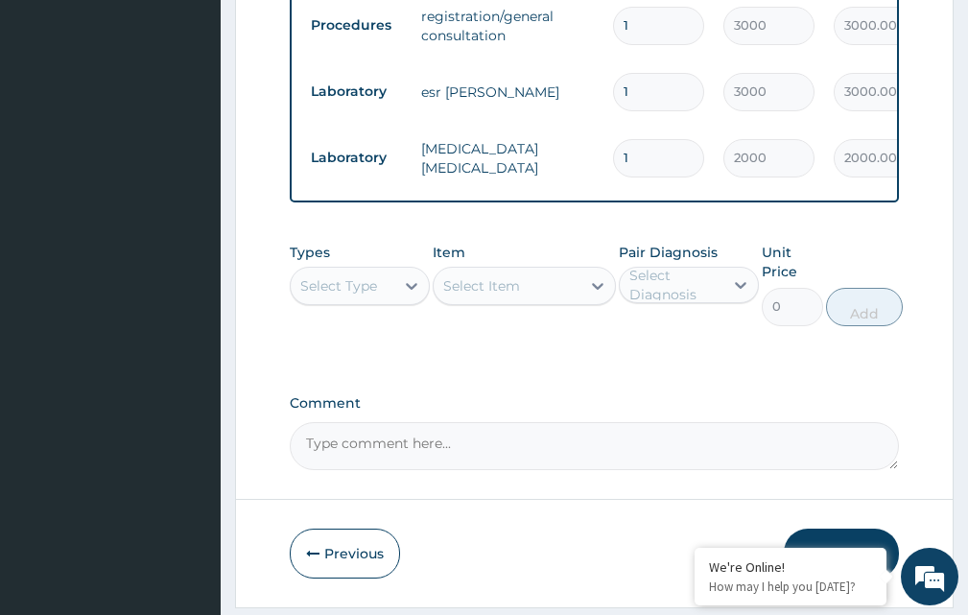
scroll to position [1164, 0]
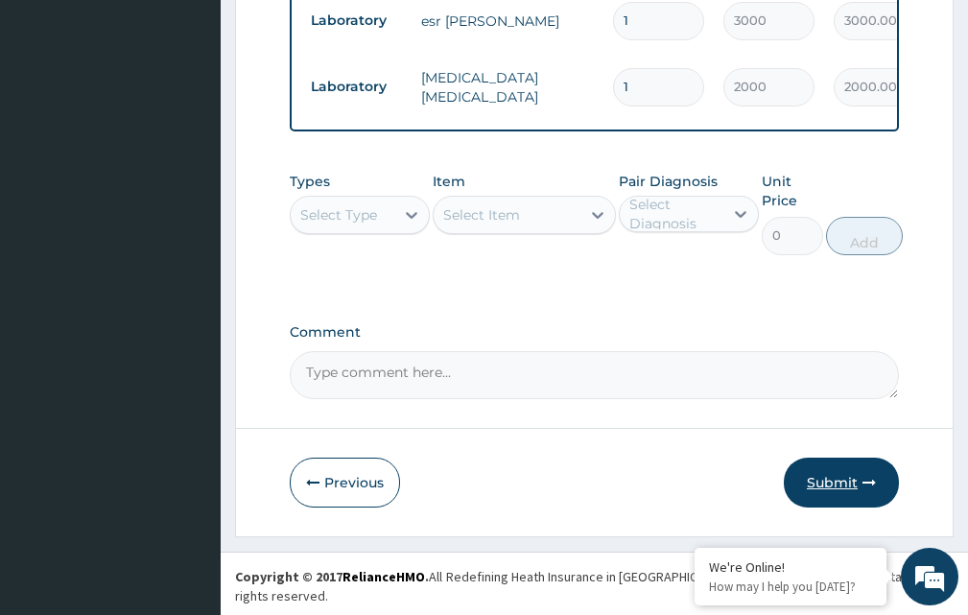
click at [863, 505] on button "Submit" at bounding box center [841, 483] width 115 height 50
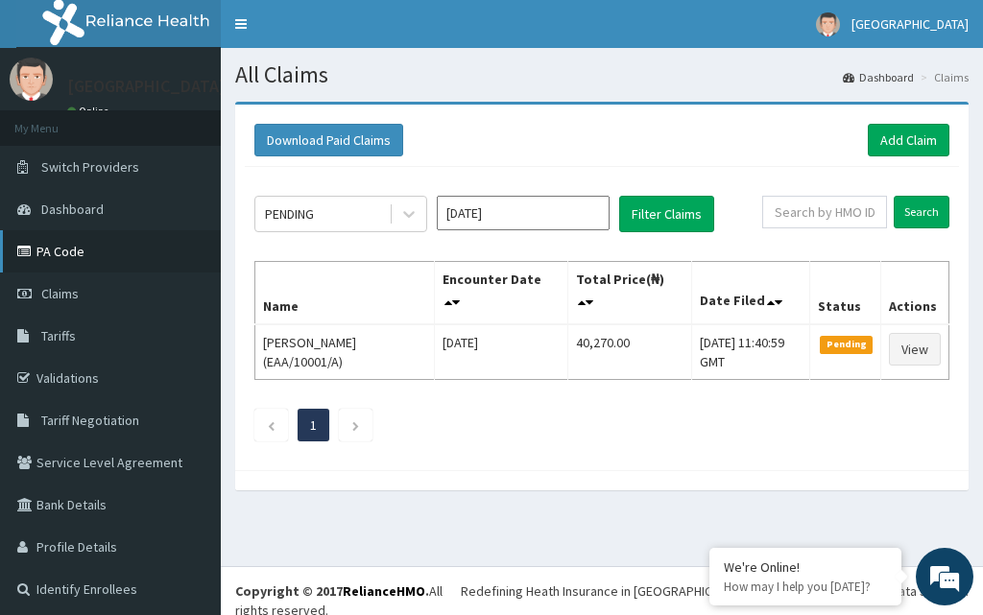
click at [73, 237] on link "PA Code" at bounding box center [110, 251] width 221 height 42
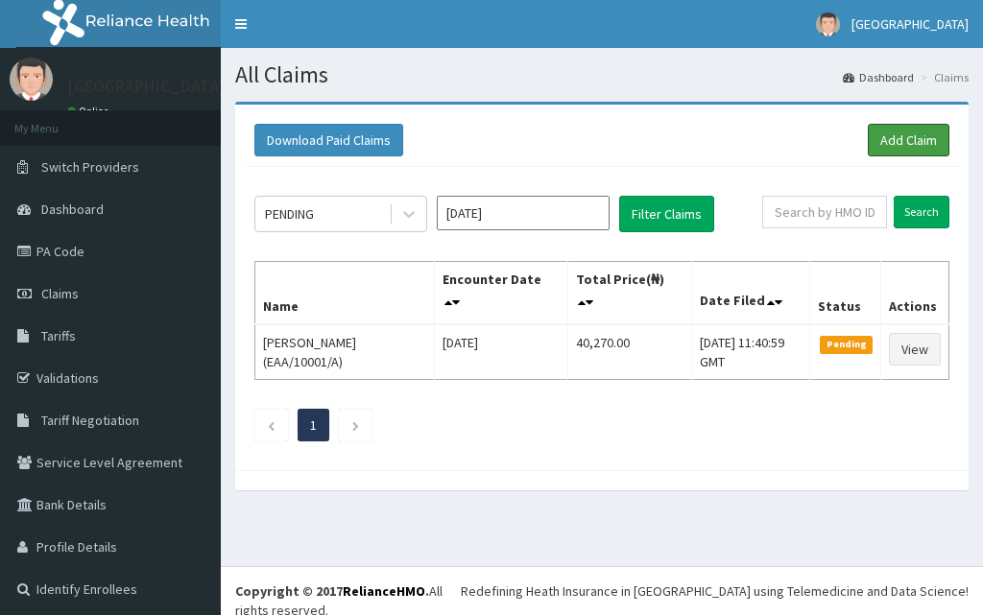
click at [868, 132] on link "Add Claim" at bounding box center [909, 140] width 82 height 33
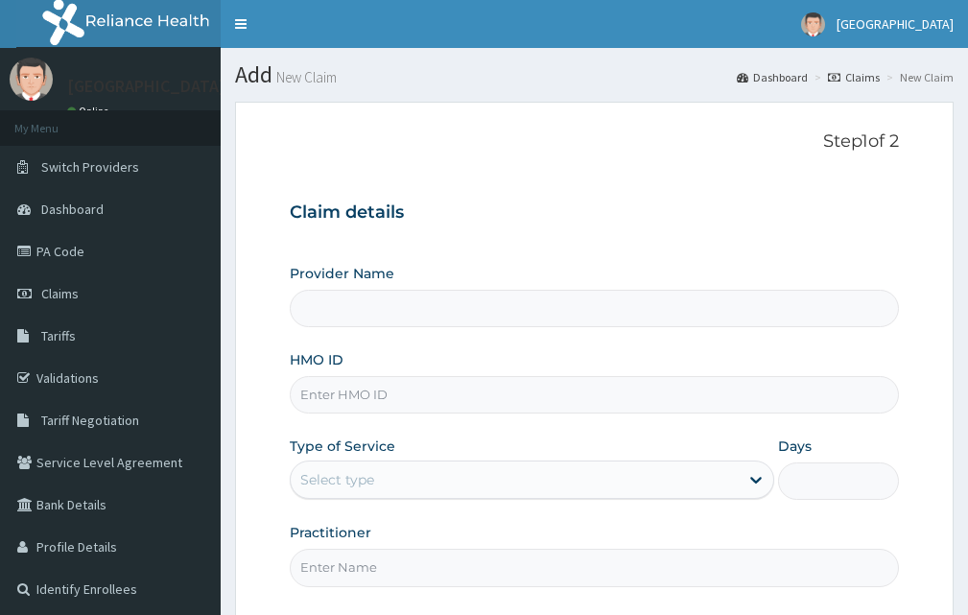
click at [420, 403] on input "HMO ID" at bounding box center [594, 394] width 609 height 37
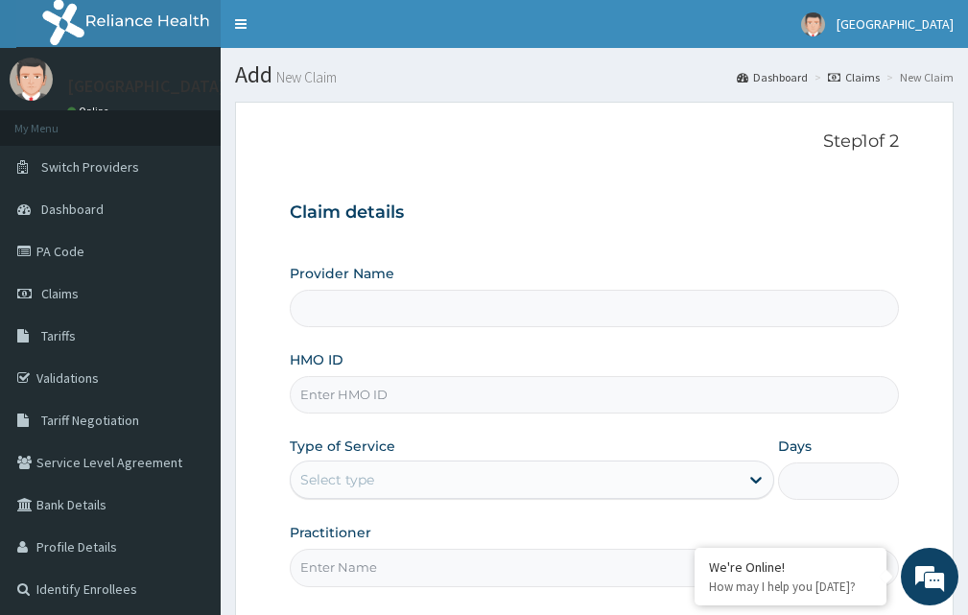
paste input "EAA/10001/C"
type input "EAA/10001/C"
type input "Kariden Specialist Hospital Annex"
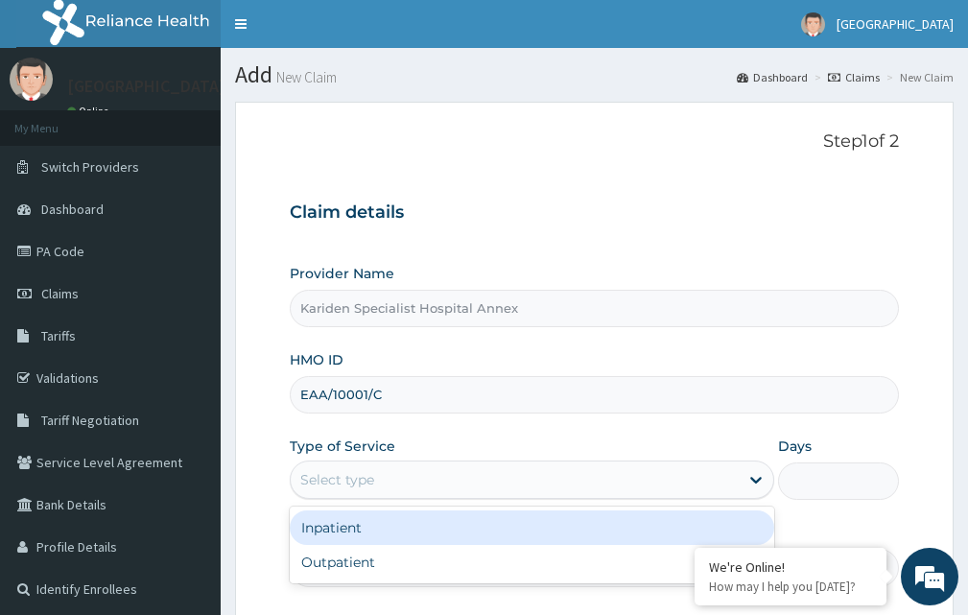
click at [376, 485] on div "Select type" at bounding box center [515, 480] width 448 height 31
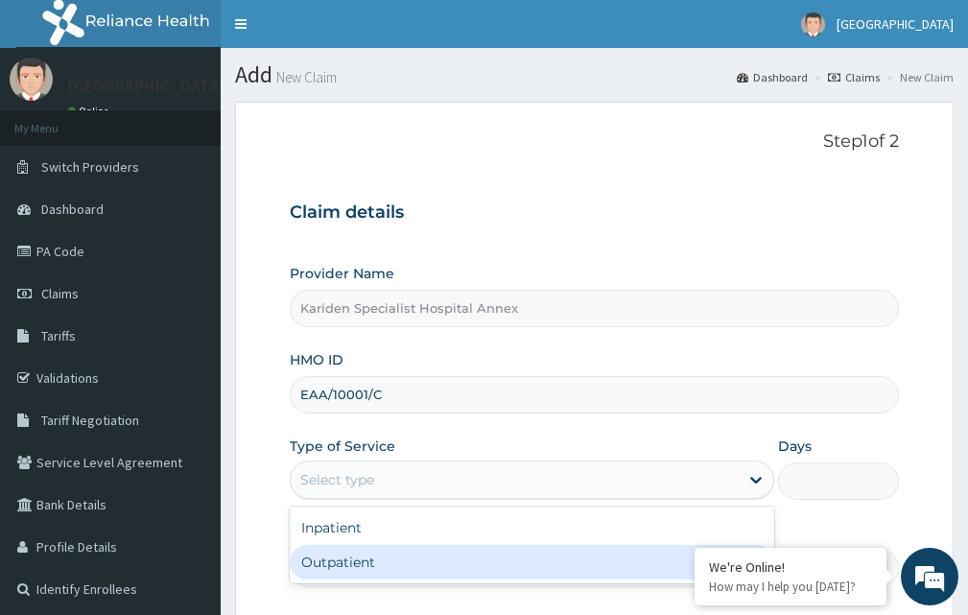
click at [380, 566] on div "Outpatient" at bounding box center [532, 562] width 485 height 35
type input "1"
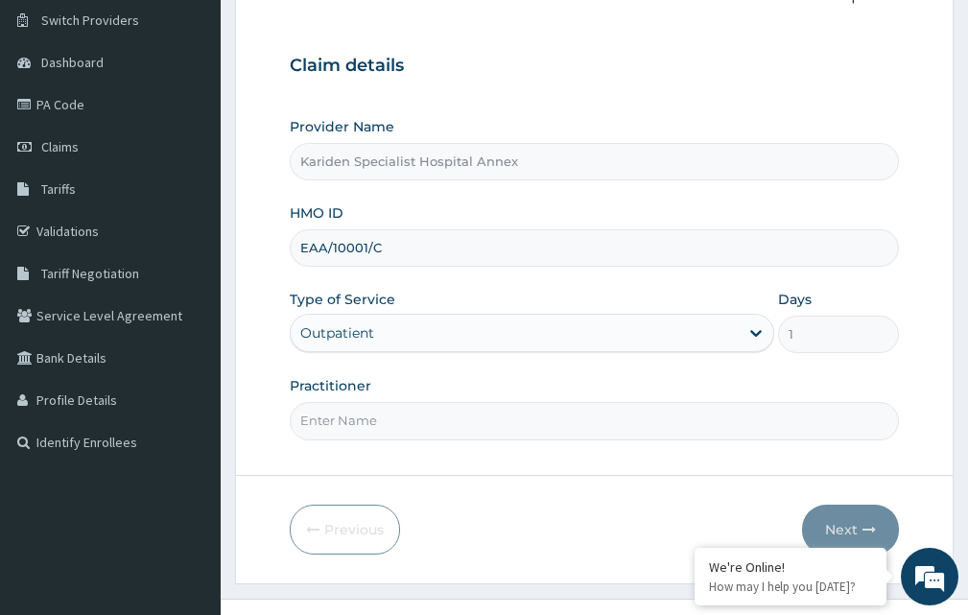
scroll to position [179, 0]
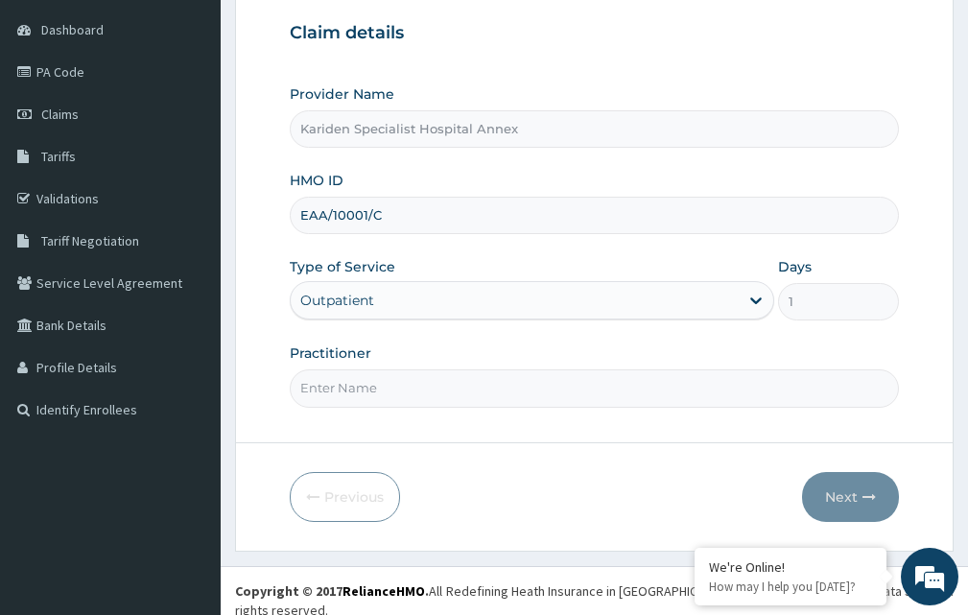
click at [519, 391] on input "Practitioner" at bounding box center [594, 388] width 609 height 37
type input "DR. DENNIS"
click at [849, 493] on button "Next" at bounding box center [850, 497] width 97 height 50
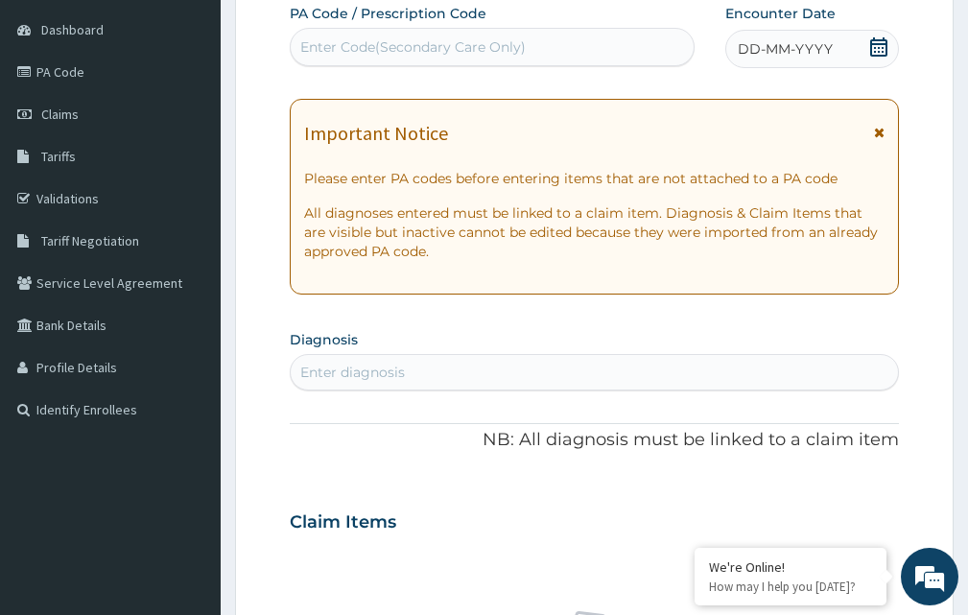
click at [390, 35] on div "Enter Code(Secondary Care Only)" at bounding box center [492, 47] width 403 height 31
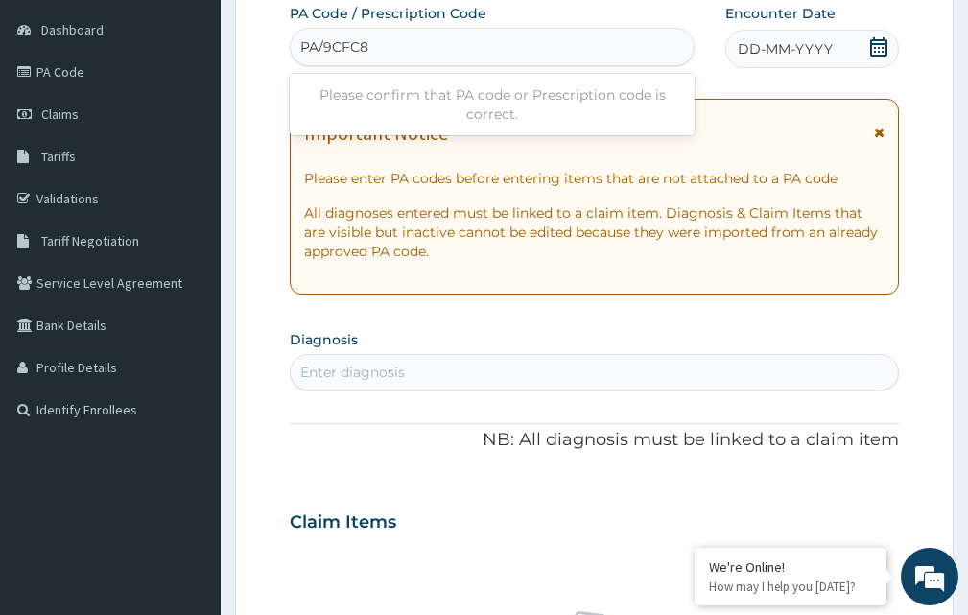
type input "PA/9CFC8A"
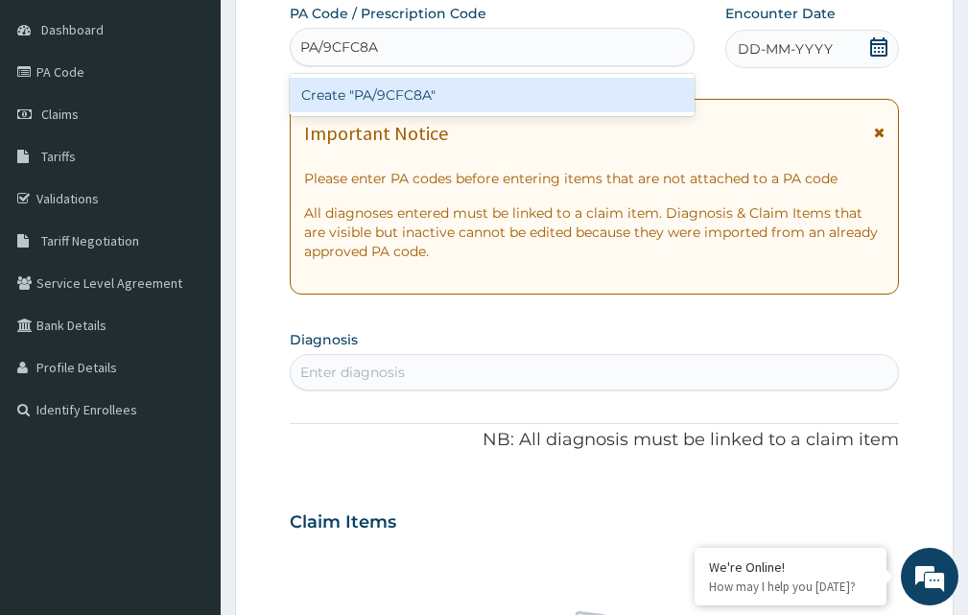
click at [426, 91] on div "Create "PA/9CFC8A"" at bounding box center [492, 95] width 405 height 35
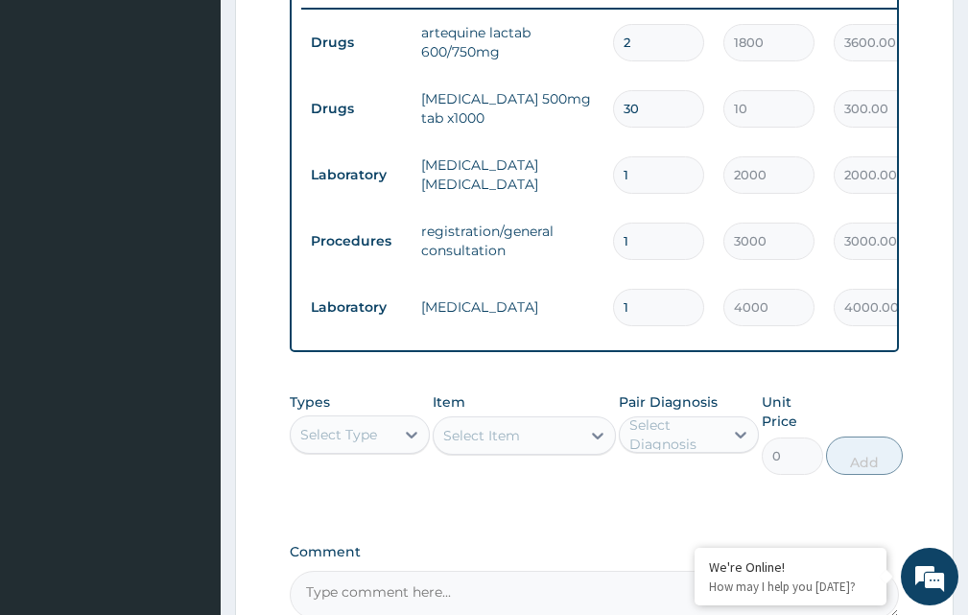
scroll to position [995, 0]
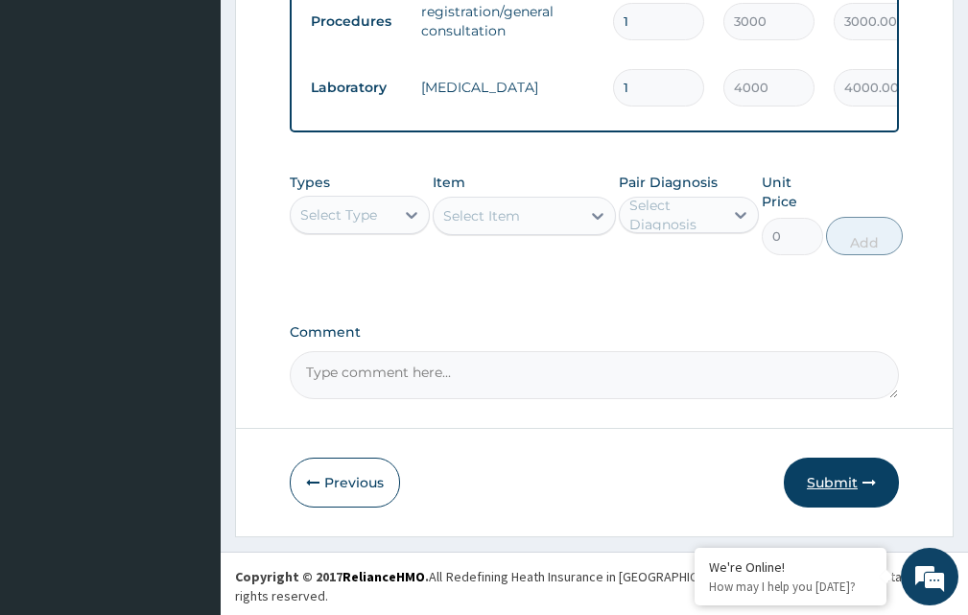
click at [840, 496] on button "Submit" at bounding box center [841, 483] width 115 height 50
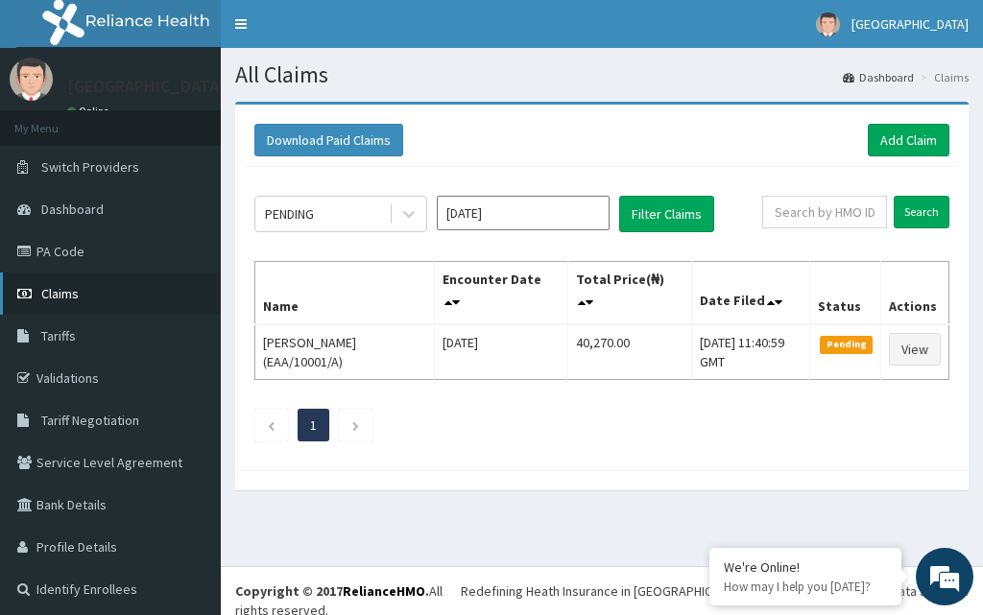
click at [72, 289] on span "Claims" at bounding box center [59, 293] width 37 height 17
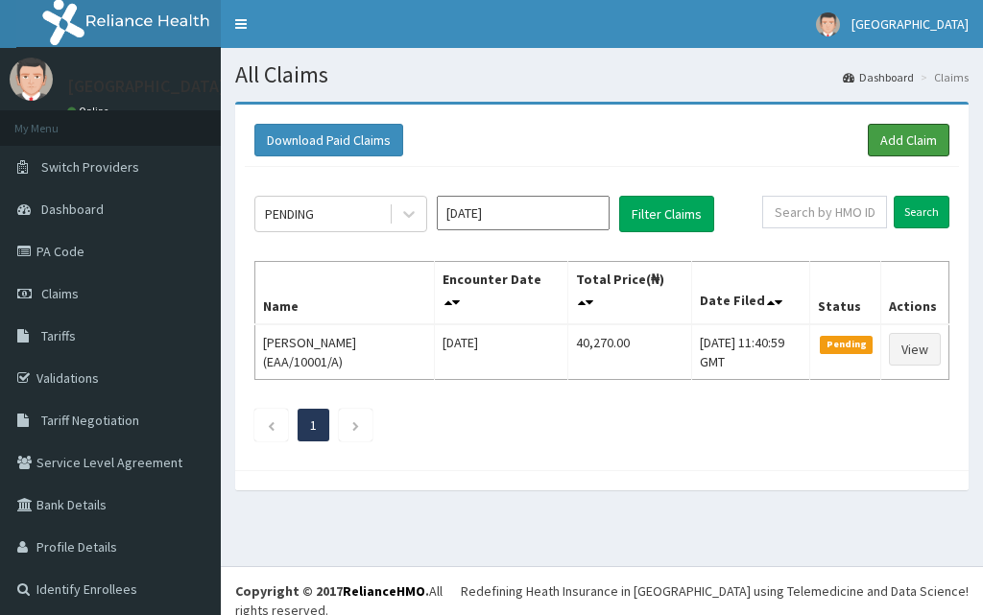
click at [907, 132] on link "Add Claim" at bounding box center [909, 140] width 82 height 33
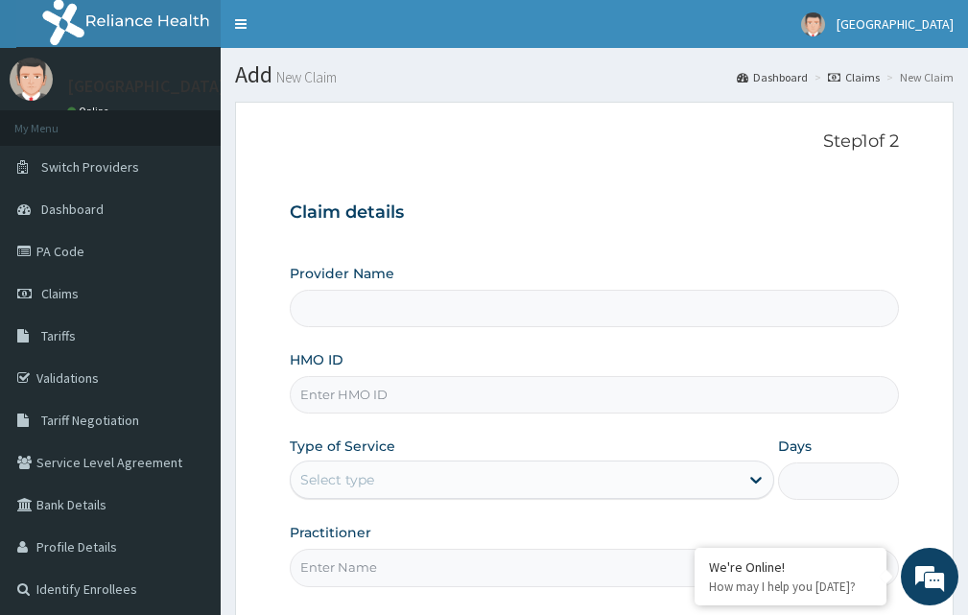
click at [351, 403] on input "HMO ID" at bounding box center [594, 394] width 609 height 37
paste input "EAA/10001/C"
type input "EAA/10001/C"
type input "Kariden Specialist Hospital Annex"
type input "EAA/10001/C"
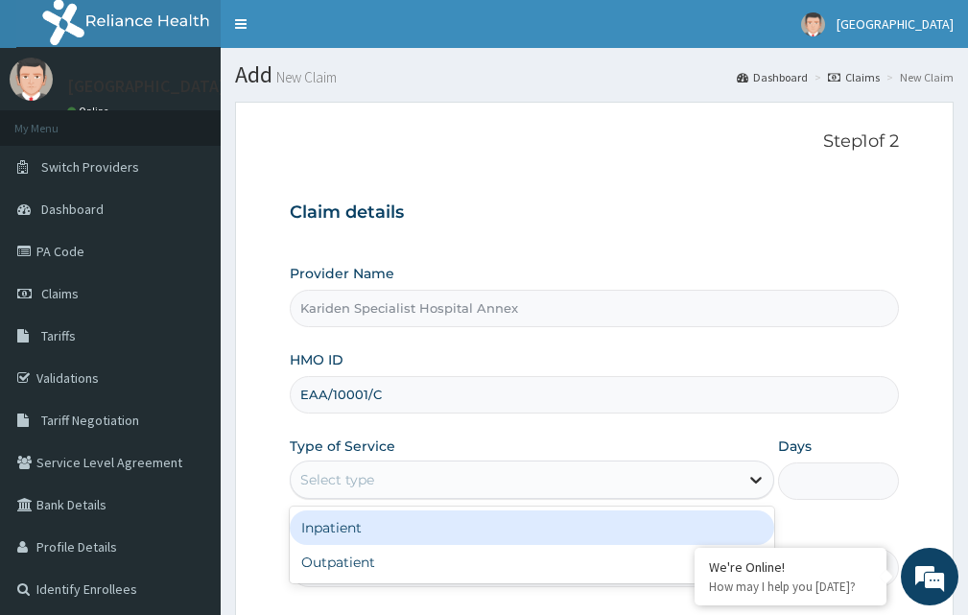
click at [756, 480] on icon at bounding box center [756, 479] width 19 height 19
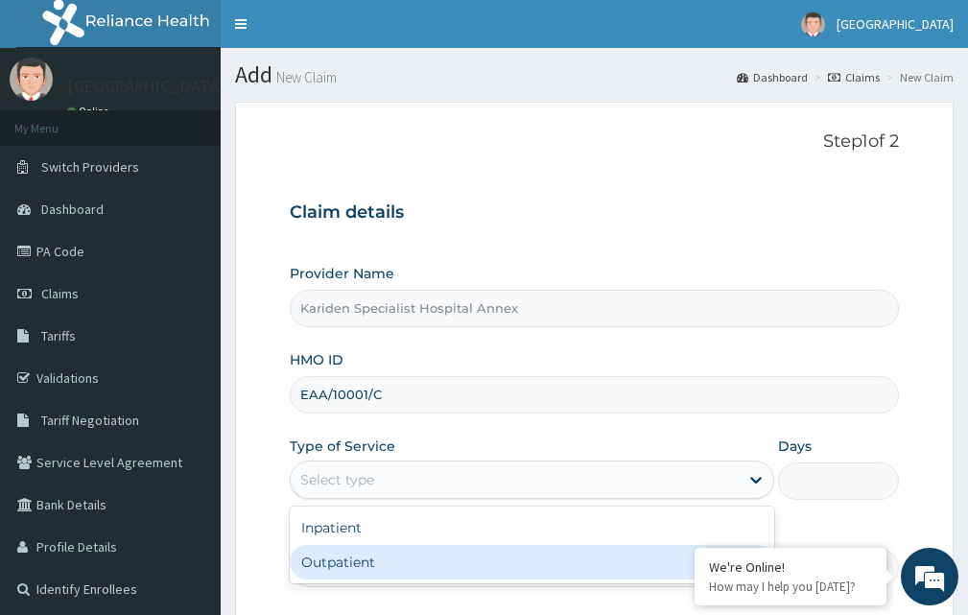
click at [488, 578] on div "Outpatient" at bounding box center [532, 562] width 485 height 35
type input "1"
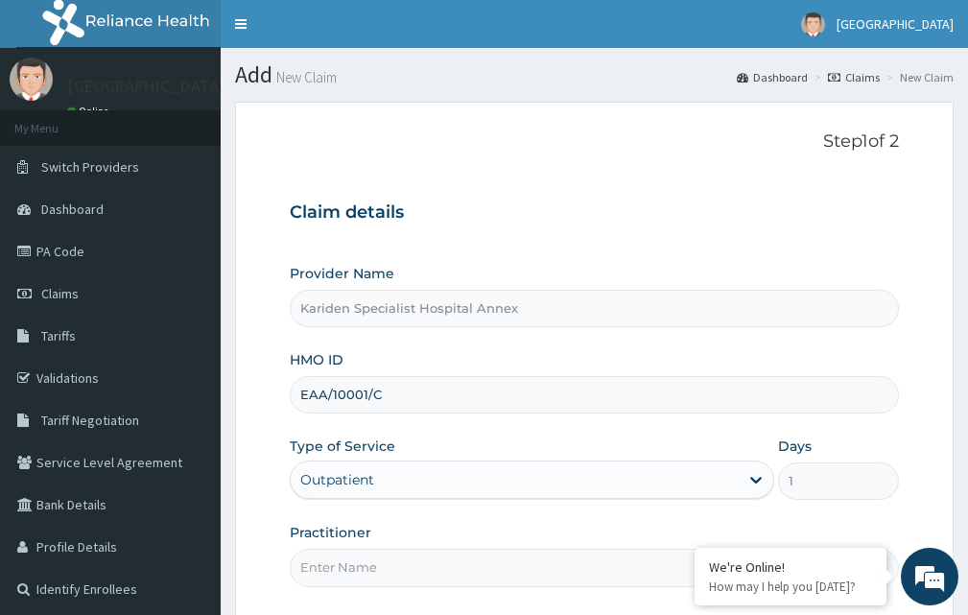
click at [431, 574] on input "Practitioner" at bounding box center [594, 567] width 609 height 37
type input "DR PRECIOUS"
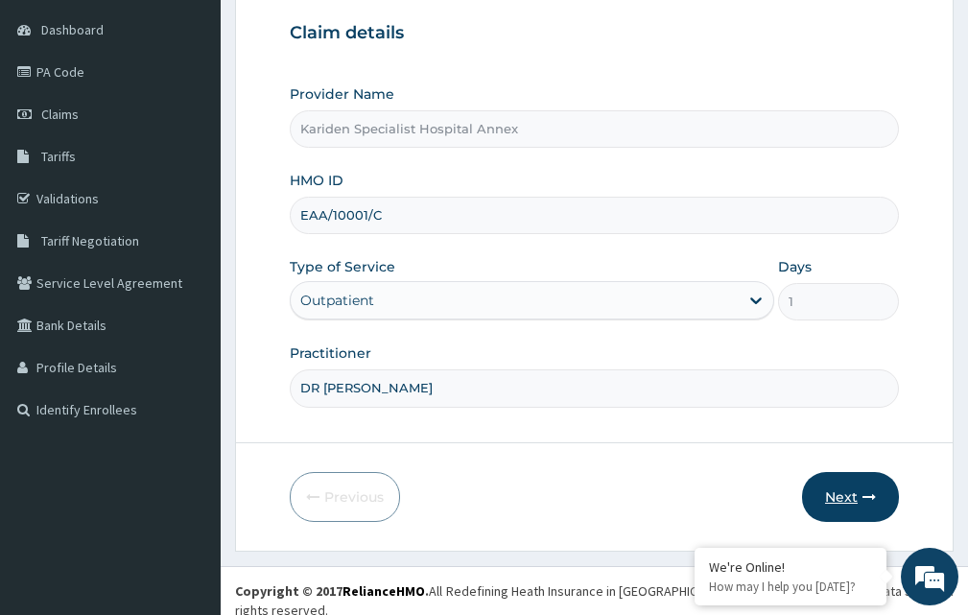
click at [825, 482] on button "Next" at bounding box center [850, 497] width 97 height 50
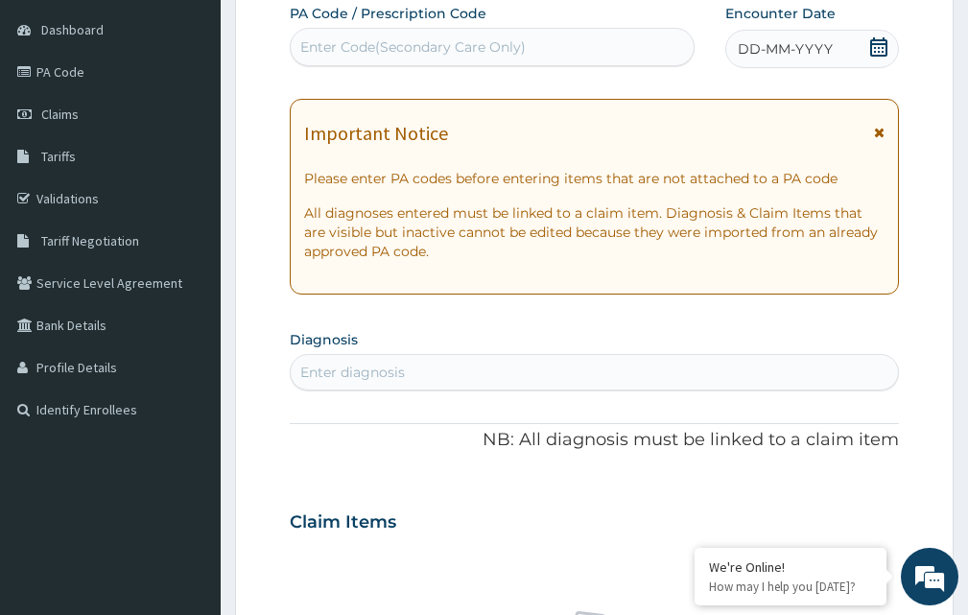
click at [452, 49] on div "Enter Code(Secondary Care Only)" at bounding box center [413, 46] width 226 height 19
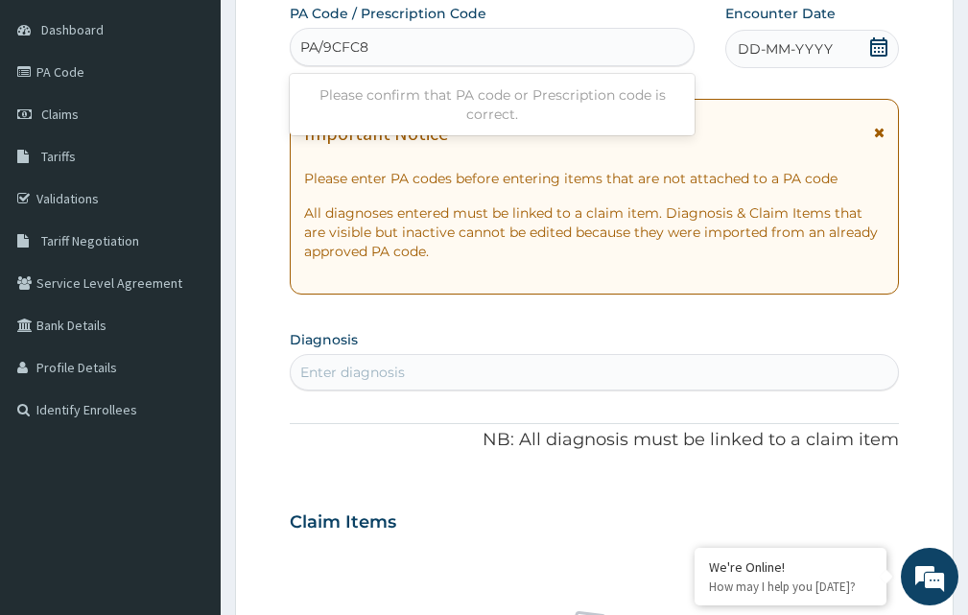
type input "PA/9CFC8A"
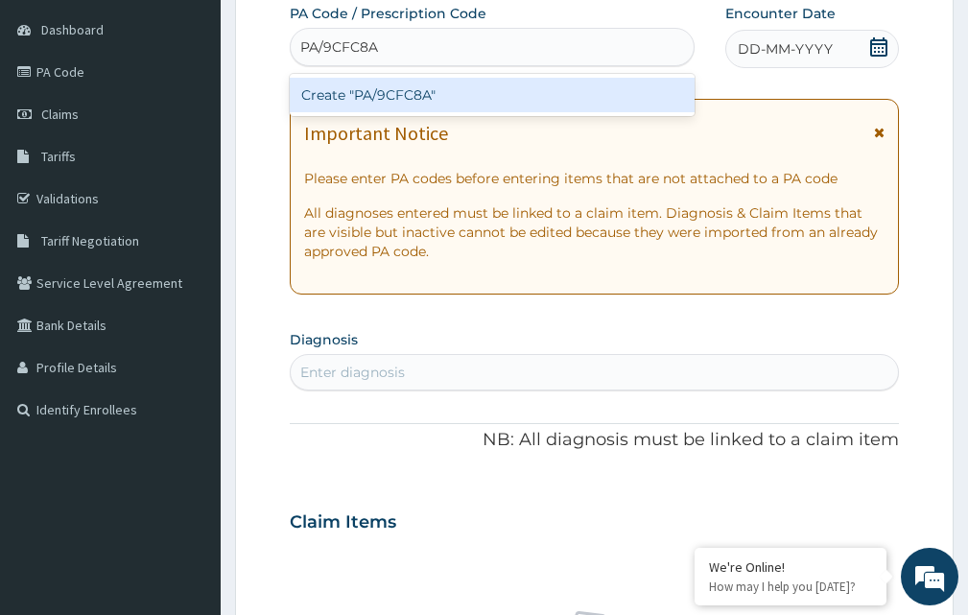
click at [438, 84] on div "Create "PA/9CFC8A"" at bounding box center [492, 95] width 405 height 35
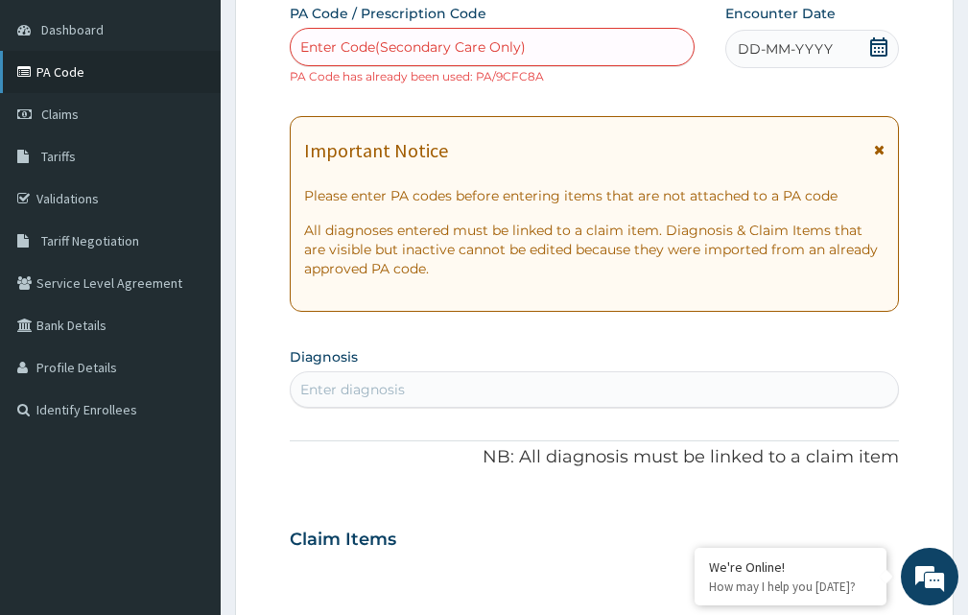
click at [67, 68] on link "PA Code" at bounding box center [110, 72] width 221 height 42
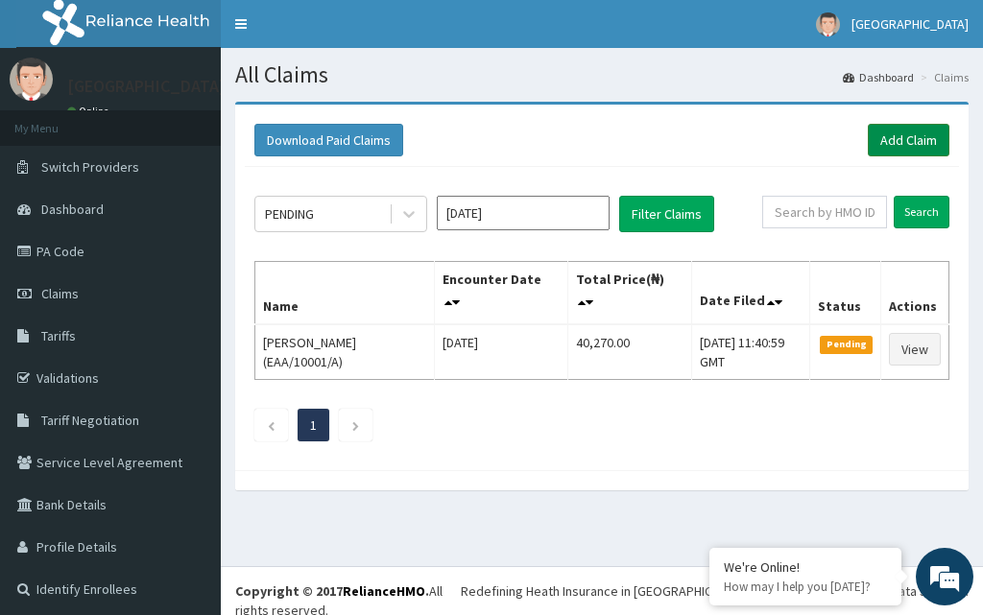
click at [899, 140] on link "Add Claim" at bounding box center [909, 140] width 82 height 33
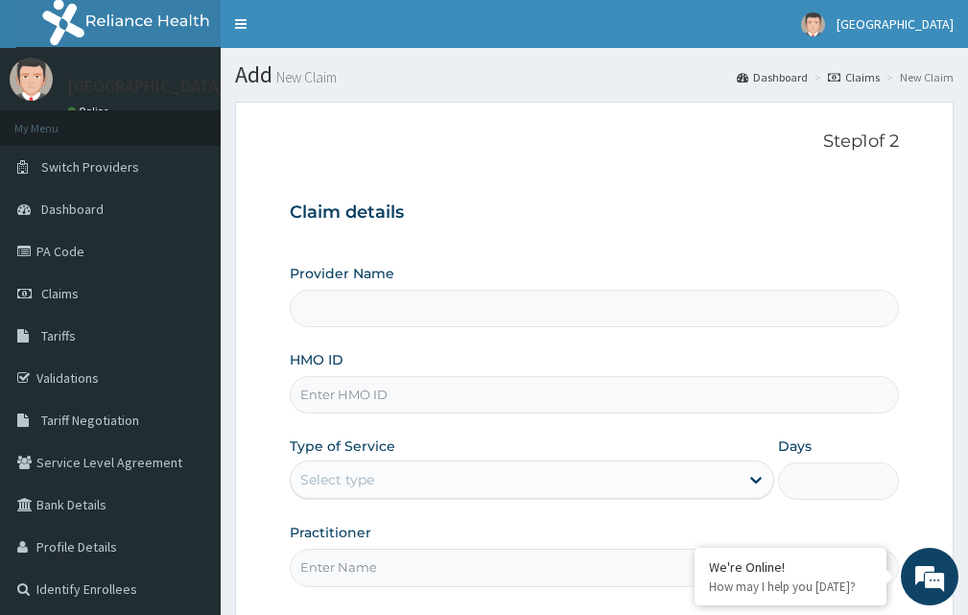
click at [338, 389] on input "HMO ID" at bounding box center [594, 394] width 609 height 37
paste input "RFL/10302/A"
type input "RFL/10302/A"
type input "Kariden Specialist Hospital Annex"
type input "RFL/10302/A"
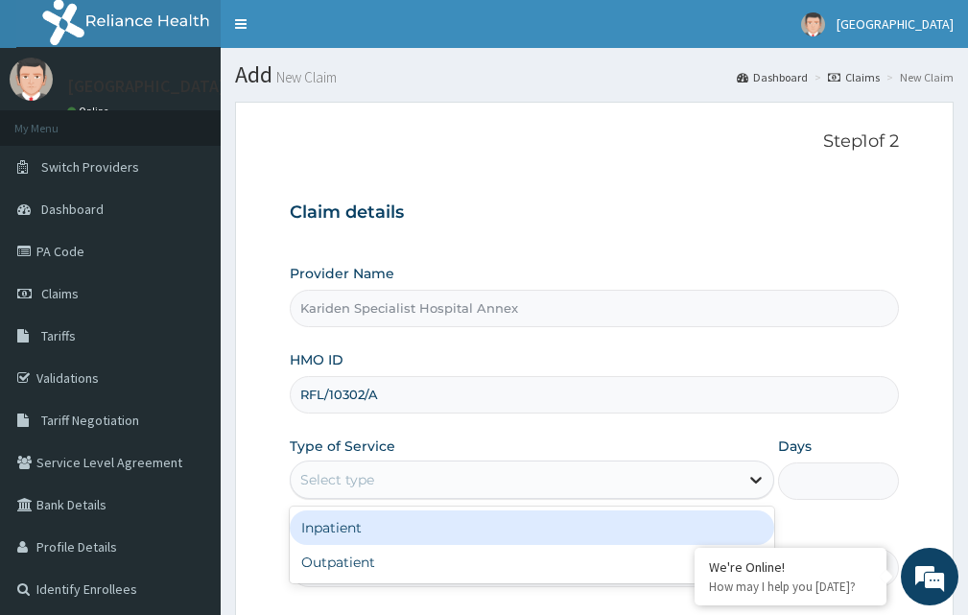
click at [753, 481] on icon at bounding box center [757, 481] width 12 height 7
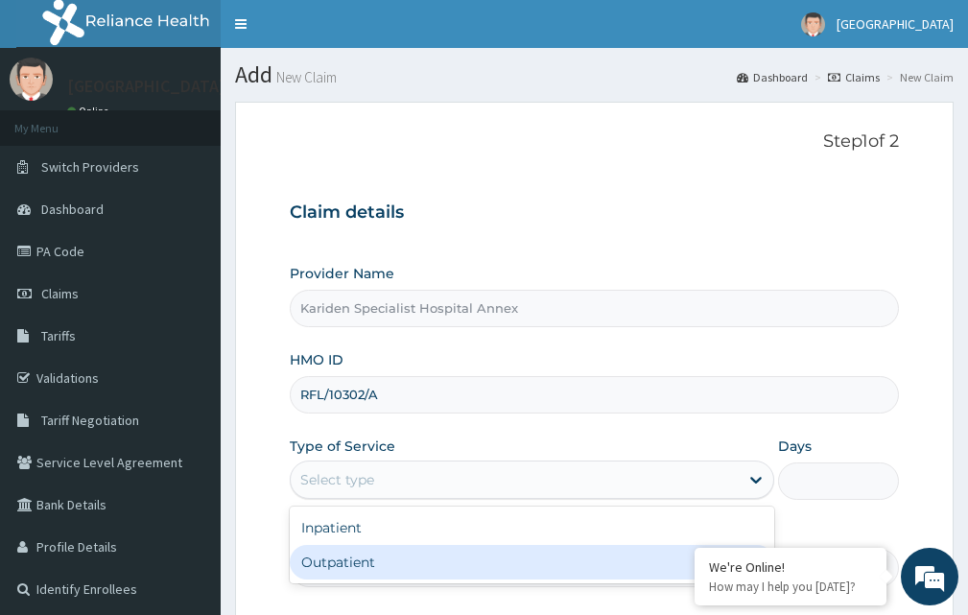
click at [501, 553] on div "Outpatient" at bounding box center [532, 562] width 485 height 35
type input "1"
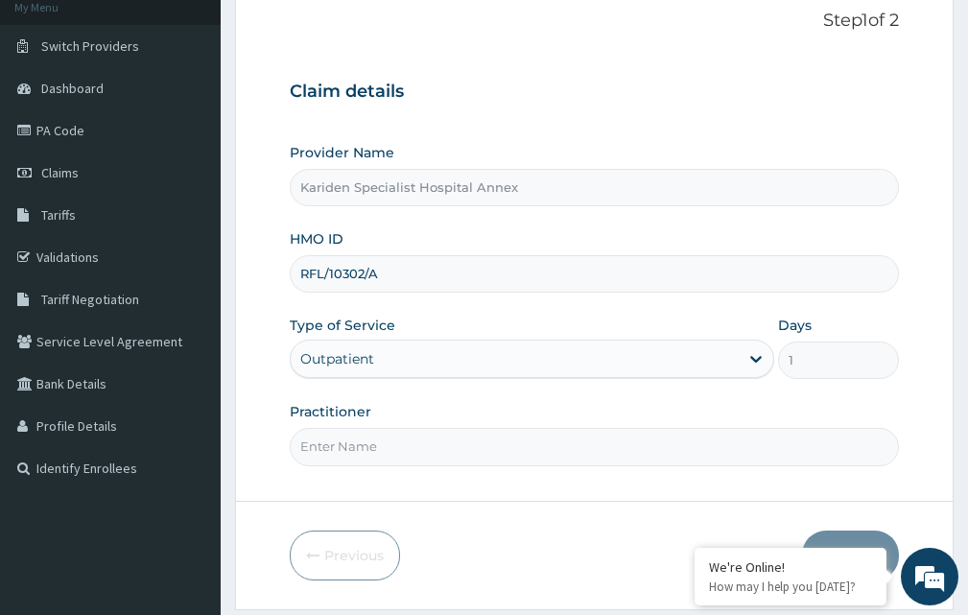
scroll to position [132, 0]
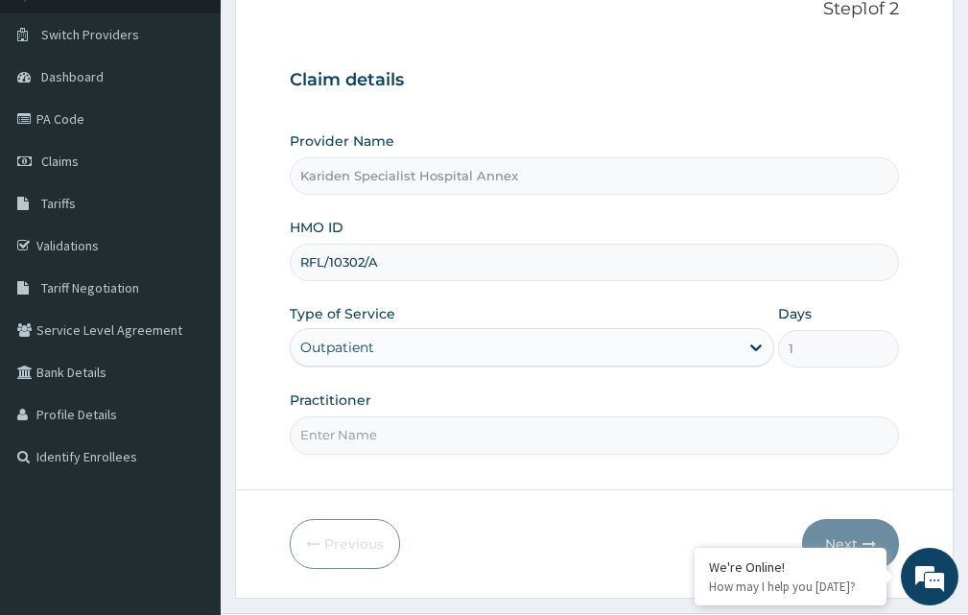
click at [502, 430] on input "Practitioner" at bounding box center [594, 435] width 609 height 37
type input "DR PRECIOUS"
click at [847, 538] on button "Next" at bounding box center [850, 544] width 97 height 50
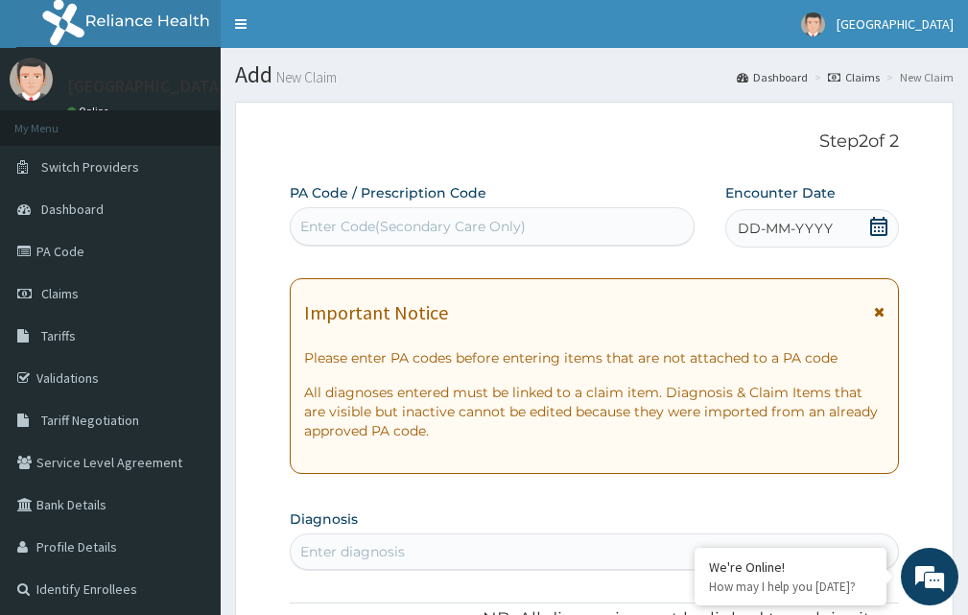
click at [401, 213] on div "Enter Code(Secondary Care Only)" at bounding box center [492, 226] width 403 height 31
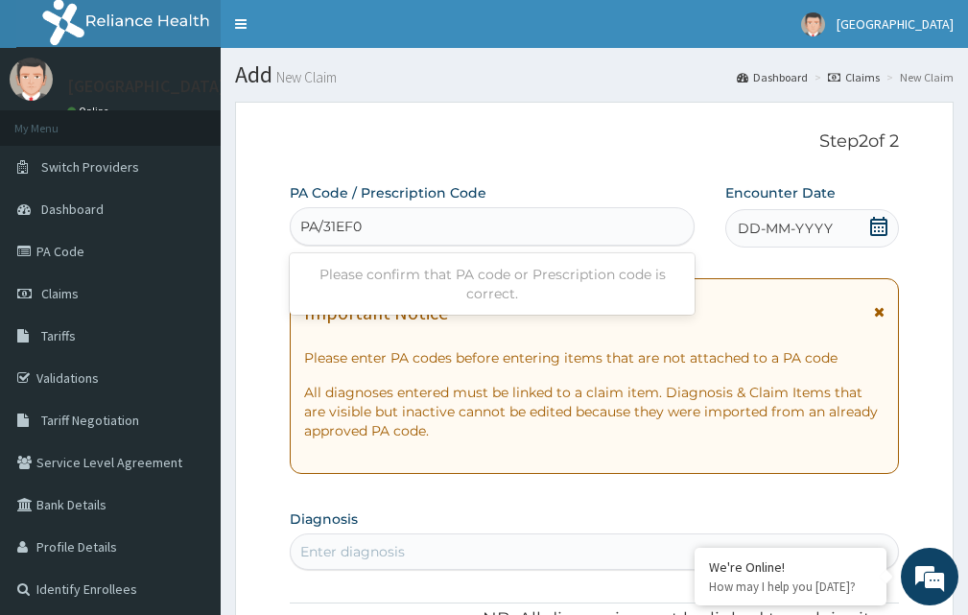
type input "PA/31EF08"
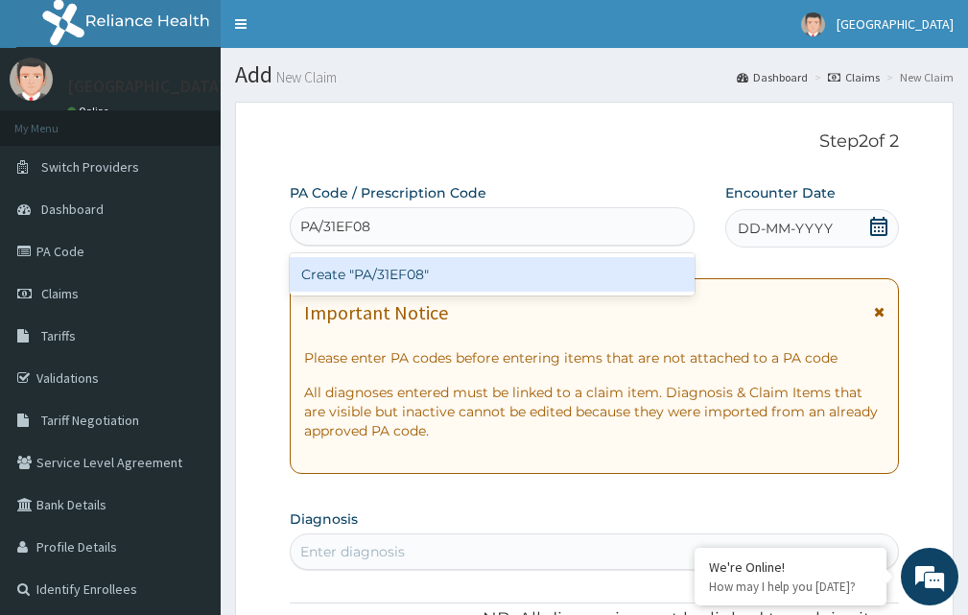
click at [429, 268] on div "Create "PA/31EF08"" at bounding box center [492, 274] width 405 height 35
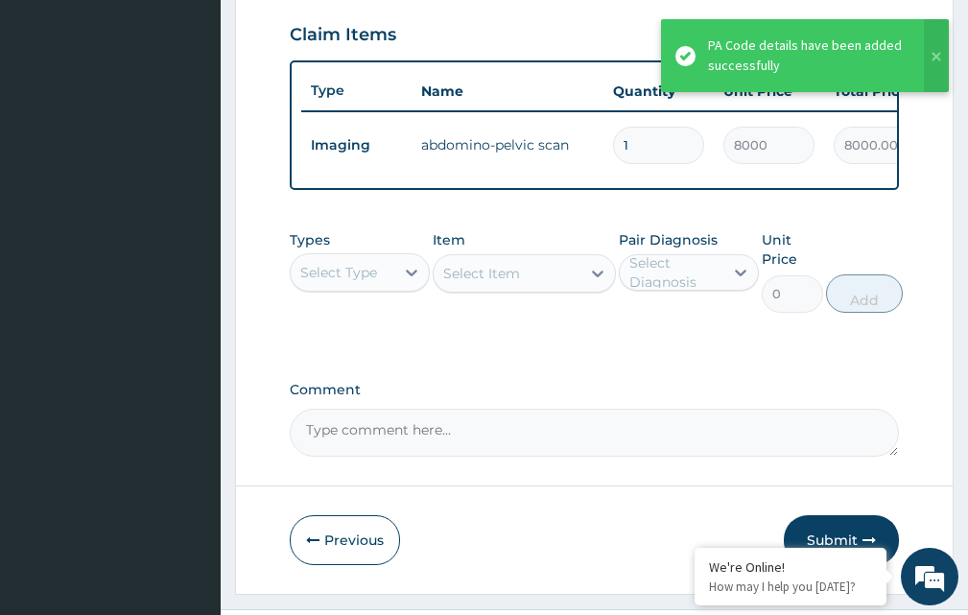
scroll to position [730, 0]
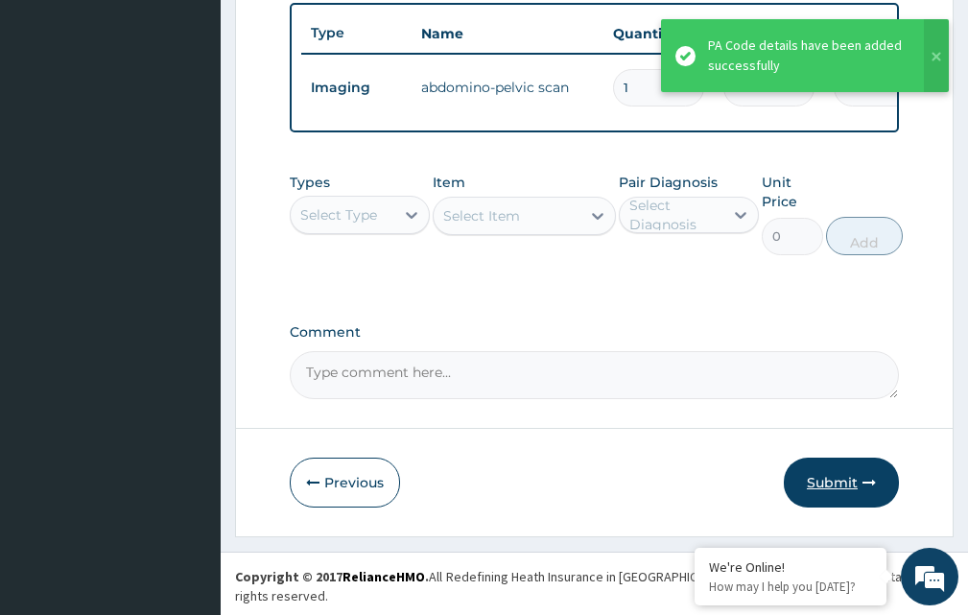
click at [819, 484] on button "Submit" at bounding box center [841, 483] width 115 height 50
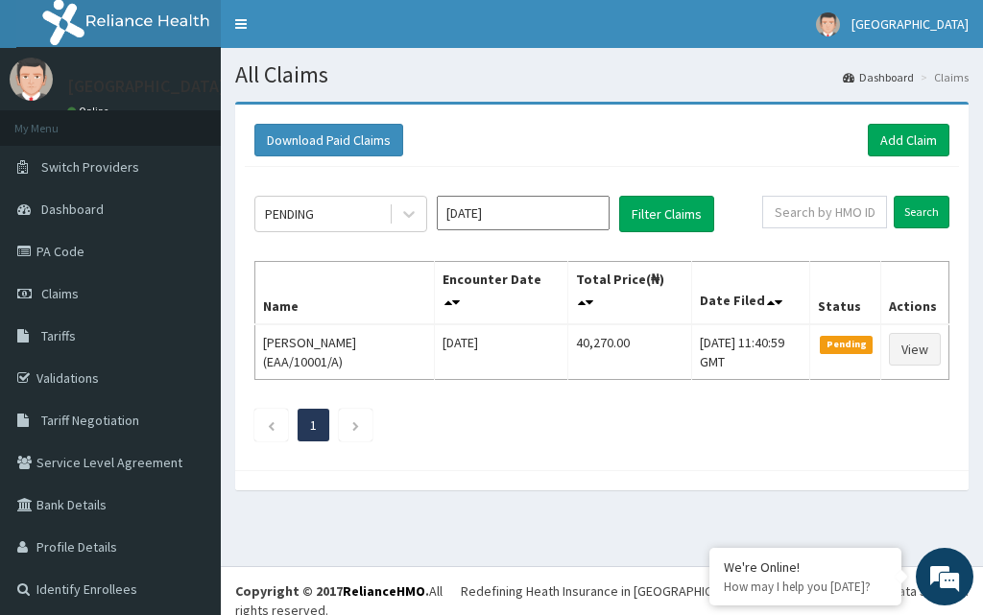
click at [776, 534] on div "All Claims Dashboard Claims Download Paid Claims Add Claim × Note you can only …" at bounding box center [602, 307] width 762 height 518
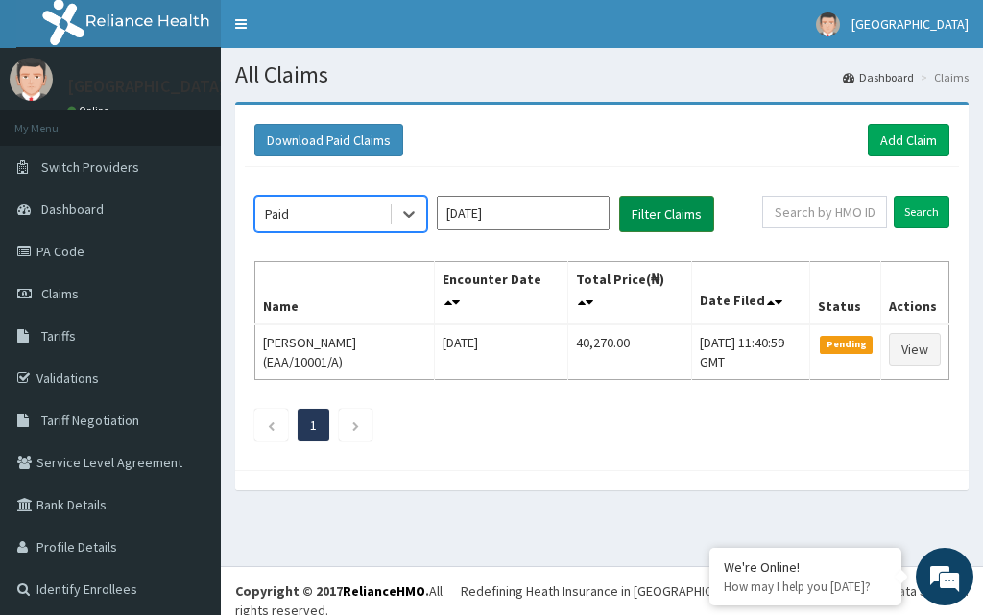
click at [637, 216] on button "Filter Claims" at bounding box center [666, 214] width 95 height 36
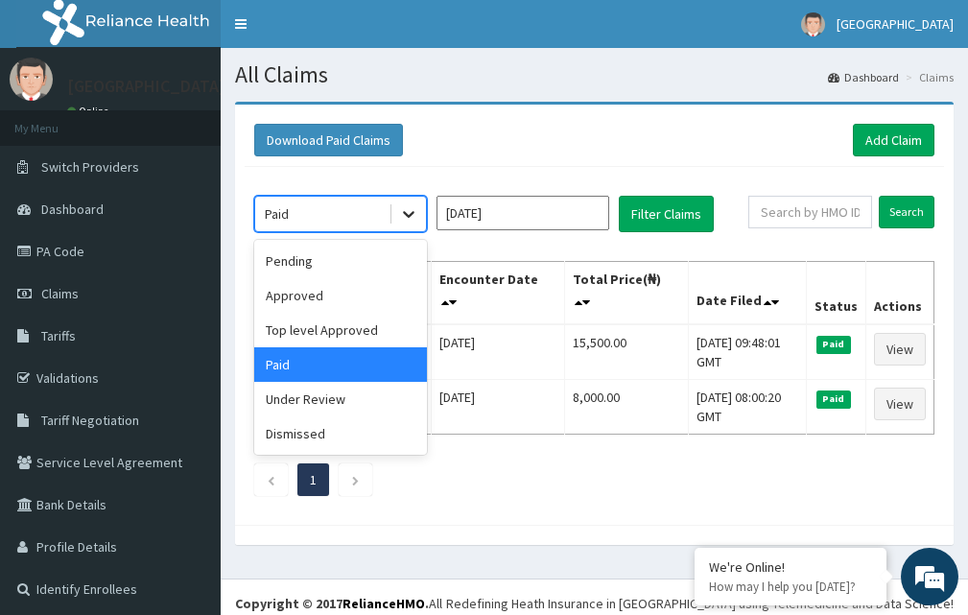
click at [415, 222] on icon at bounding box center [408, 213] width 19 height 19
click at [353, 283] on div "Approved" at bounding box center [340, 295] width 173 height 35
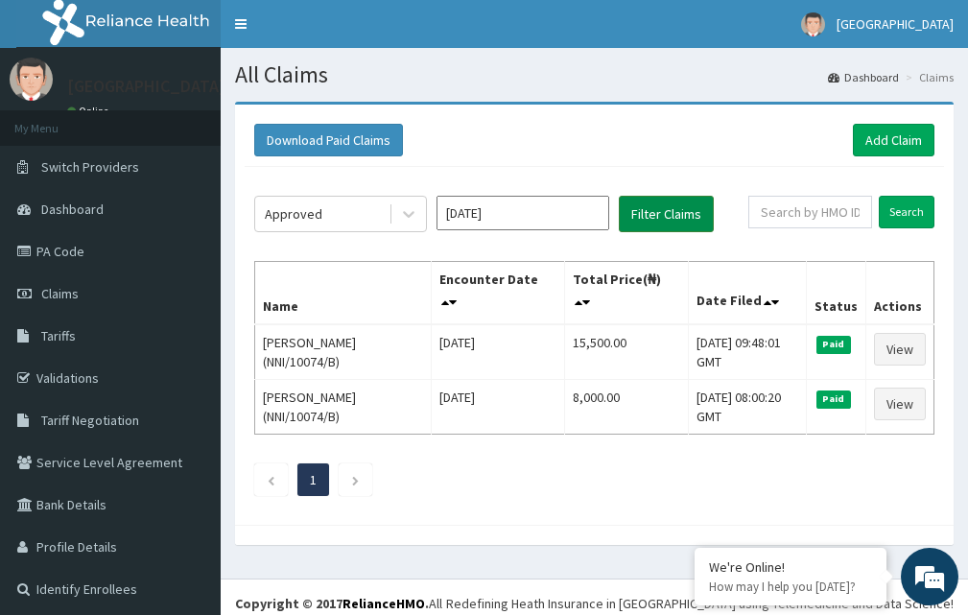
click at [686, 205] on button "Filter Claims" at bounding box center [666, 214] width 95 height 36
click at [665, 220] on button "Filter Claims" at bounding box center [666, 214] width 95 height 36
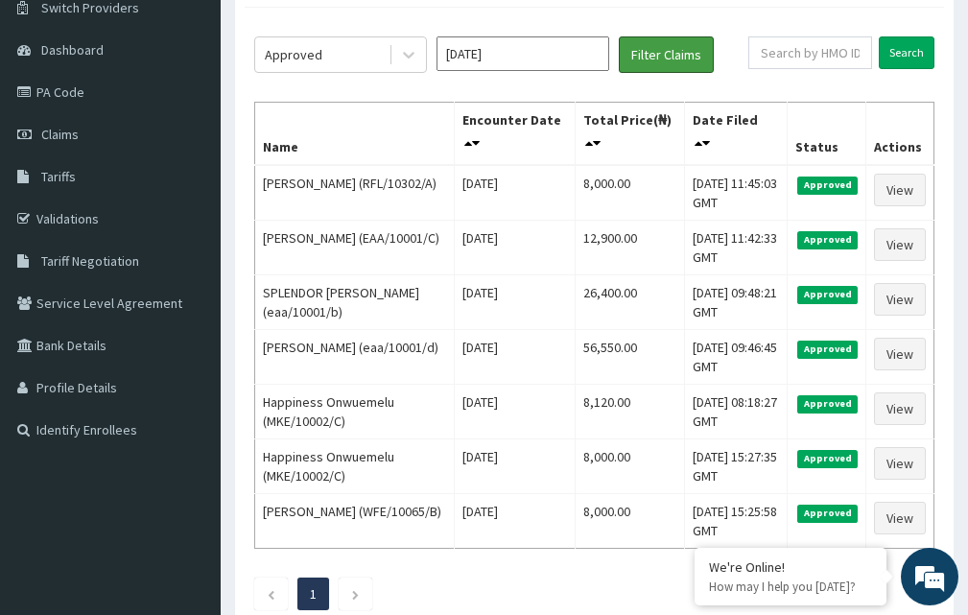
scroll to position [176, 0]
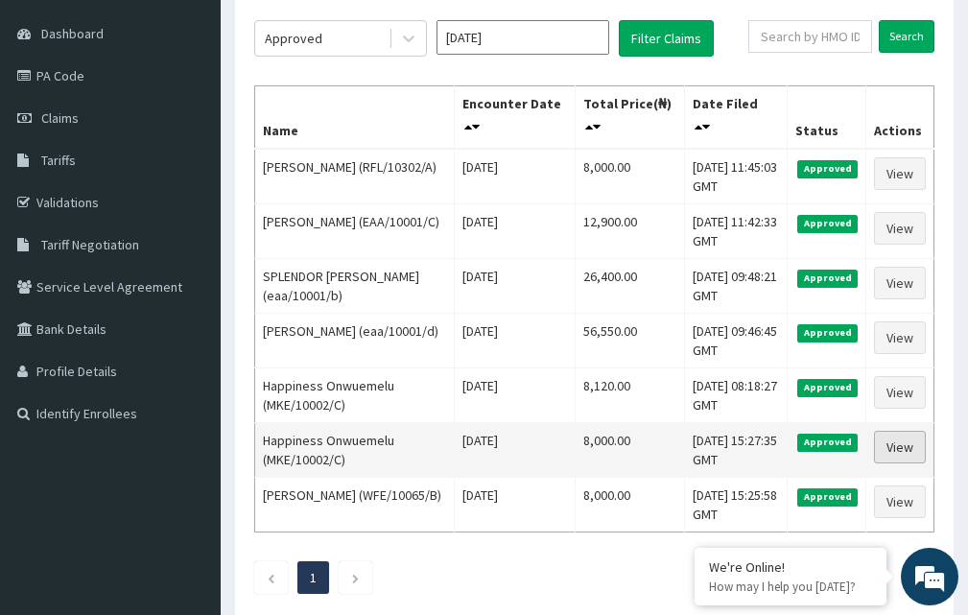
click at [911, 457] on link "View" at bounding box center [900, 447] width 52 height 33
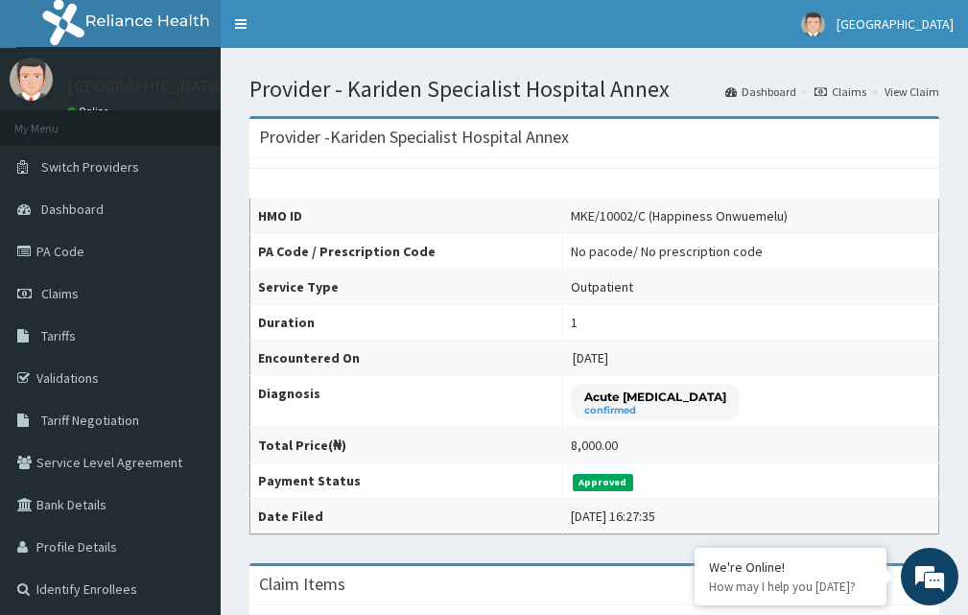
scroll to position [485, 0]
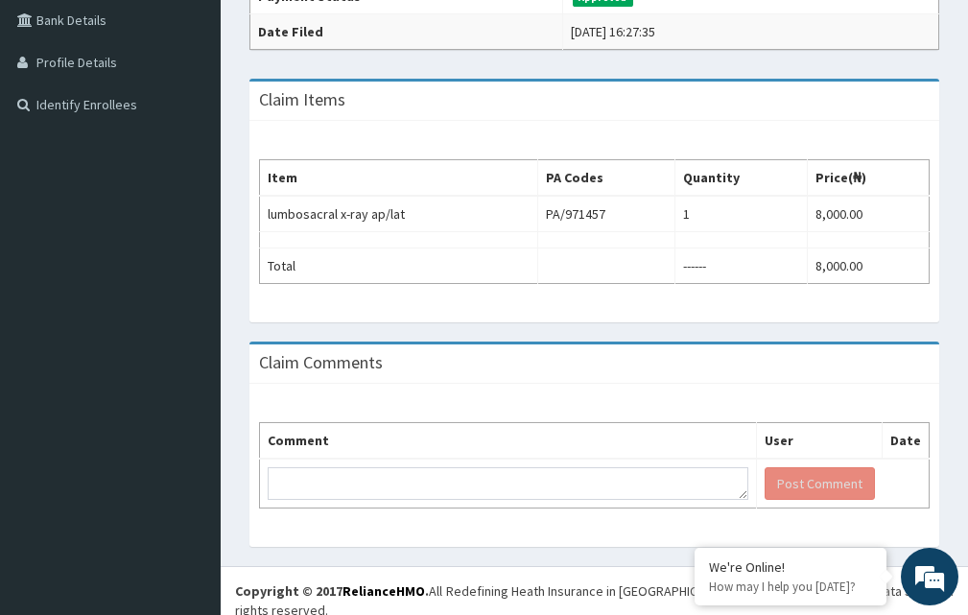
drag, startPoint x: 0, startPoint y: 0, endPoint x: 982, endPoint y: 436, distance: 1074.2
click at [968, 436] on html "R EL Toggle navigation Kariden Hospital Kariden Hospital - karidenspecialisthos…" at bounding box center [484, 74] width 968 height 1119
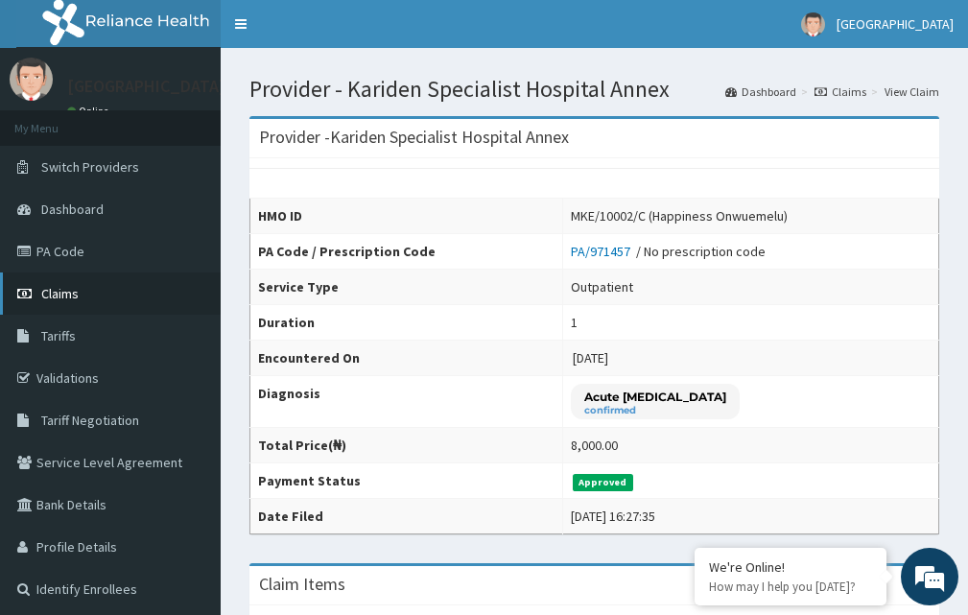
click at [68, 285] on span "Claims" at bounding box center [59, 293] width 37 height 17
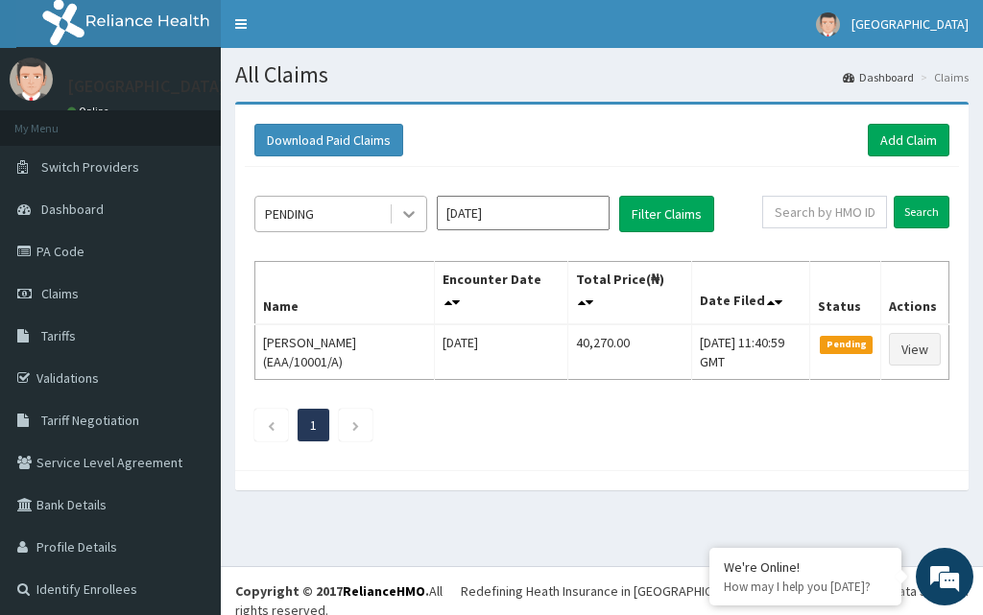
click at [402, 222] on icon at bounding box center [408, 213] width 19 height 19
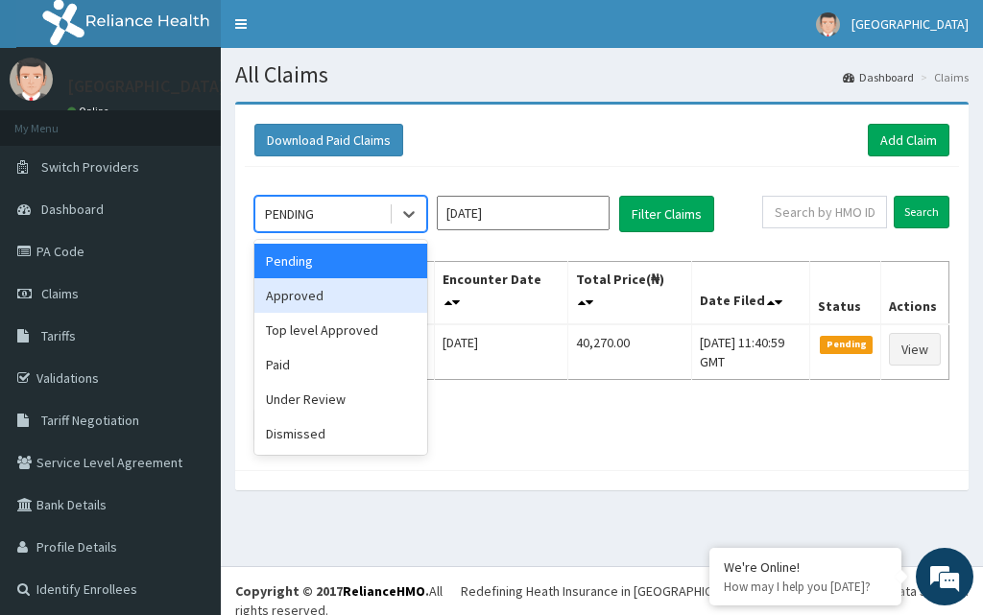
click at [322, 293] on div "Approved" at bounding box center [340, 295] width 173 height 35
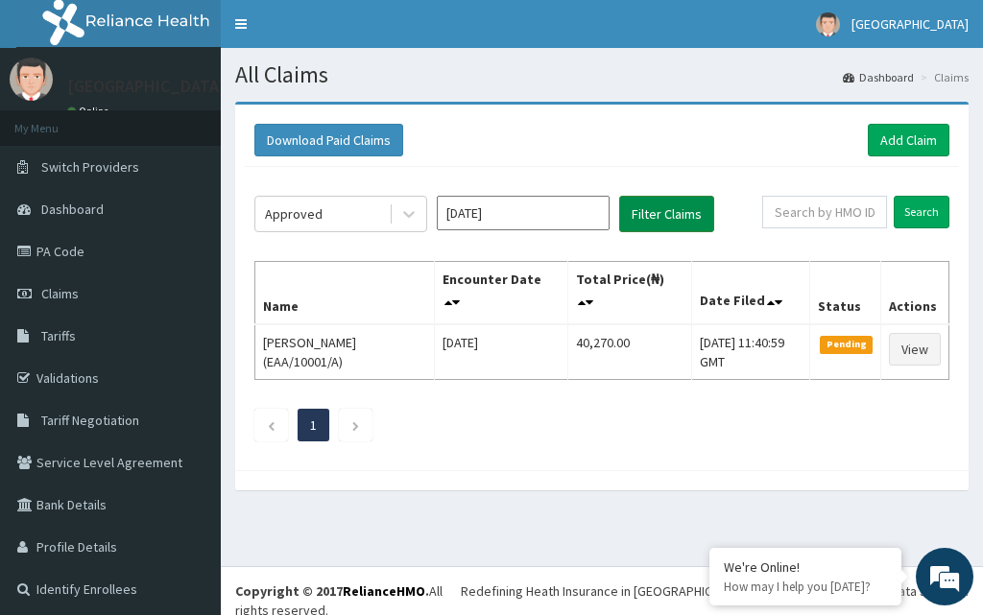
click at [661, 220] on button "Filter Claims" at bounding box center [666, 214] width 95 height 36
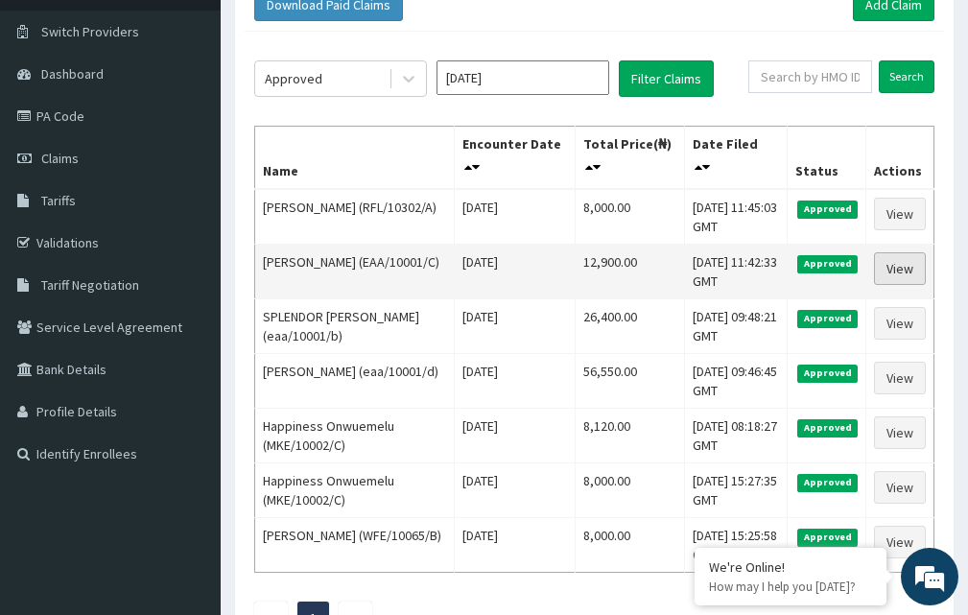
click at [906, 262] on link "View" at bounding box center [900, 268] width 52 height 33
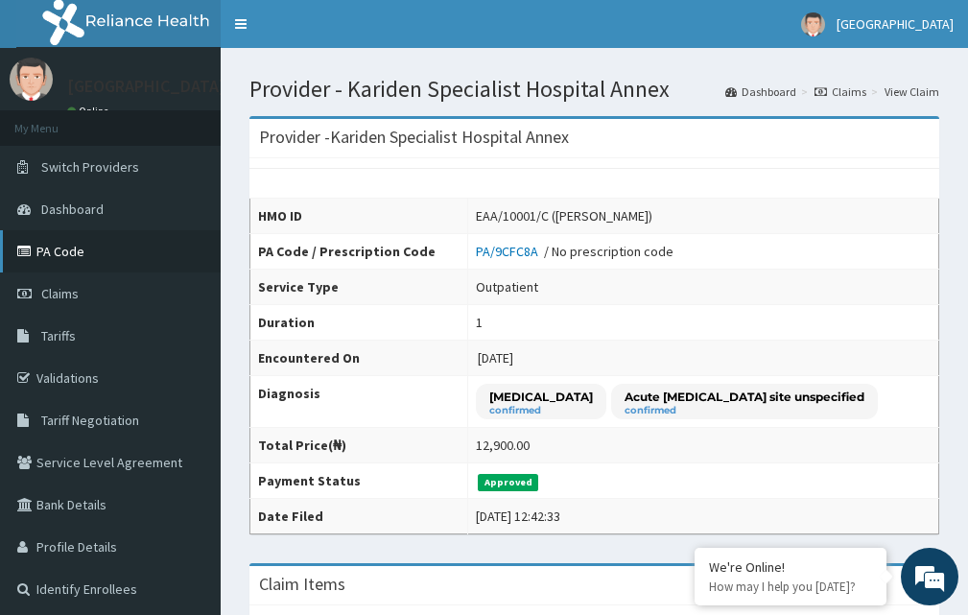
click at [81, 251] on link "PA Code" at bounding box center [110, 251] width 221 height 42
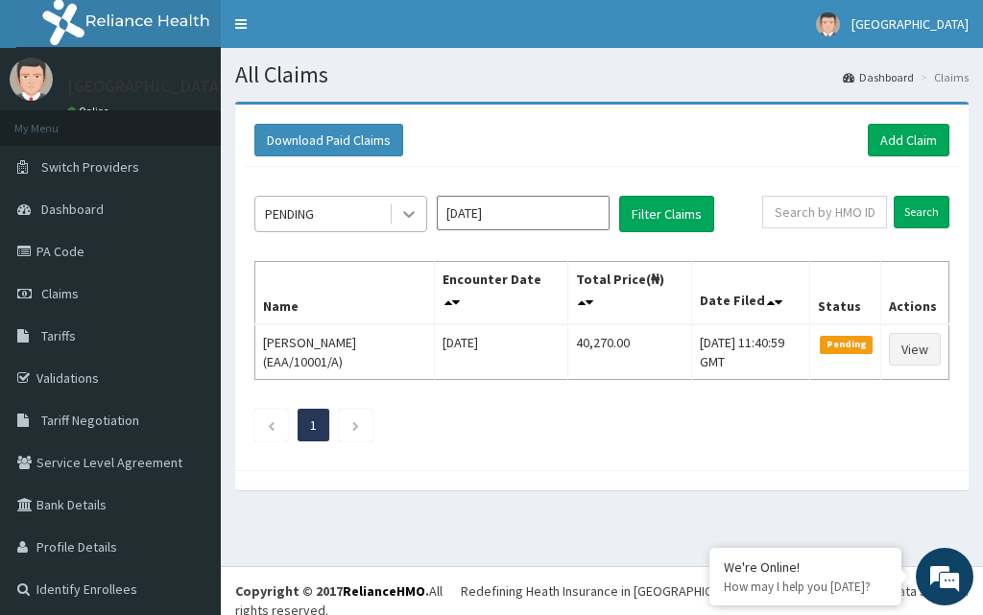
click at [409, 215] on icon at bounding box center [408, 213] width 19 height 19
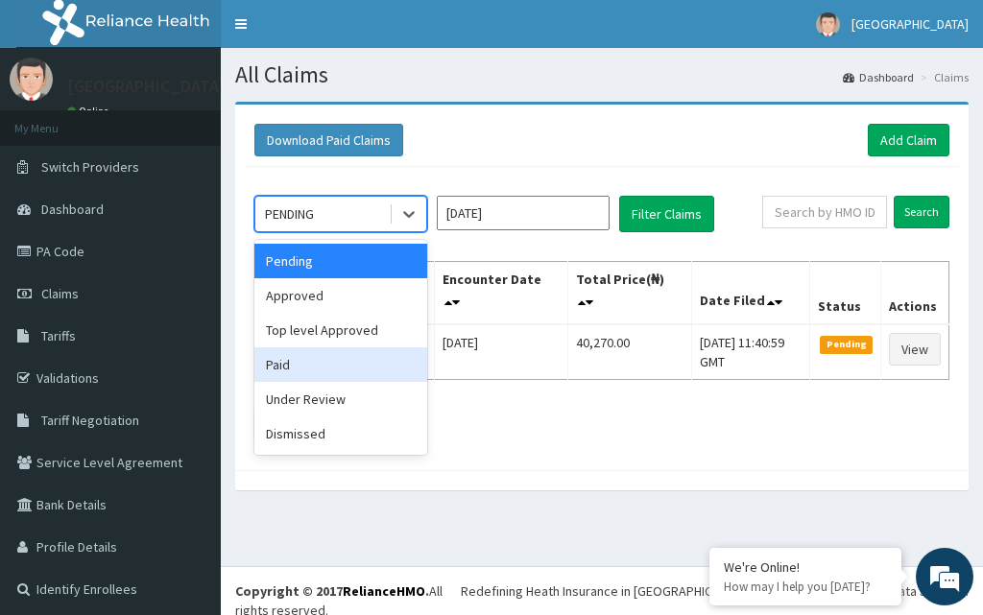
click at [309, 361] on div "Paid" at bounding box center [340, 364] width 173 height 35
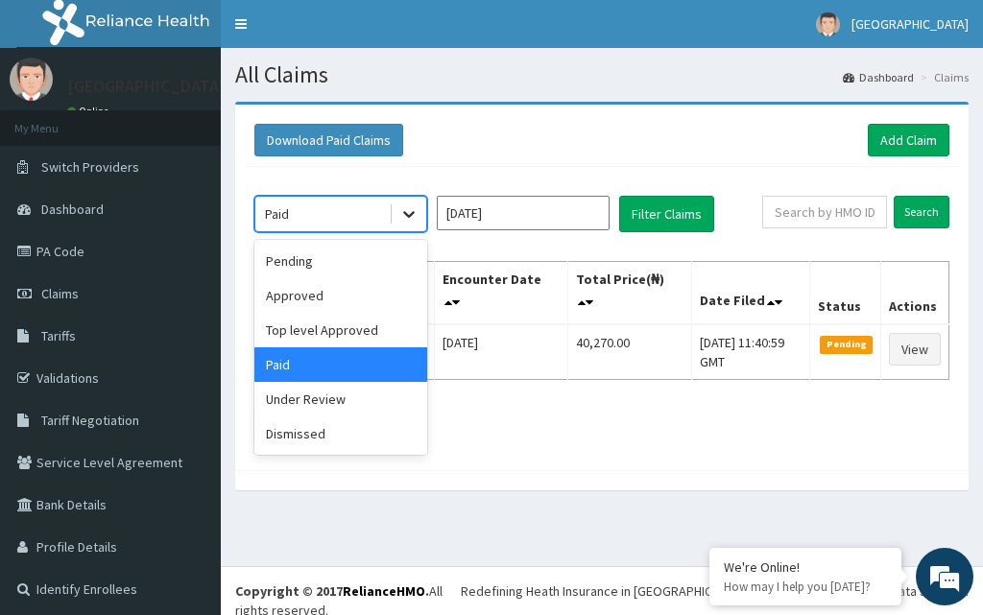
click at [406, 218] on icon at bounding box center [408, 213] width 19 height 19
click at [329, 286] on div "Approved" at bounding box center [340, 295] width 173 height 35
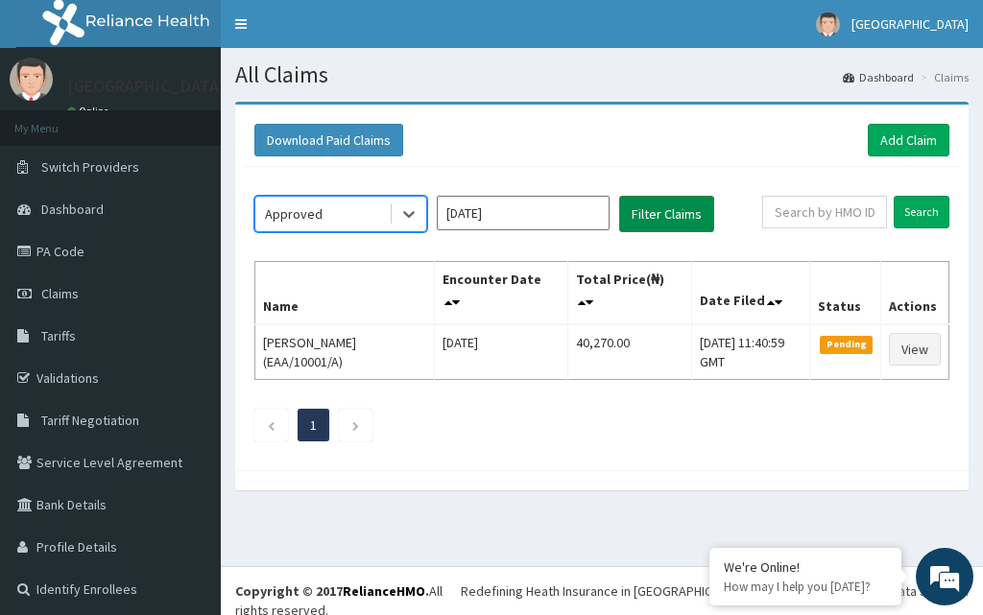
click at [687, 218] on button "Filter Claims" at bounding box center [666, 214] width 95 height 36
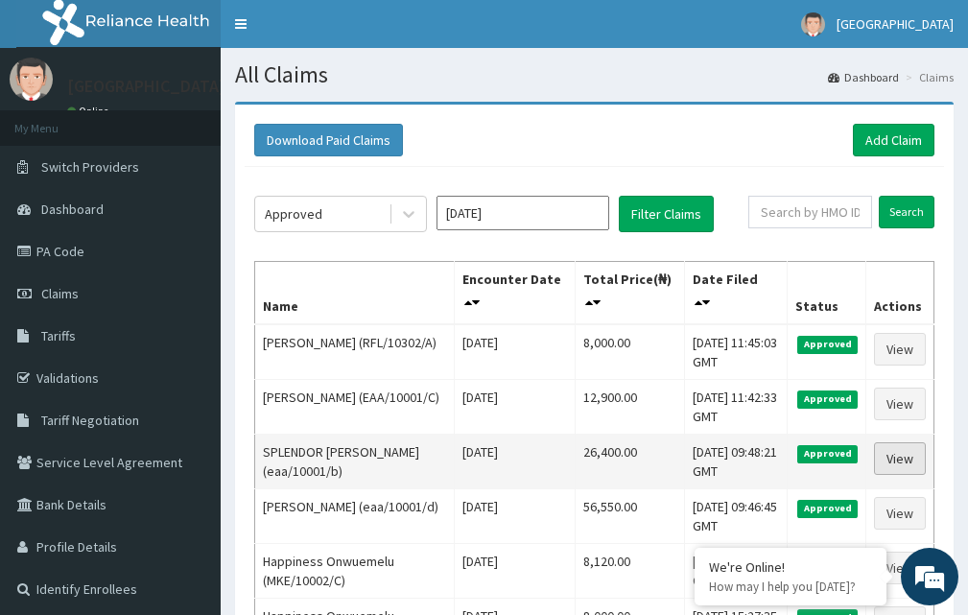
click at [900, 467] on link "View" at bounding box center [900, 458] width 52 height 33
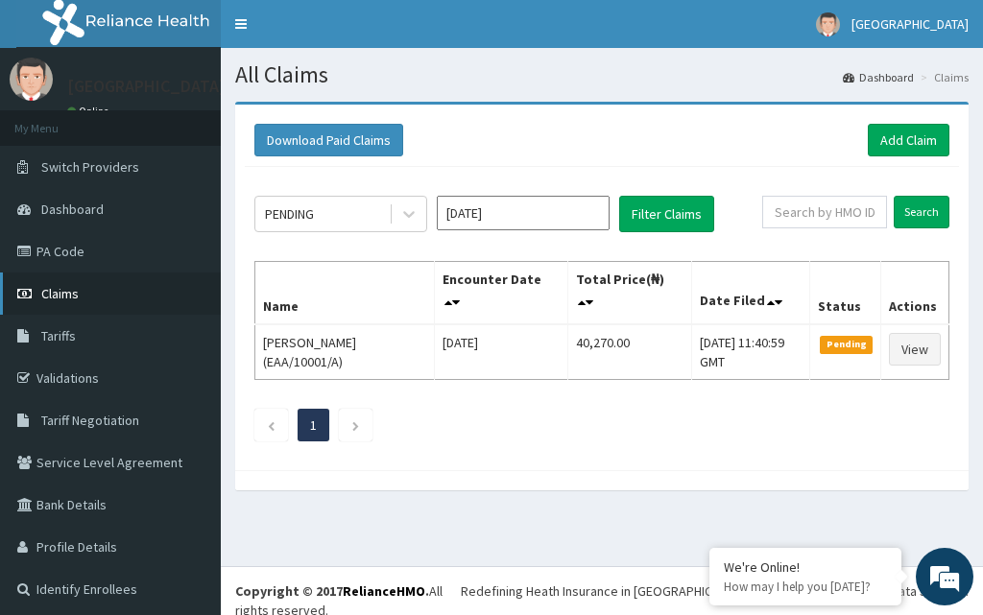
click at [49, 286] on span "Claims" at bounding box center [59, 293] width 37 height 17
click at [411, 224] on icon at bounding box center [408, 213] width 19 height 19
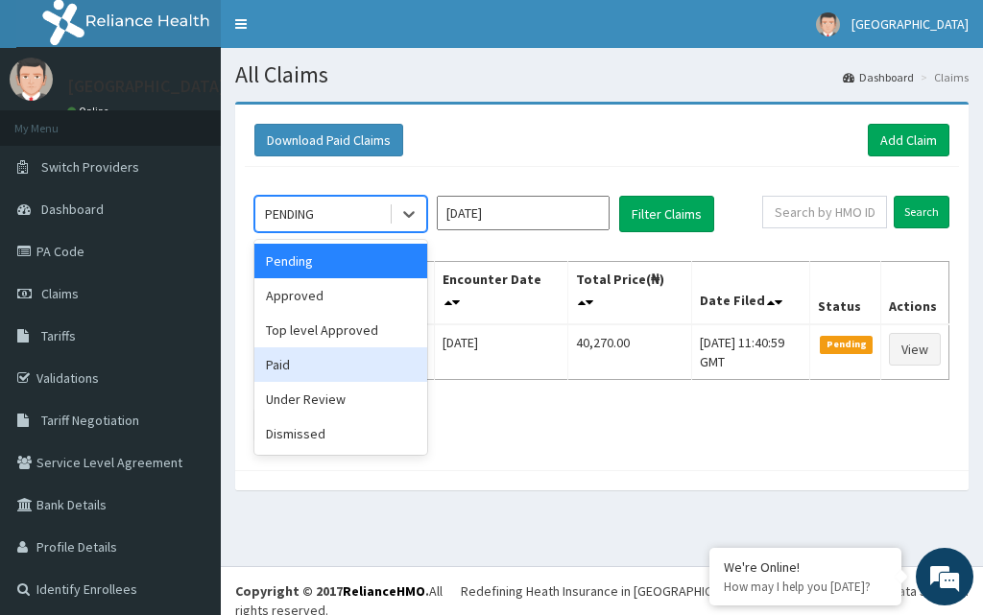
click at [319, 364] on div "Paid" at bounding box center [340, 364] width 173 height 35
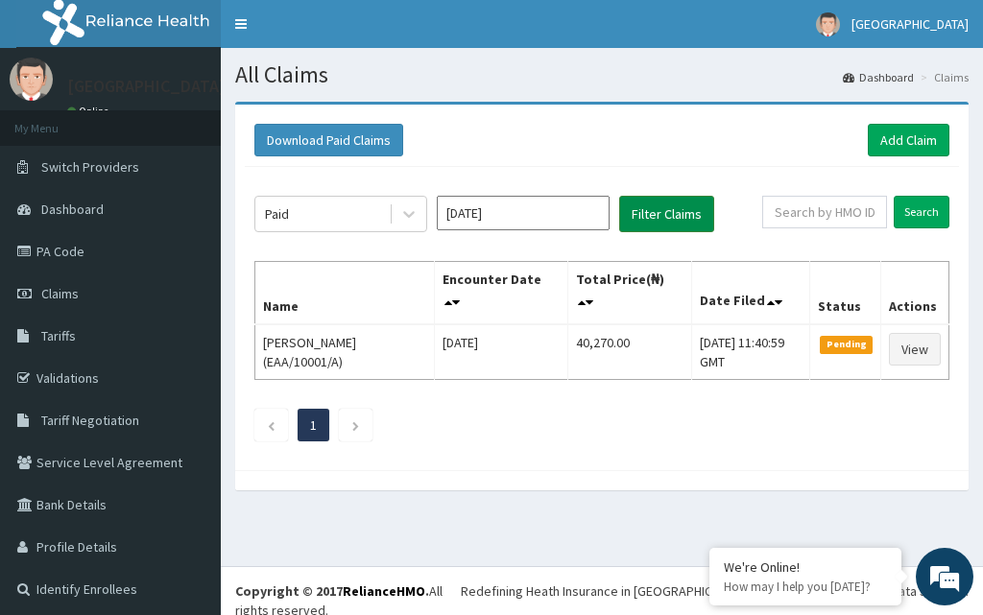
click at [659, 212] on button "Filter Claims" at bounding box center [666, 214] width 95 height 36
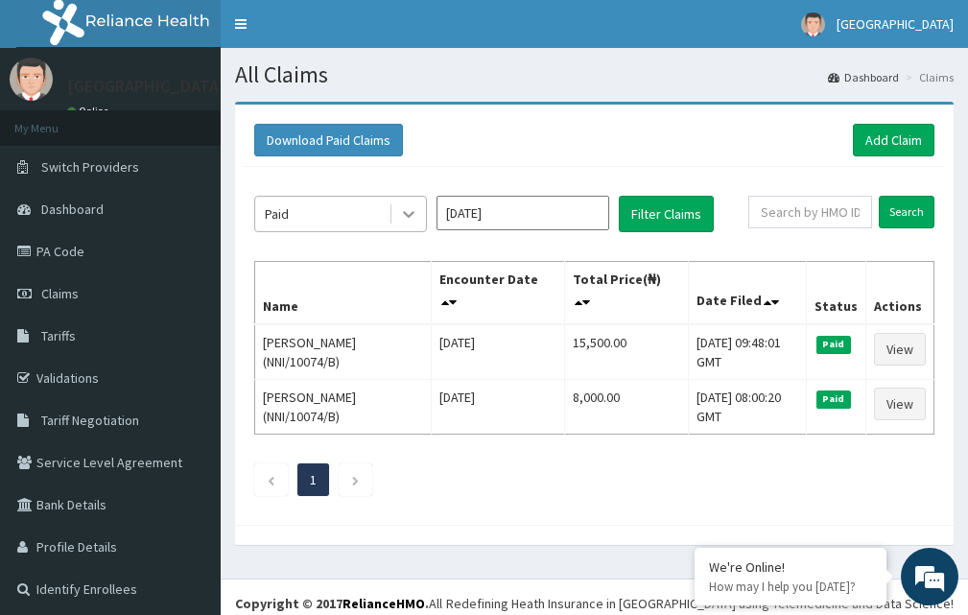
click at [415, 220] on icon at bounding box center [408, 213] width 19 height 19
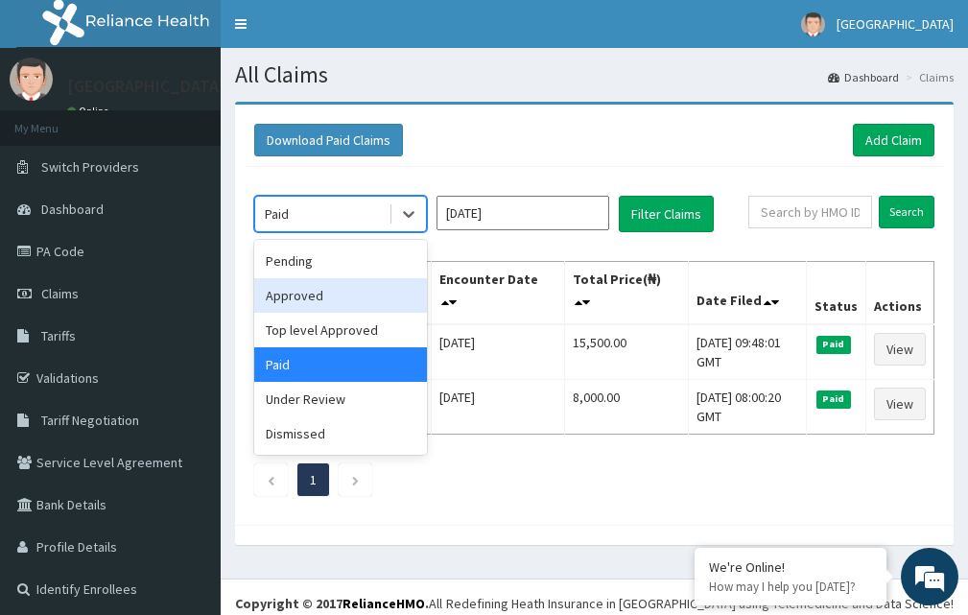
click at [295, 298] on div "Approved" at bounding box center [340, 295] width 173 height 35
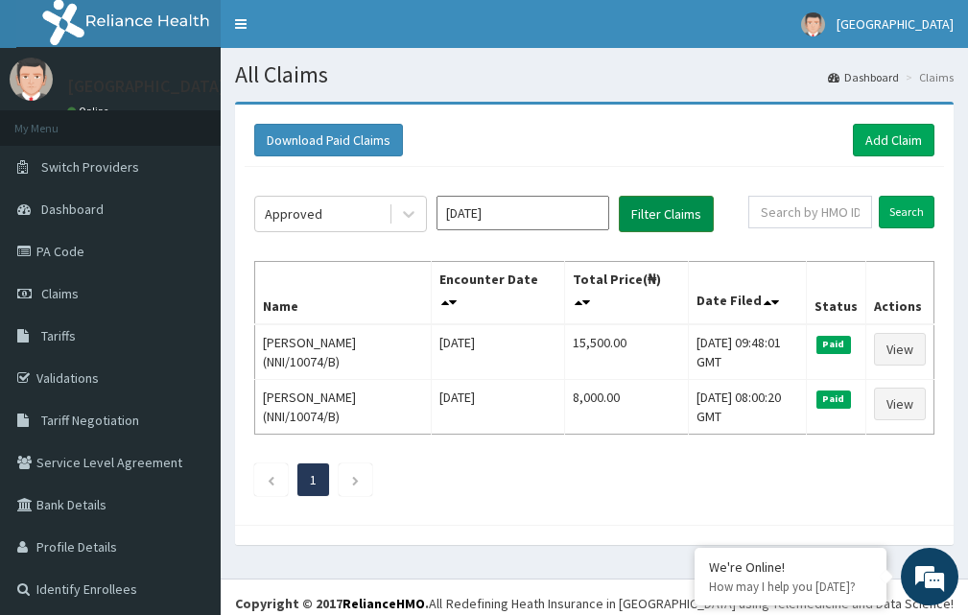
click at [659, 226] on button "Filter Claims" at bounding box center [666, 214] width 95 height 36
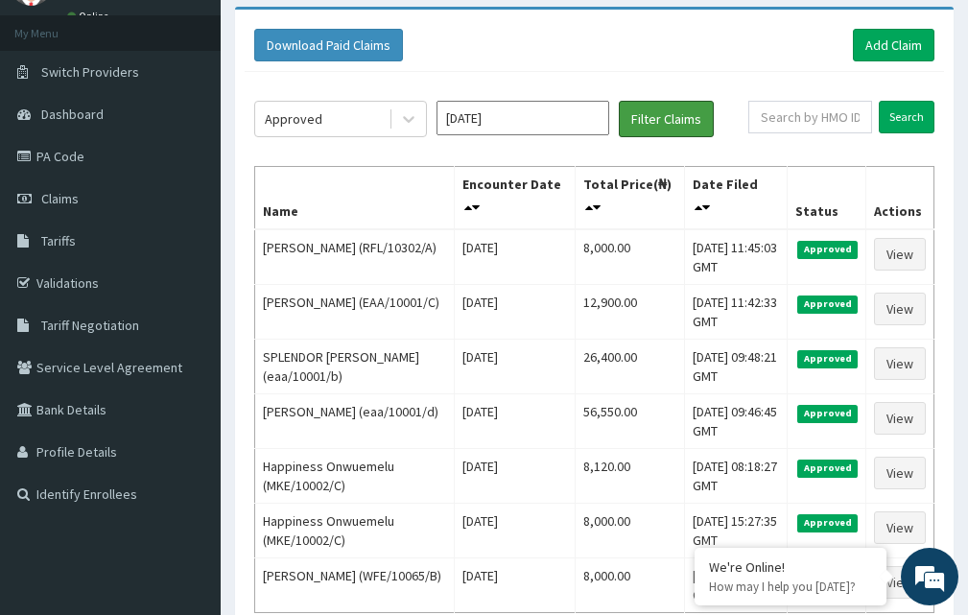
scroll to position [171, 0]
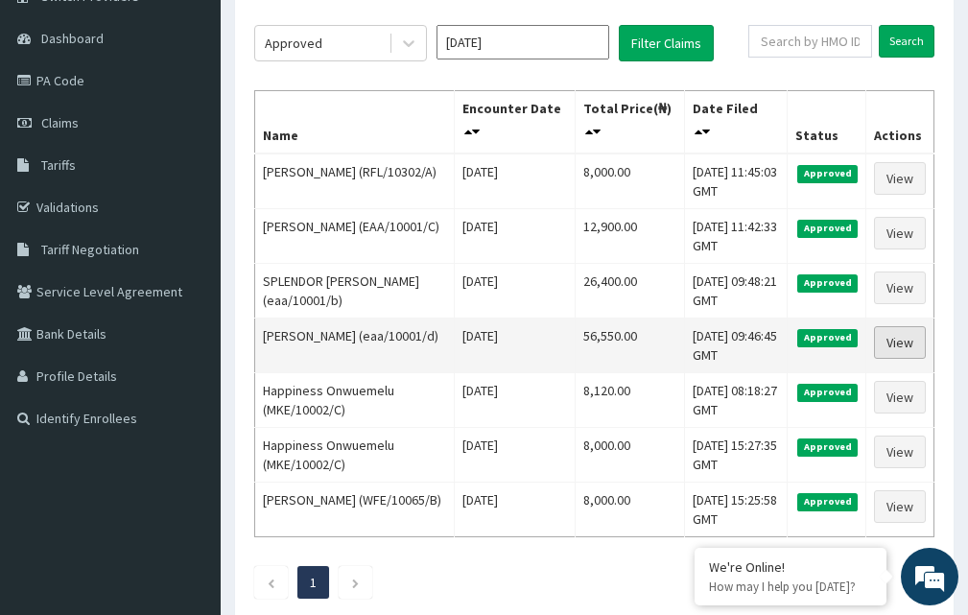
click at [919, 337] on link "View" at bounding box center [900, 342] width 52 height 33
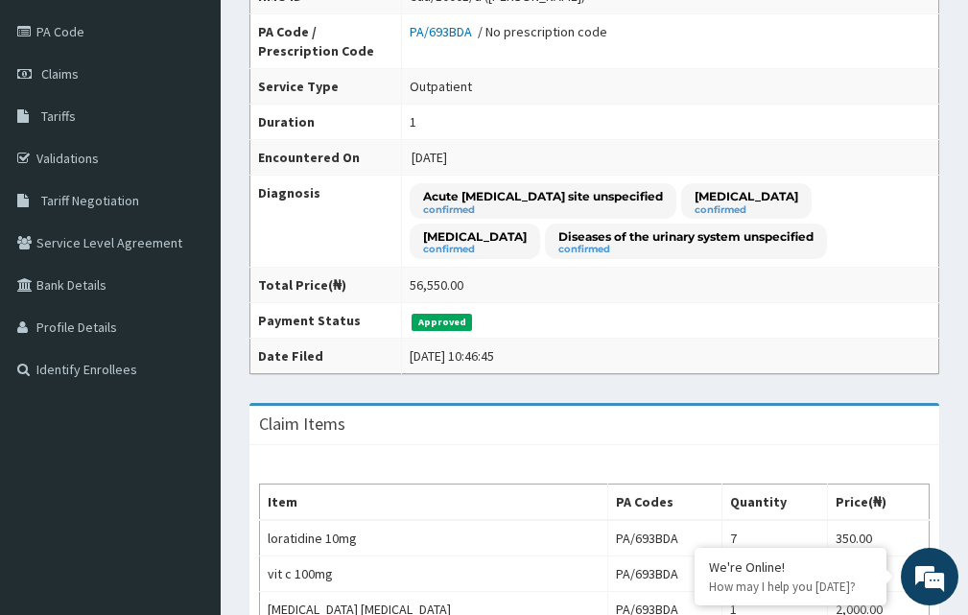
scroll to position [39, 0]
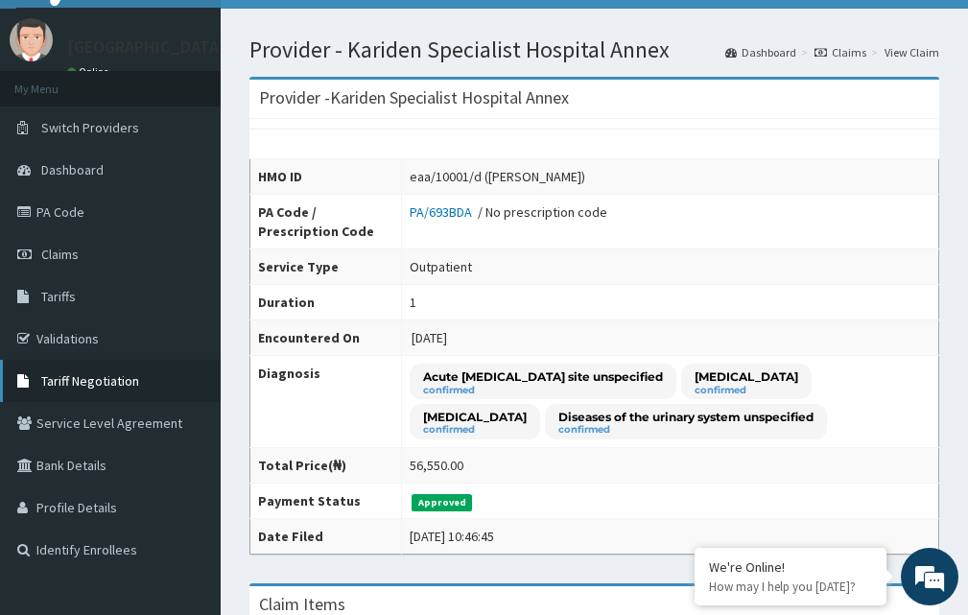
click at [75, 381] on span "Tariff Negotiation" at bounding box center [90, 380] width 98 height 17
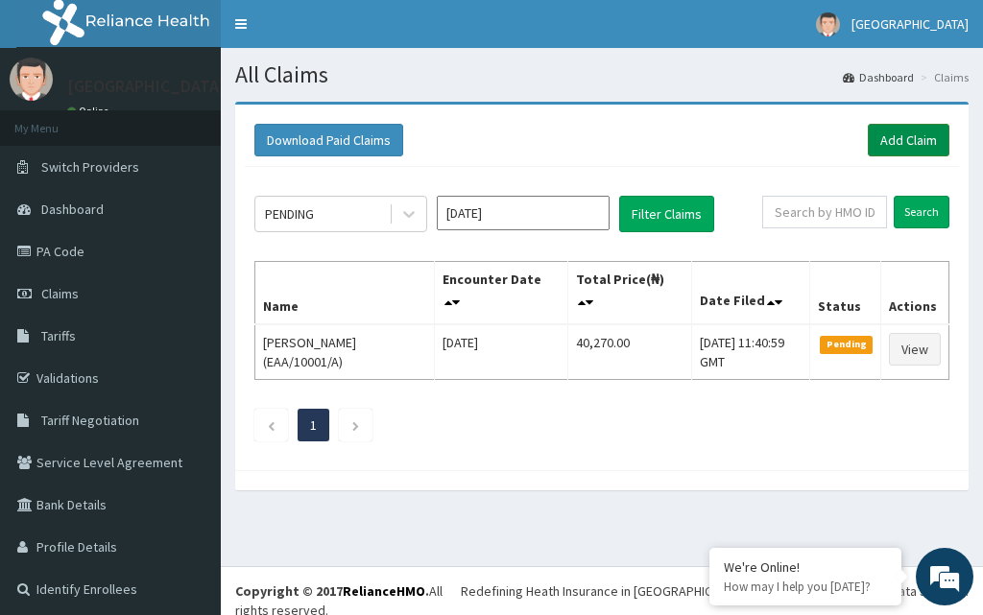
click at [910, 137] on link "Add Claim" at bounding box center [909, 140] width 82 height 33
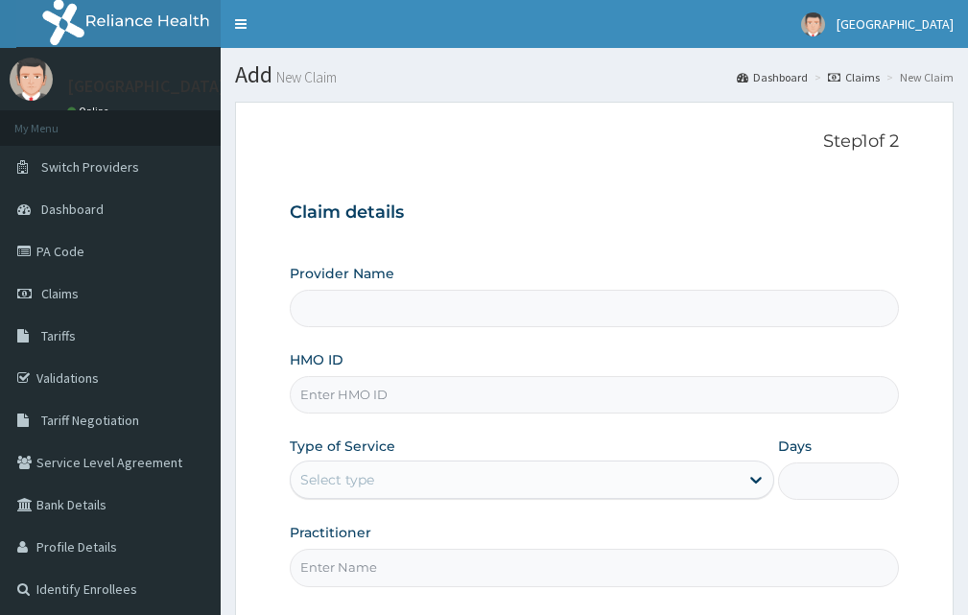
drag, startPoint x: 0, startPoint y: 0, endPoint x: 430, endPoint y: 404, distance: 590.1
click at [430, 404] on input "HMO ID" at bounding box center [594, 394] width 609 height 37
type input "XIA/11087/A"
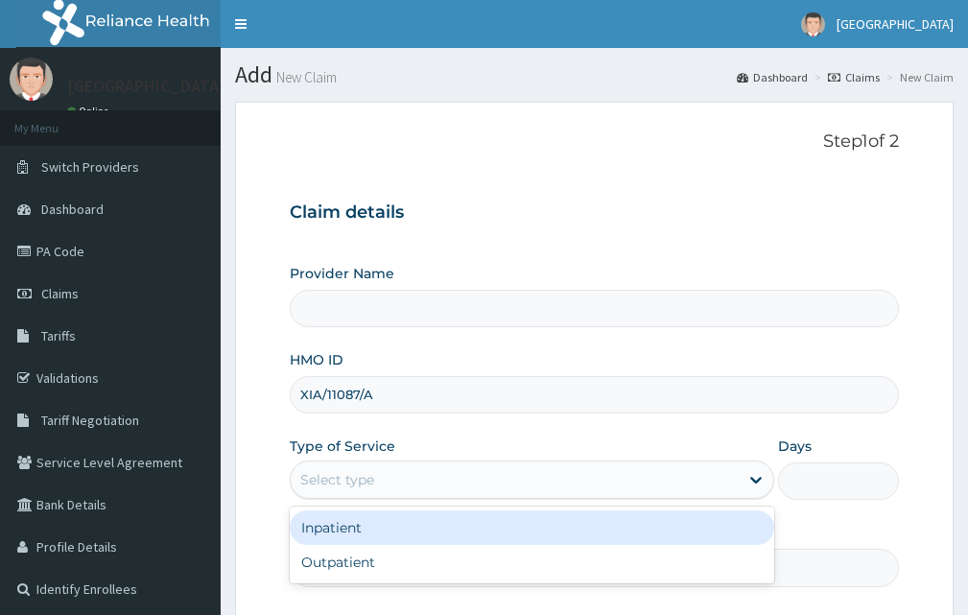
click at [391, 463] on div "Select type" at bounding box center [532, 480] width 485 height 38
type input "Kariden Specialist Hospital Annex"
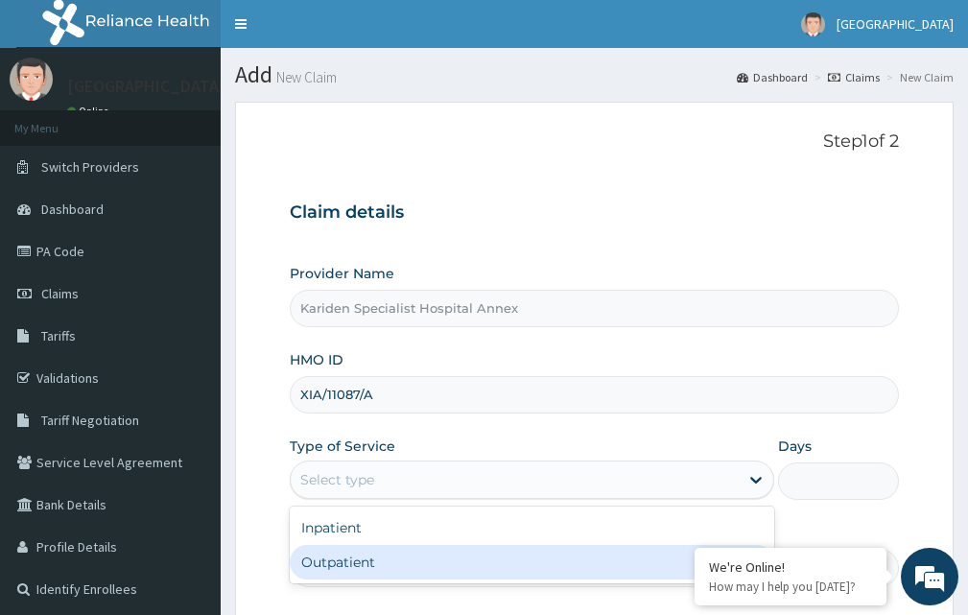
drag, startPoint x: 359, startPoint y: 551, endPoint x: 424, endPoint y: 535, distance: 67.3
click at [369, 550] on div "Outpatient" at bounding box center [532, 562] width 485 height 35
type input "1"
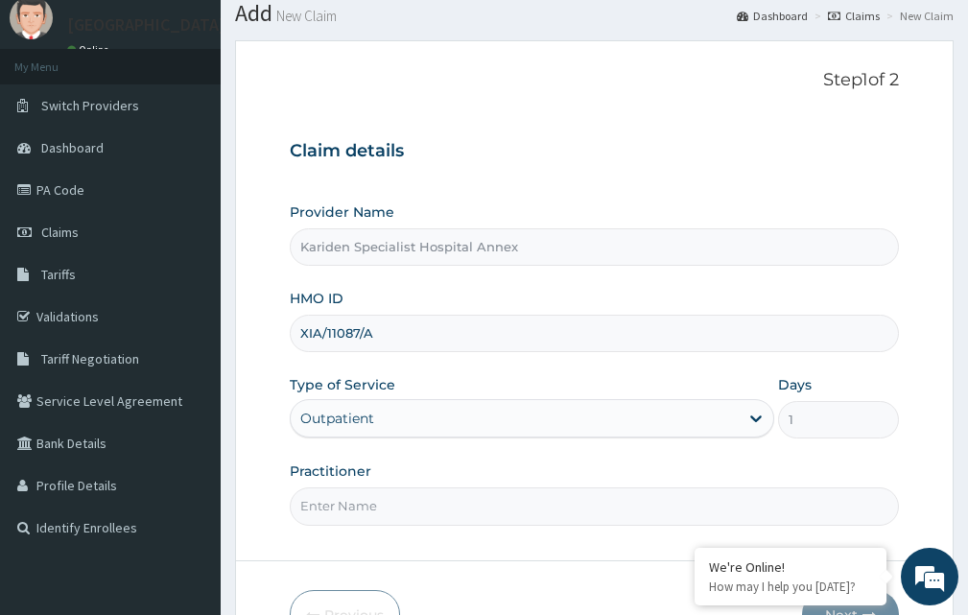
scroll to position [111, 0]
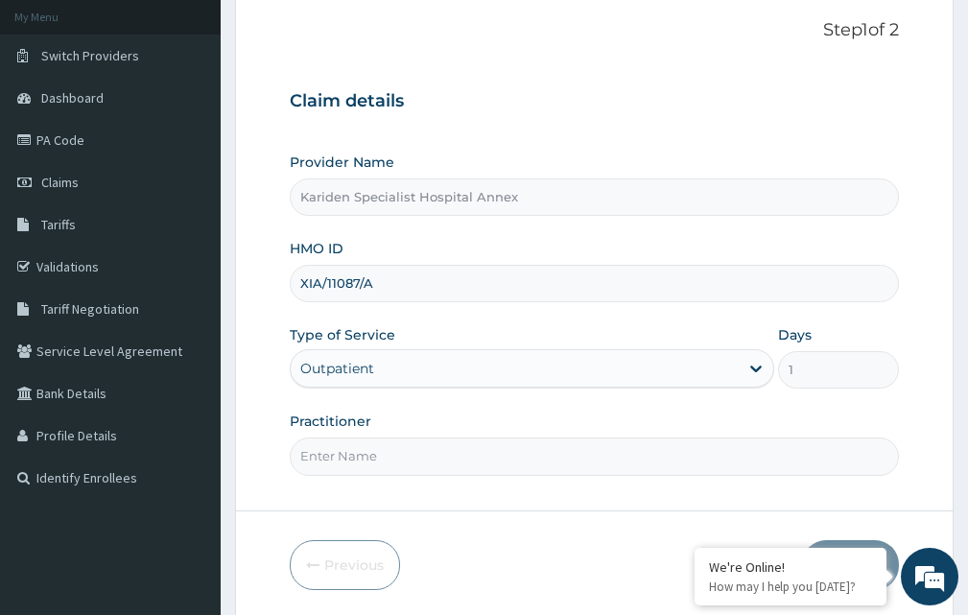
click at [545, 452] on input "Practitioner" at bounding box center [594, 456] width 609 height 37
type input "DR. [GEOGRAPHIC_DATA]"
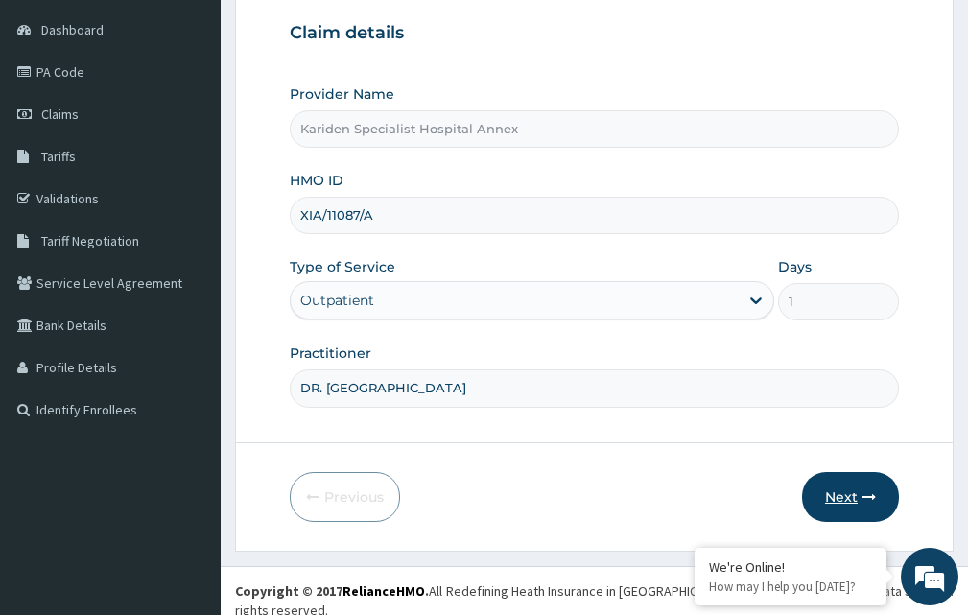
click at [876, 487] on button "Next" at bounding box center [850, 497] width 97 height 50
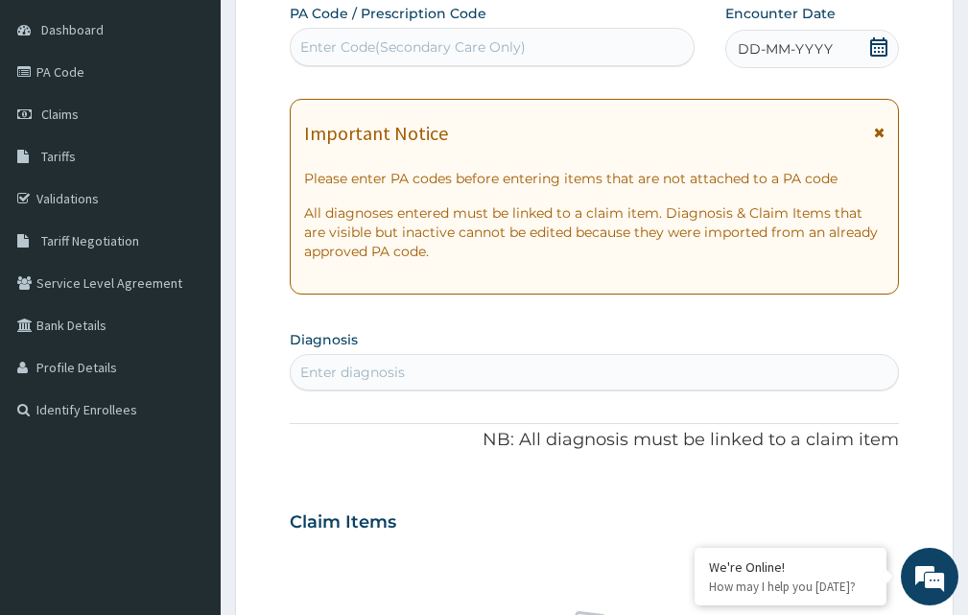
scroll to position [0, 0]
click at [387, 371] on div "Enter diagnosis" at bounding box center [352, 372] width 105 height 19
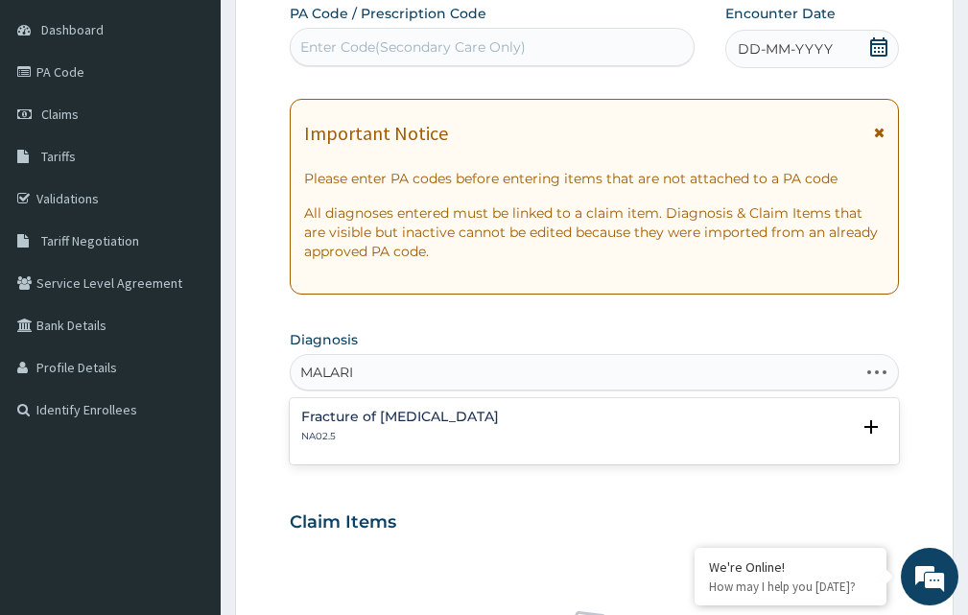
type input "[MEDICAL_DATA]"
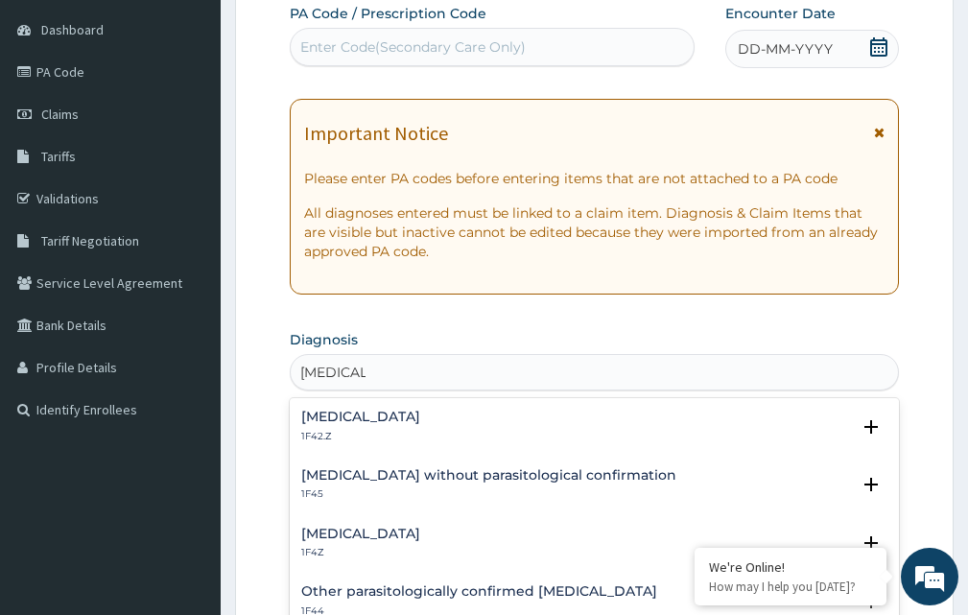
click at [400, 528] on h4 "[MEDICAL_DATA]" at bounding box center [360, 534] width 119 height 14
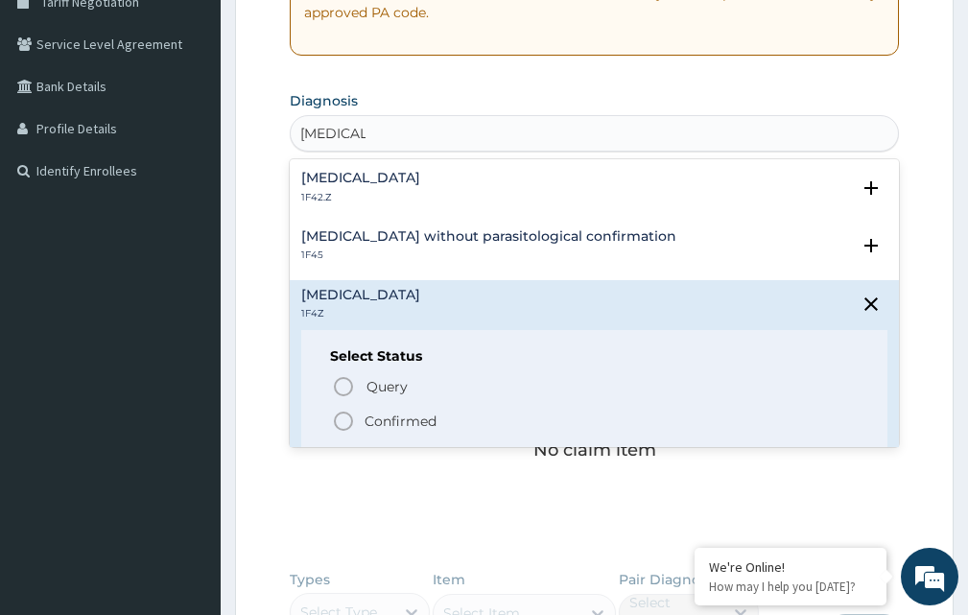
scroll to position [475, 0]
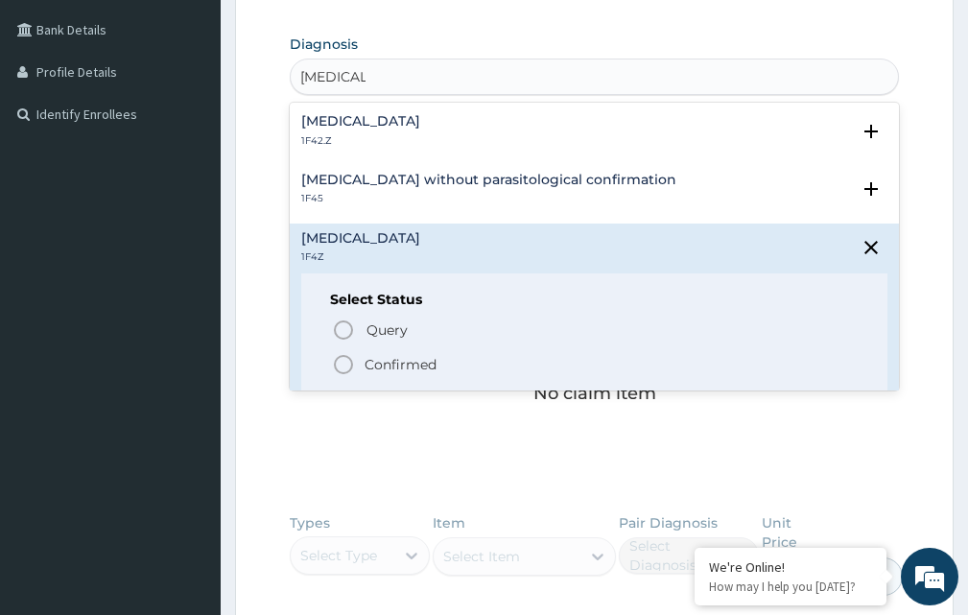
click at [417, 366] on p "Confirmed" at bounding box center [401, 364] width 72 height 19
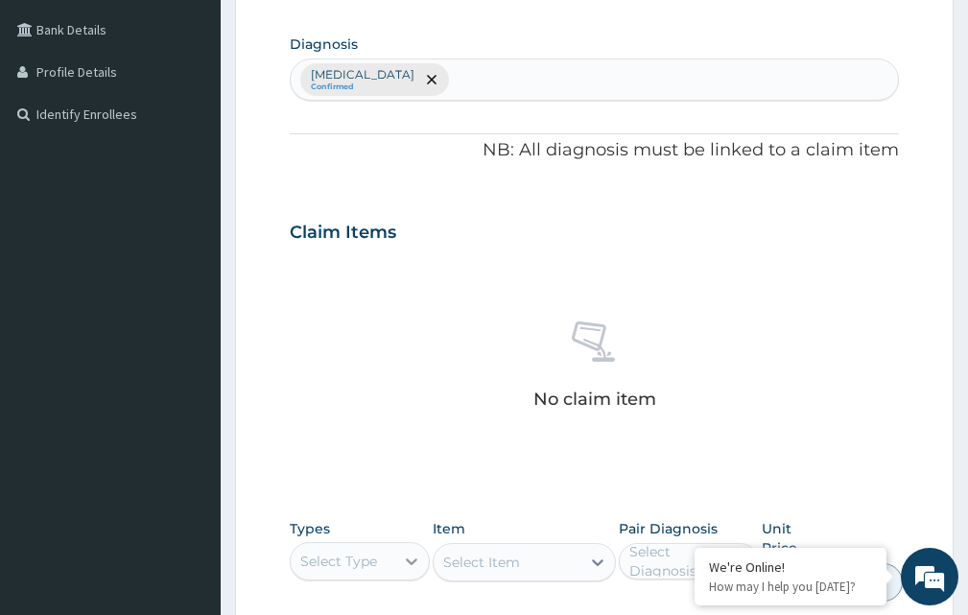
click at [418, 555] on icon at bounding box center [411, 561] width 19 height 19
type input "PR"
click at [355, 607] on div "Procedures" at bounding box center [360, 609] width 140 height 35
click at [601, 563] on div "Select Item" at bounding box center [524, 562] width 182 height 38
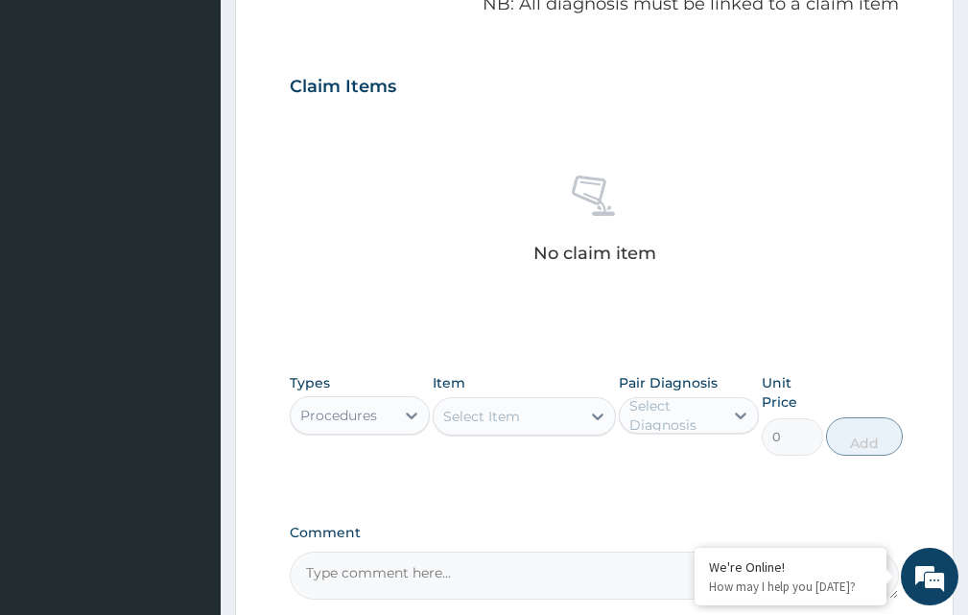
scroll to position [665, 0]
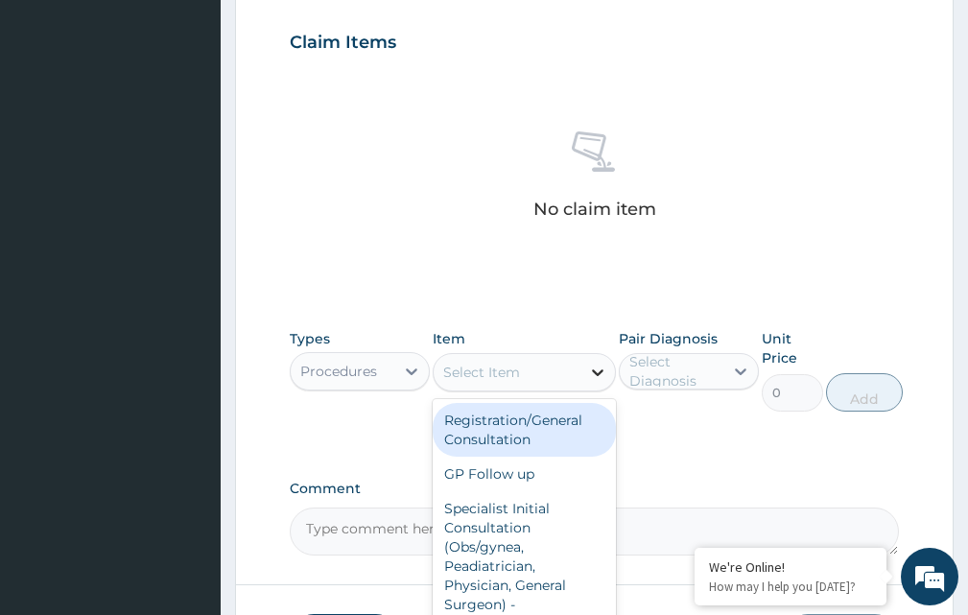
click at [594, 370] on icon at bounding box center [598, 373] width 12 height 7
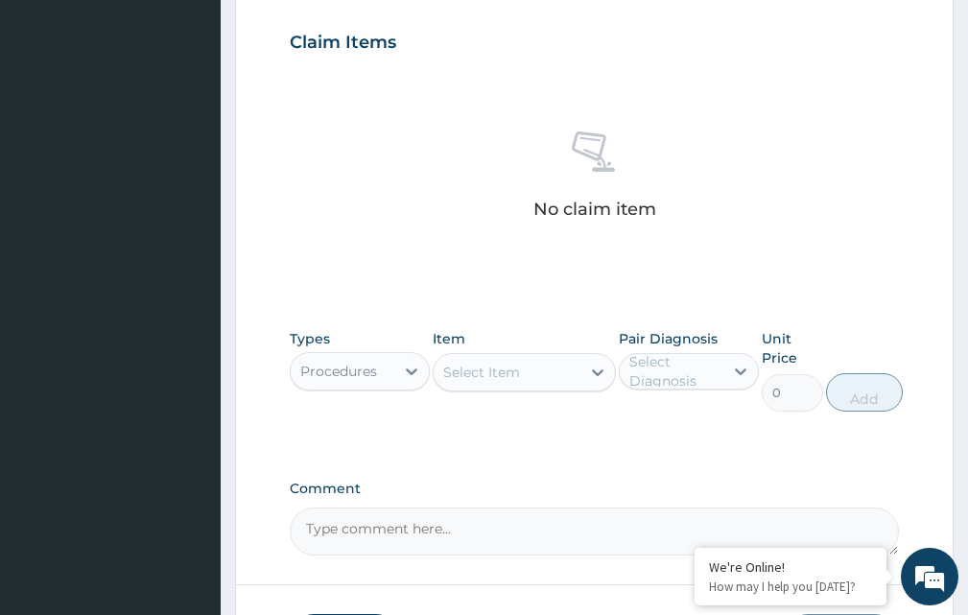
click at [495, 380] on div "Select Item" at bounding box center [481, 372] width 77 height 19
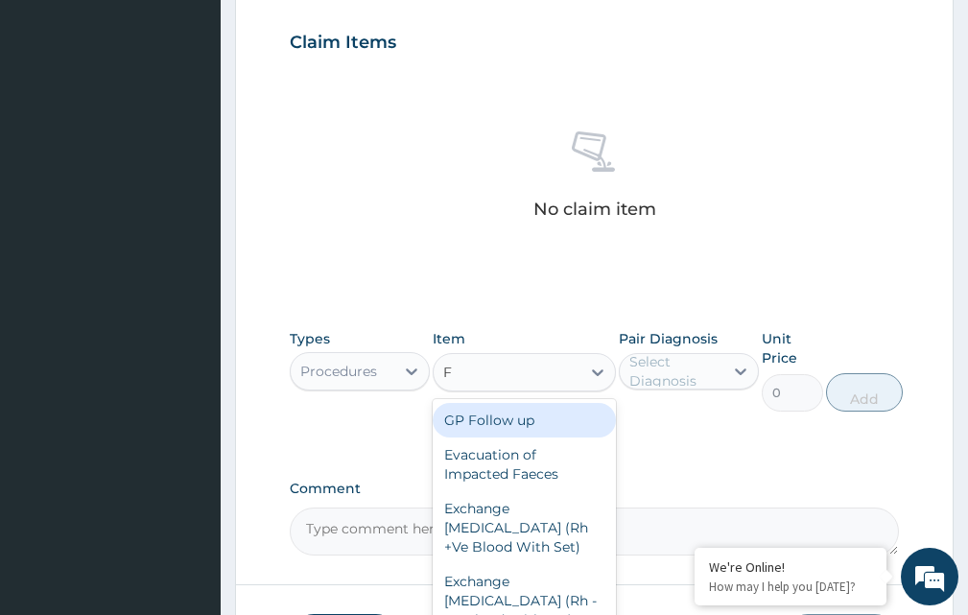
type input "FE"
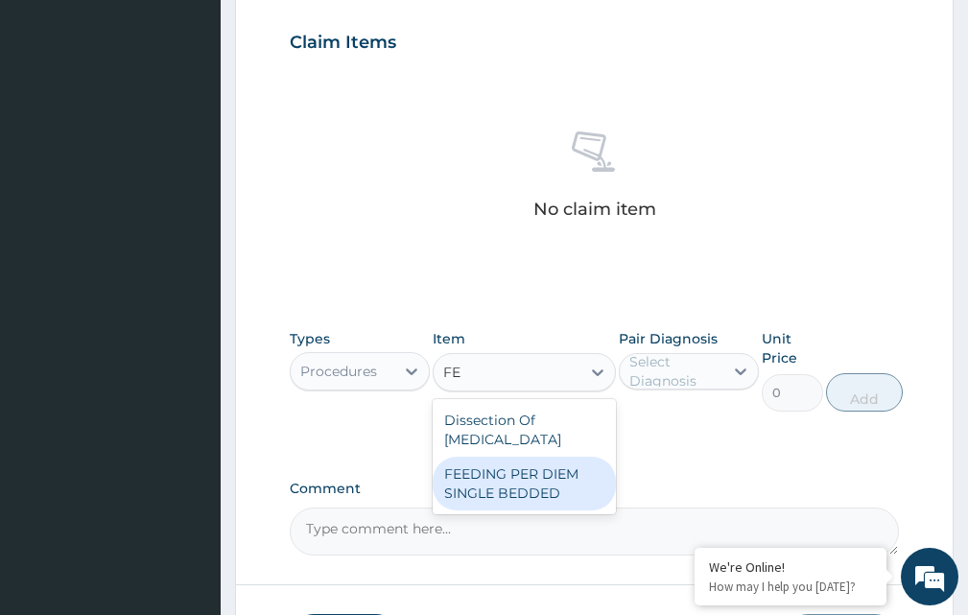
click at [554, 502] on div "FEEDING PER DIEM SINGLE BEDDED" at bounding box center [524, 484] width 182 height 54
type input "5000"
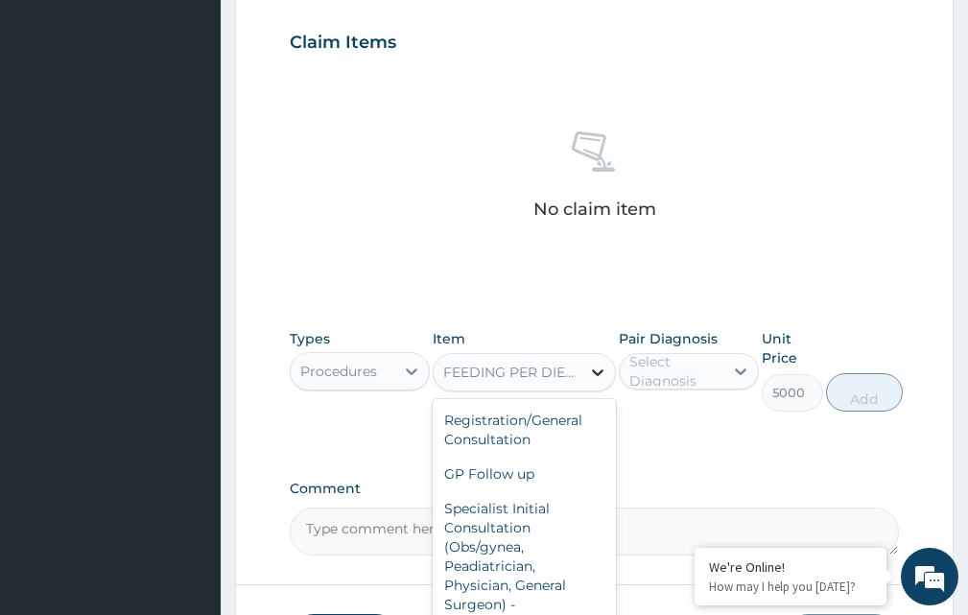
click at [591, 372] on icon at bounding box center [597, 372] width 19 height 19
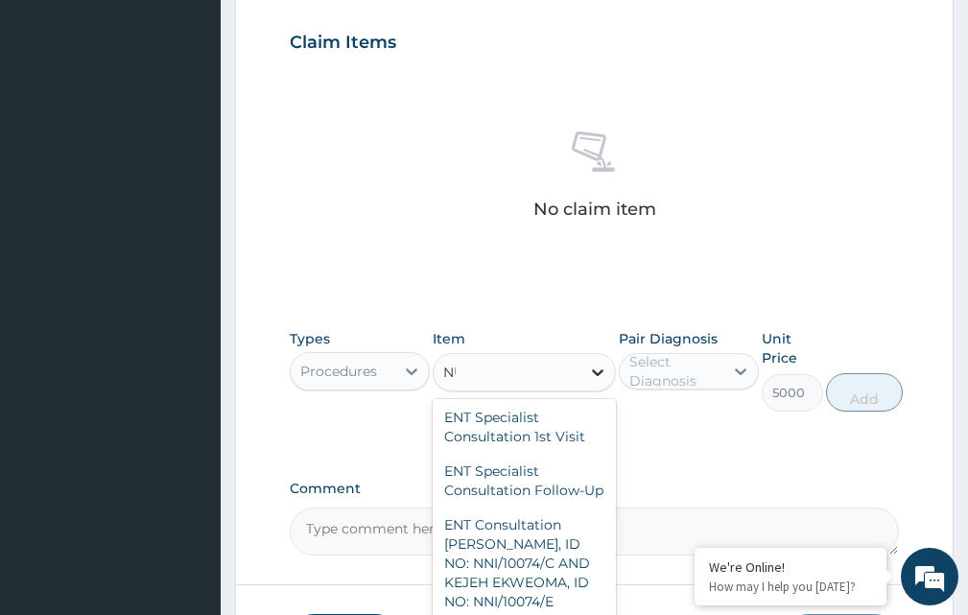
scroll to position [0, 0]
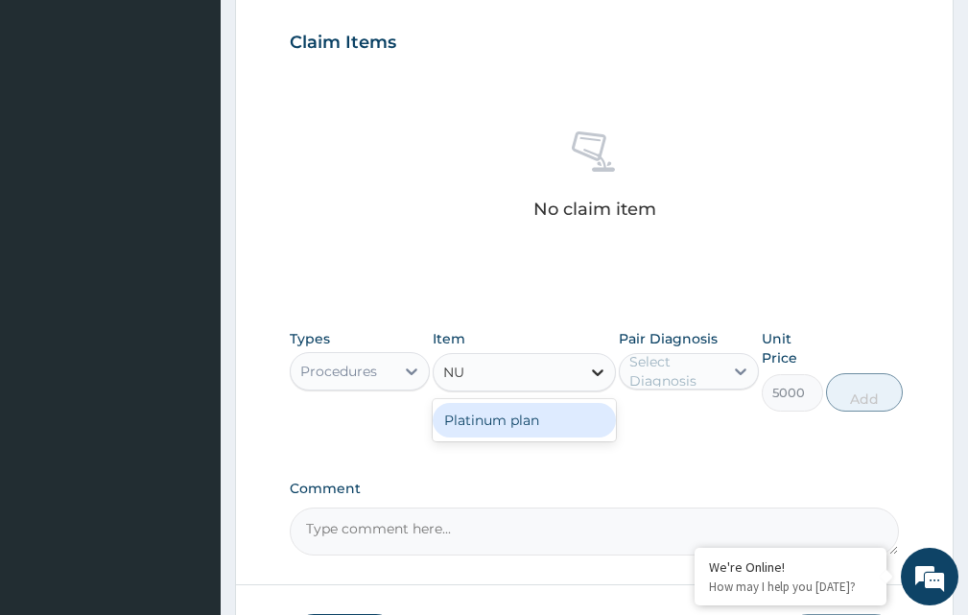
type input "N"
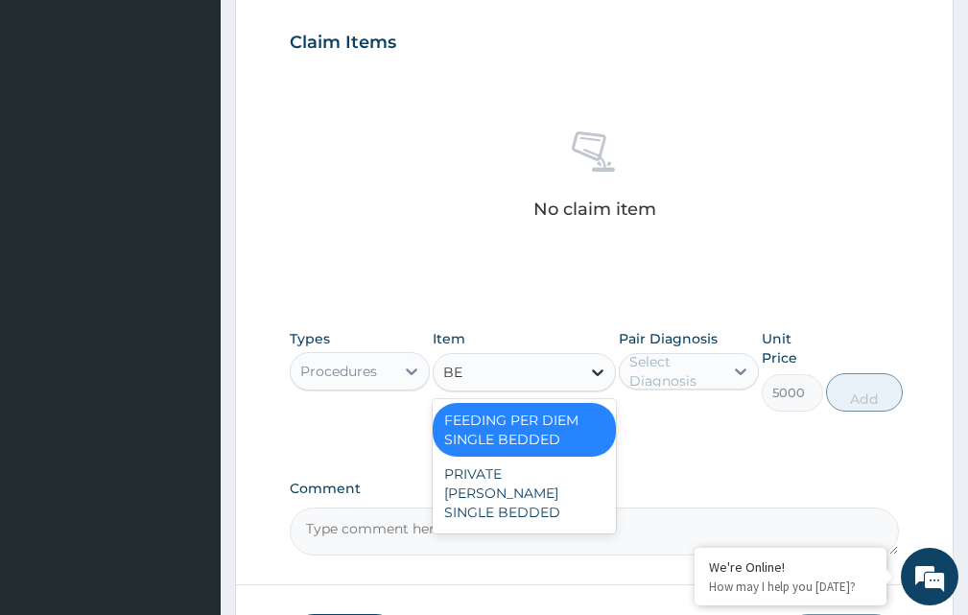
type input "BED"
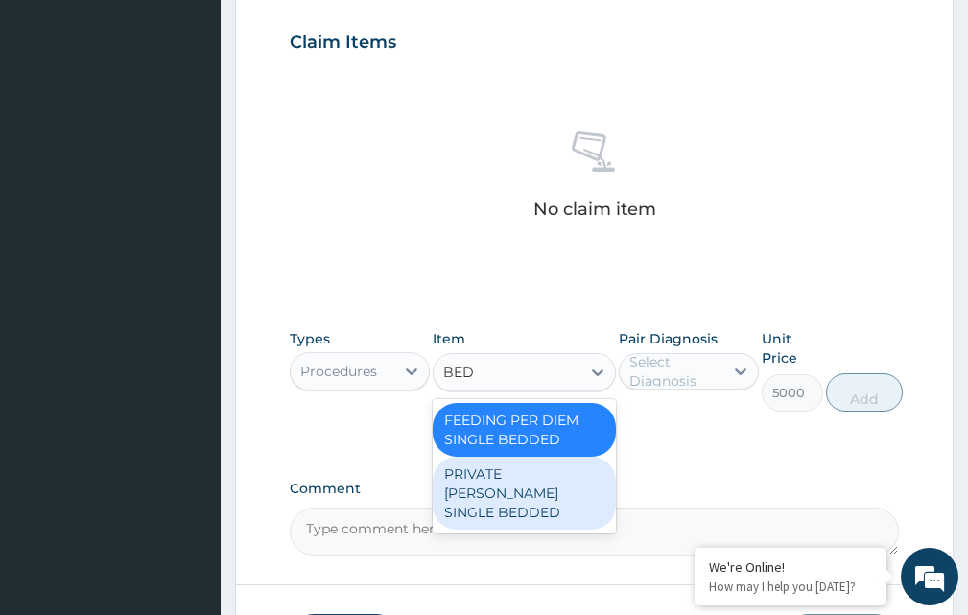
click at [544, 492] on div "PRIVATE [PERSON_NAME] SINGLE BEDDED" at bounding box center [524, 493] width 182 height 73
type input "8000"
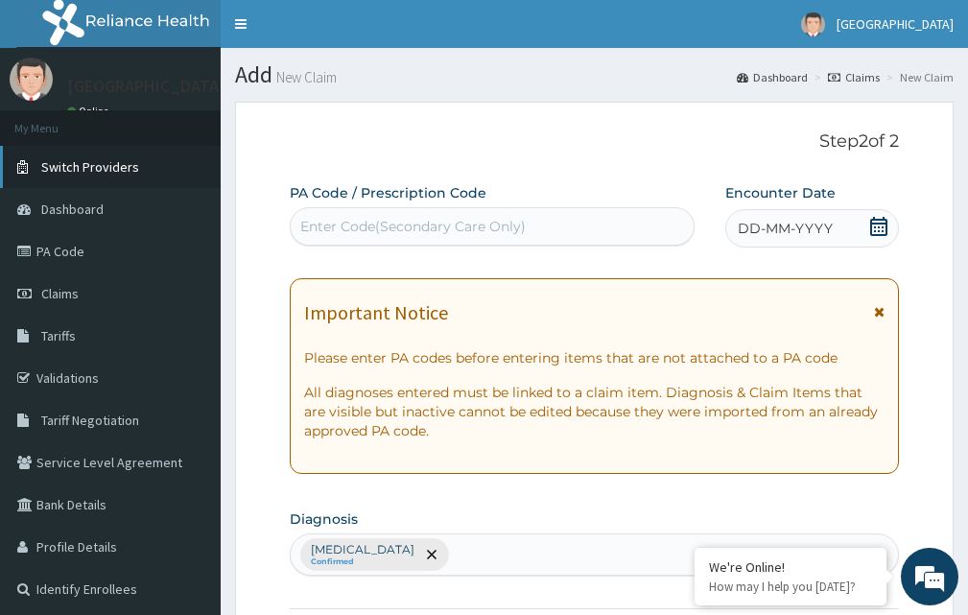
click at [92, 170] on span "Switch Providers" at bounding box center [90, 166] width 98 height 17
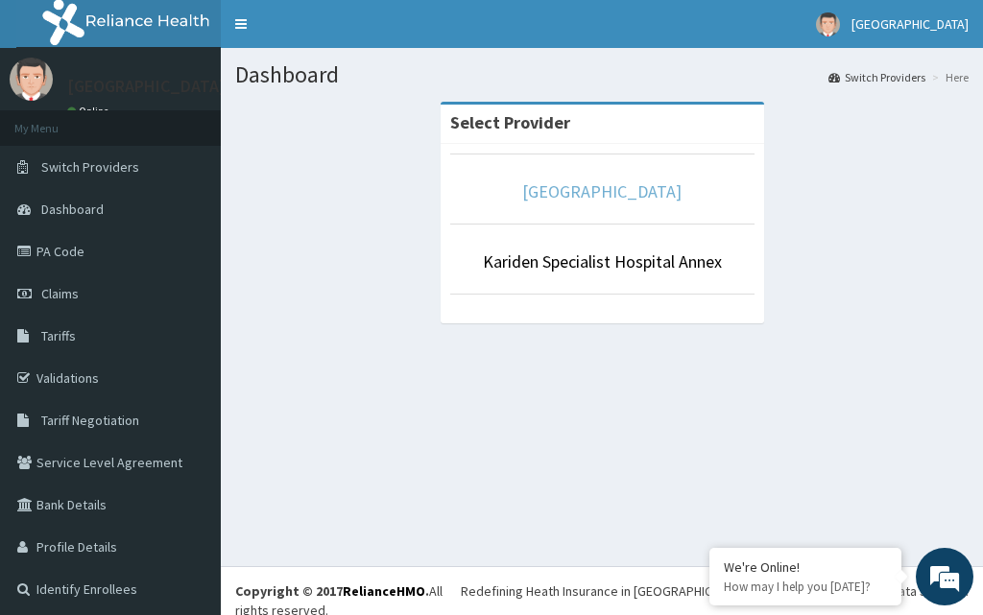
click at [622, 201] on link "Kariden Specialist Hospital" at bounding box center [601, 191] width 159 height 22
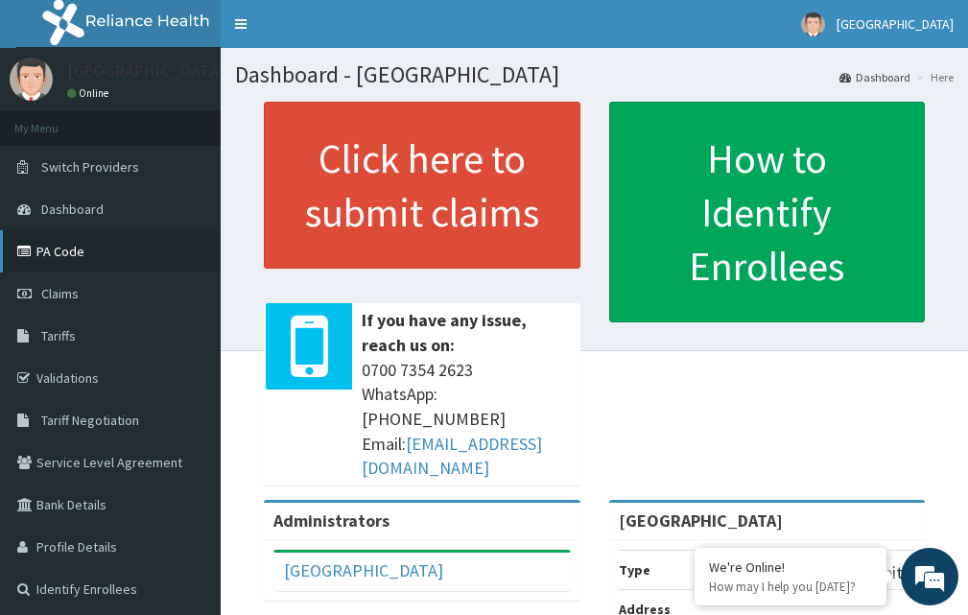
click at [63, 247] on link "PA Code" at bounding box center [110, 251] width 221 height 42
